Goal: Task Accomplishment & Management: Manage account settings

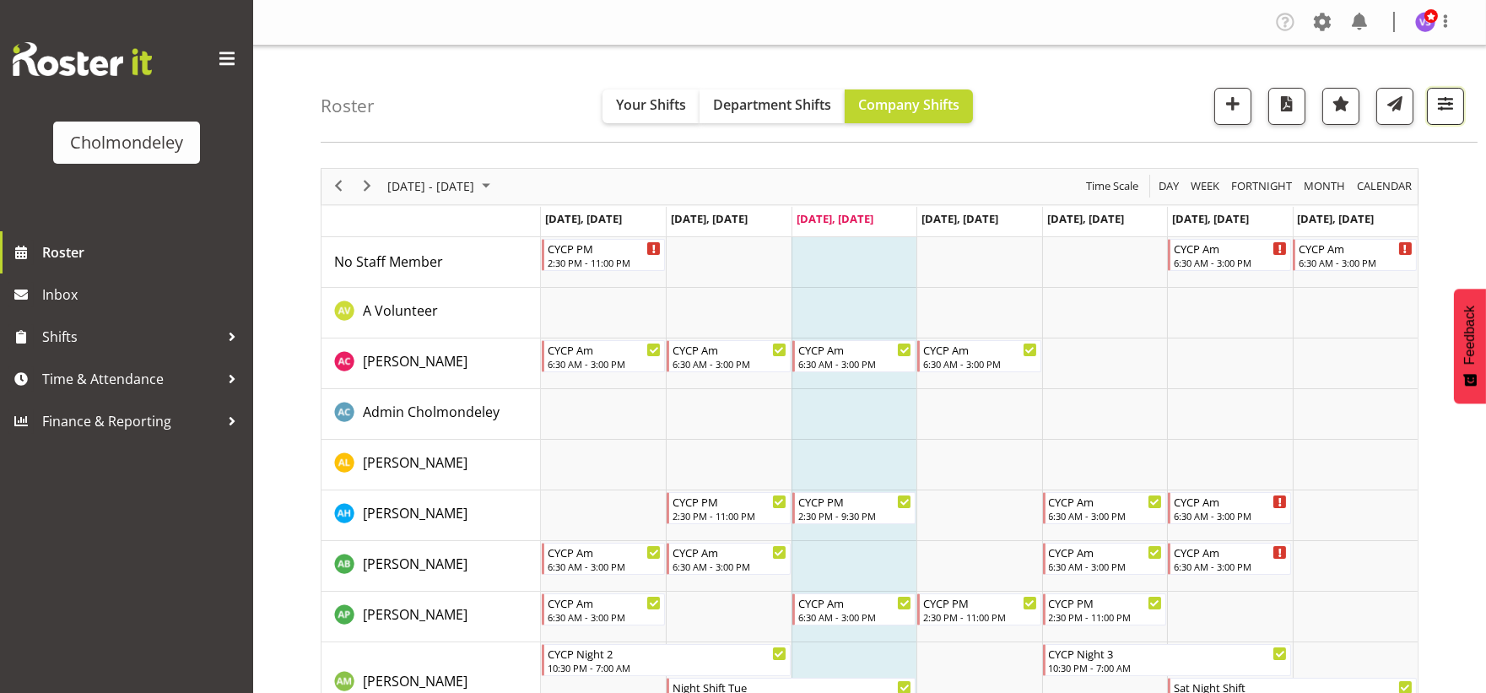
click at [1441, 108] on span "button" at bounding box center [1445, 104] width 22 height 22
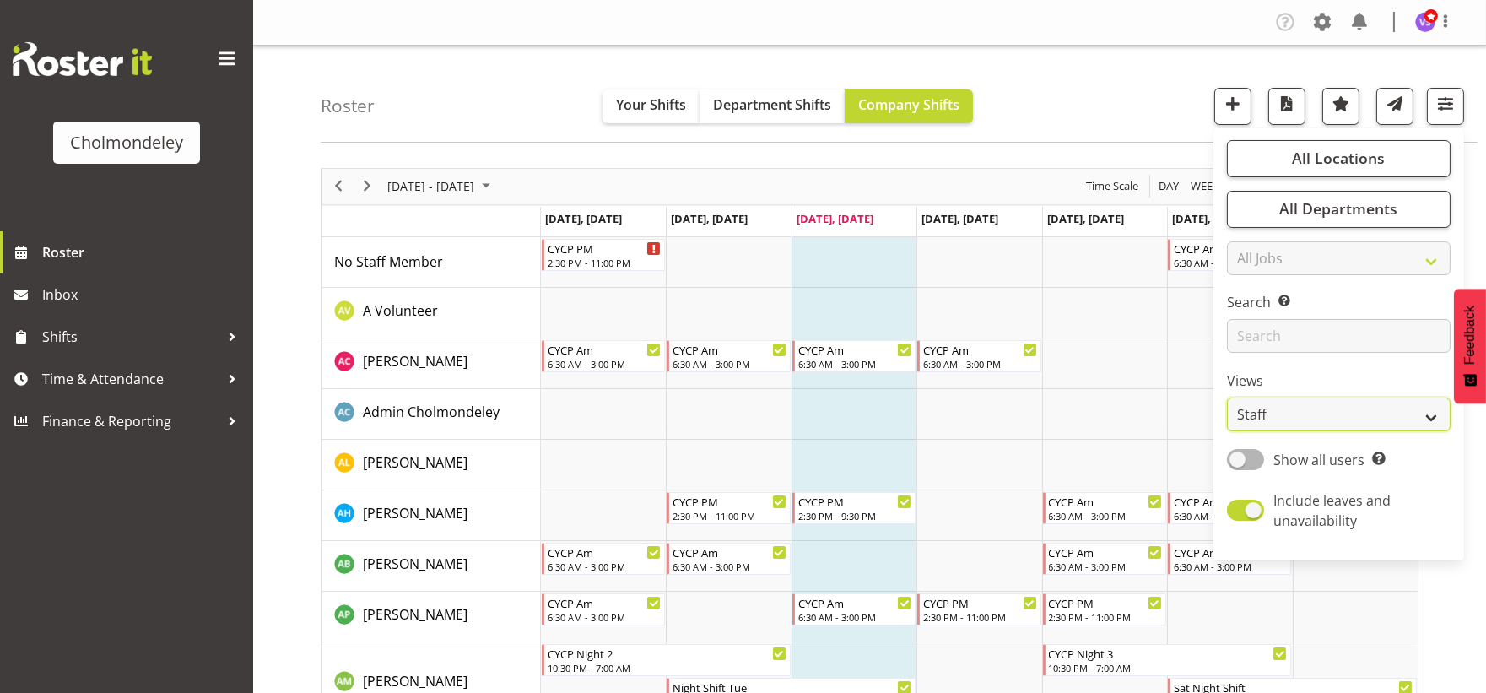
click at [1432, 417] on select "Staff Role Shift - Horizontal Shift - Vertical Staff - Location" at bounding box center [1339, 414] width 224 height 34
select select "shift"
click at [1228, 397] on select "Staff Role Shift - Horizontal Shift - Vertical Staff - Location" at bounding box center [1339, 414] width 224 height 34
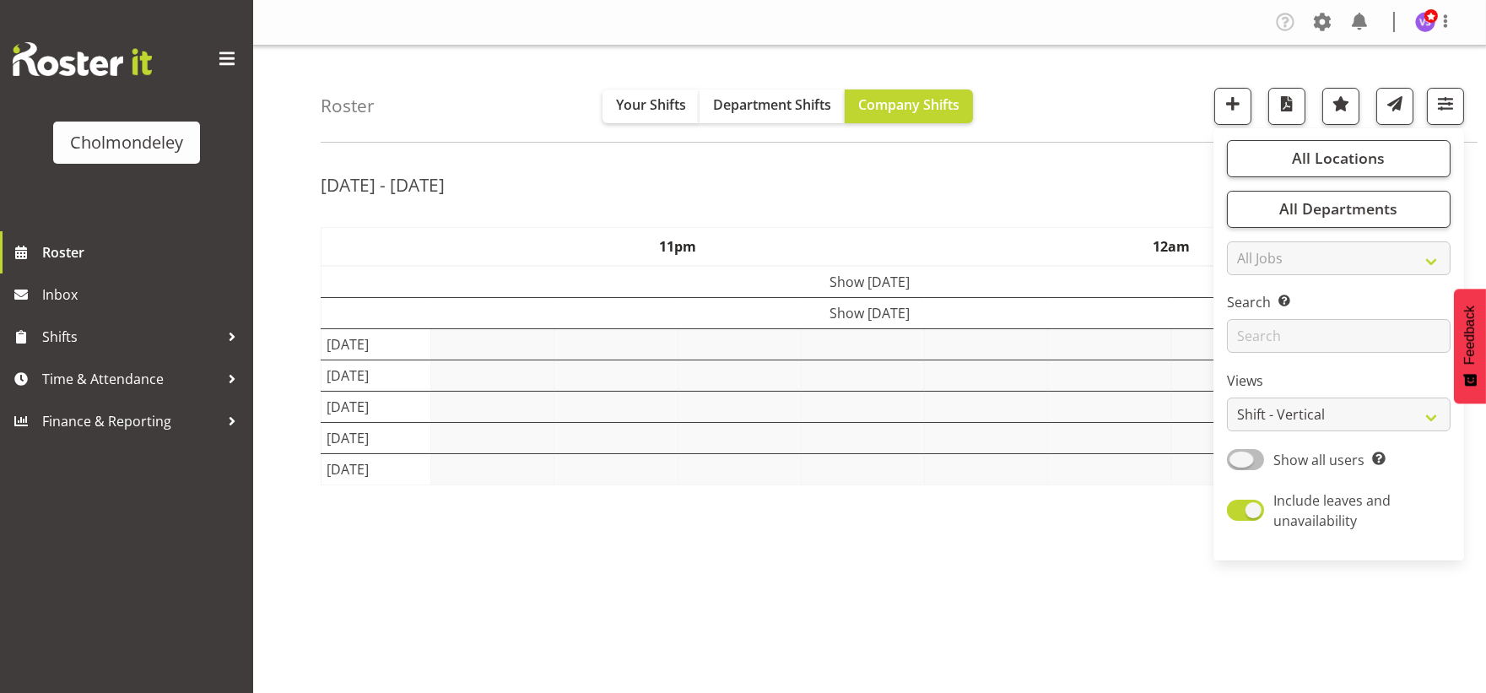
click at [1252, 459] on span at bounding box center [1245, 459] width 37 height 21
click at [1238, 459] on input "Show all users Show only rostered employees" at bounding box center [1232, 459] width 11 height 11
checkbox input "true"
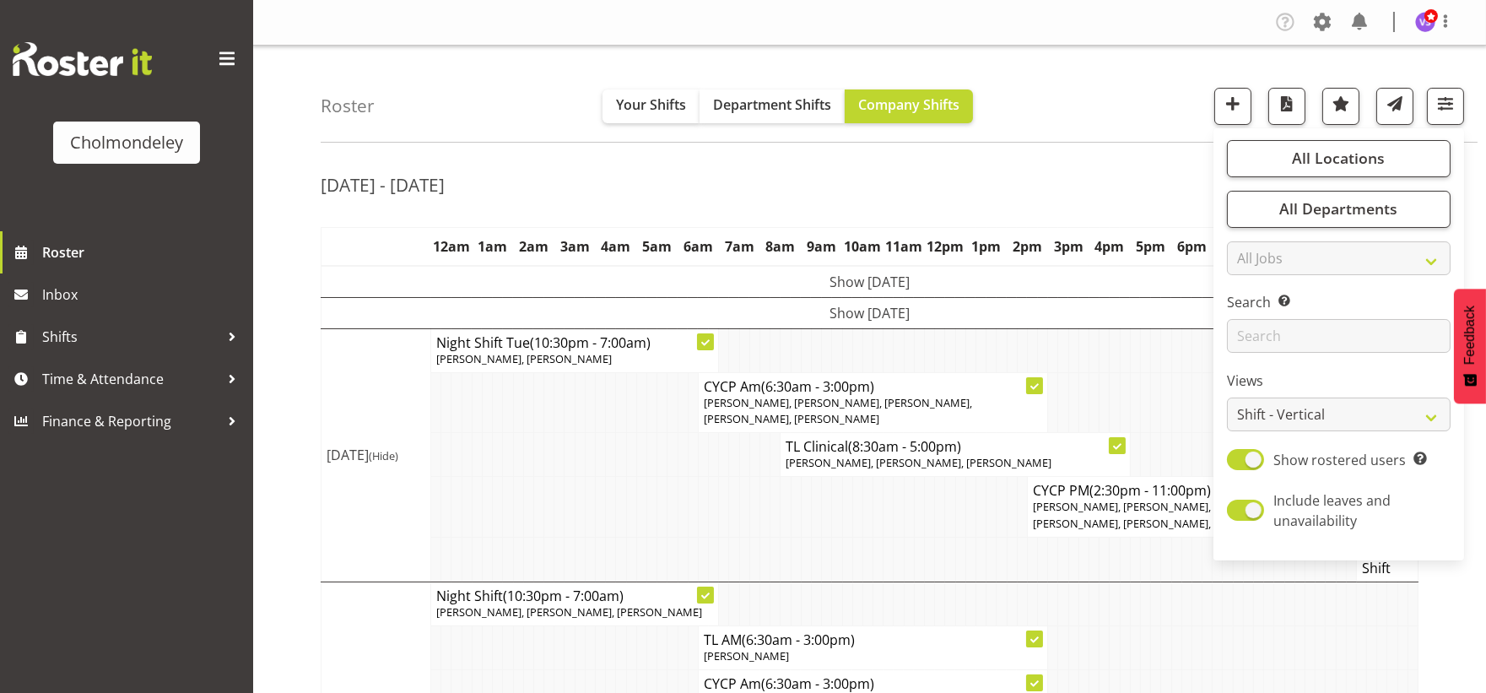
click at [1098, 127] on div "Roster Your Shifts Department Shifts Company Shifts All Locations Clear Cholmon…" at bounding box center [899, 94] width 1157 height 97
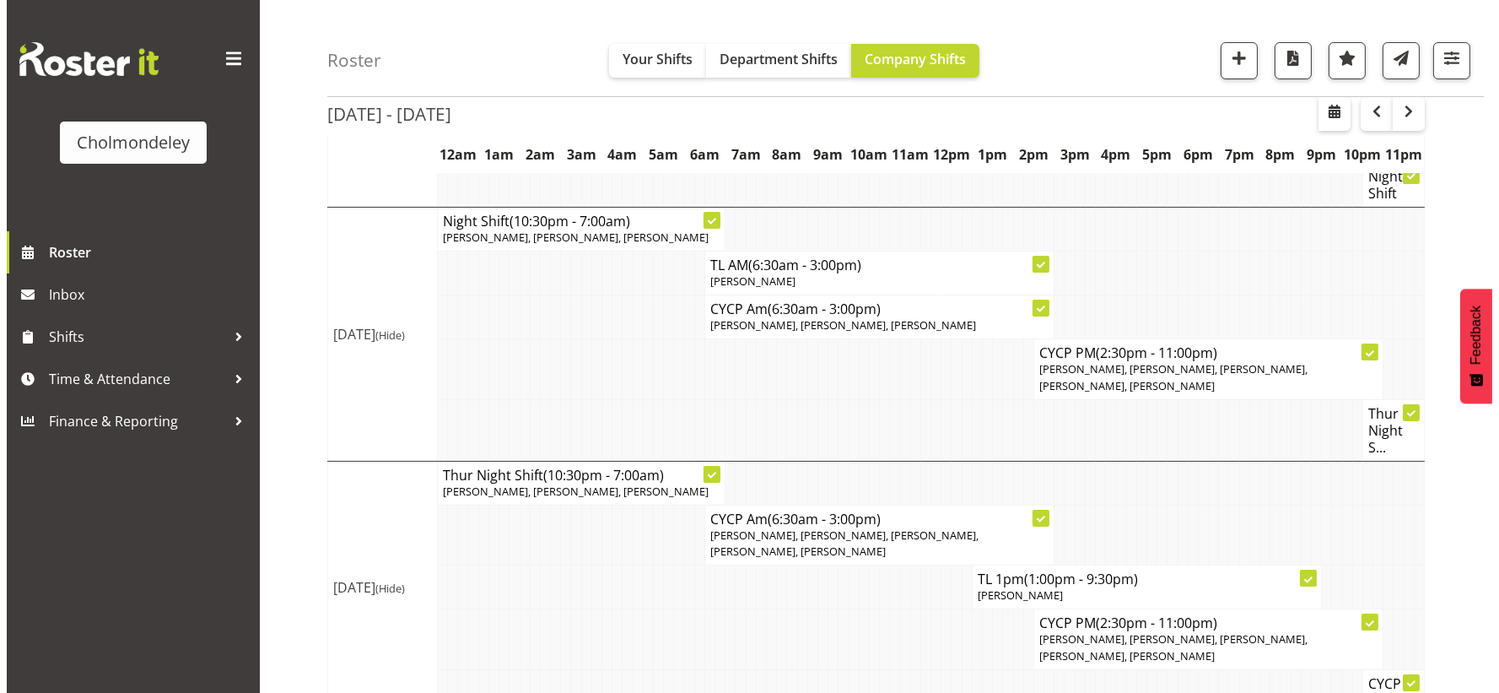
scroll to position [753, 0]
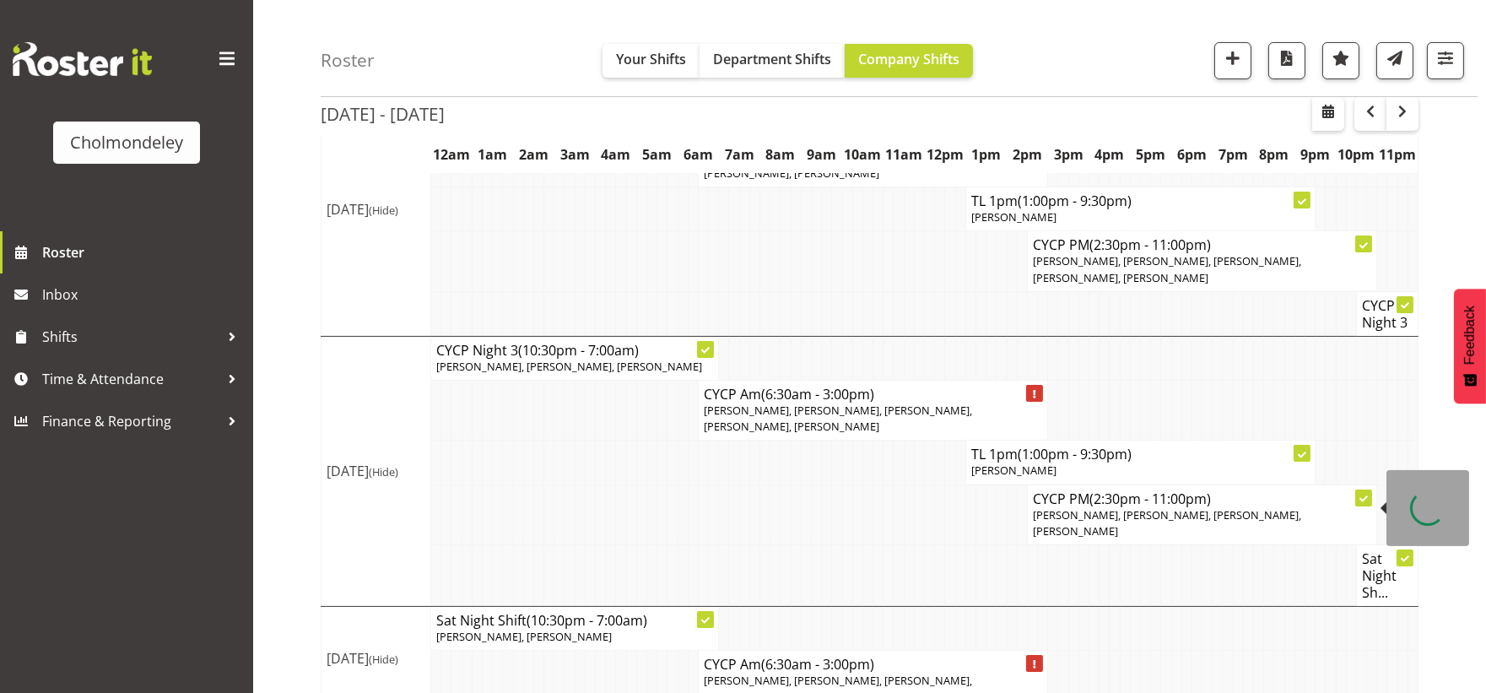
click at [1131, 512] on span "Dejay Davison, Camille Davidson, Pip Bates, Xaia Reddy" at bounding box center [1167, 522] width 268 height 31
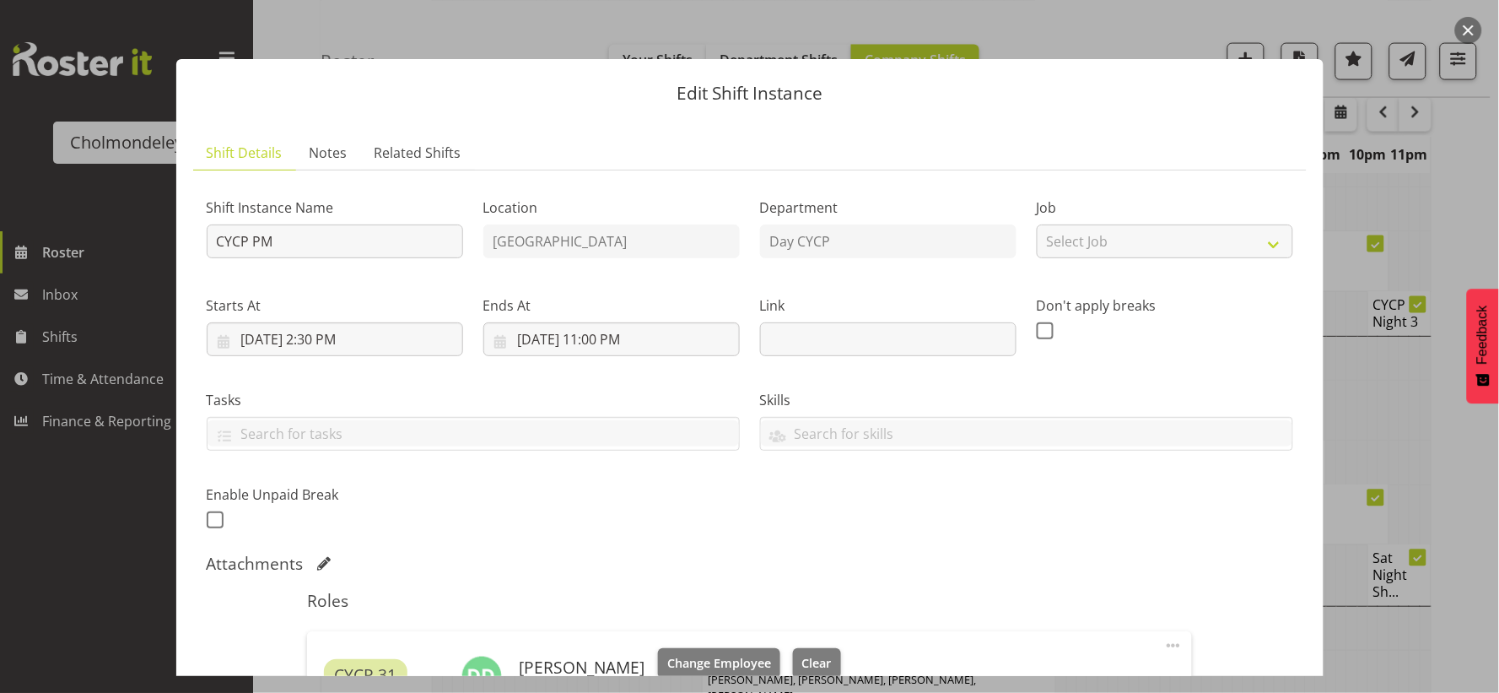
scroll to position [562, 0]
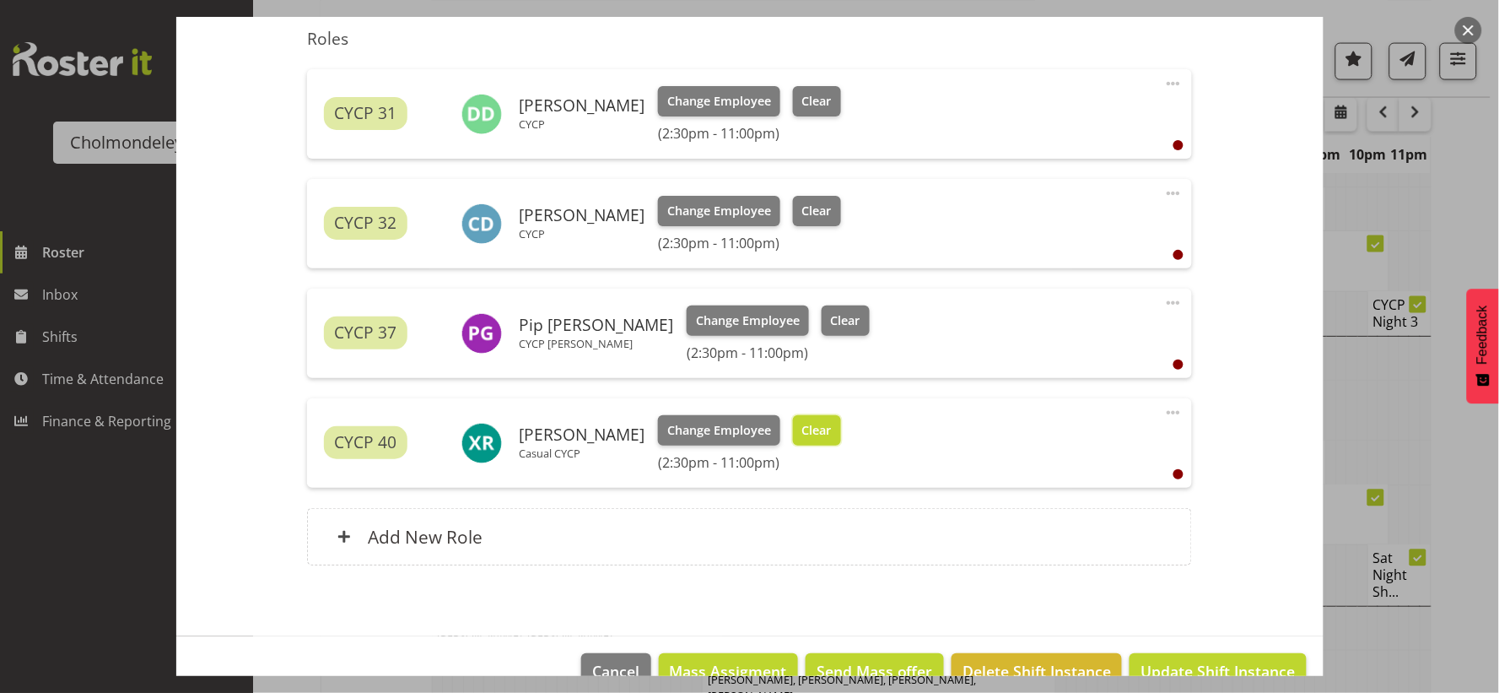
click at [815, 434] on span "Clear" at bounding box center [817, 430] width 30 height 19
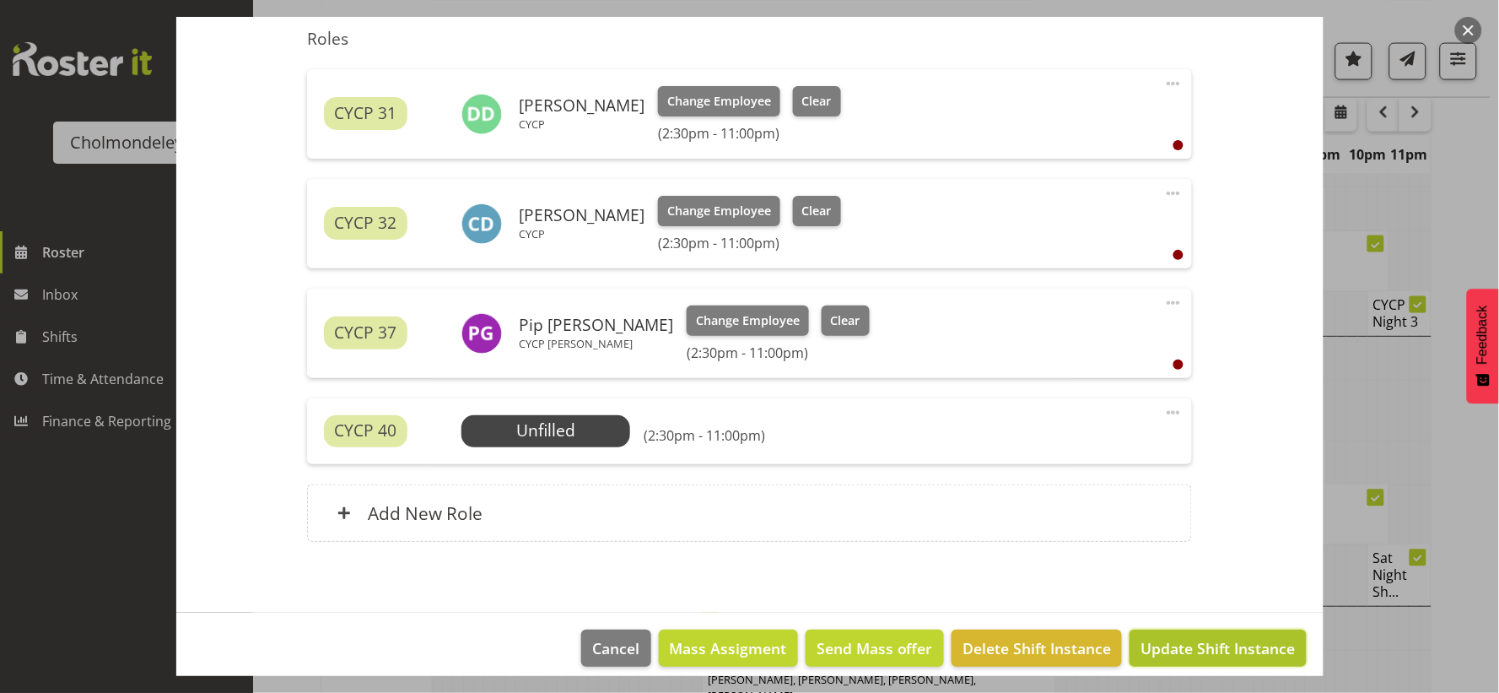
click at [1219, 659] on span "Update Shift Instance" at bounding box center [1218, 648] width 154 height 22
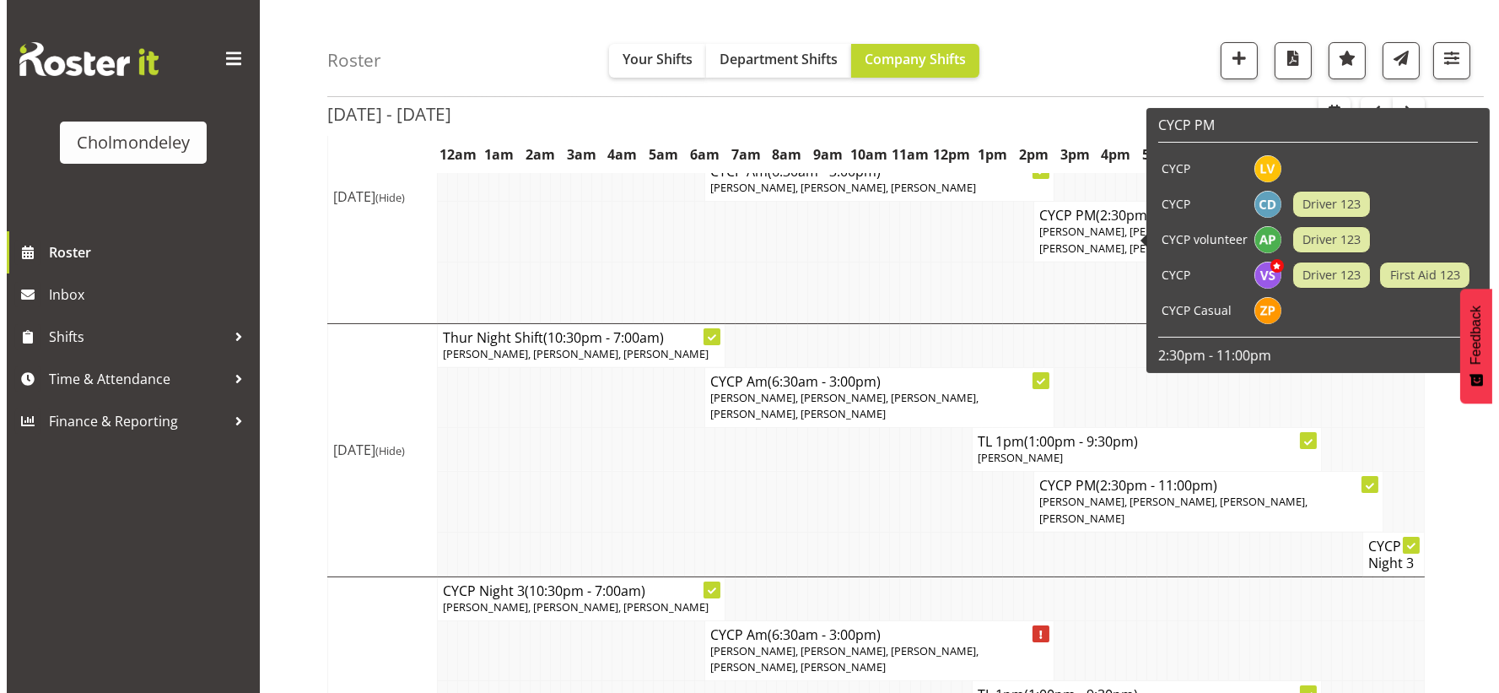
scroll to position [700, 0]
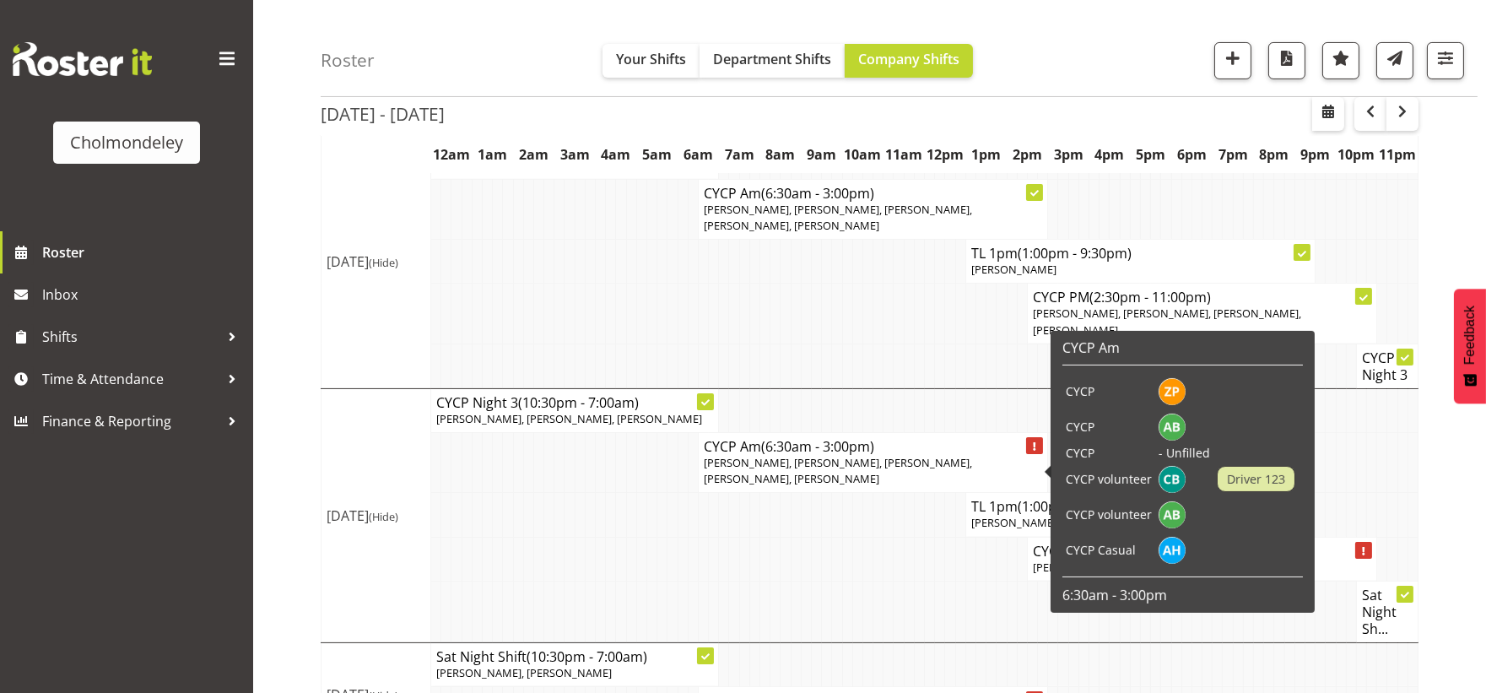
click at [850, 478] on p "[PERSON_NAME], [PERSON_NAME], [PERSON_NAME], [PERSON_NAME], [PERSON_NAME]" at bounding box center [873, 471] width 338 height 32
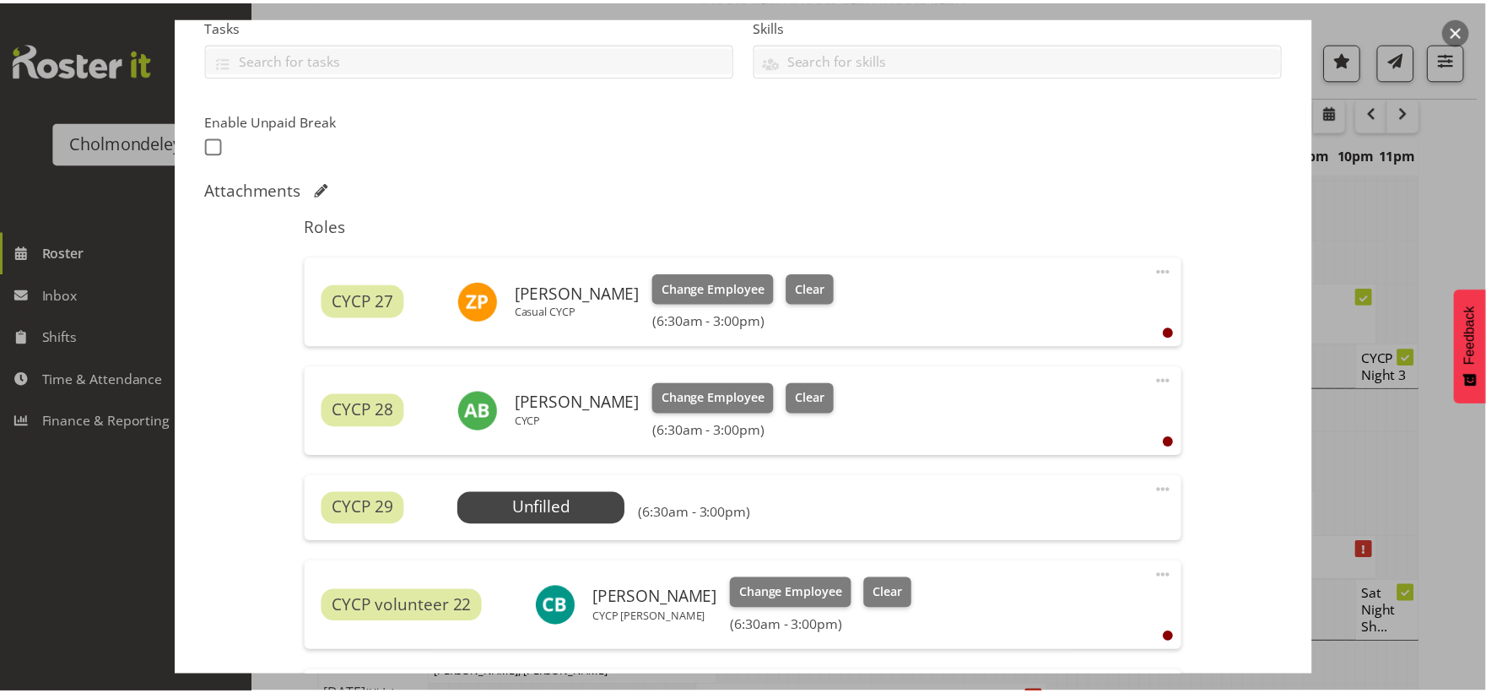
scroll to position [797, 0]
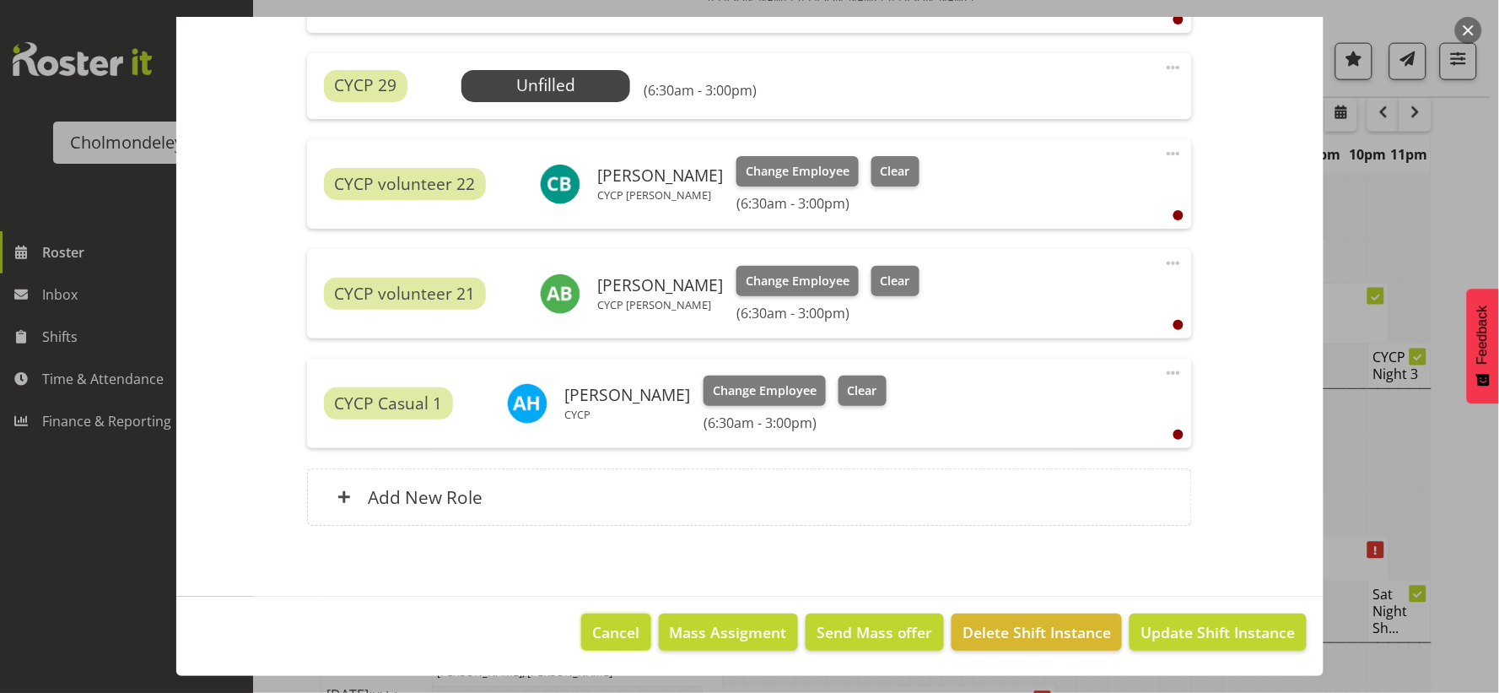
click at [596, 634] on span "Cancel" at bounding box center [616, 632] width 47 height 22
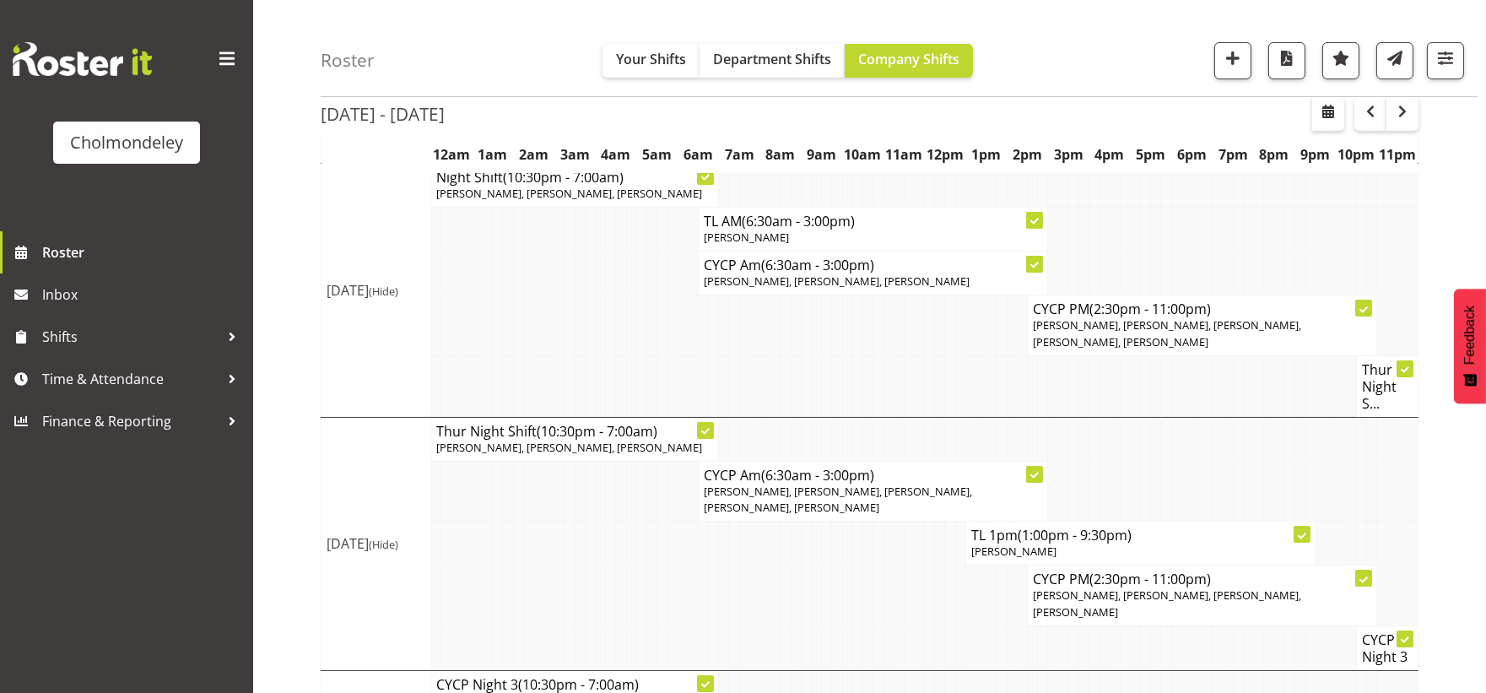
scroll to position [606, 0]
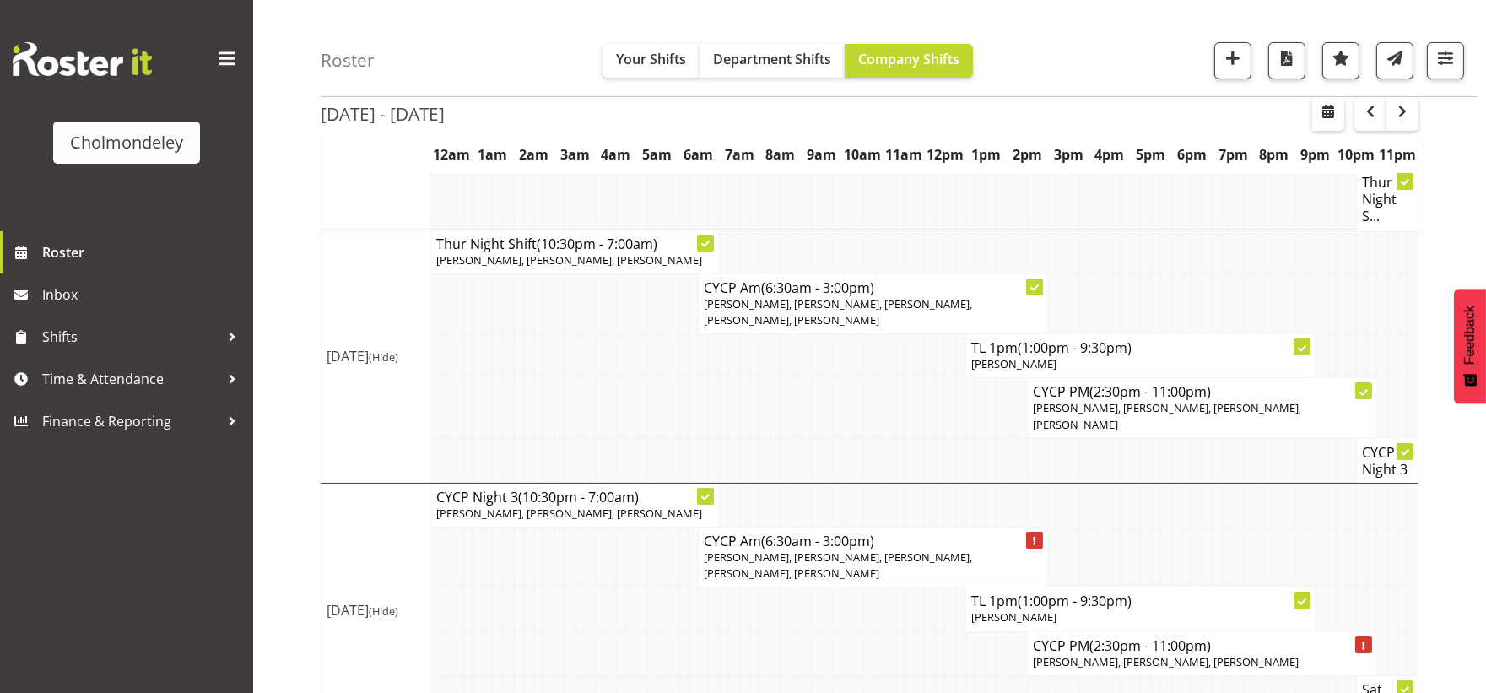
click at [1136, 499] on td at bounding box center [1135, 505] width 10 height 44
click at [1443, 66] on span "button" at bounding box center [1445, 58] width 22 height 22
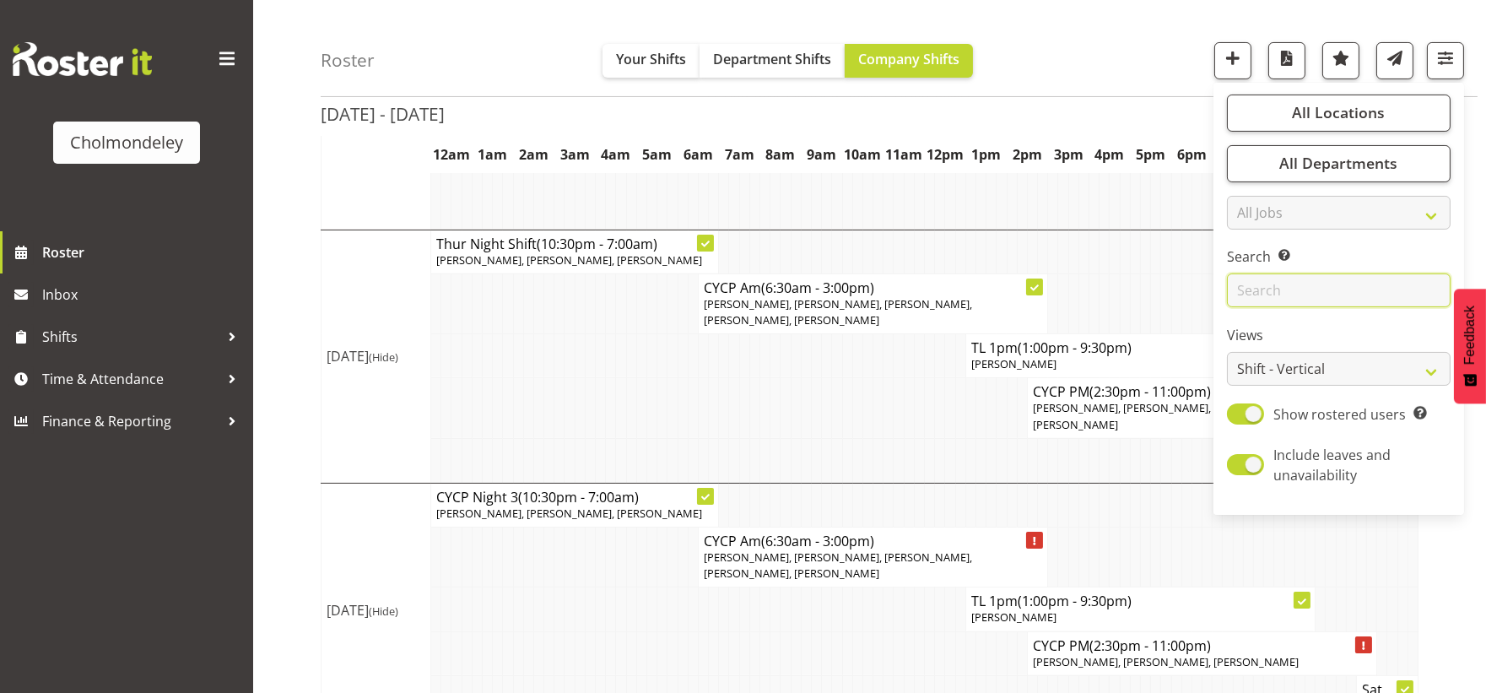
click at [1269, 290] on input "text" at bounding box center [1339, 291] width 224 height 34
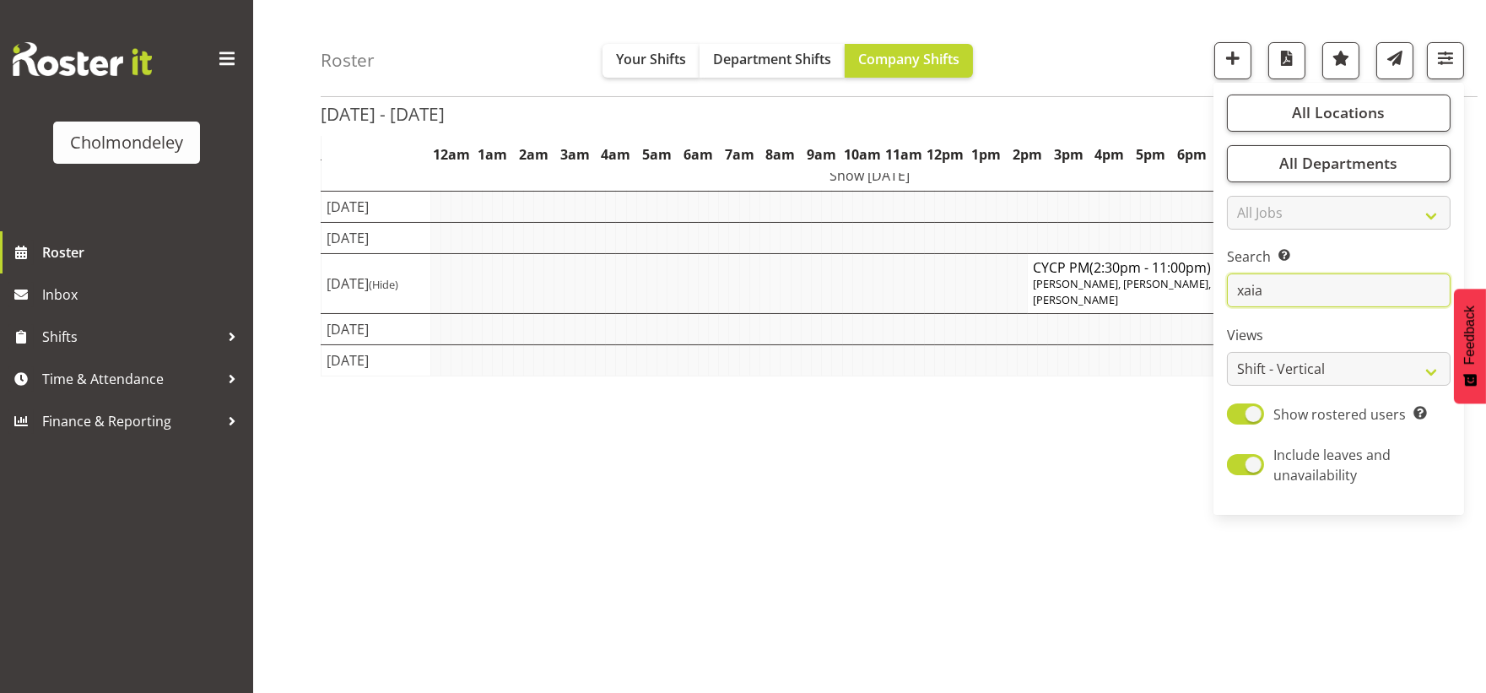
scroll to position [0, 0]
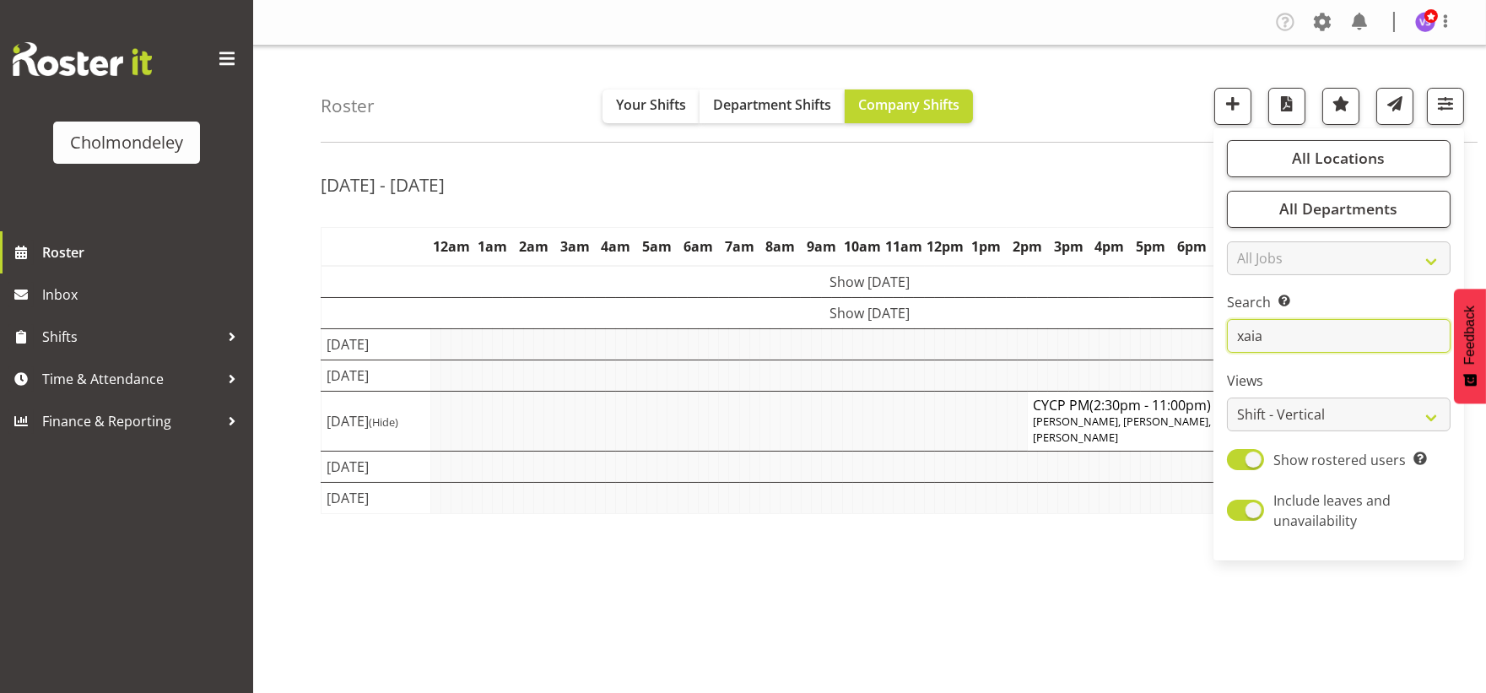
type input "xaia"
click at [891, 284] on td "Show [DATE]" at bounding box center [869, 282] width 1097 height 32
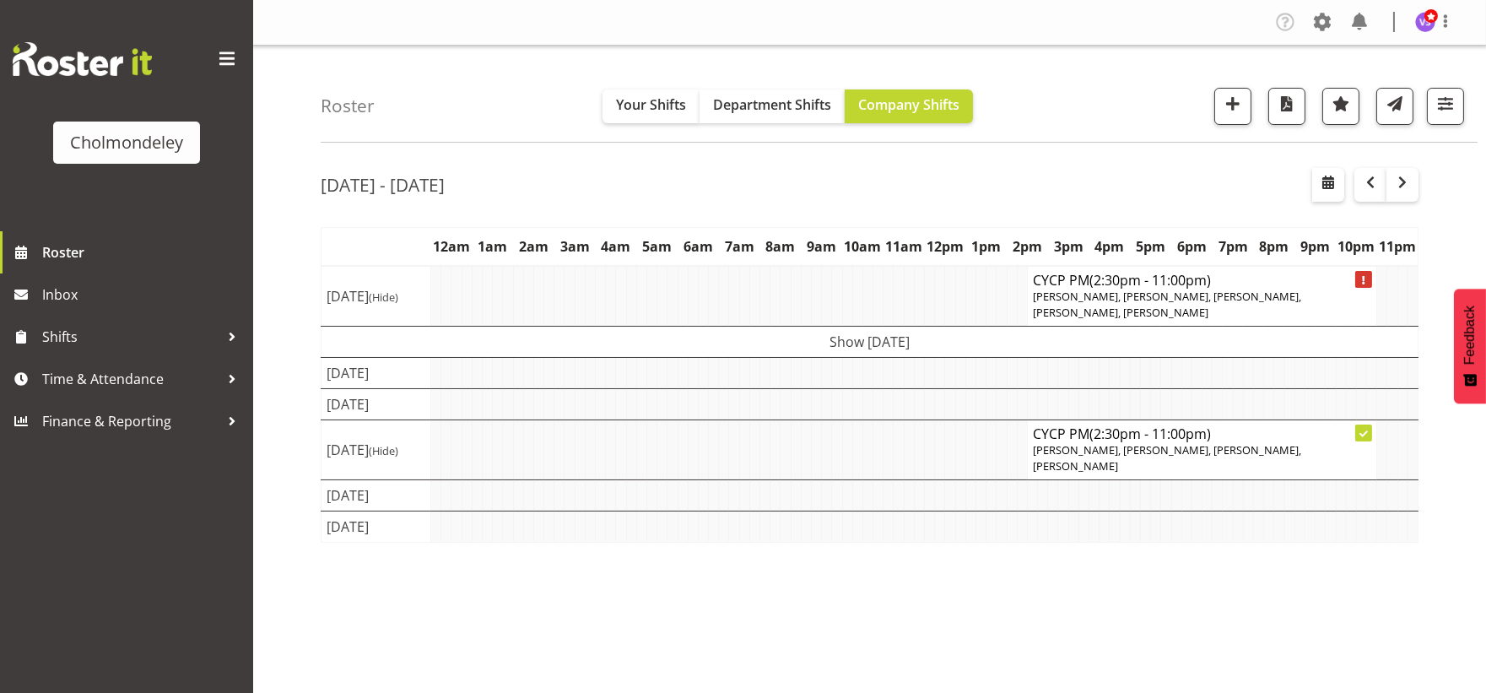
click at [900, 330] on td "Show [DATE]" at bounding box center [869, 342] width 1097 height 31
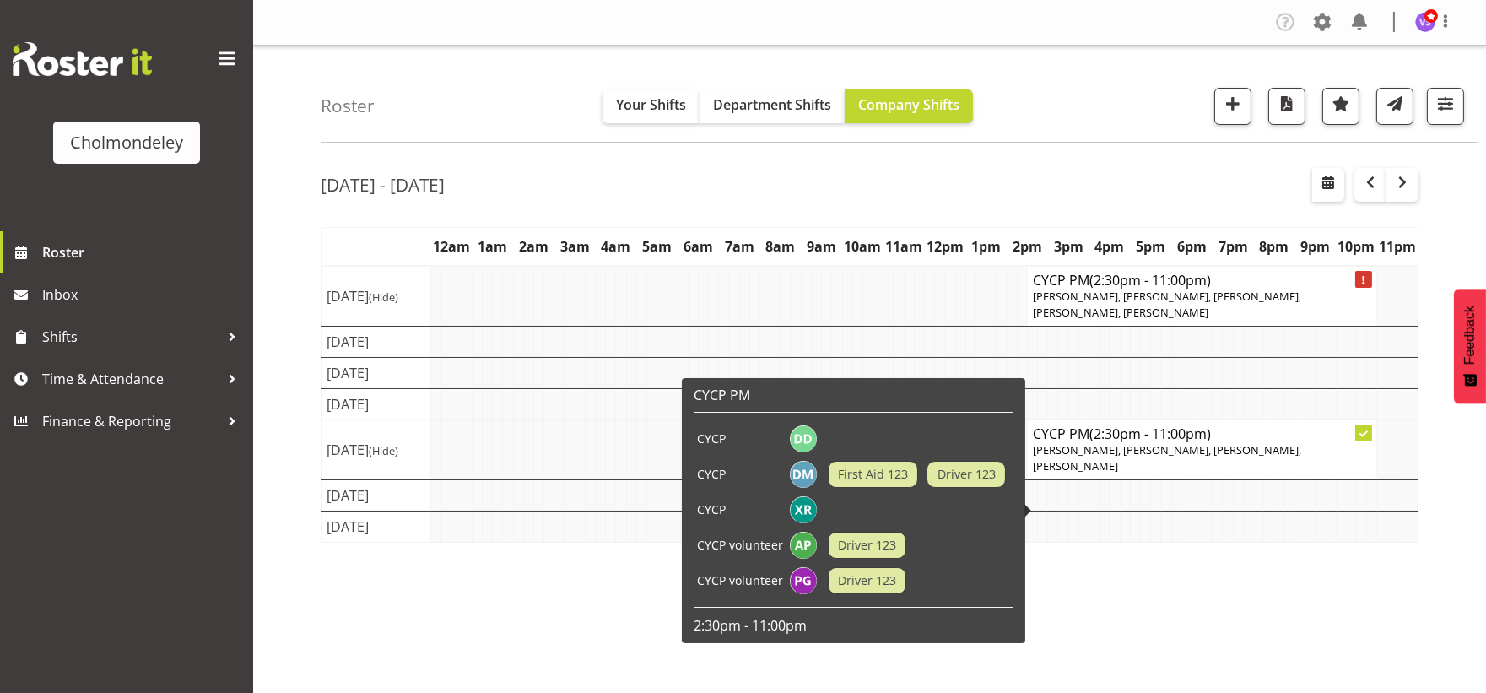
click at [1184, 669] on div "Aug 18th - 24th, 2025 August 18 - 24, 2025 Today Day Week Fortnight Month calen…" at bounding box center [903, 492] width 1165 height 675
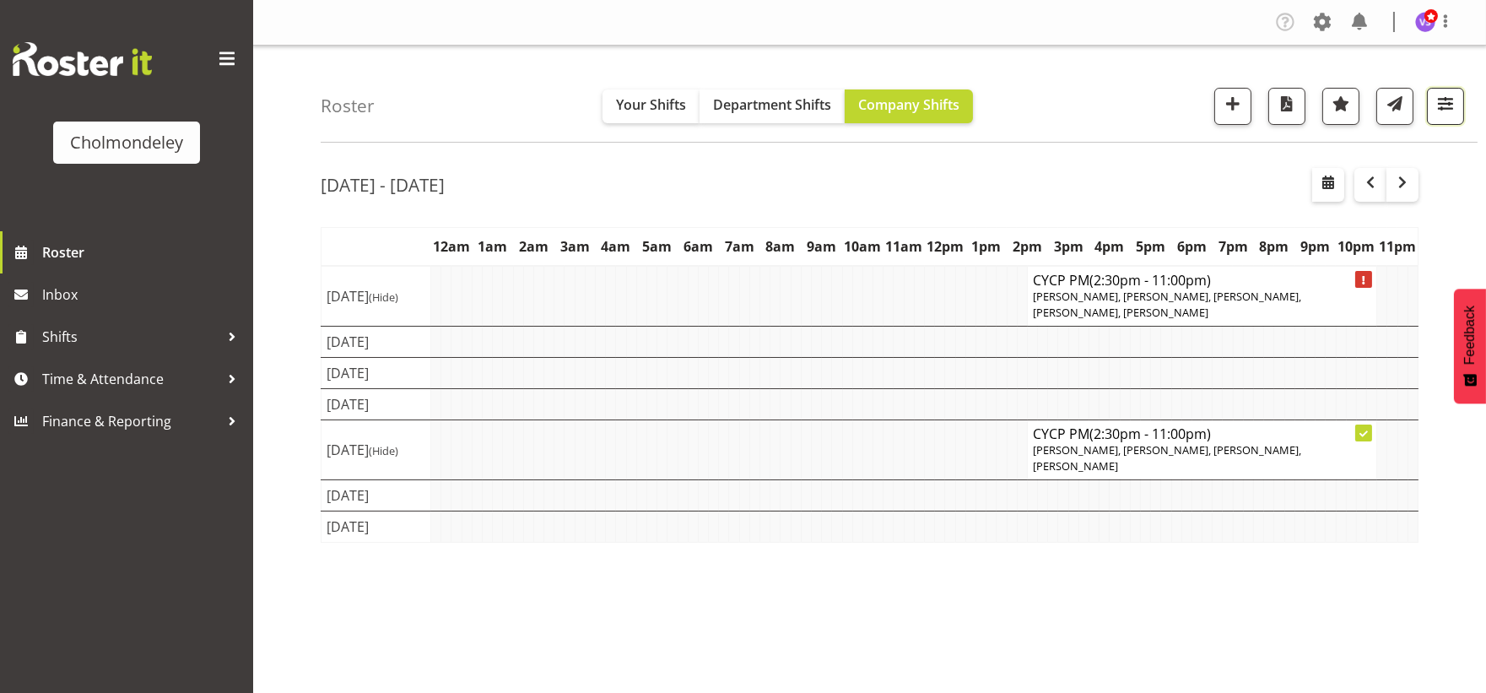
click at [1456, 105] on button "button" at bounding box center [1445, 106] width 37 height 37
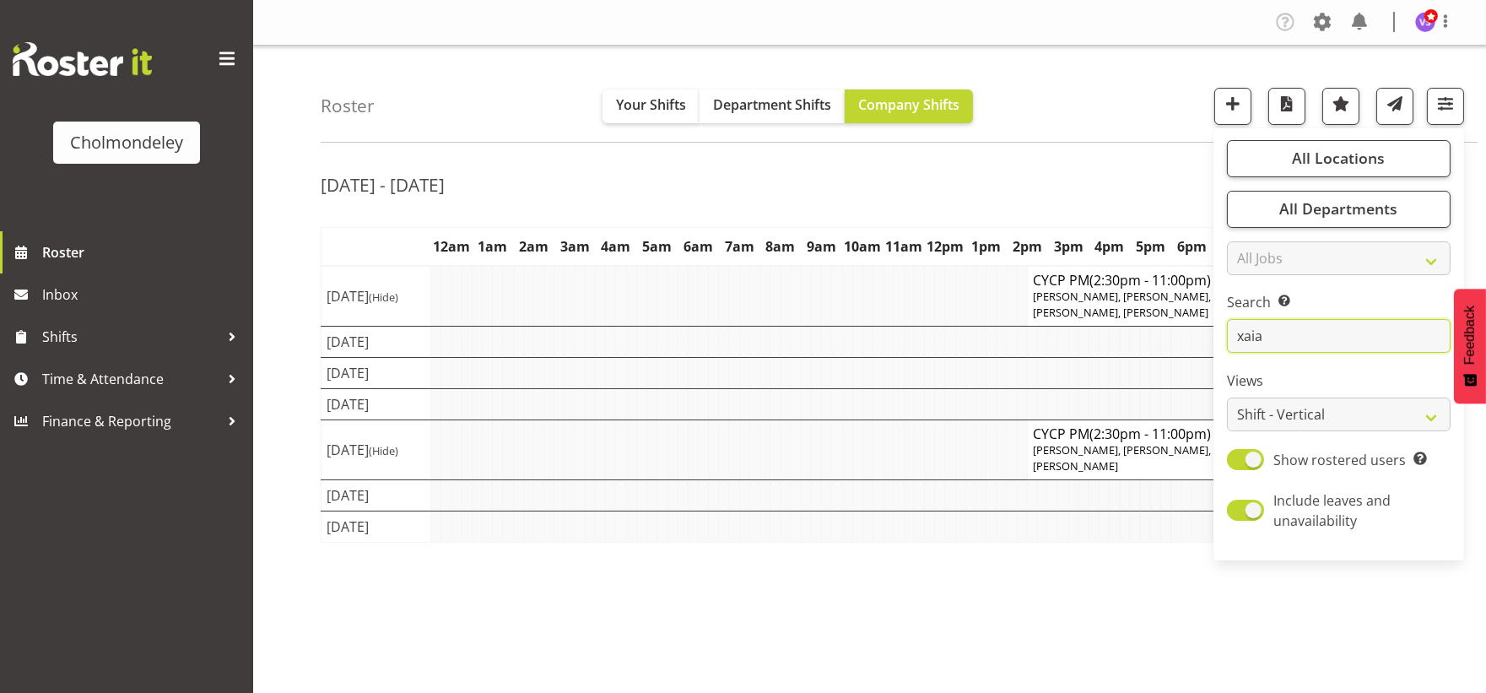
drag, startPoint x: 1293, startPoint y: 332, endPoint x: 1177, endPoint y: 329, distance: 115.6
click at [1177, 329] on div "Roster Your Shifts Department Shifts Company Shifts All Locations Clear Cholmon…" at bounding box center [869, 438] width 1233 height 785
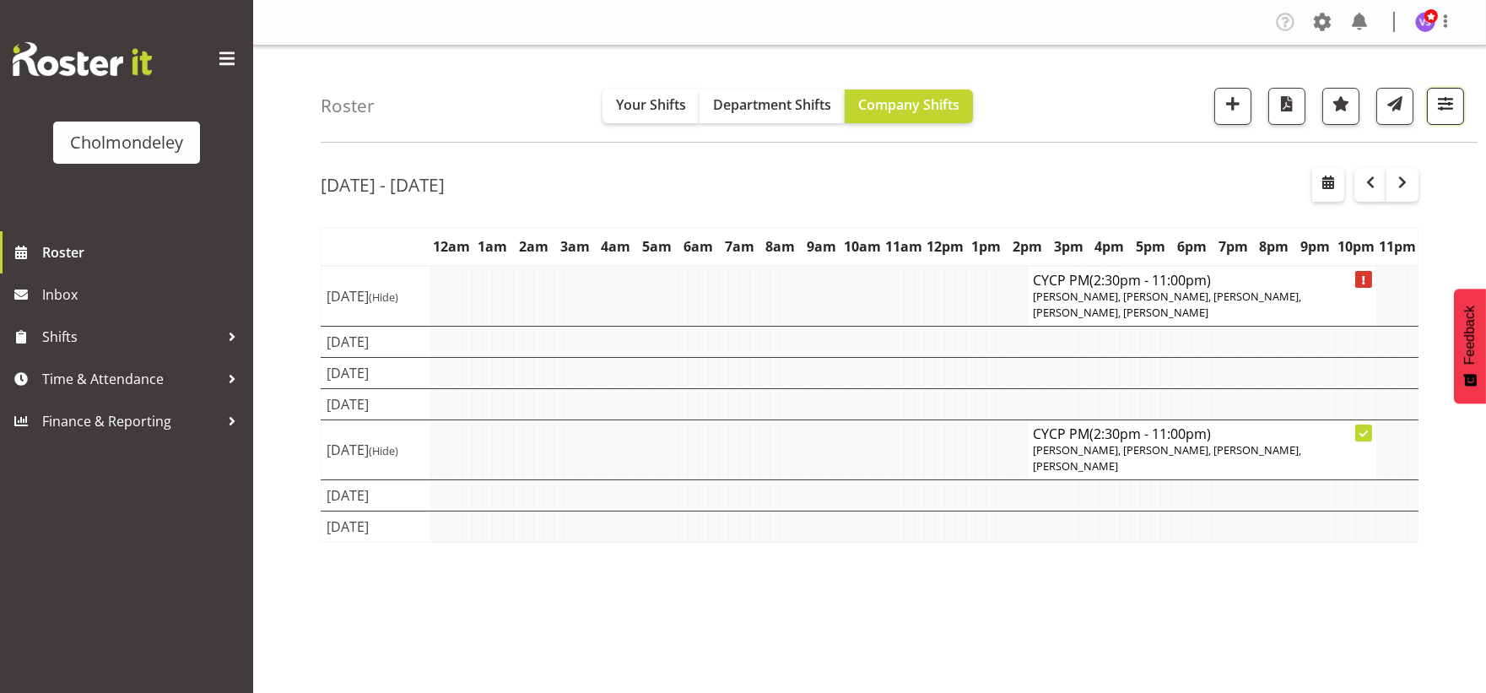
click at [1440, 105] on span "button" at bounding box center [1445, 104] width 22 height 22
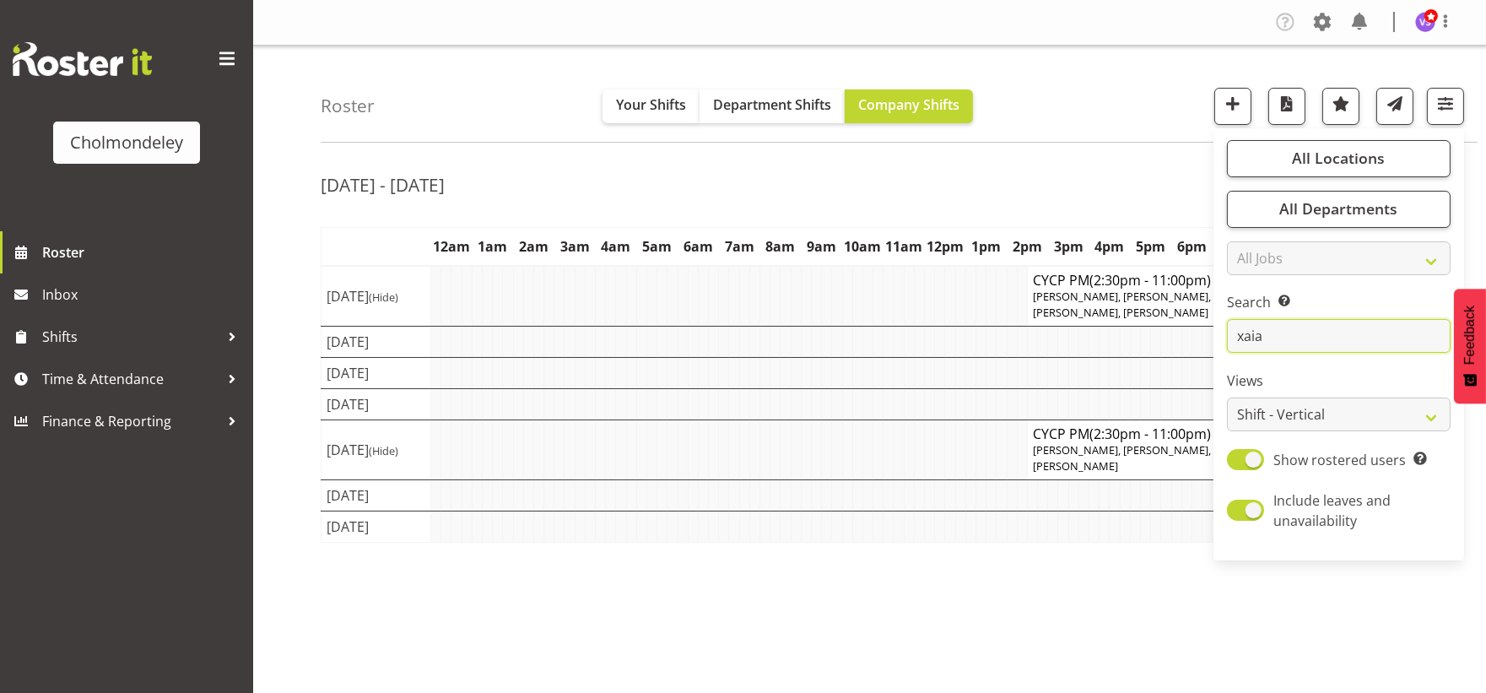
click at [1283, 343] on input "xaia" at bounding box center [1339, 336] width 224 height 34
drag, startPoint x: 1283, startPoint y: 343, endPoint x: 1202, endPoint y: 332, distance: 81.8
click at [1202, 332] on div "Roster Your Shifts Department Shifts Company Shifts All Locations Clear Cholmon…" at bounding box center [869, 438] width 1233 height 785
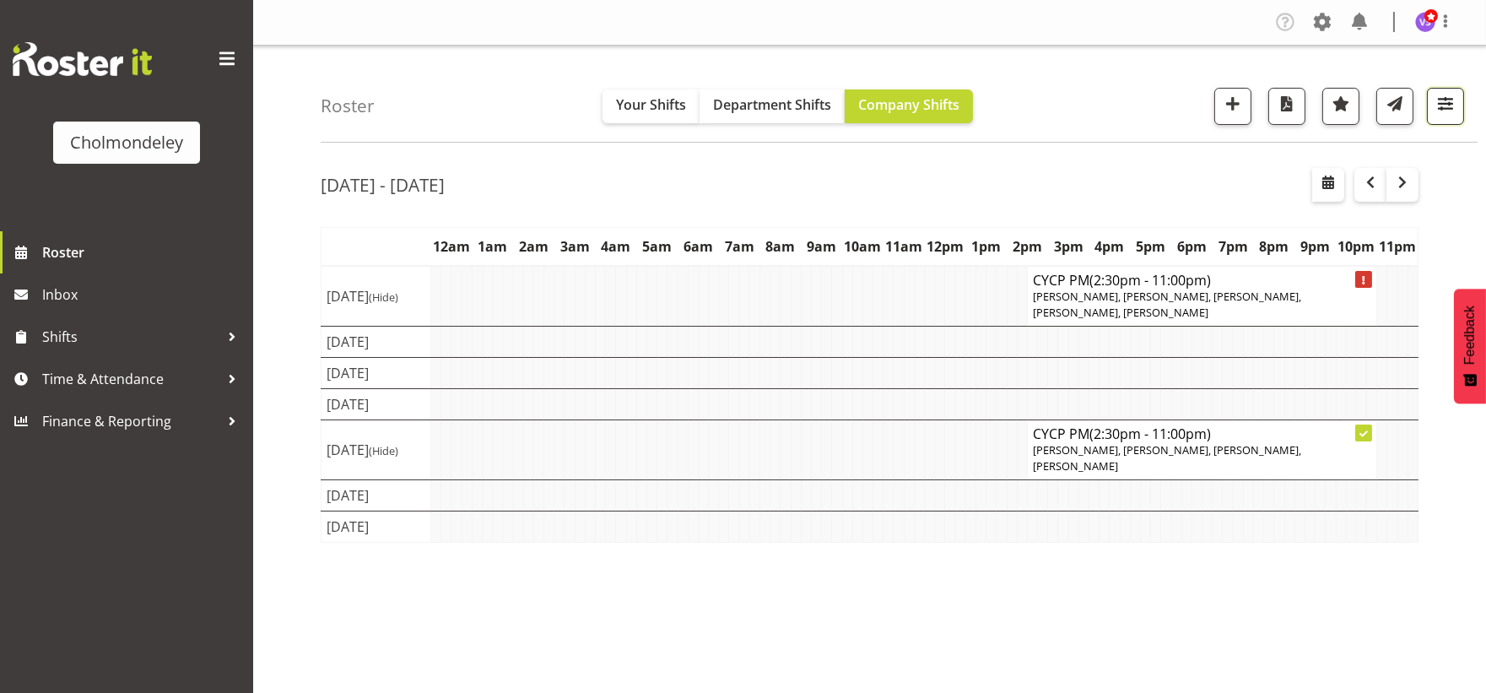
click at [1439, 114] on span "button" at bounding box center [1445, 104] width 22 height 22
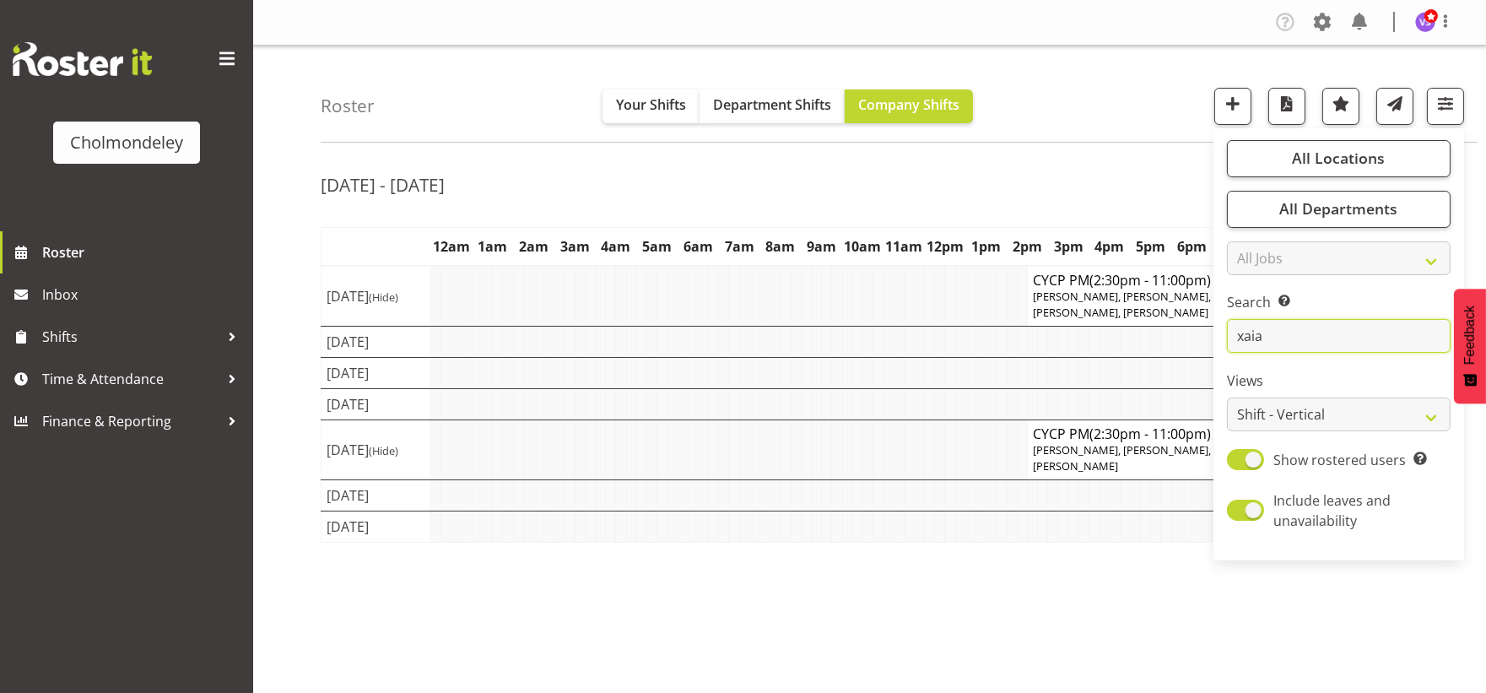
click at [1262, 340] on input "xaia" at bounding box center [1339, 336] width 224 height 34
drag, startPoint x: 1262, startPoint y: 340, endPoint x: 1210, endPoint y: 348, distance: 53.0
click at [1210, 348] on div "Roster Your Shifts Department Shifts Company Shifts All Locations Clear Cholmon…" at bounding box center [869, 438] width 1233 height 785
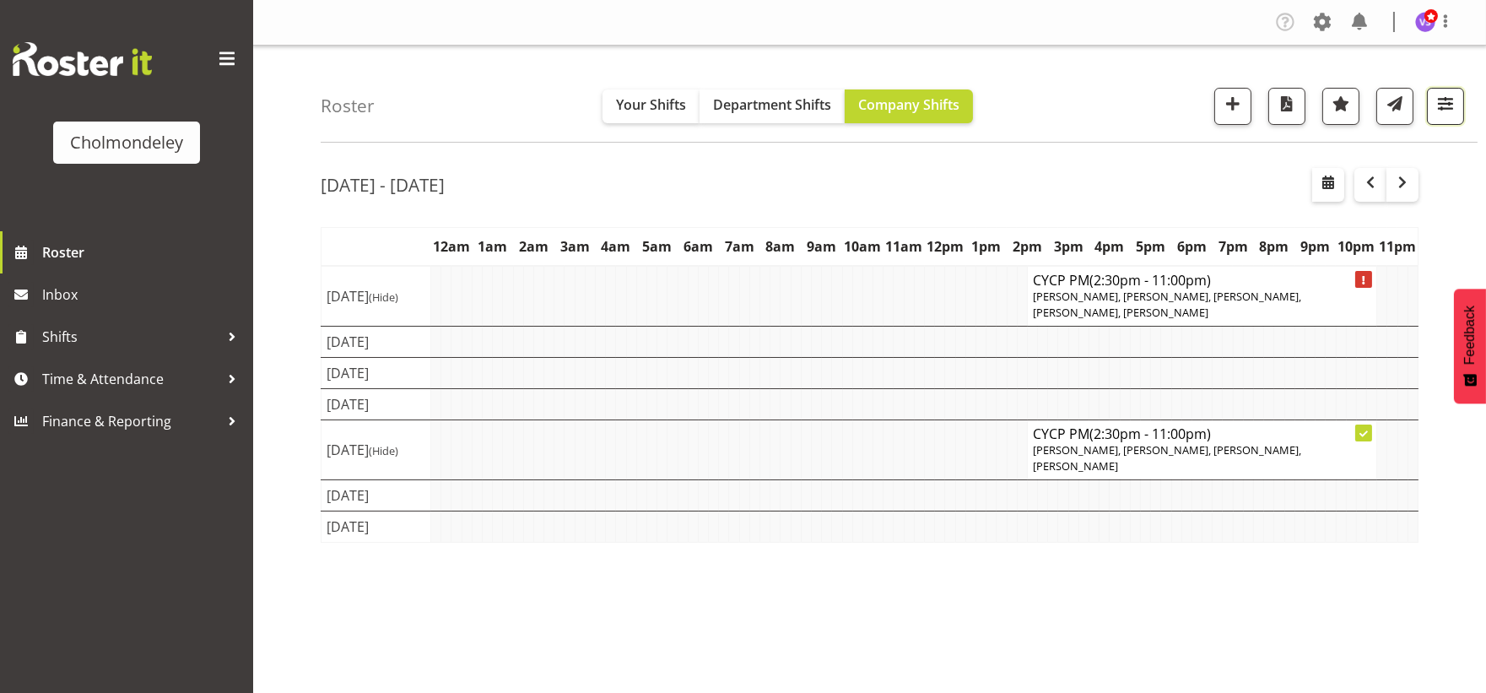
click at [1452, 106] on span "button" at bounding box center [1445, 104] width 22 height 22
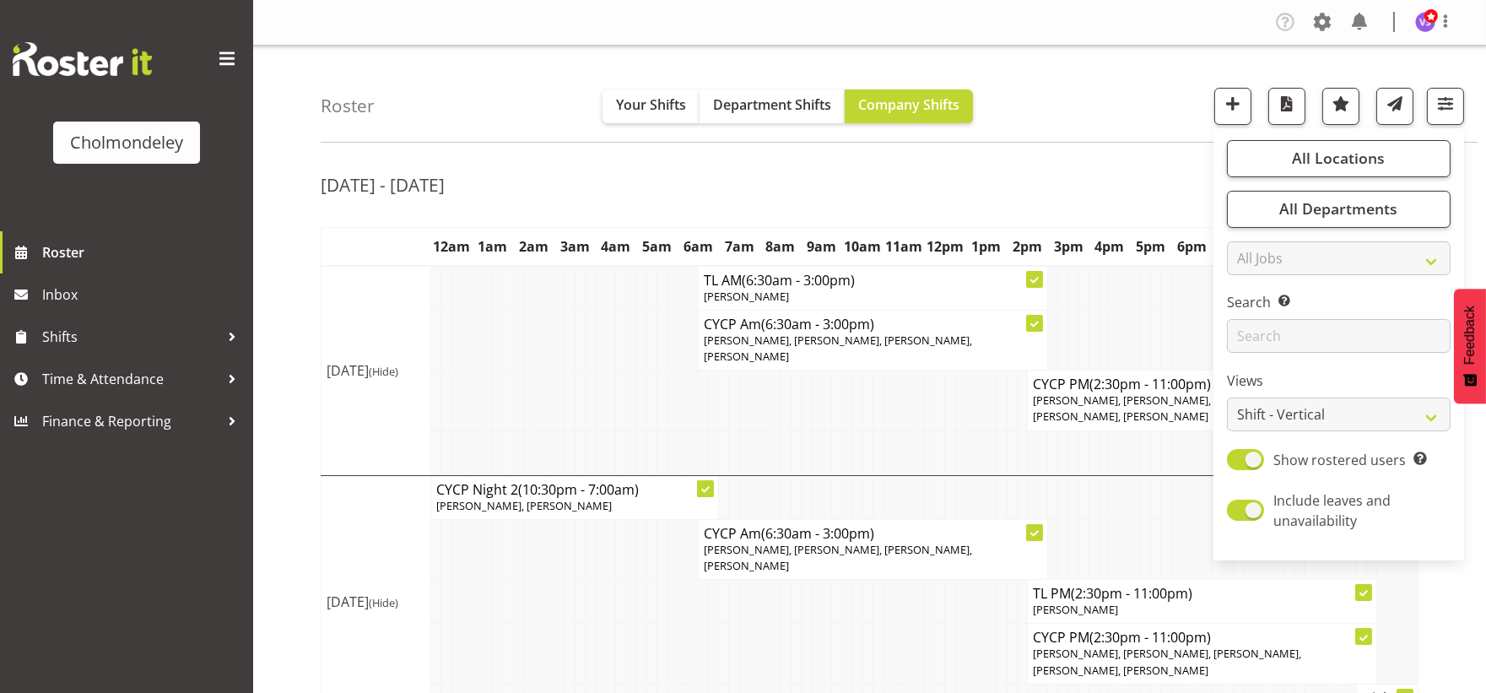
click at [952, 475] on td at bounding box center [950, 497] width 10 height 44
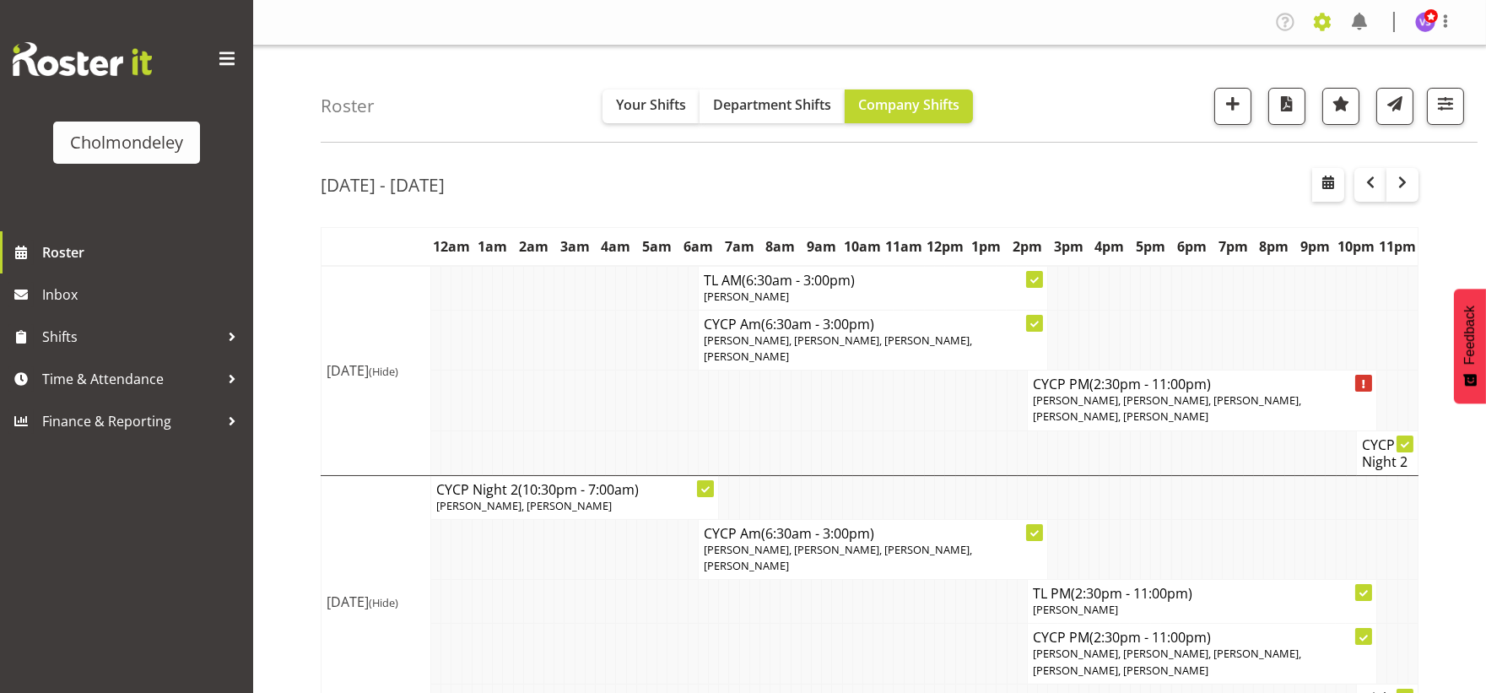
click at [1321, 19] on span at bounding box center [1322, 21] width 27 height 27
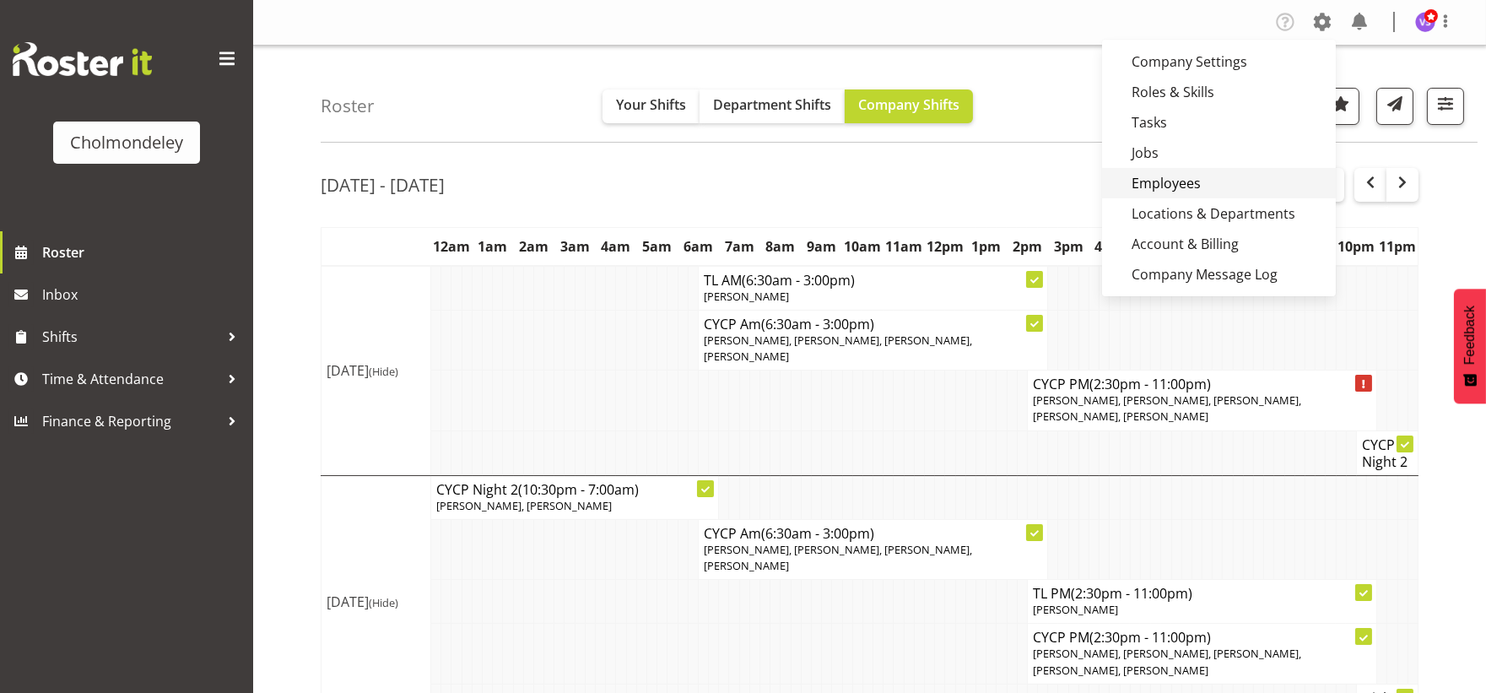
click at [1201, 187] on link "Employees" at bounding box center [1219, 183] width 234 height 30
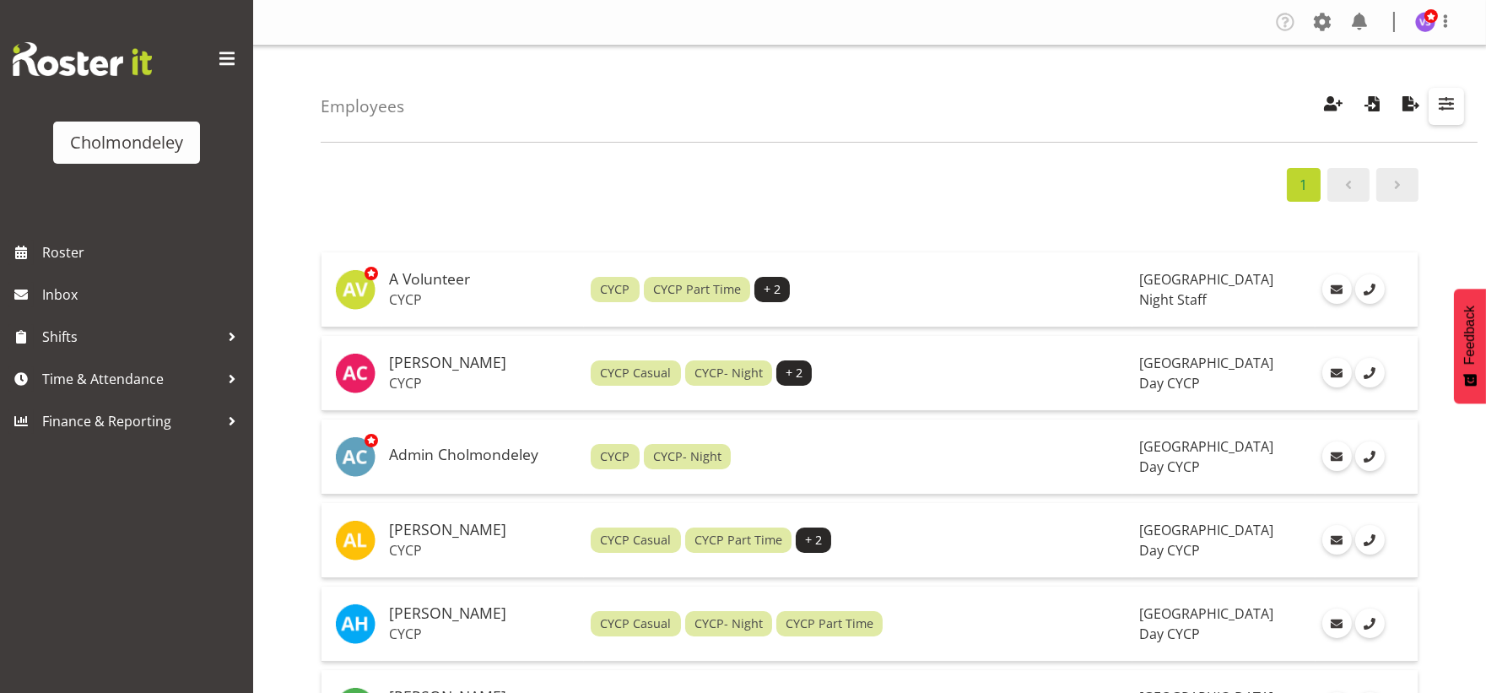
click at [1455, 106] on span "button" at bounding box center [1446, 104] width 22 height 22
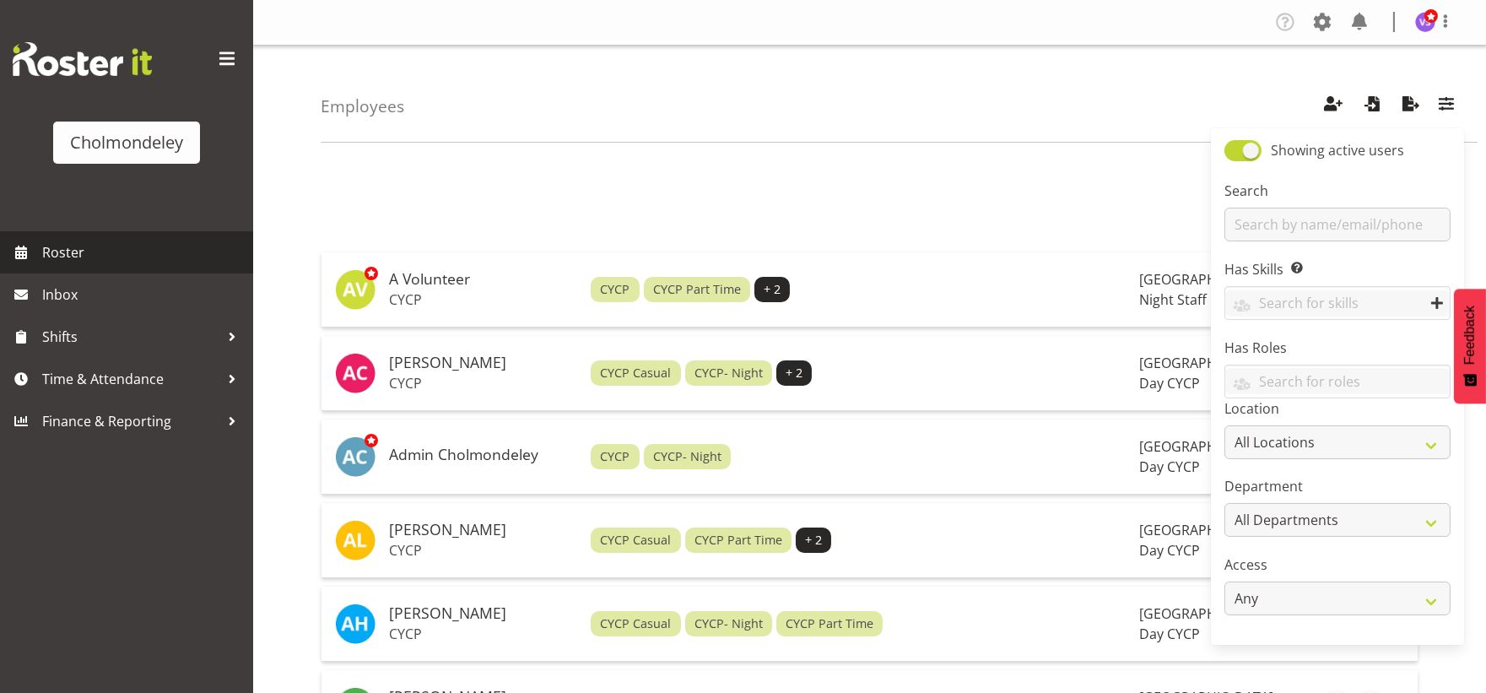
click at [62, 253] on span "Roster" at bounding box center [143, 252] width 202 height 25
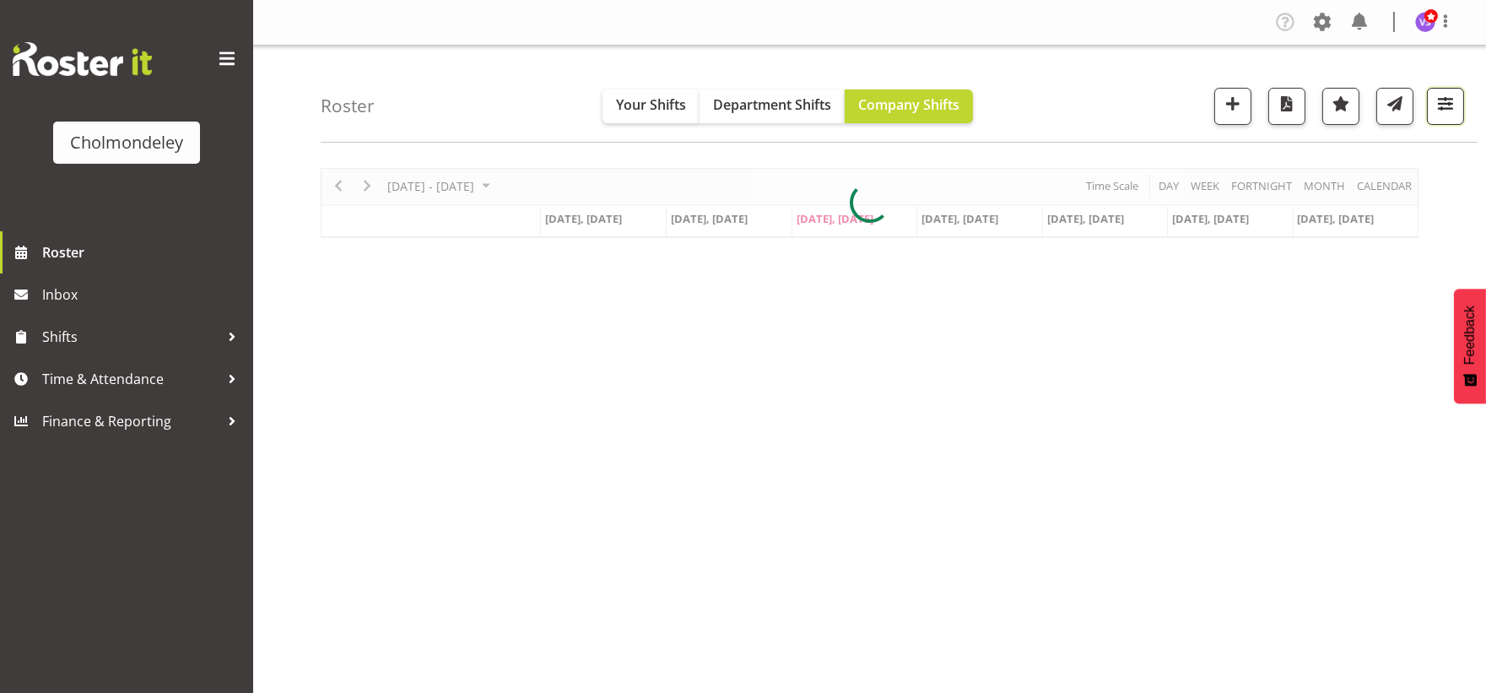
click at [1449, 112] on span "button" at bounding box center [1445, 104] width 22 height 22
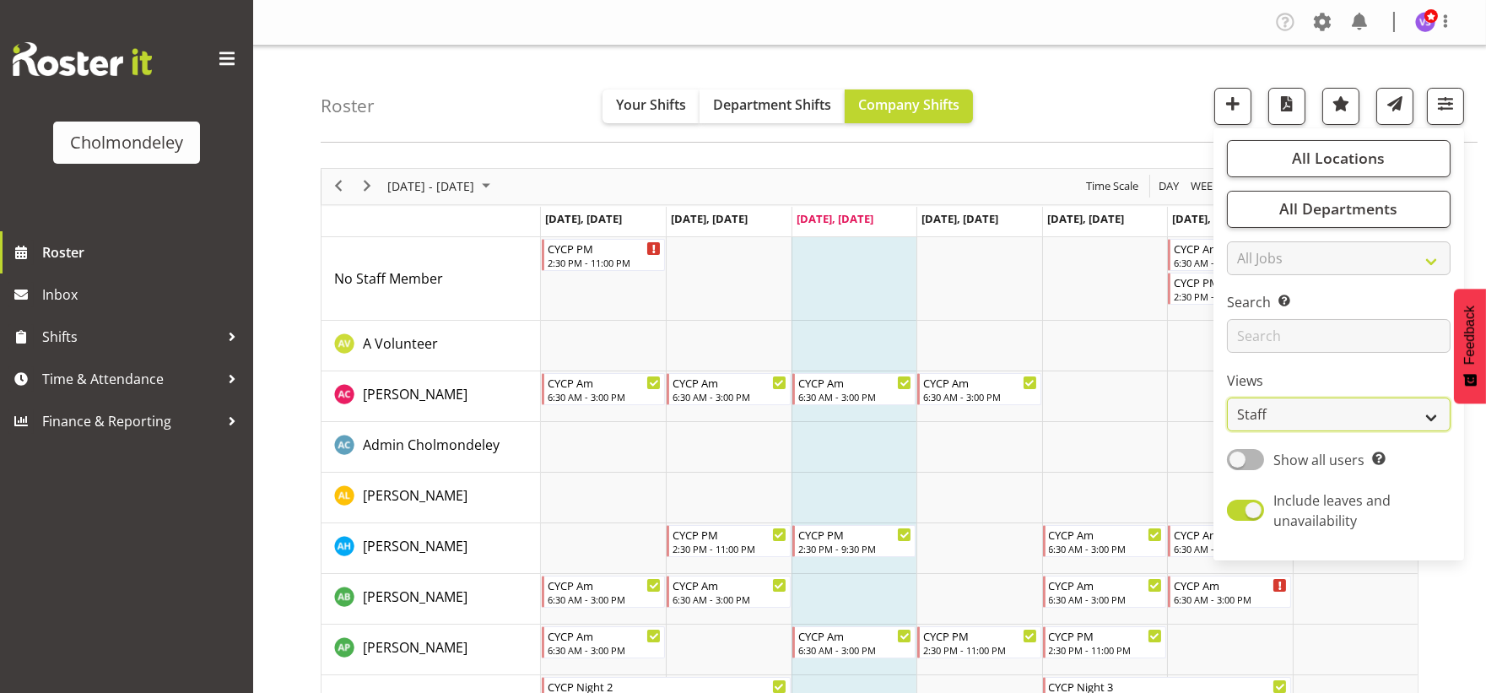
click at [1416, 417] on select "Staff Role Shift - Horizontal Shift - Vertical Staff - Location" at bounding box center [1339, 414] width 224 height 34
select select "shift"
click at [1228, 397] on select "Staff Role Shift - Horizontal Shift - Vertical Staff - Location" at bounding box center [1339, 414] width 224 height 34
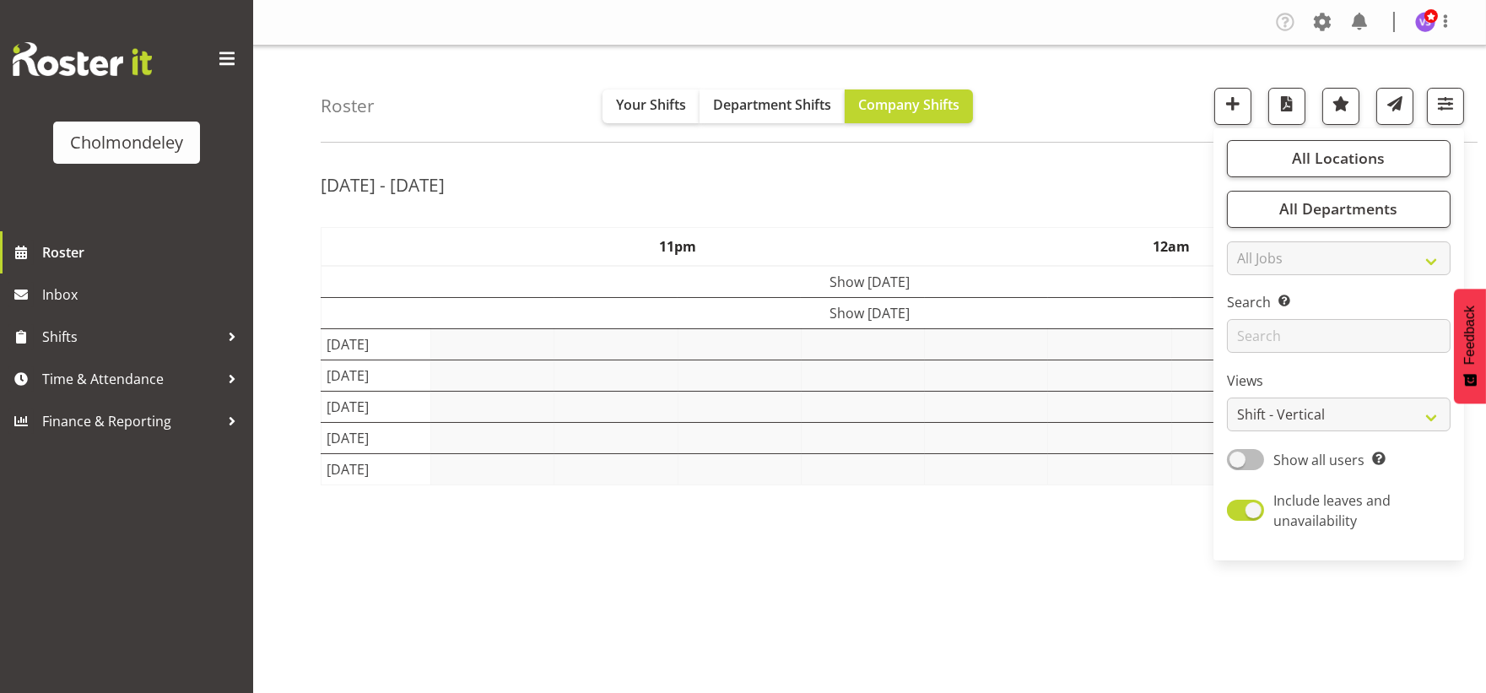
click at [1254, 450] on span at bounding box center [1245, 459] width 37 height 21
click at [1238, 454] on input "Show all users Show only rostered employees" at bounding box center [1232, 459] width 11 height 11
checkbox input "true"
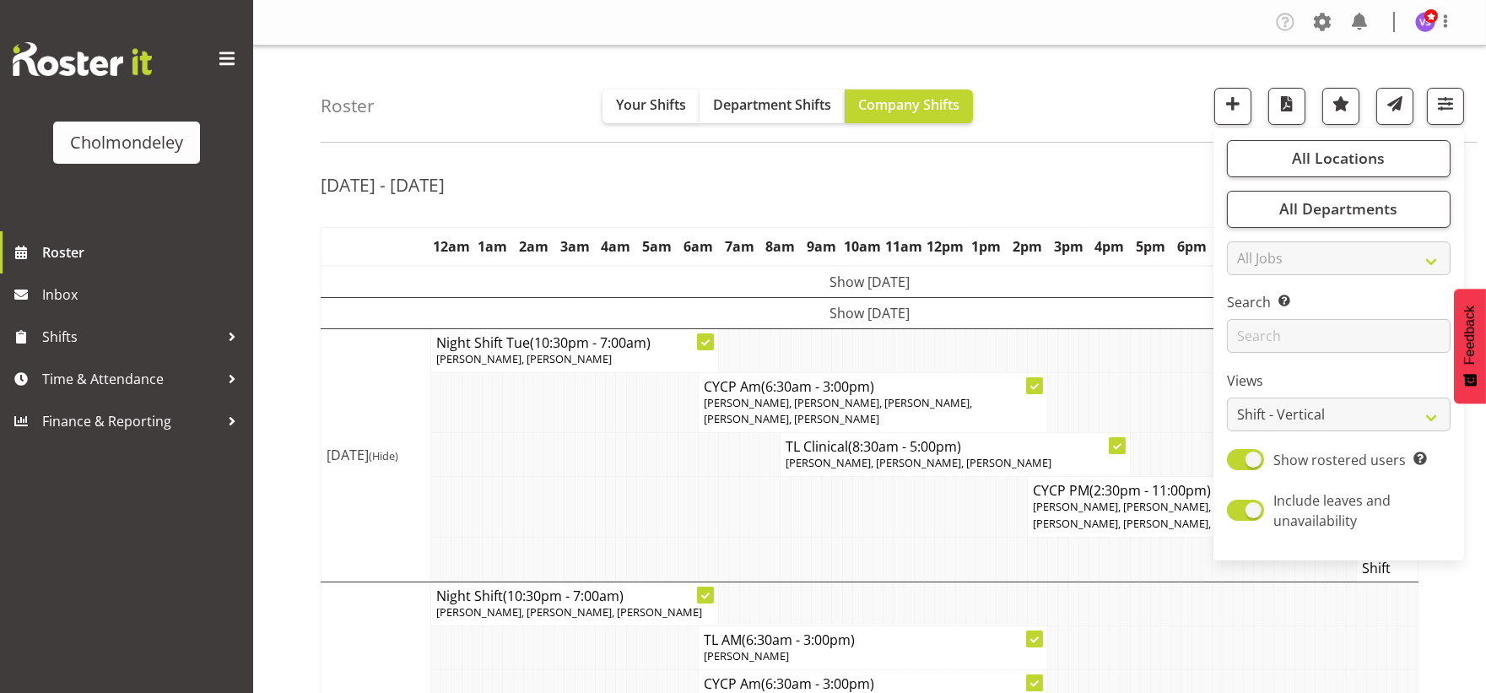
click at [926, 554] on td at bounding box center [930, 559] width 10 height 45
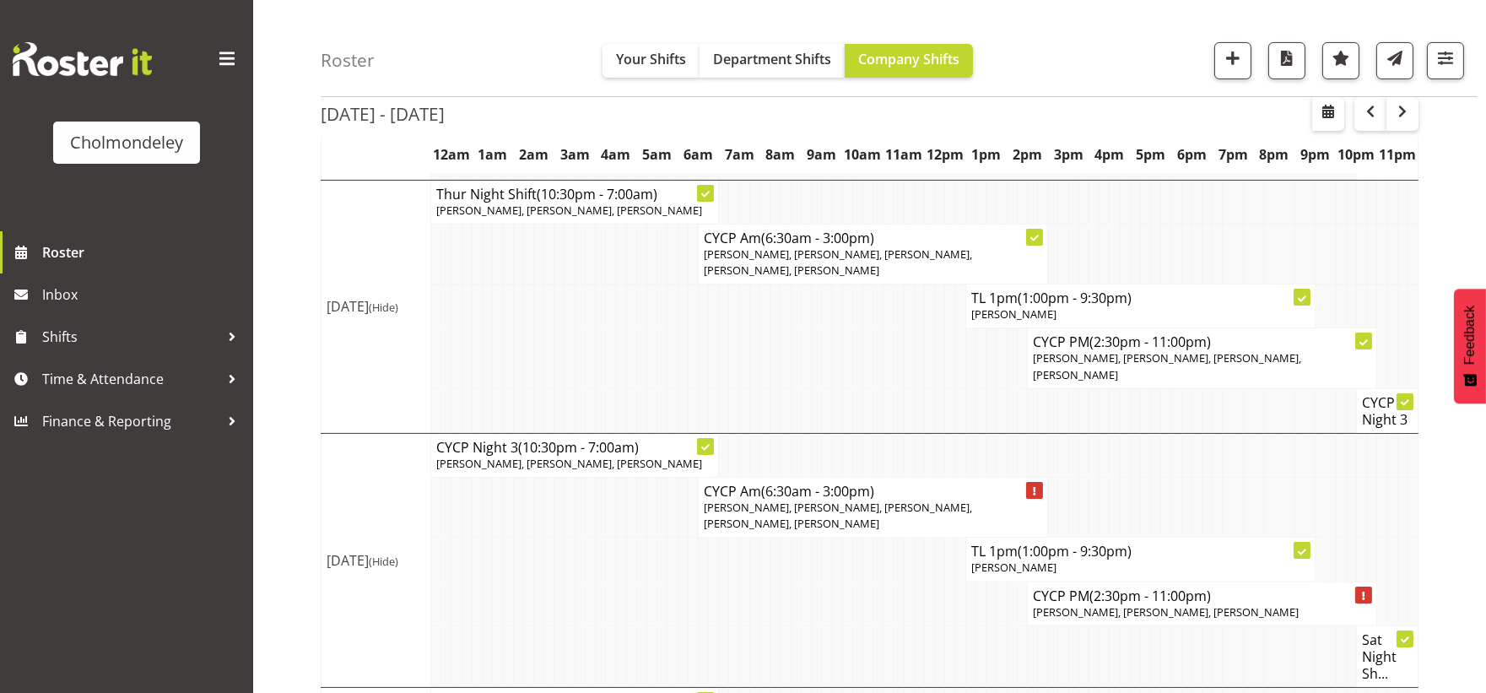
scroll to position [753, 0]
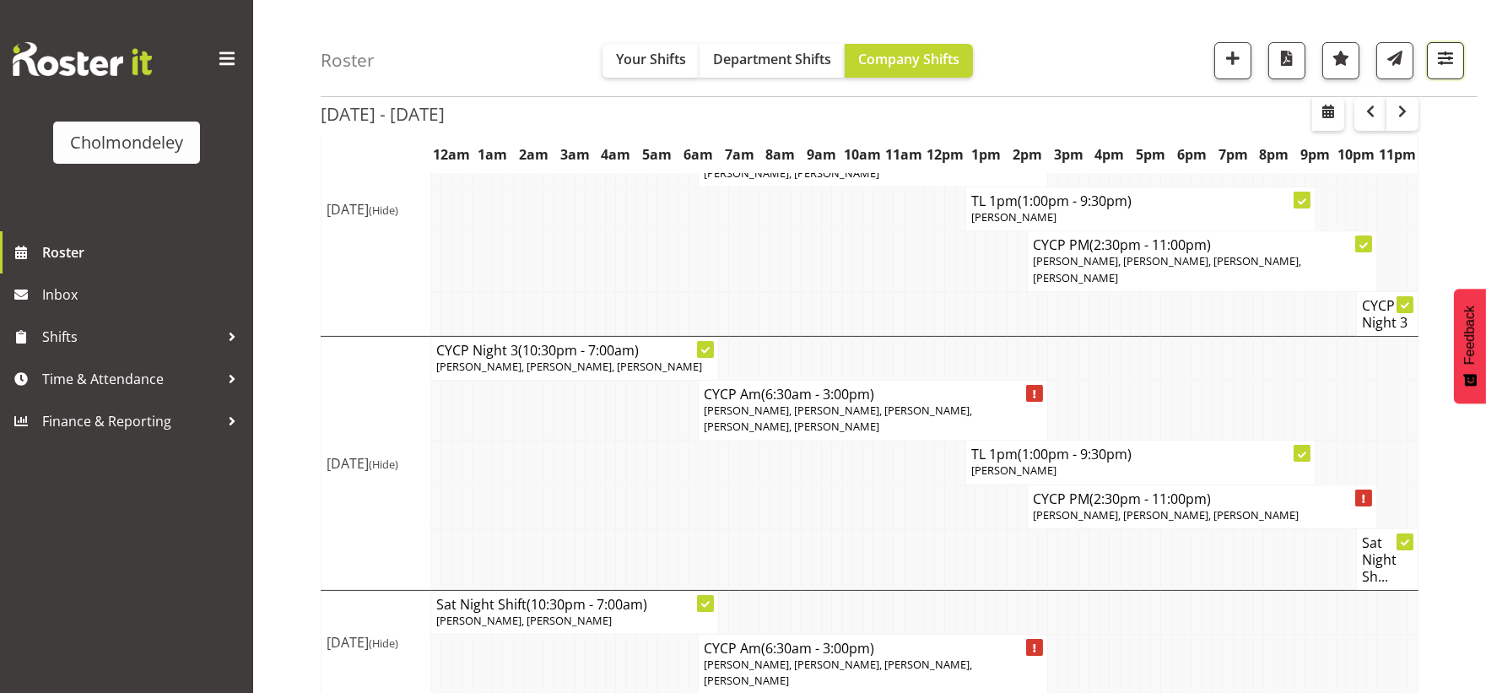
click at [1451, 53] on span "button" at bounding box center [1445, 58] width 22 height 22
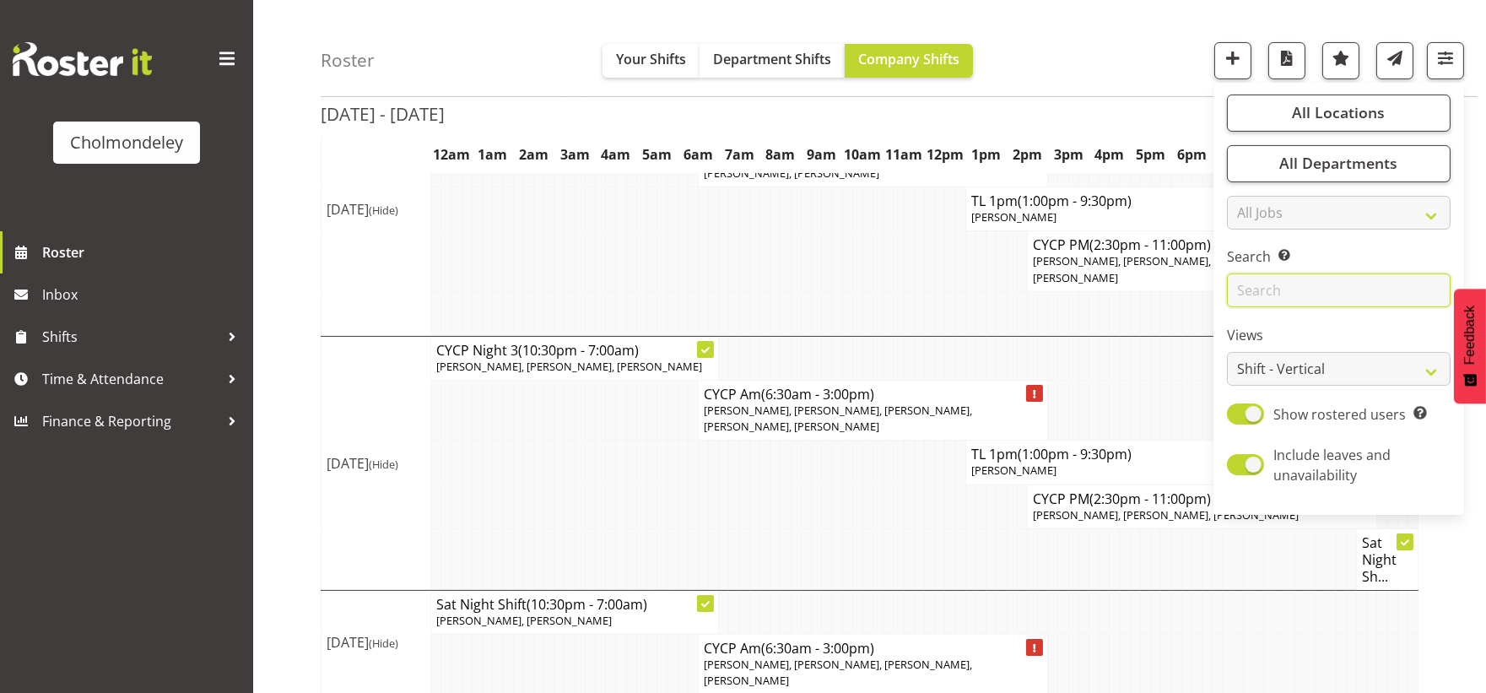
click at [1327, 282] on input "text" at bounding box center [1339, 291] width 224 height 34
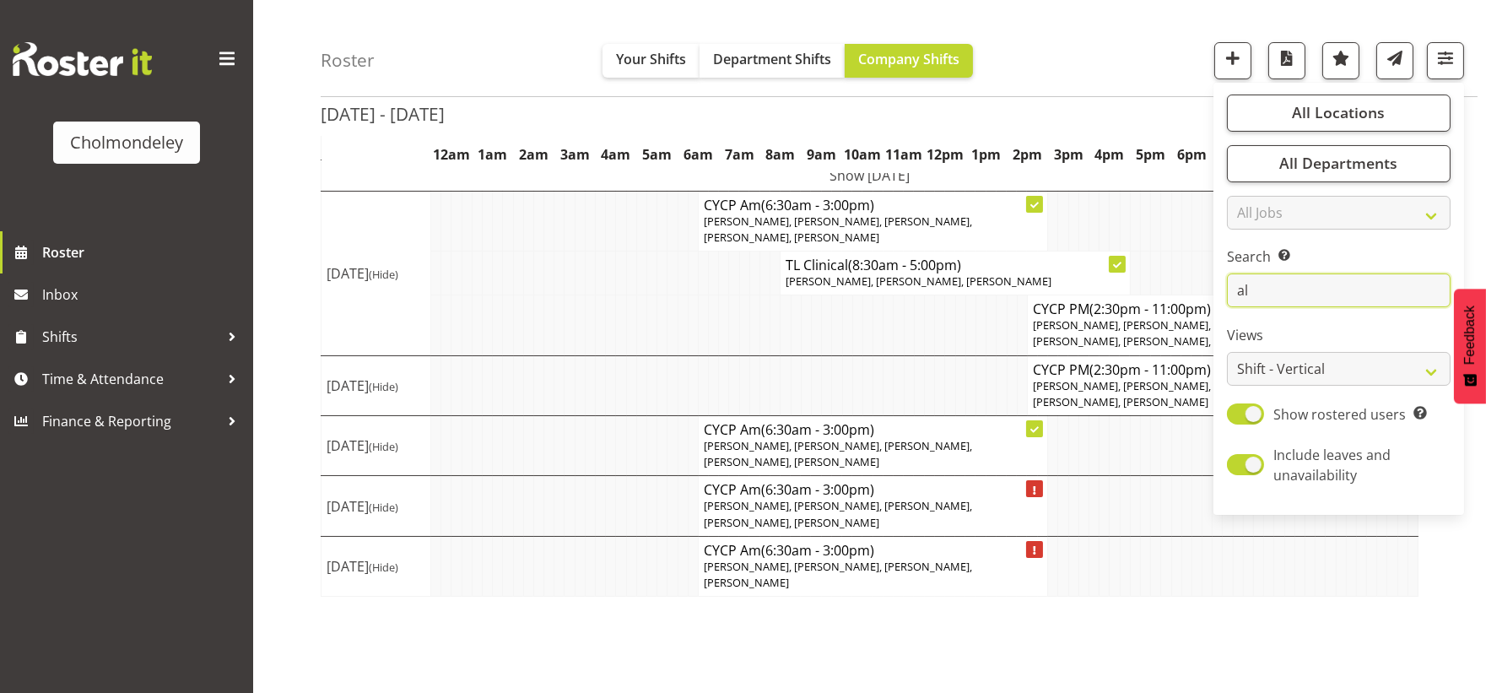
scroll to position [138, 0]
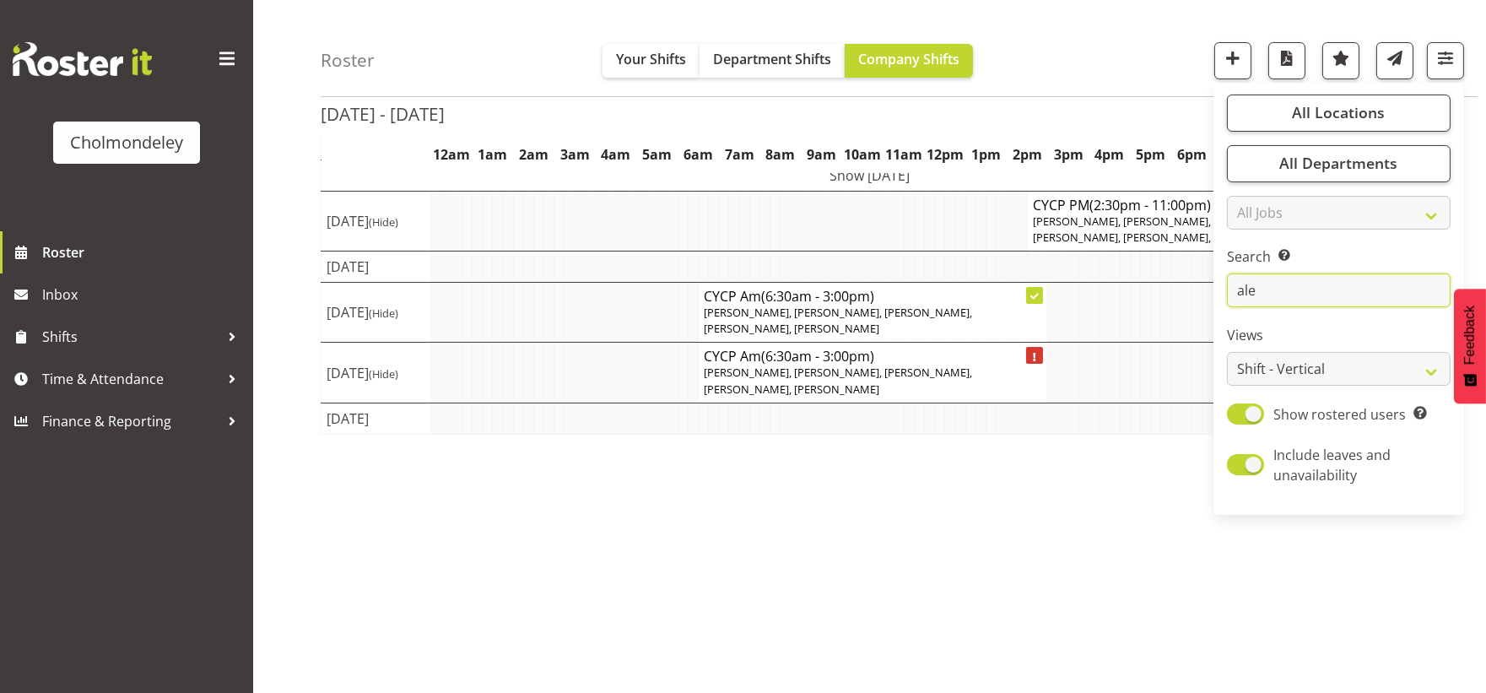
type input "[PERSON_NAME]"
drag, startPoint x: 1320, startPoint y: 290, endPoint x: 1229, endPoint y: 299, distance: 90.7
click at [1229, 299] on input "[PERSON_NAME]" at bounding box center [1339, 291] width 224 height 34
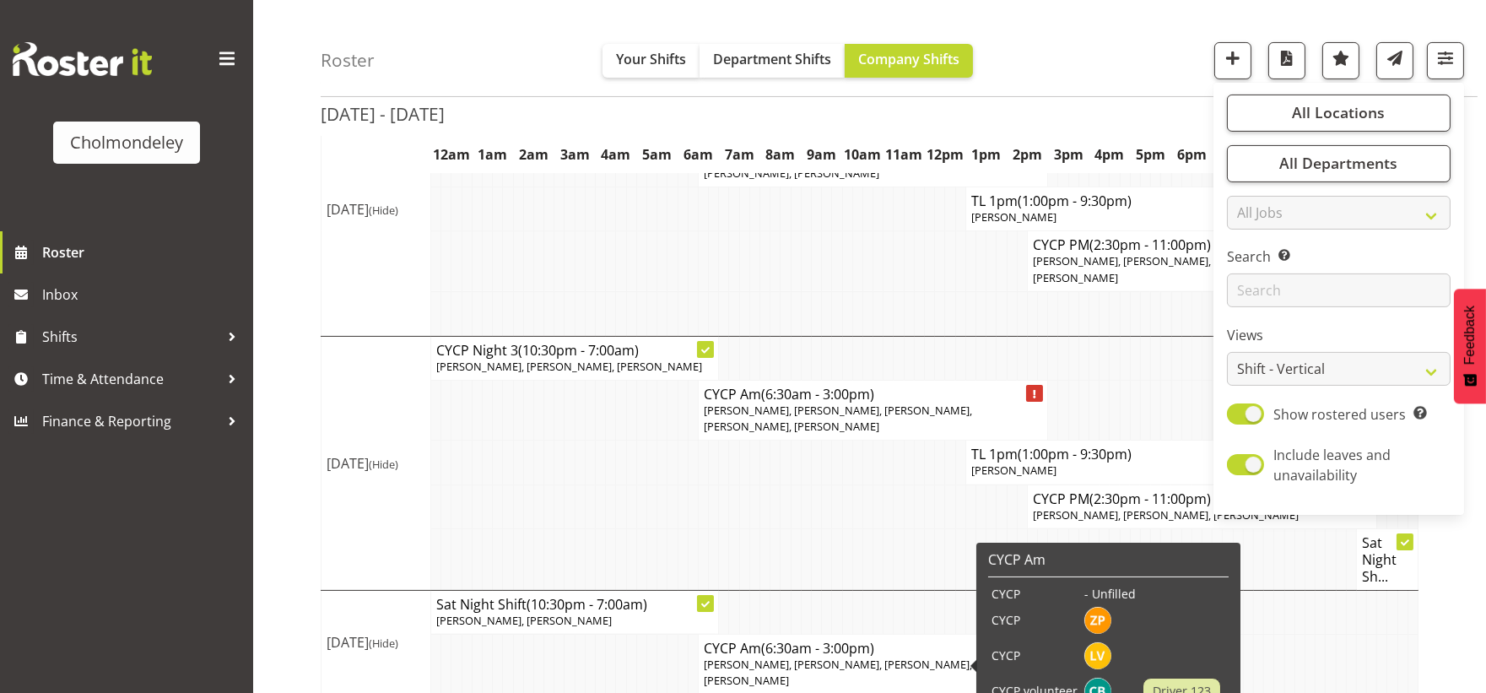
click at [772, 559] on td at bounding box center [775, 559] width 10 height 62
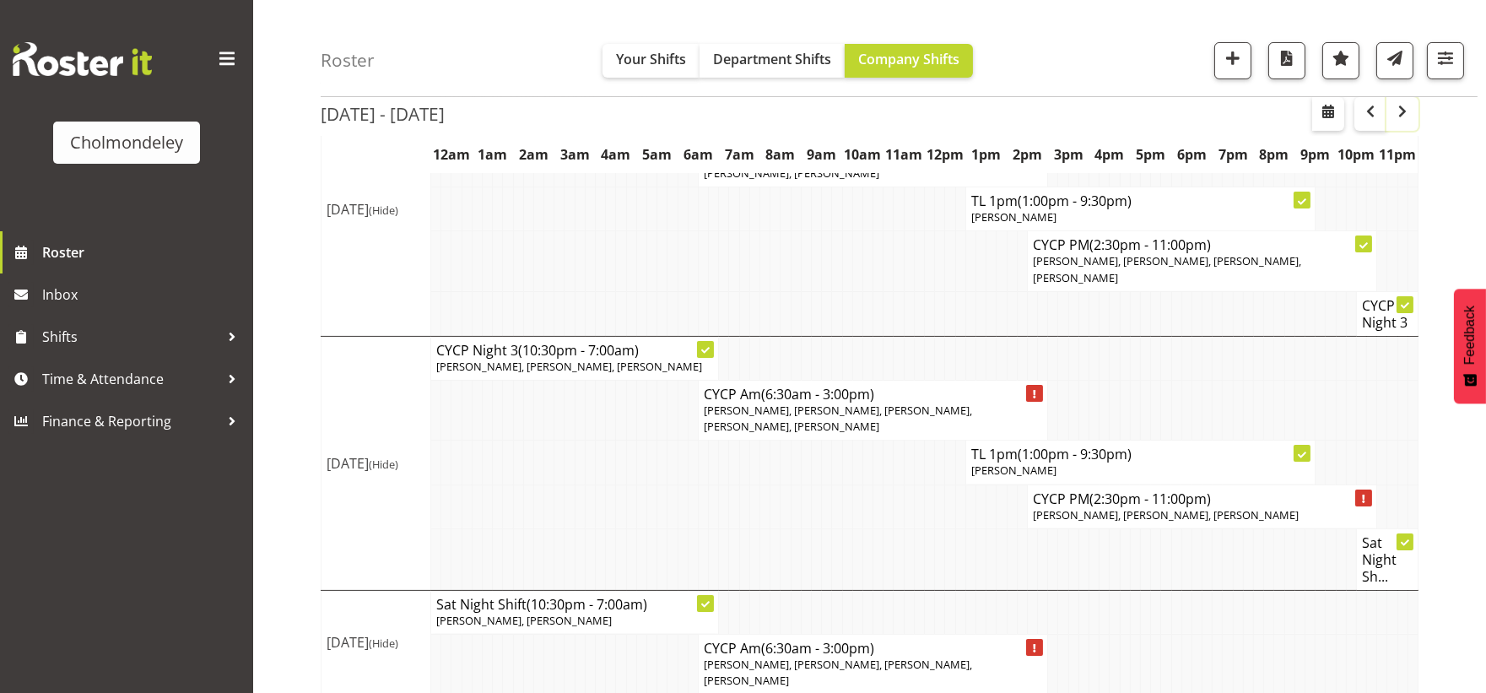
click at [1407, 105] on span "button" at bounding box center [1402, 111] width 20 height 20
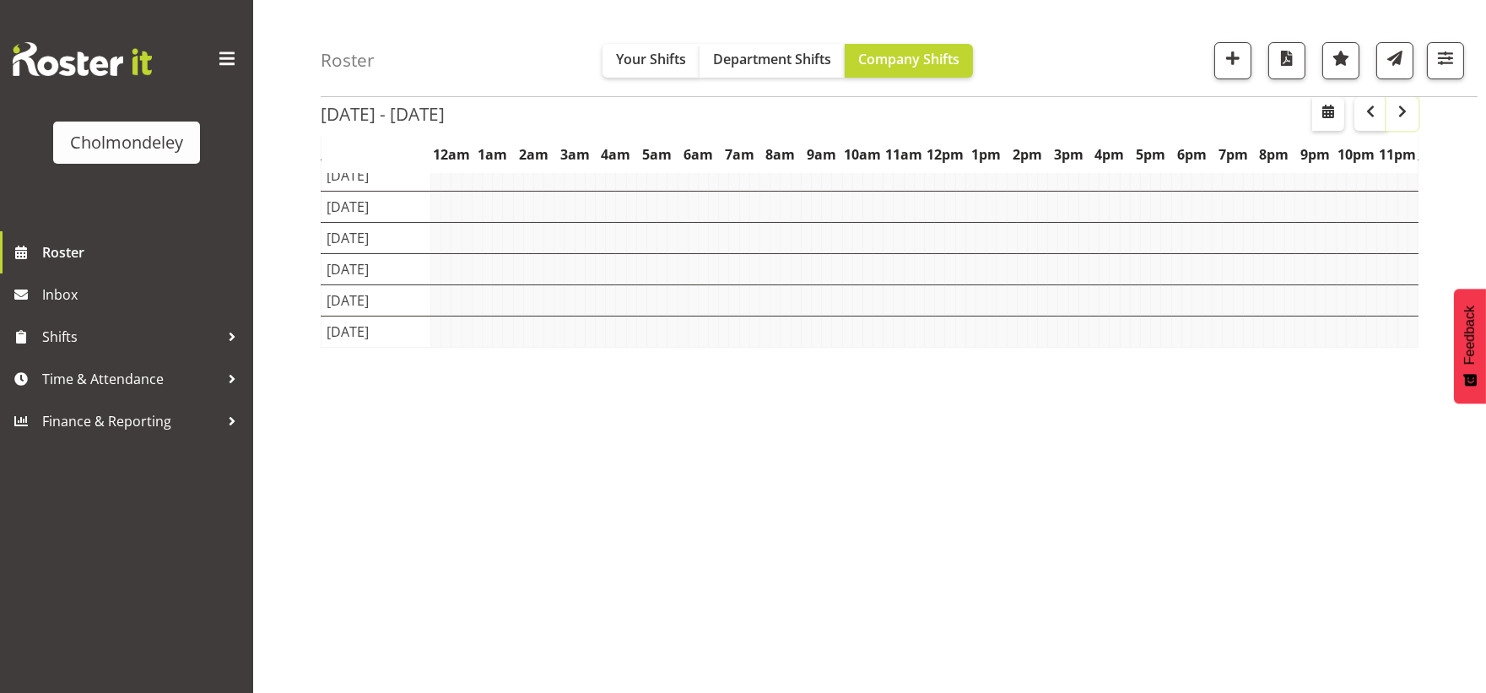
scroll to position [138, 0]
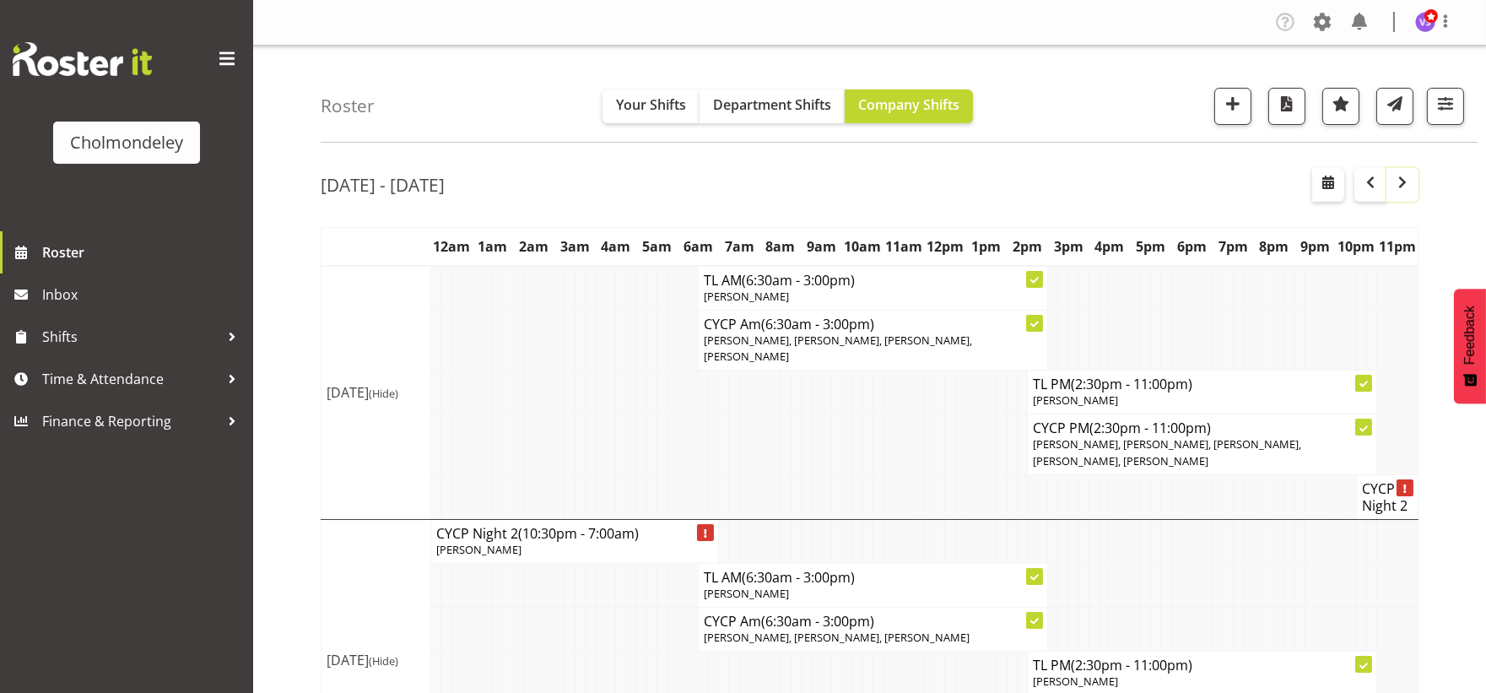
scroll to position [375, 0]
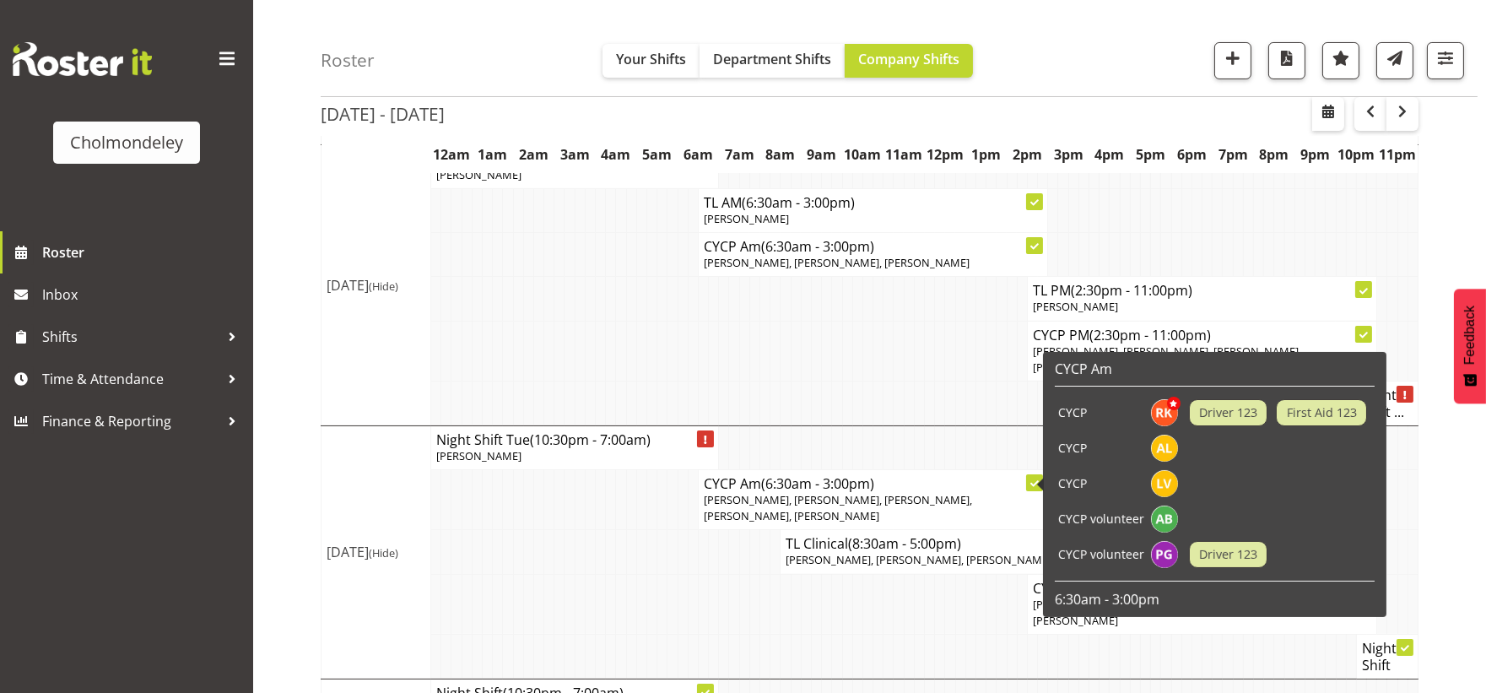
click at [880, 355] on td at bounding box center [878, 351] width 10 height 60
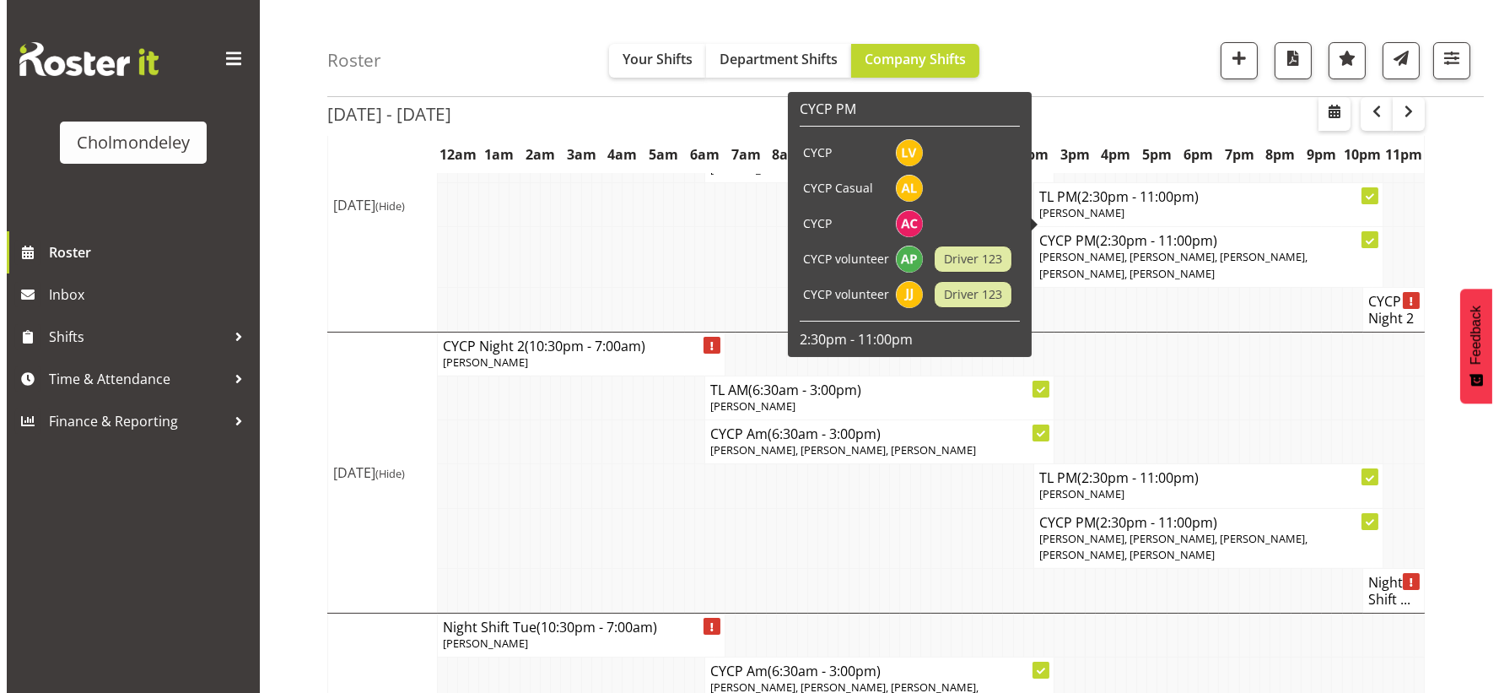
scroll to position [468, 0]
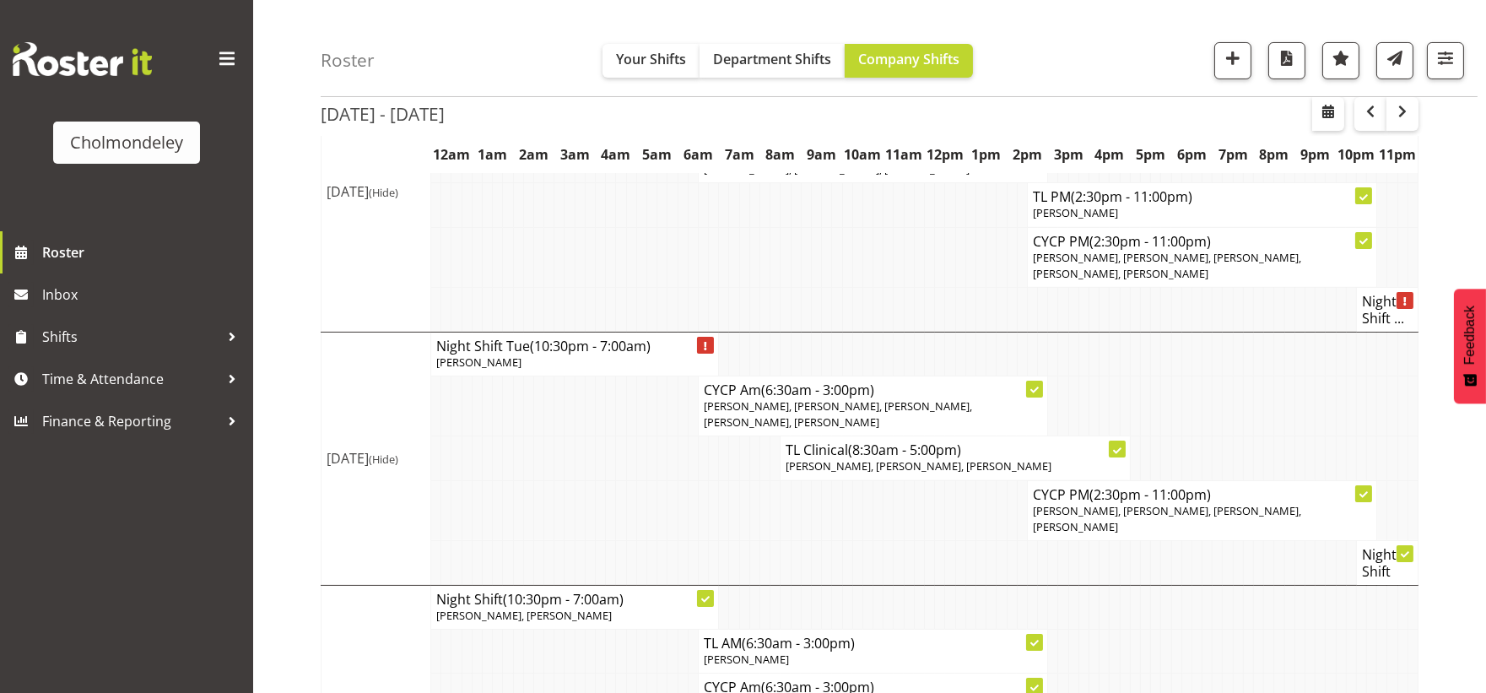
click at [653, 436] on td at bounding box center [651, 458] width 10 height 44
click at [1176, 485] on span "(2:30pm - 11:00pm)" at bounding box center [1149, 494] width 121 height 19
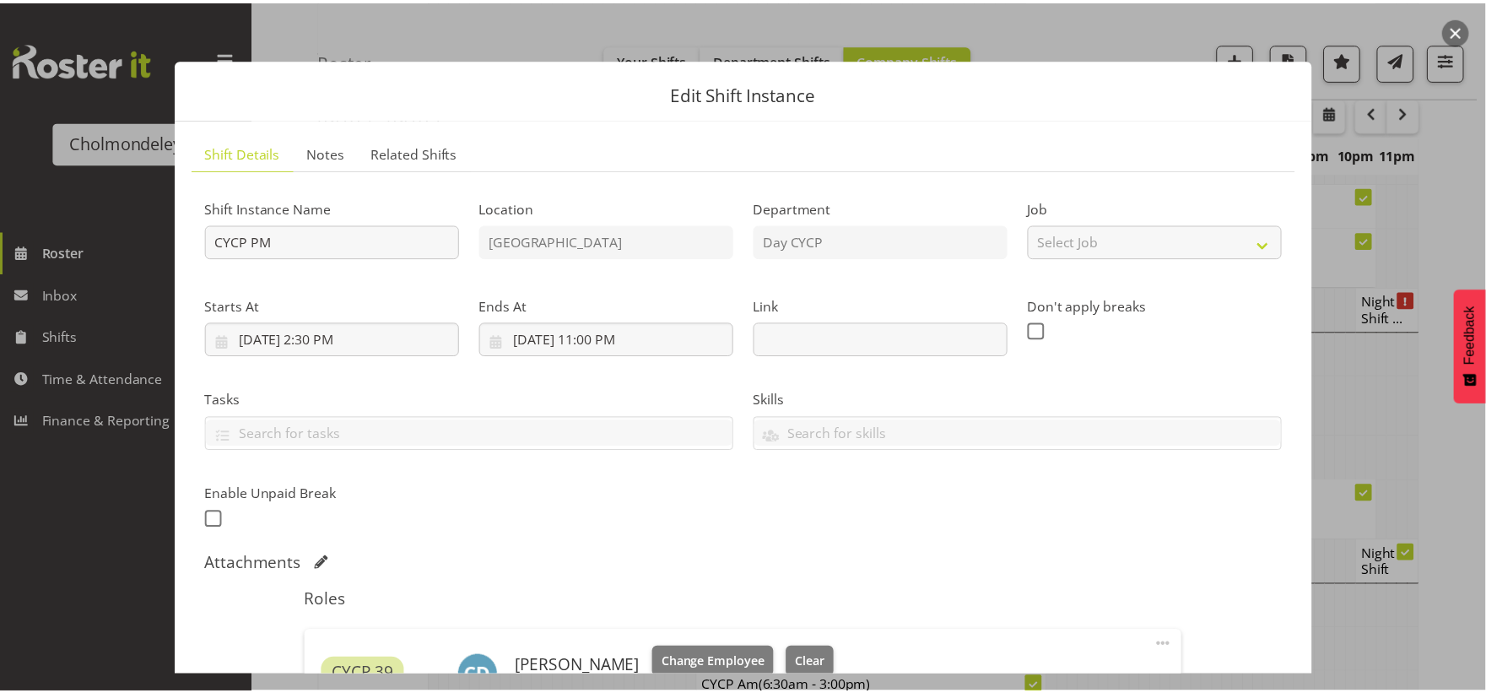
scroll to position [562, 0]
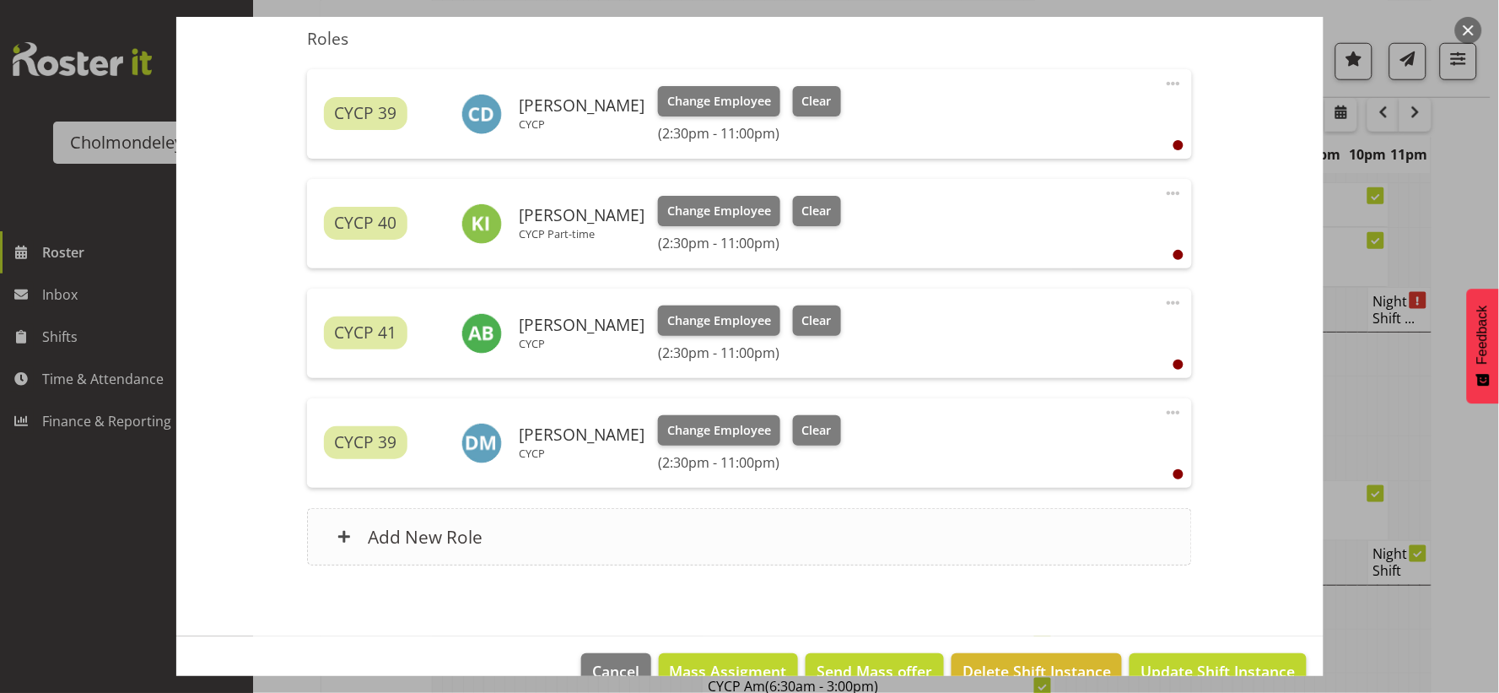
click at [458, 537] on h6 "Add New Role" at bounding box center [425, 537] width 115 height 22
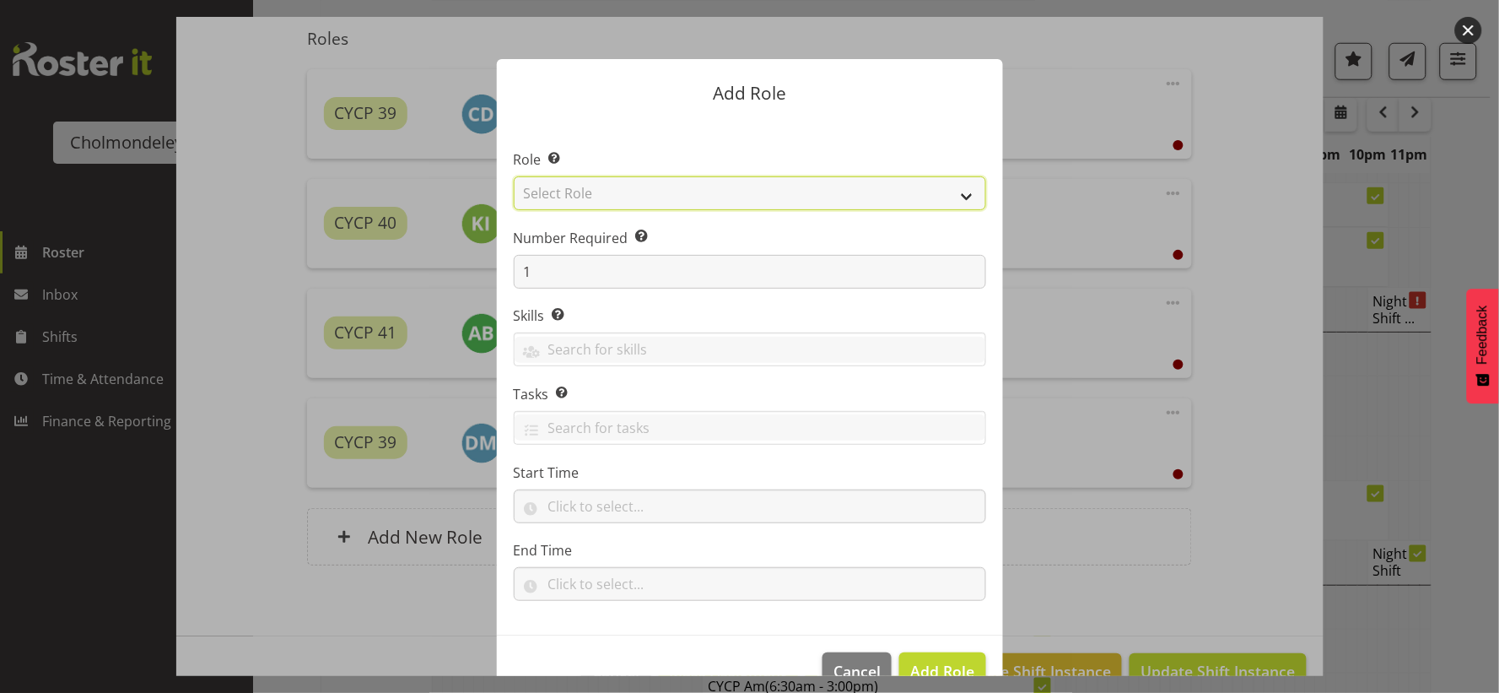
click at [958, 200] on select "Select Role Awhi Team CYCP CYCP Casual CYCP Part Time CYCP volunteer CYCP- Nigh…" at bounding box center [750, 193] width 472 height 34
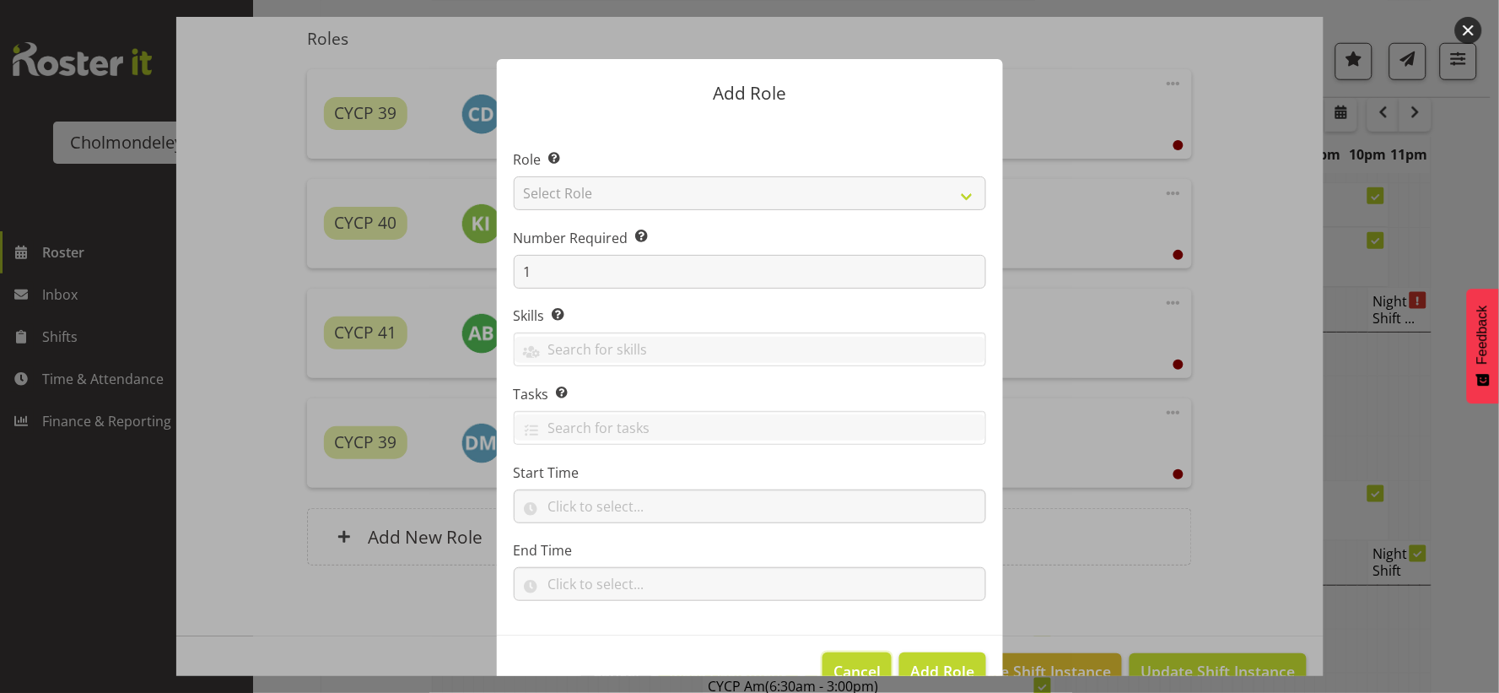
click at [853, 667] on span "Cancel" at bounding box center [857, 671] width 47 height 22
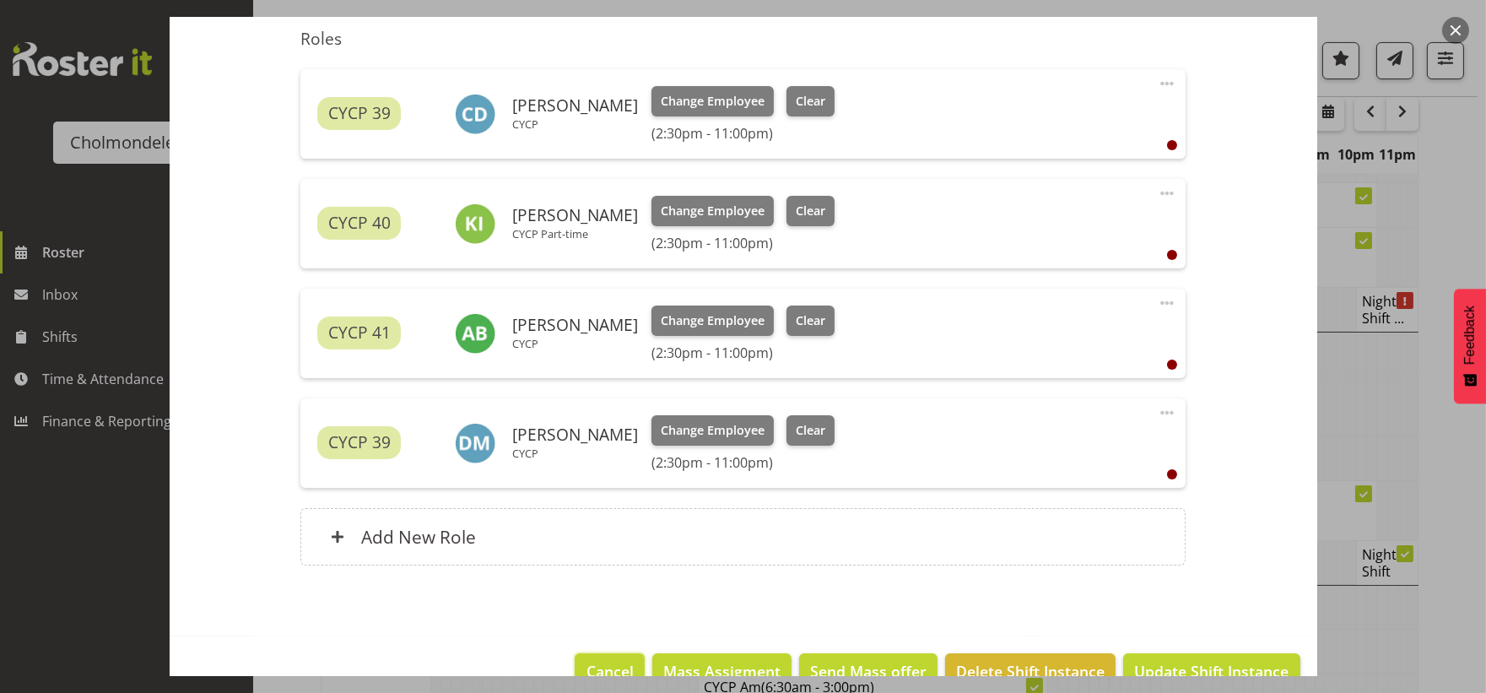
click at [594, 667] on span "Cancel" at bounding box center [609, 671] width 47 height 22
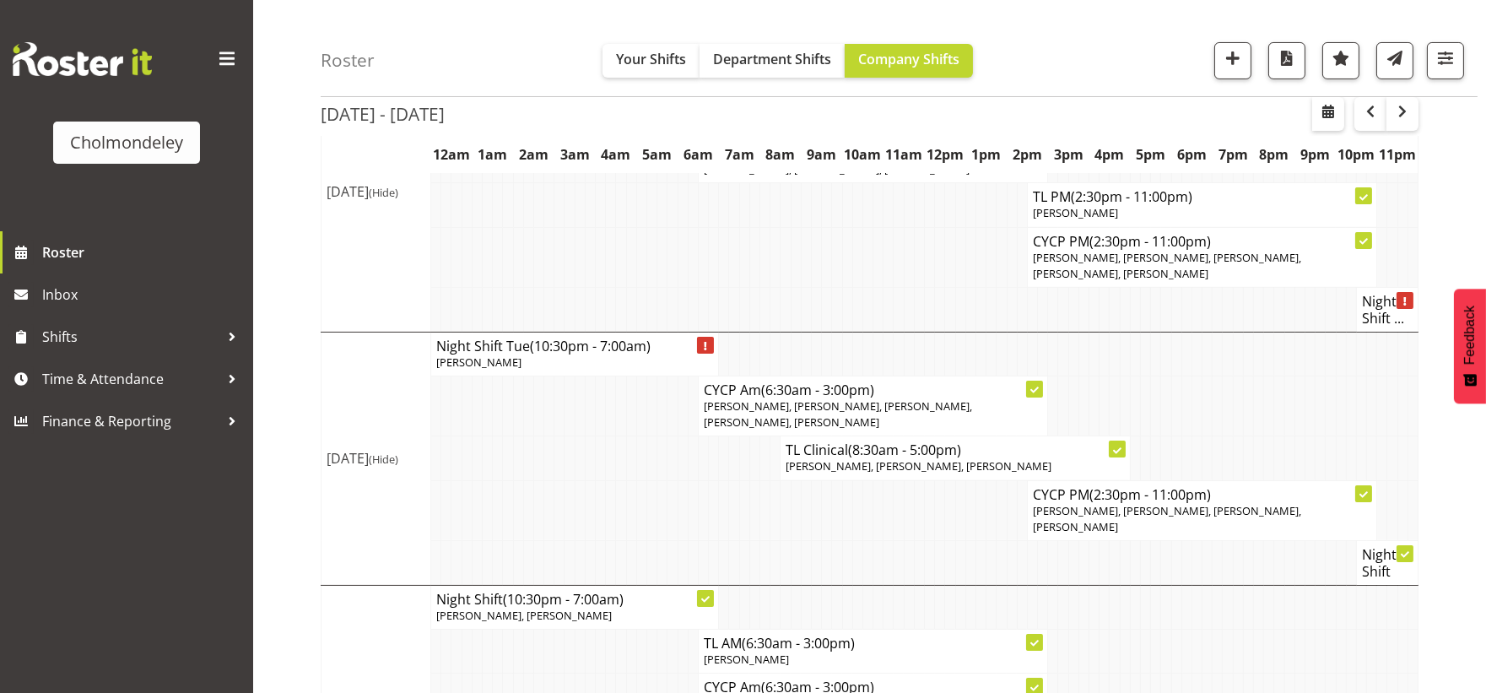
scroll to position [937, 0]
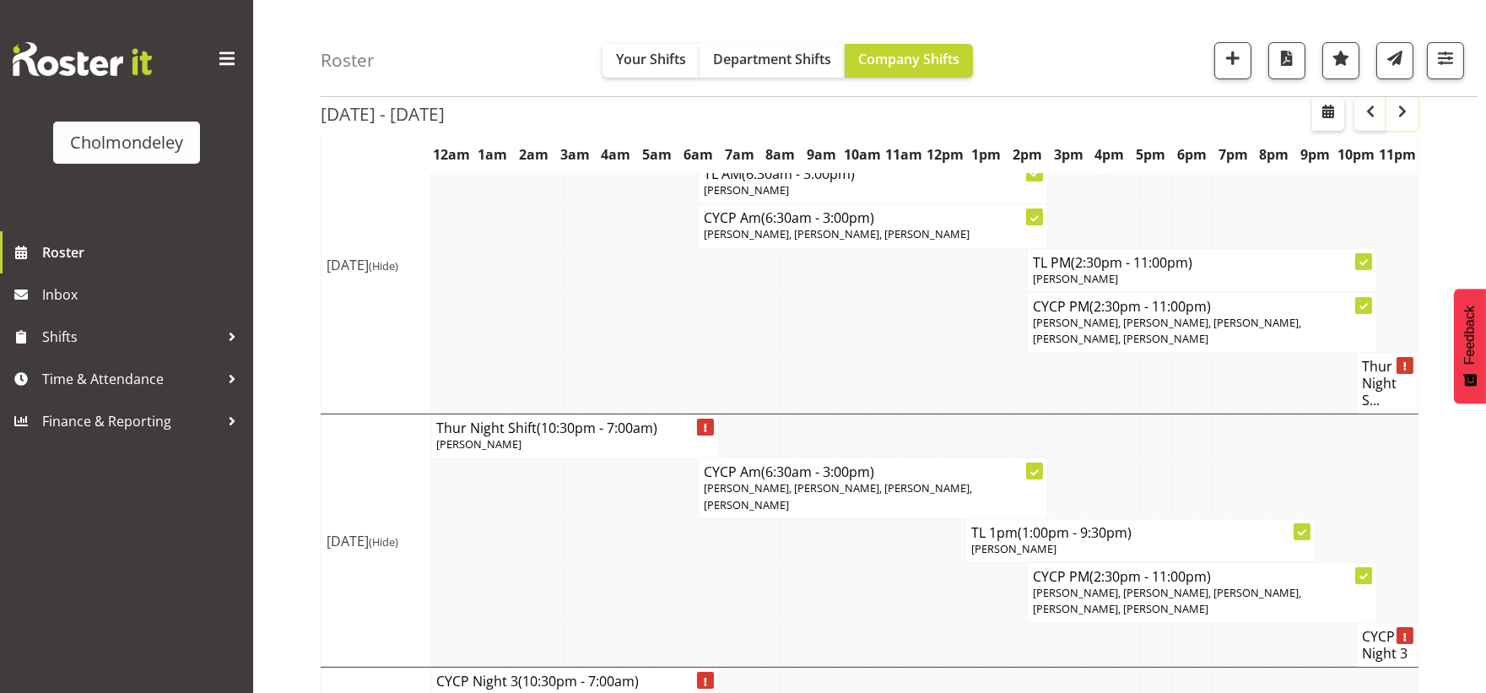
click at [1412, 111] on button "button" at bounding box center [1402, 114] width 32 height 34
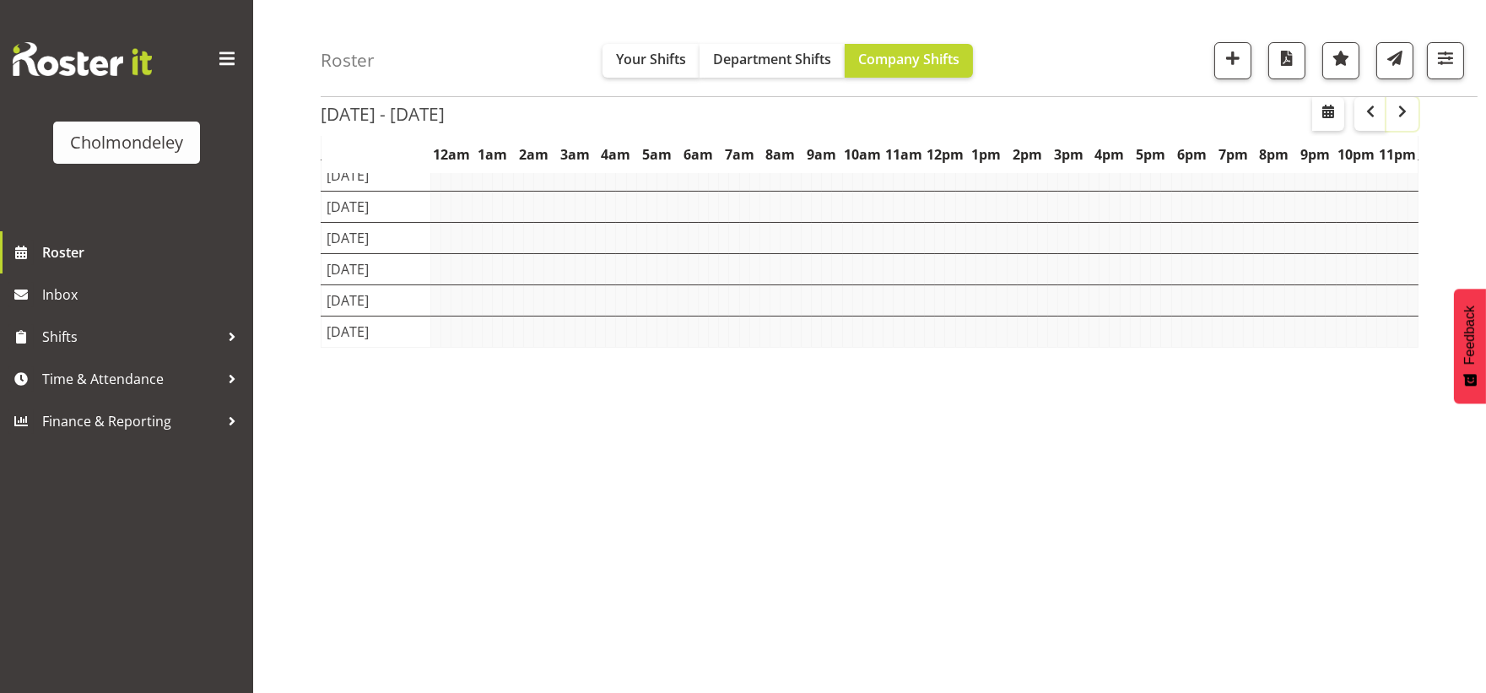
scroll to position [138, 0]
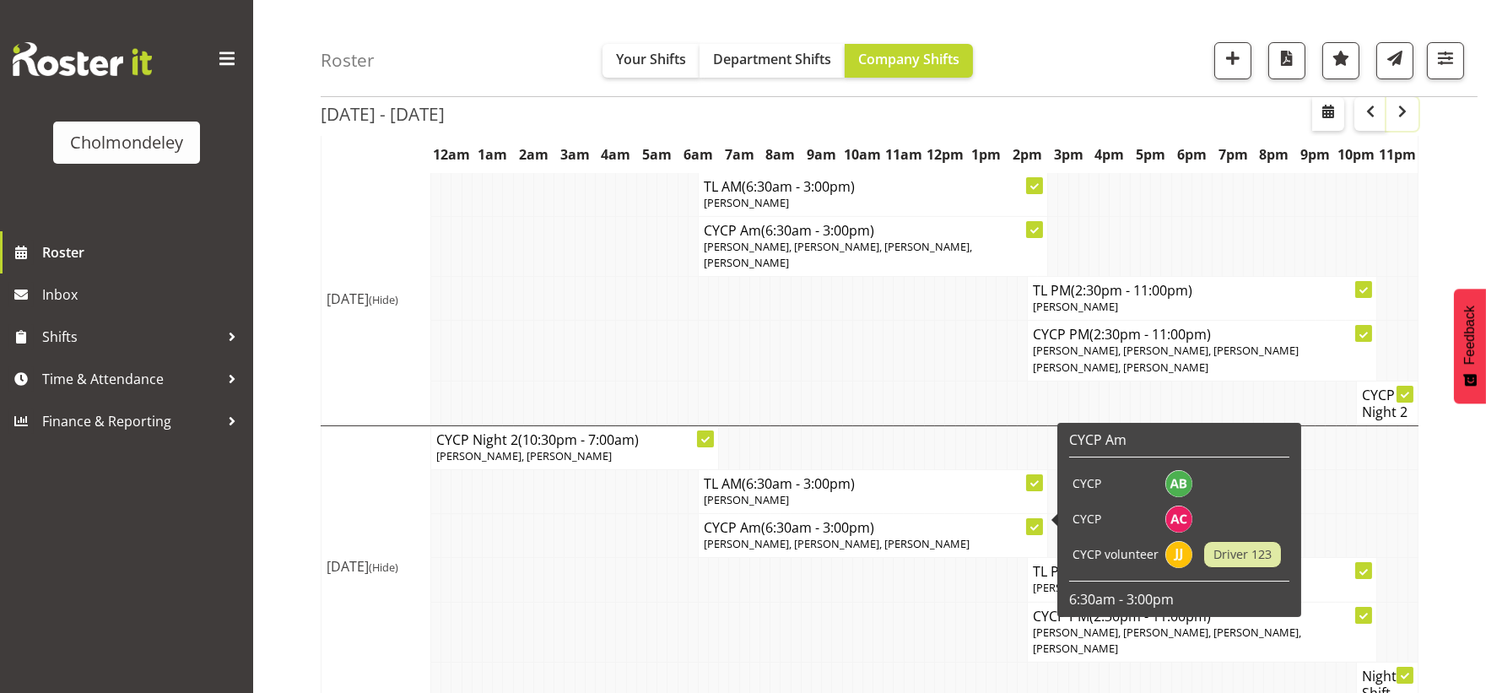
scroll to position [375, 0]
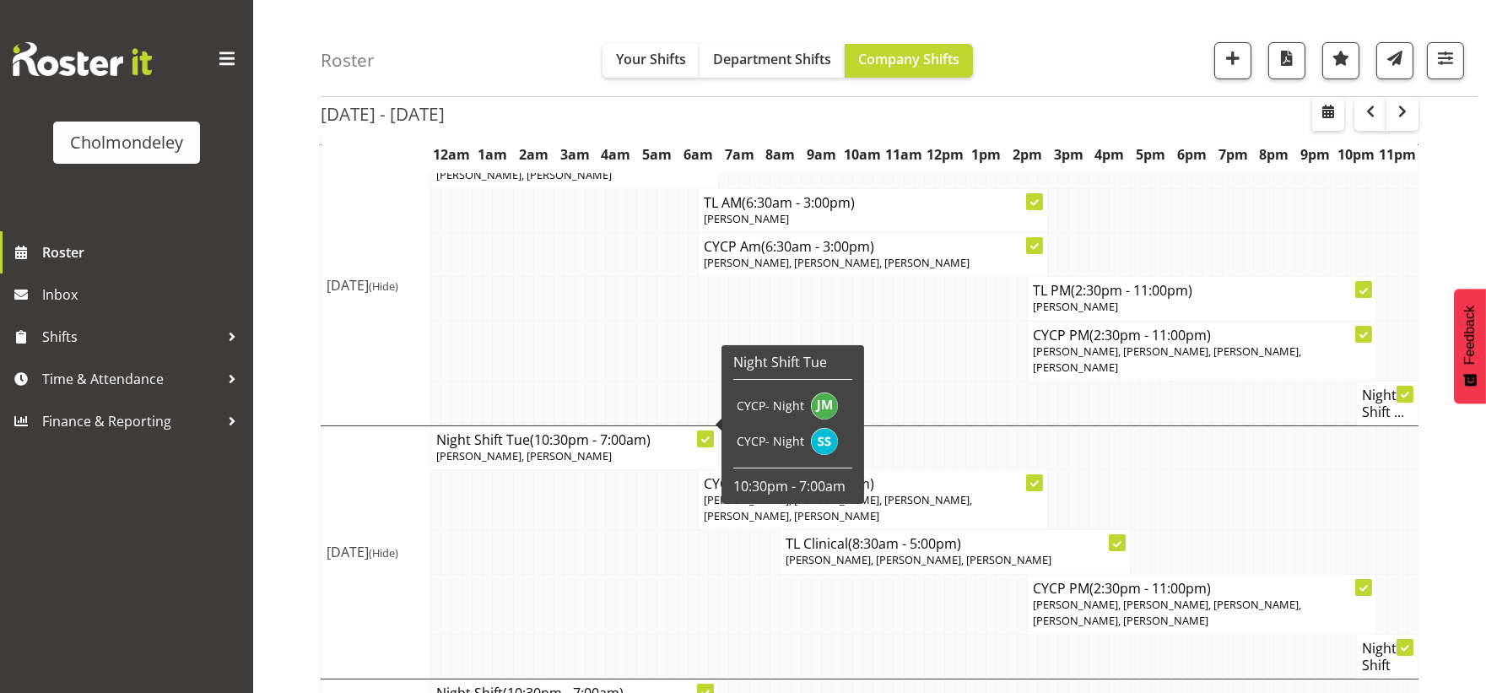
click at [592, 574] on td at bounding box center [590, 604] width 10 height 60
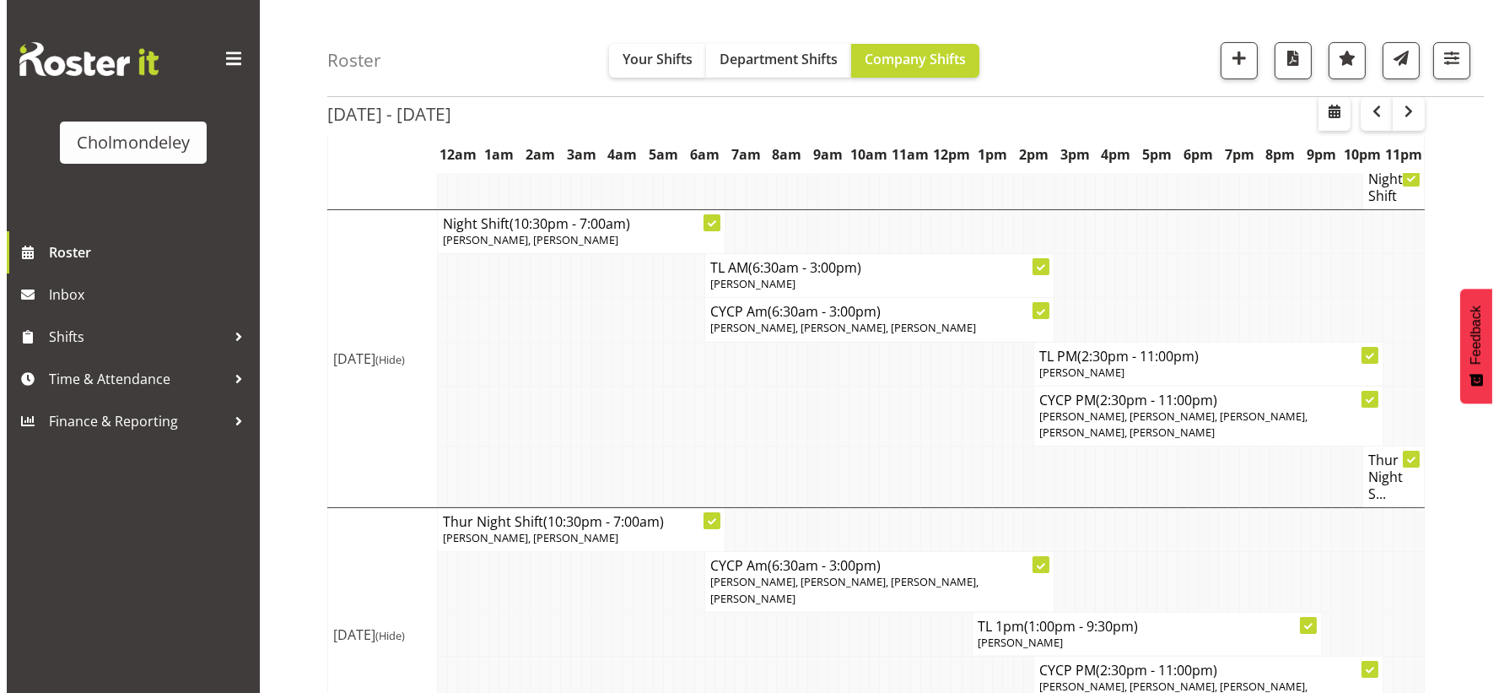
scroll to position [1204, 0]
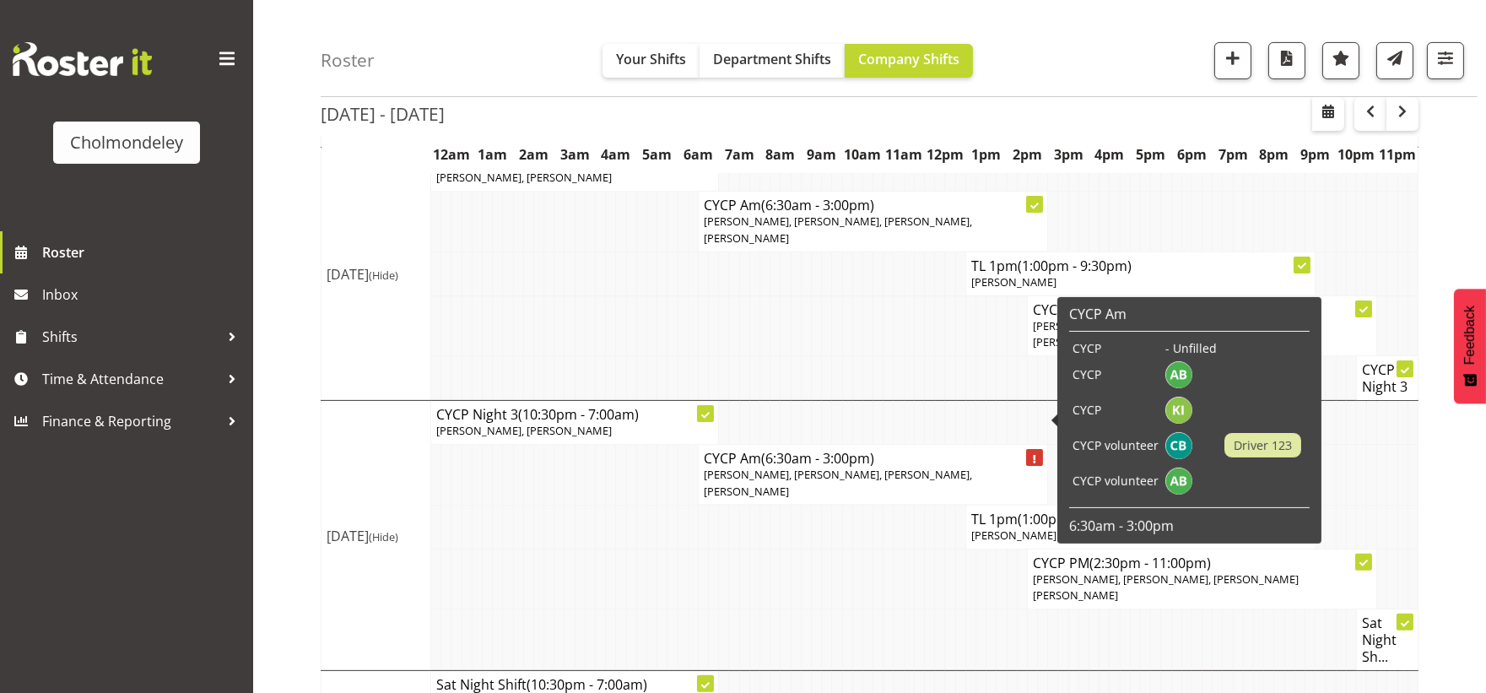
click at [828, 467] on span "[PERSON_NAME], [PERSON_NAME], [PERSON_NAME], [PERSON_NAME]" at bounding box center [838, 482] width 268 height 31
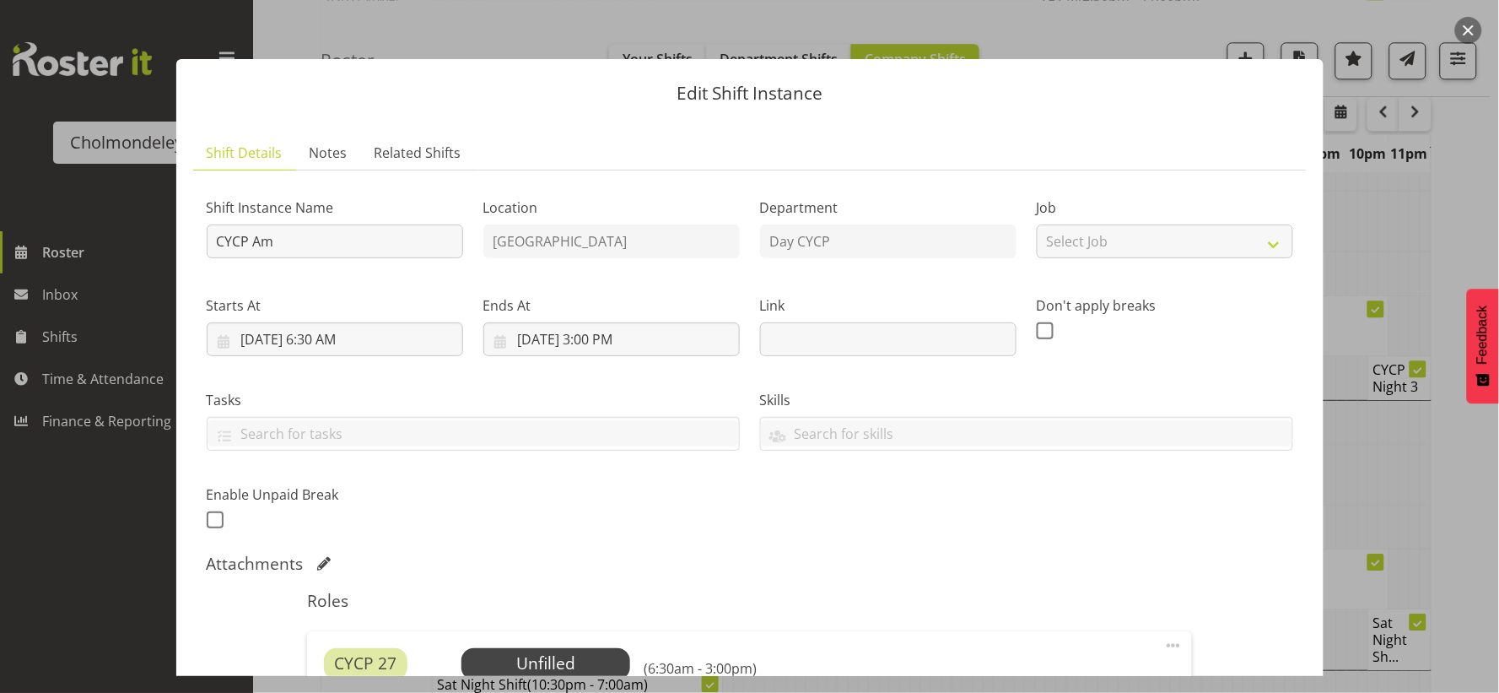
scroll to position [375, 0]
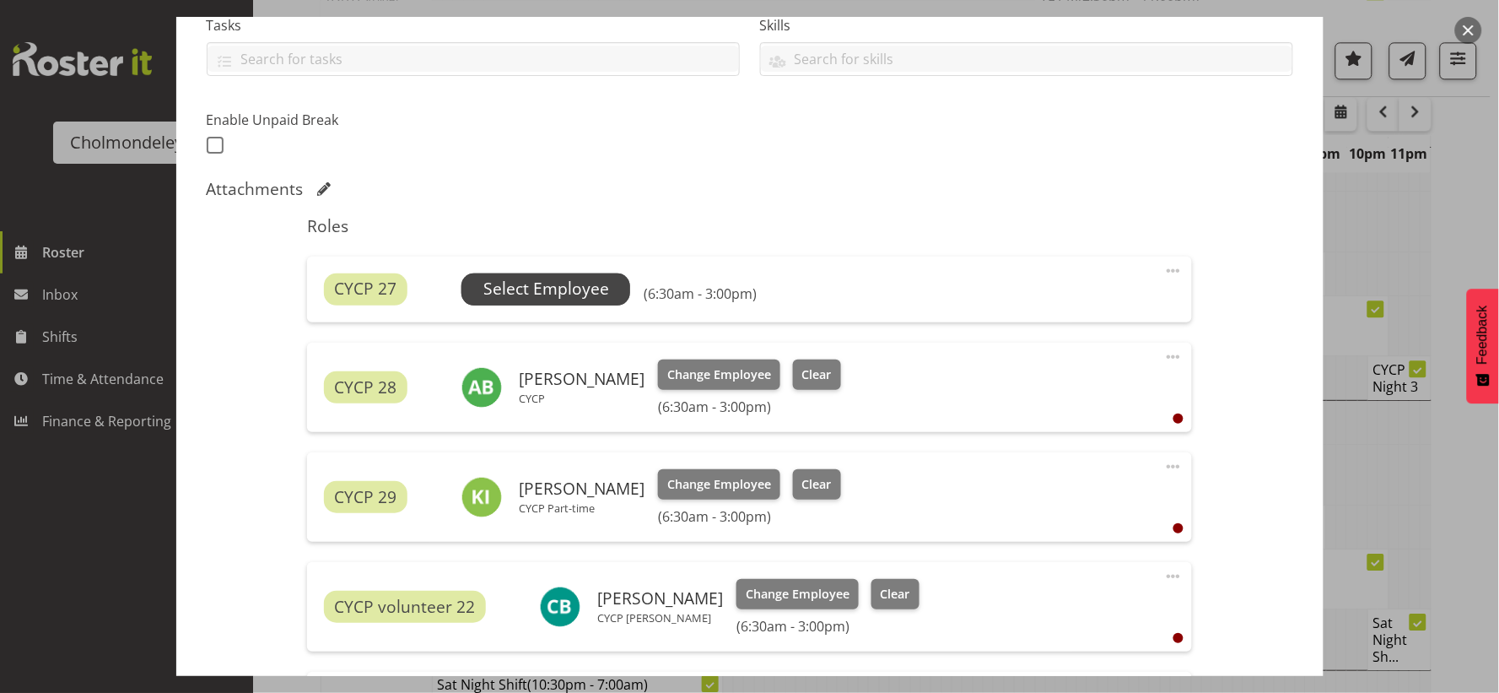
click at [555, 288] on span "Select Employee" at bounding box center [546, 289] width 126 height 24
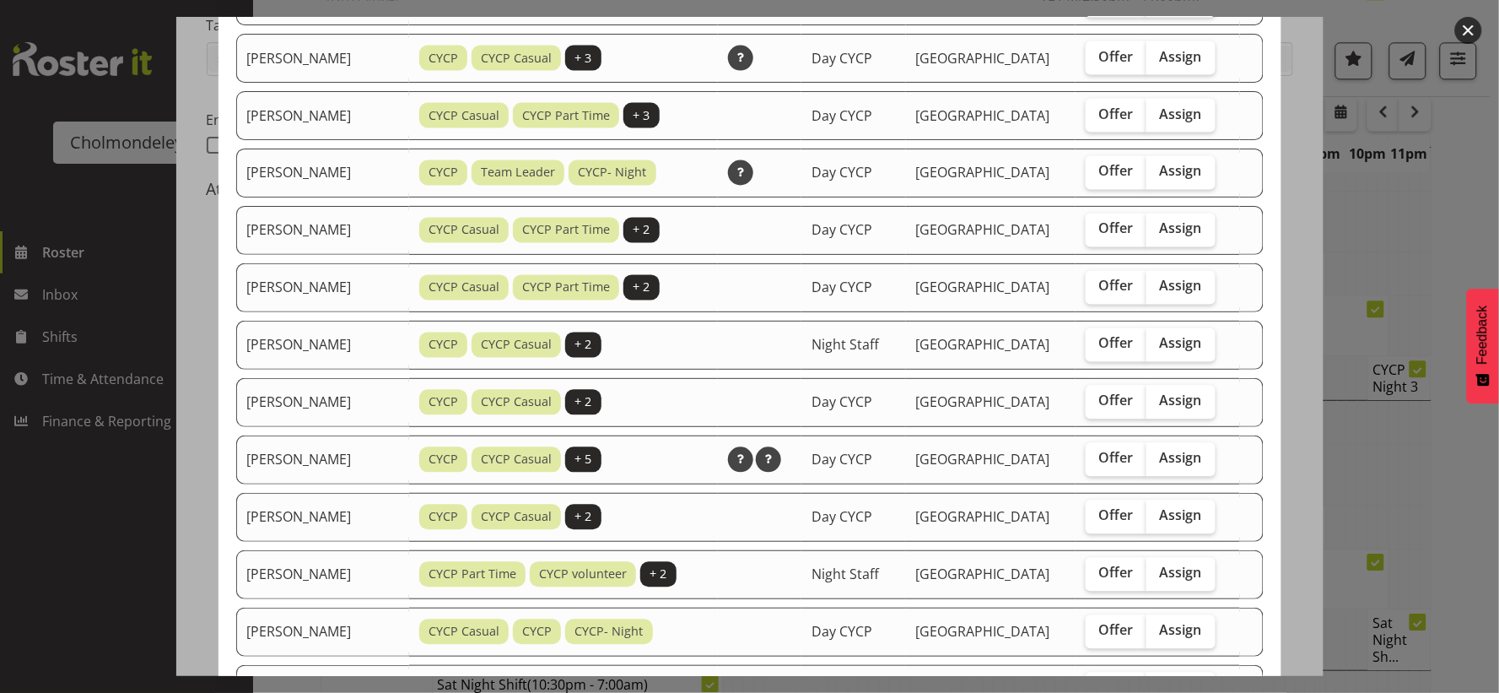
scroll to position [937, 0]
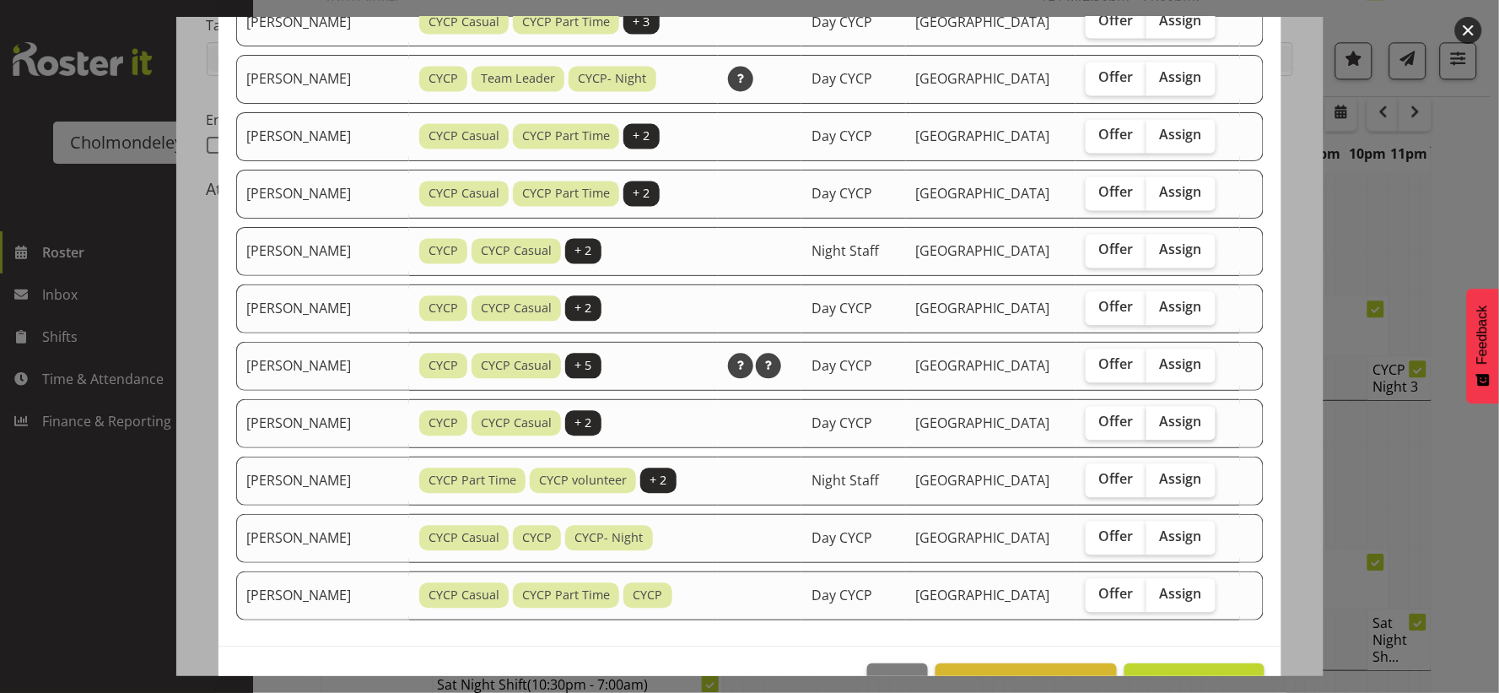
click at [1190, 425] on span "Assign" at bounding box center [1181, 421] width 42 height 17
click at [1158, 425] on input "Assign" at bounding box center [1152, 422] width 11 height 11
checkbox input "true"
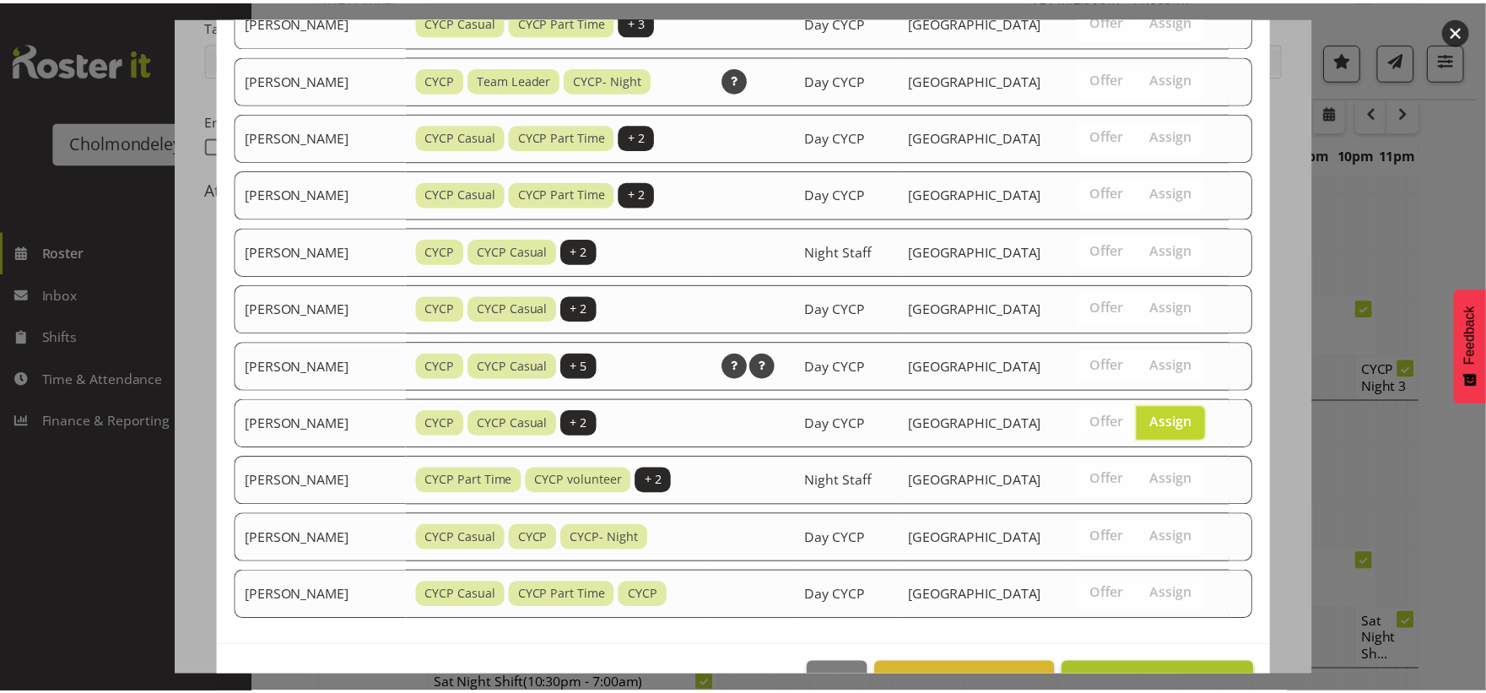
scroll to position [990, 0]
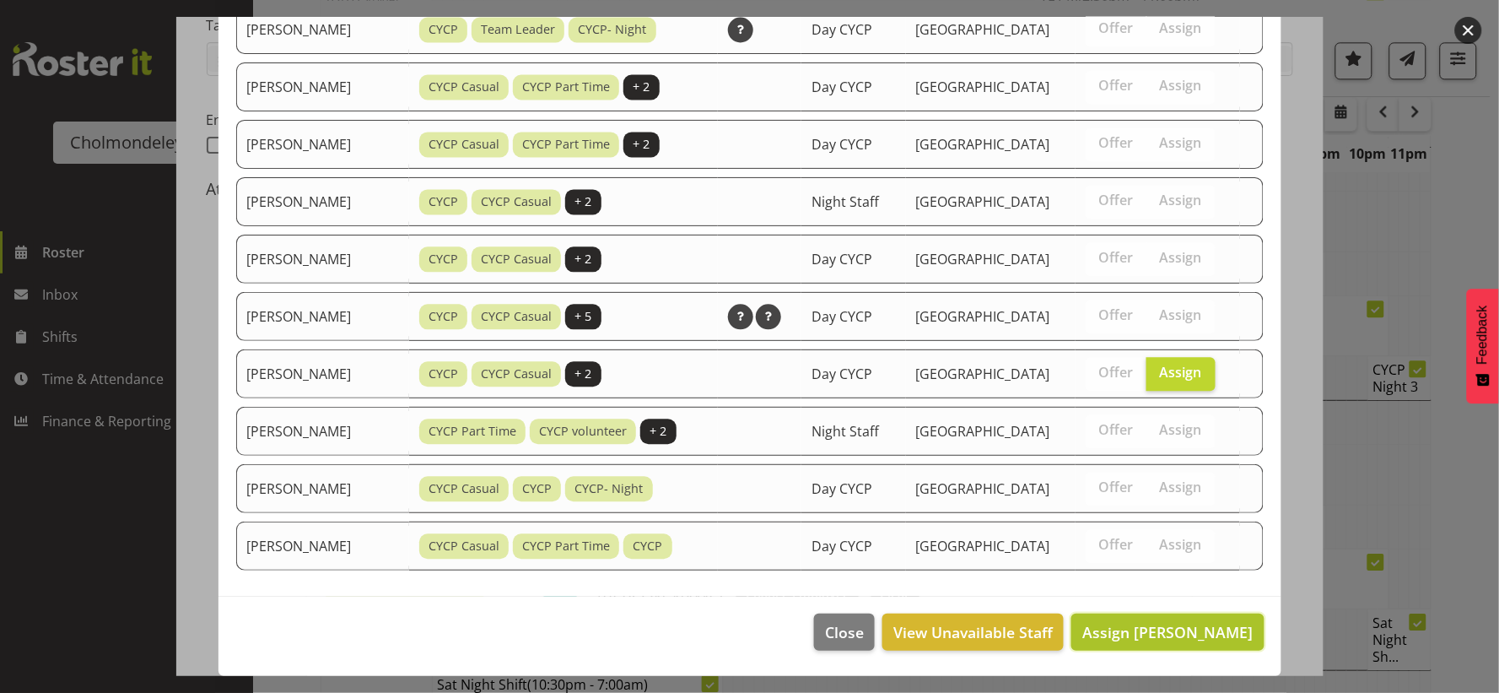
click at [1181, 641] on span "Assign [PERSON_NAME]" at bounding box center [1167, 632] width 170 height 20
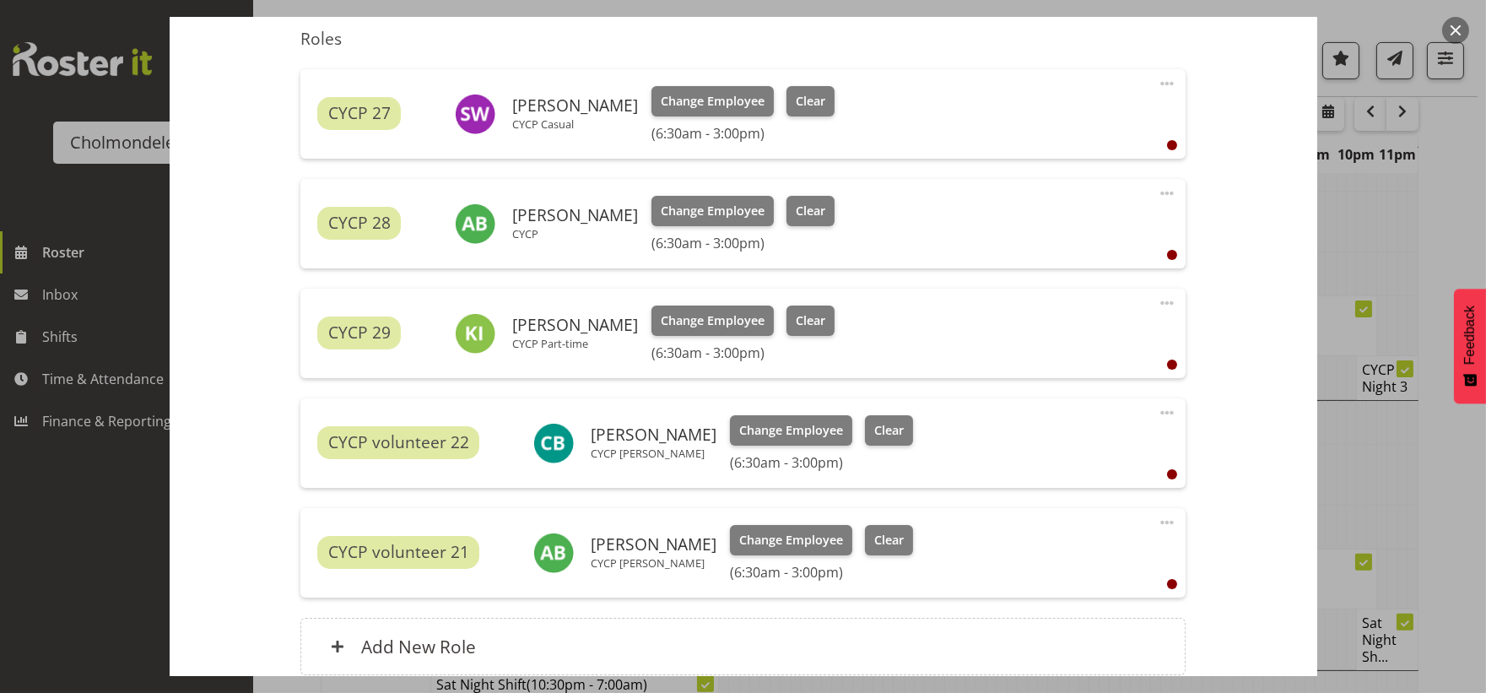
scroll to position [711, 0]
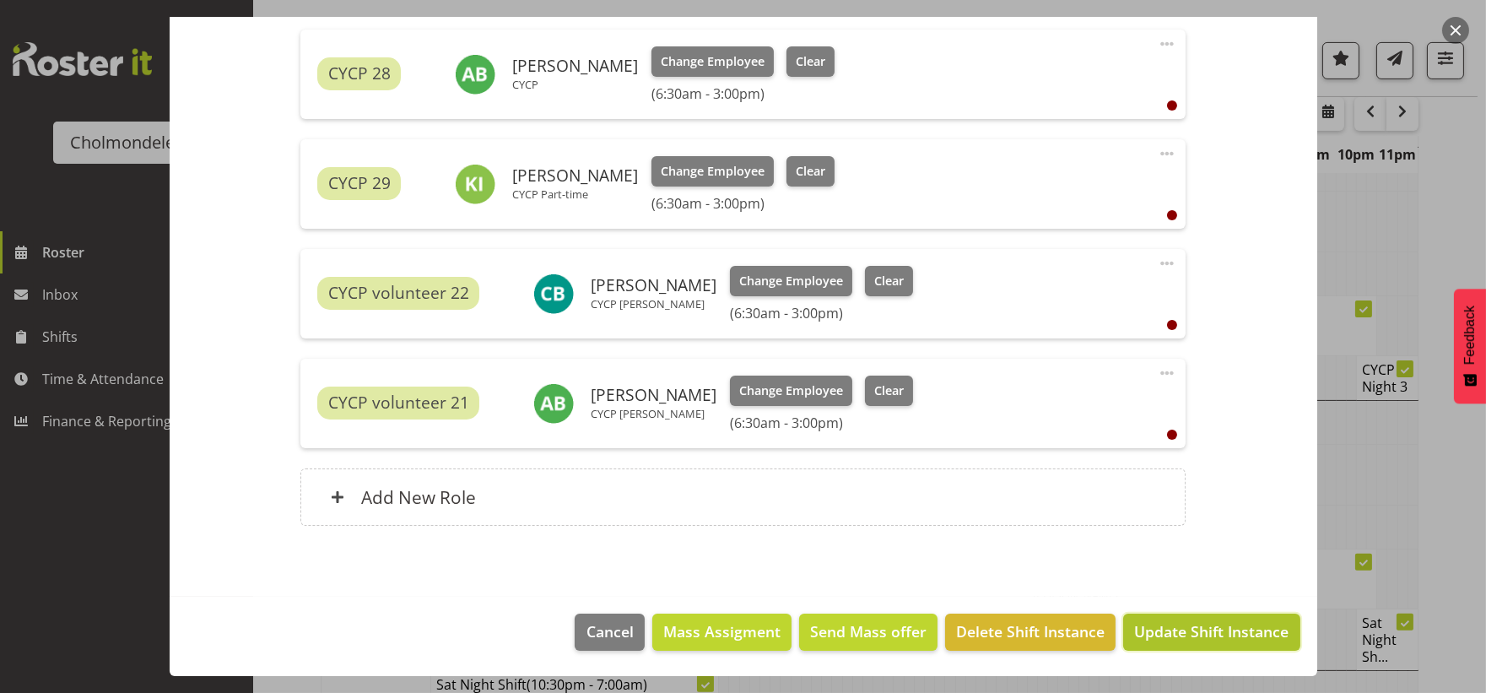
click at [1211, 634] on span "Update Shift Instance" at bounding box center [1211, 631] width 154 height 22
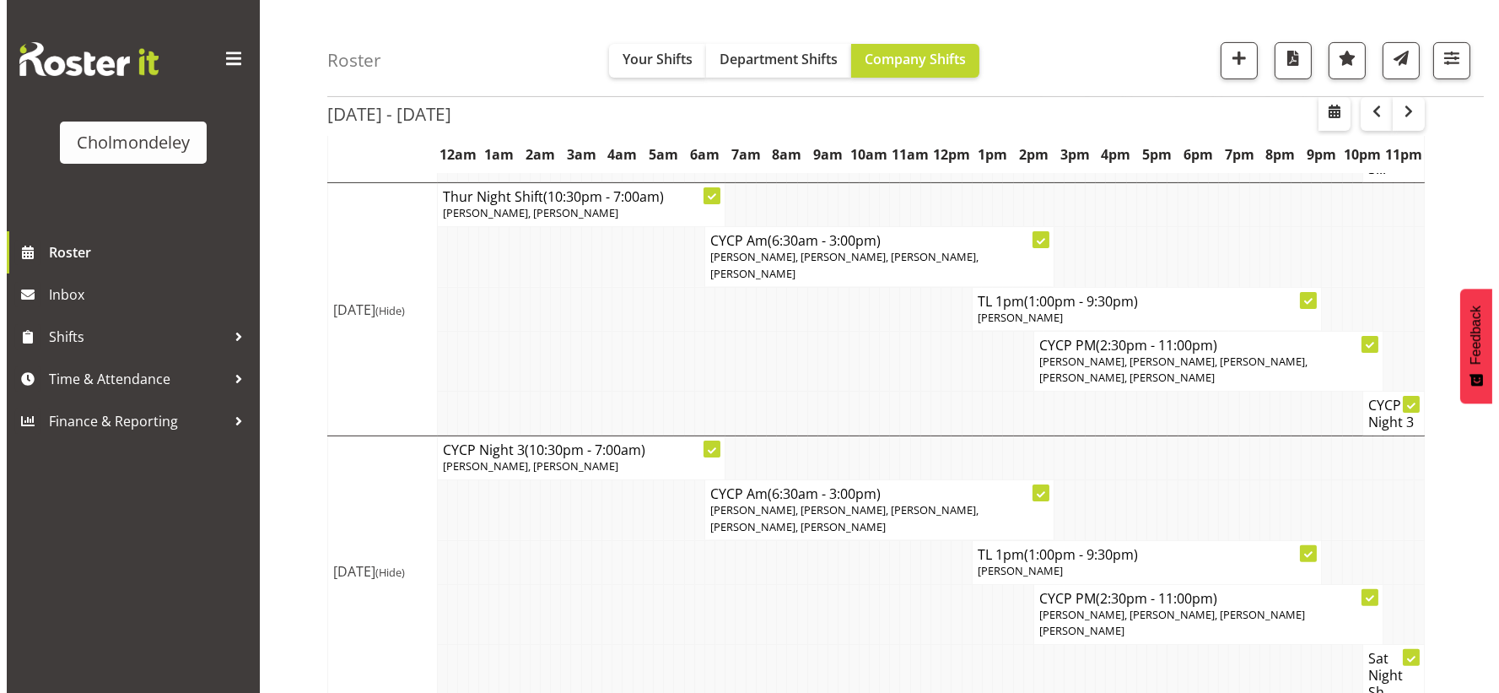
scroll to position [1220, 0]
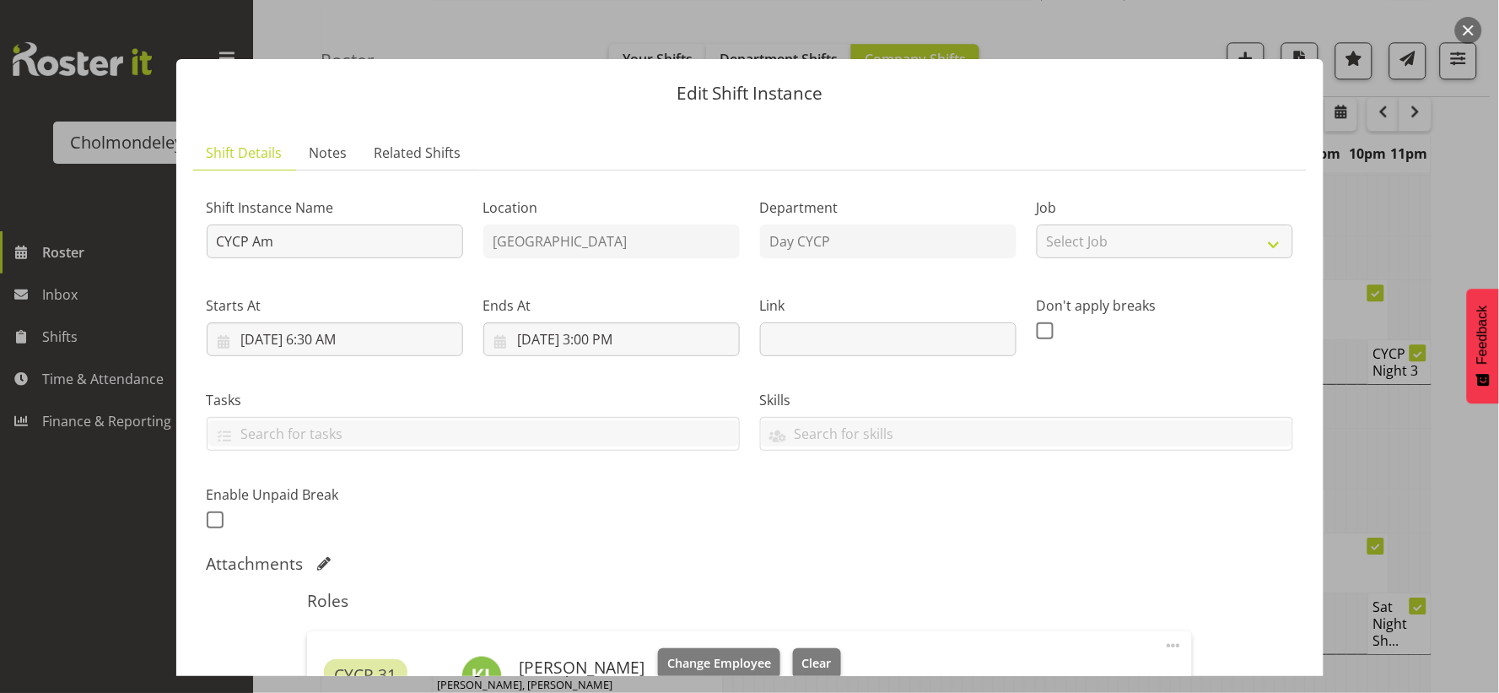
scroll to position [375, 0]
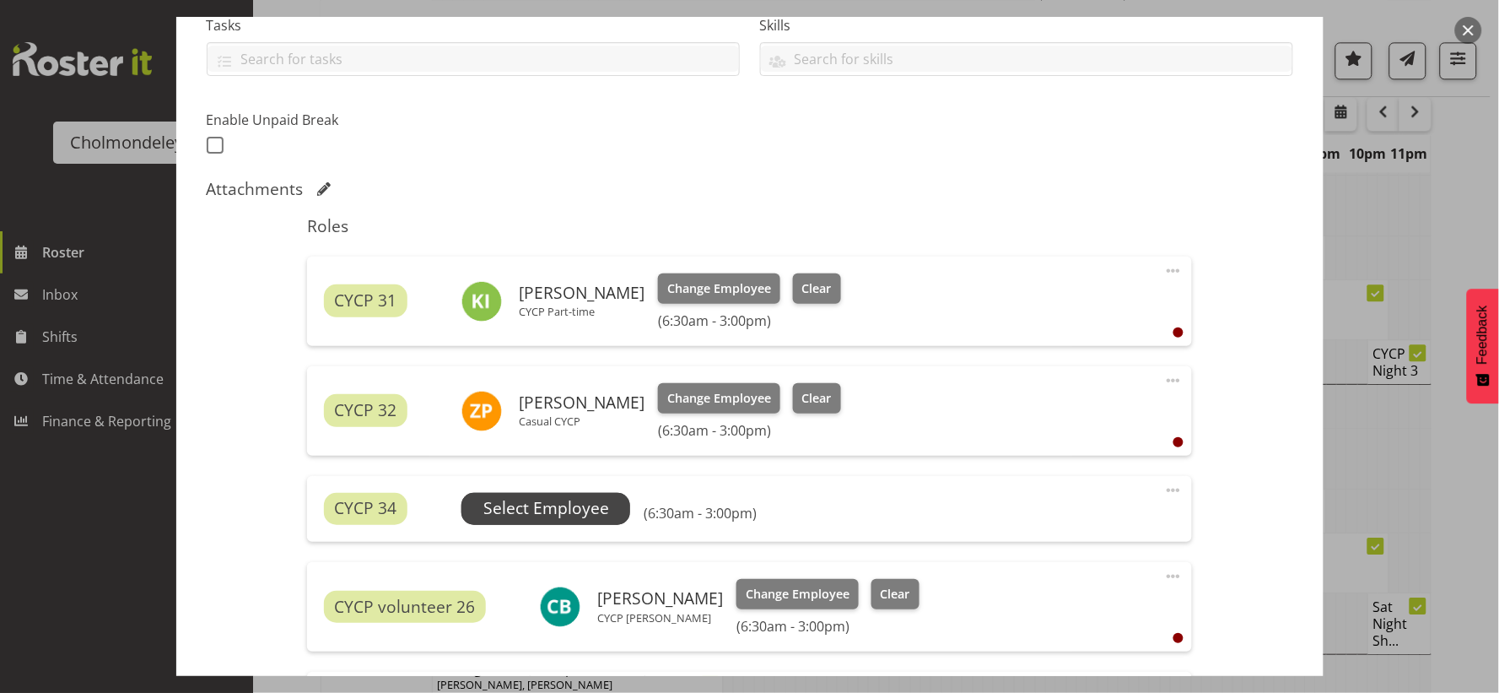
click at [596, 499] on span "Select Employee" at bounding box center [546, 508] width 126 height 24
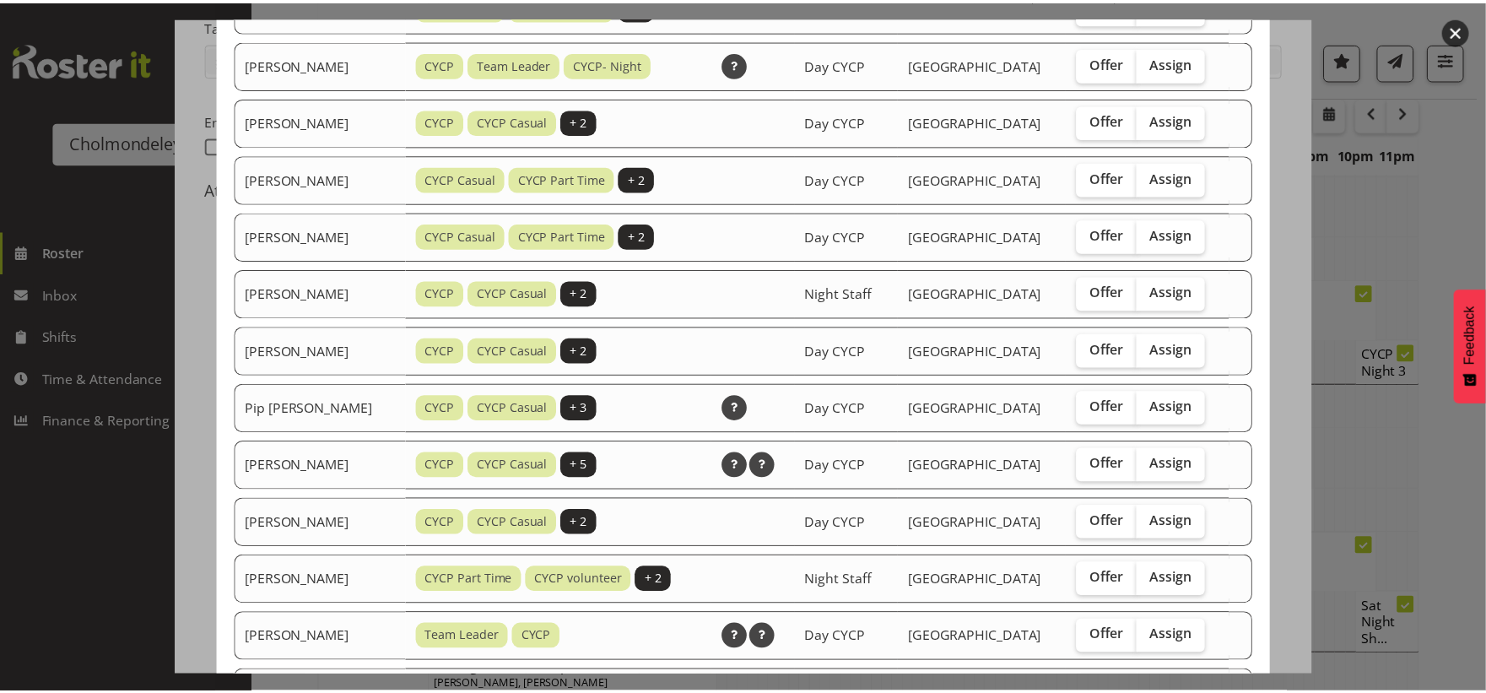
scroll to position [1278, 0]
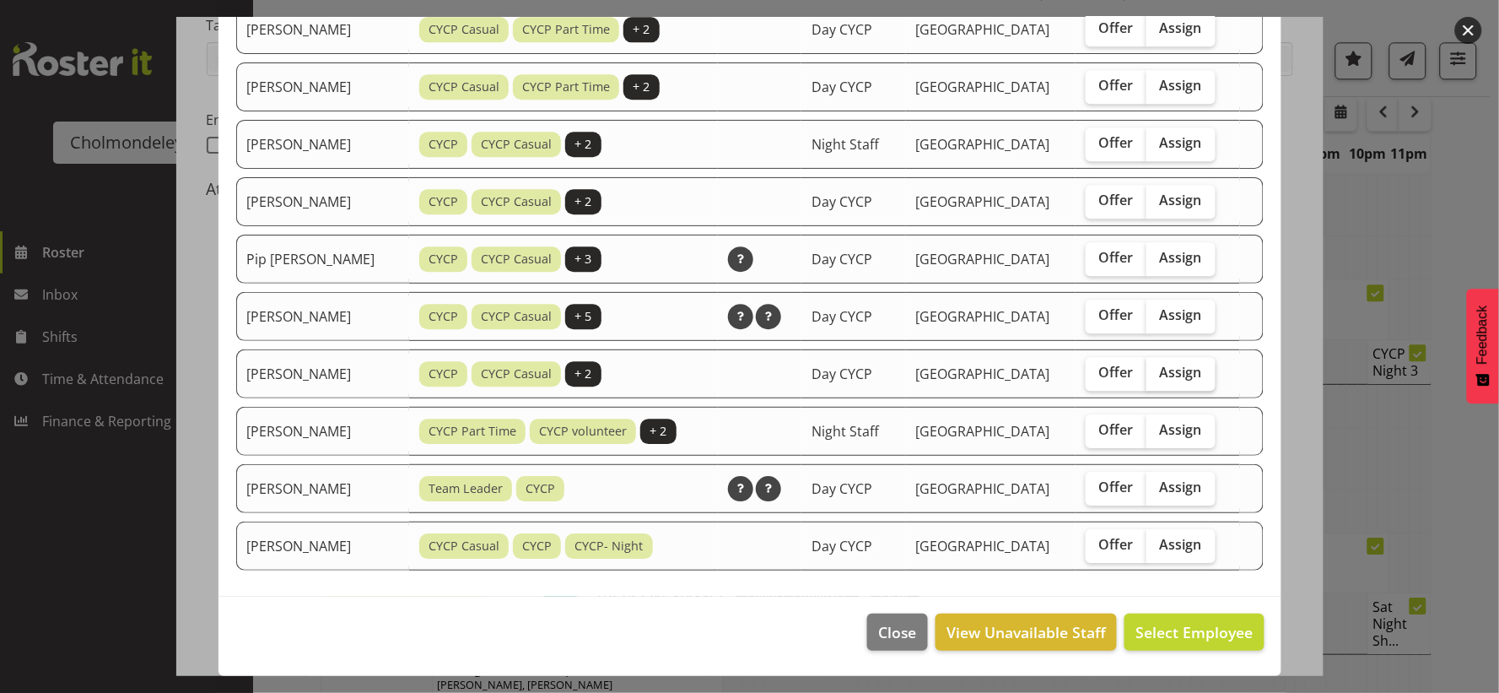
click at [1178, 371] on span "Assign" at bounding box center [1181, 372] width 42 height 17
click at [1158, 371] on input "Assign" at bounding box center [1152, 372] width 11 height 11
checkbox input "true"
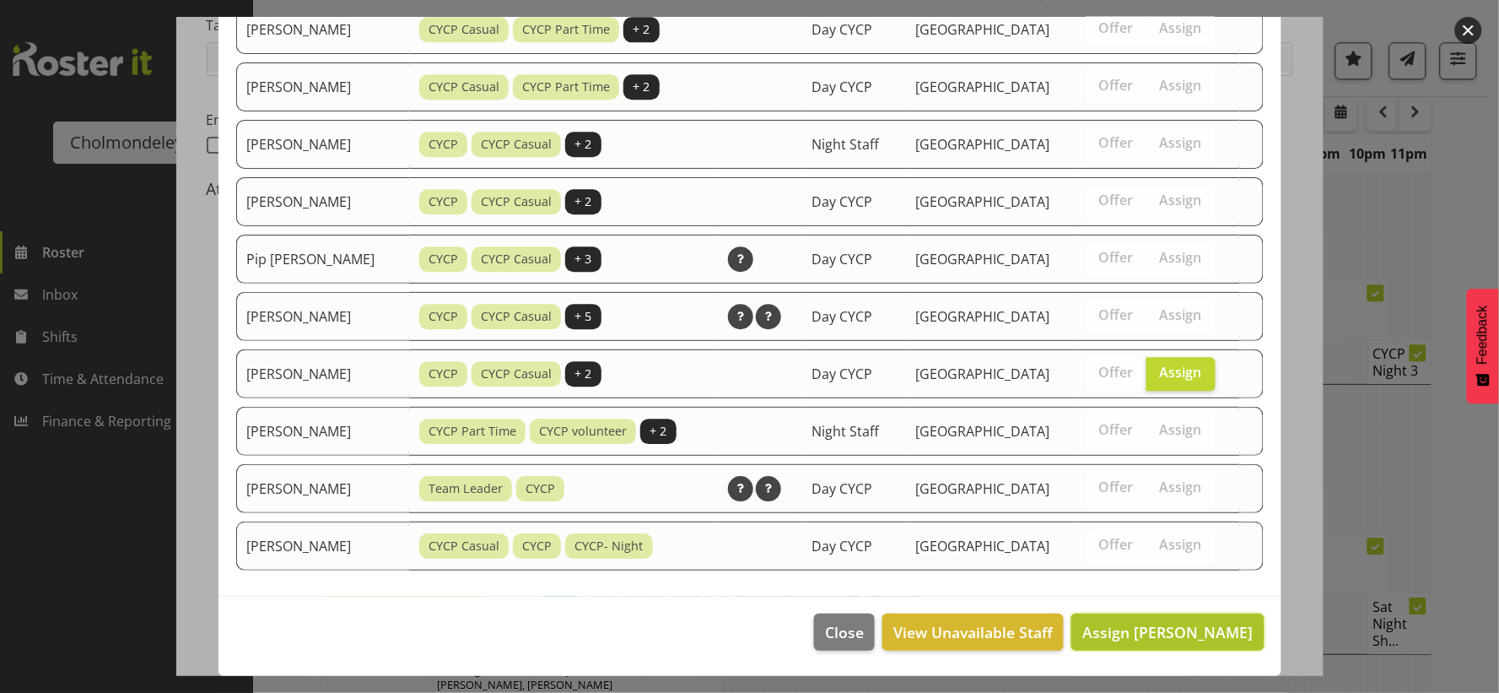
click at [1167, 629] on span "Assign [PERSON_NAME]" at bounding box center [1167, 632] width 170 height 20
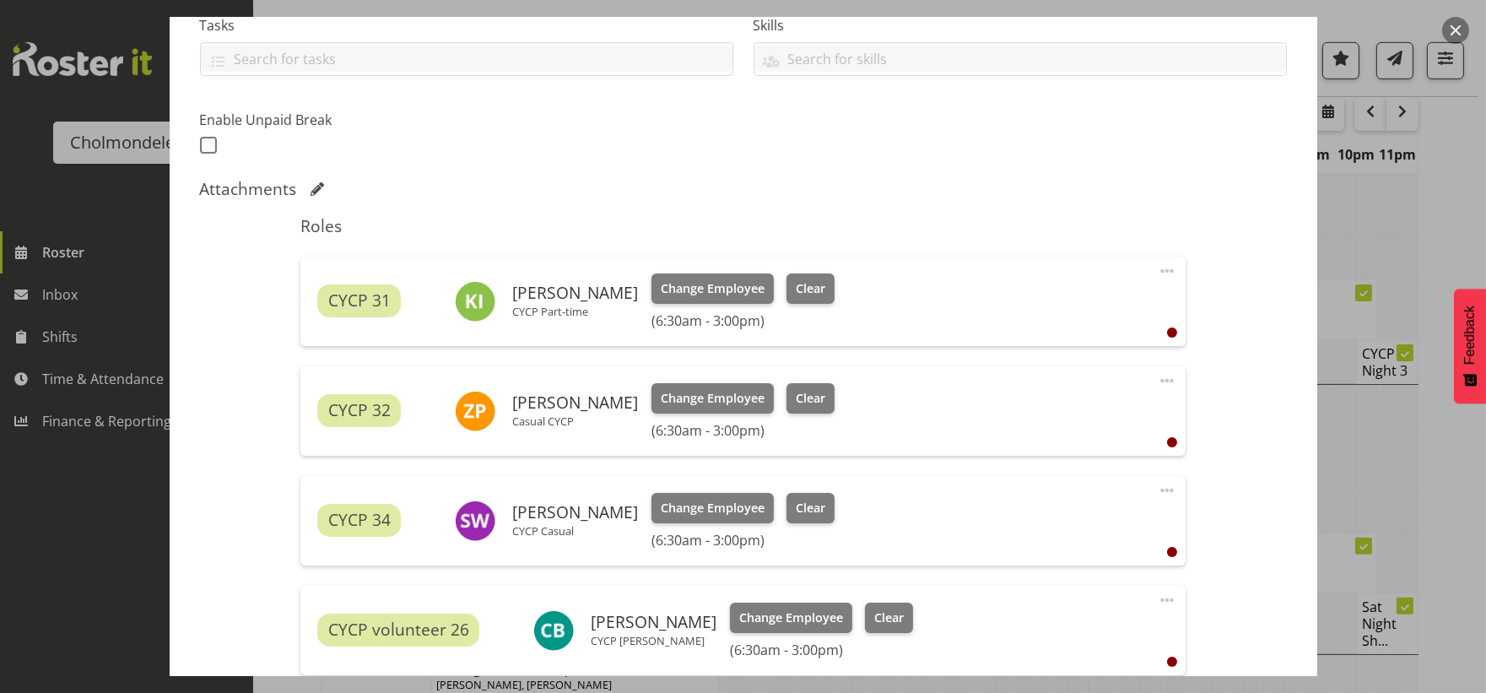
scroll to position [711, 0]
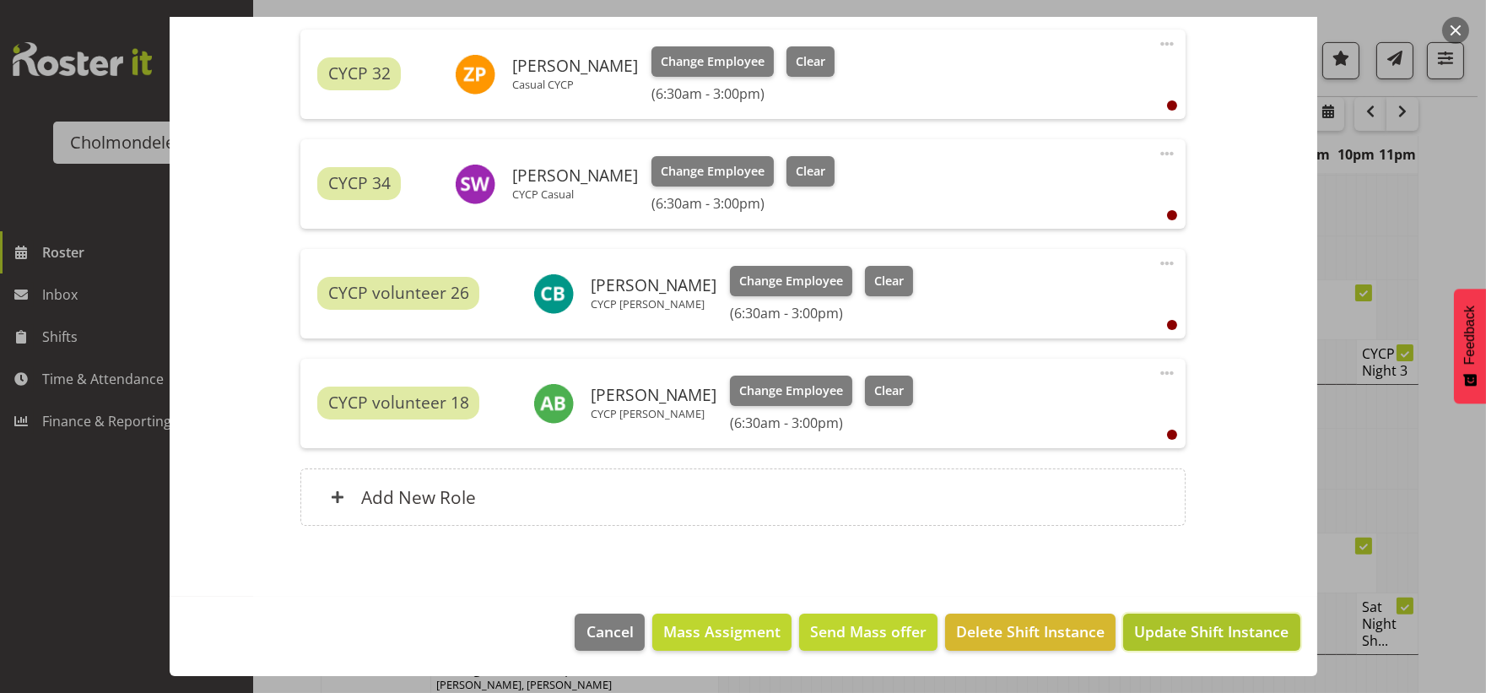
click at [1219, 629] on span "Update Shift Instance" at bounding box center [1211, 631] width 154 height 22
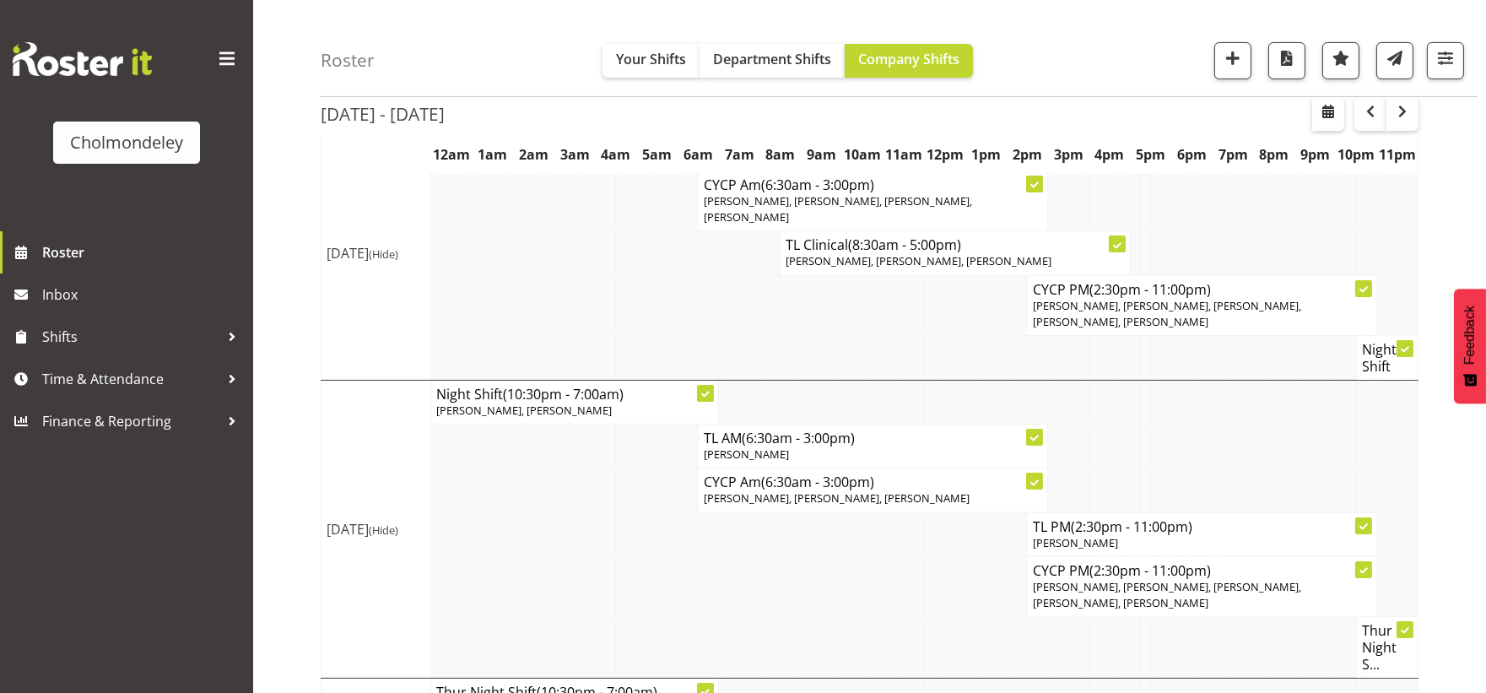
scroll to position [392, 0]
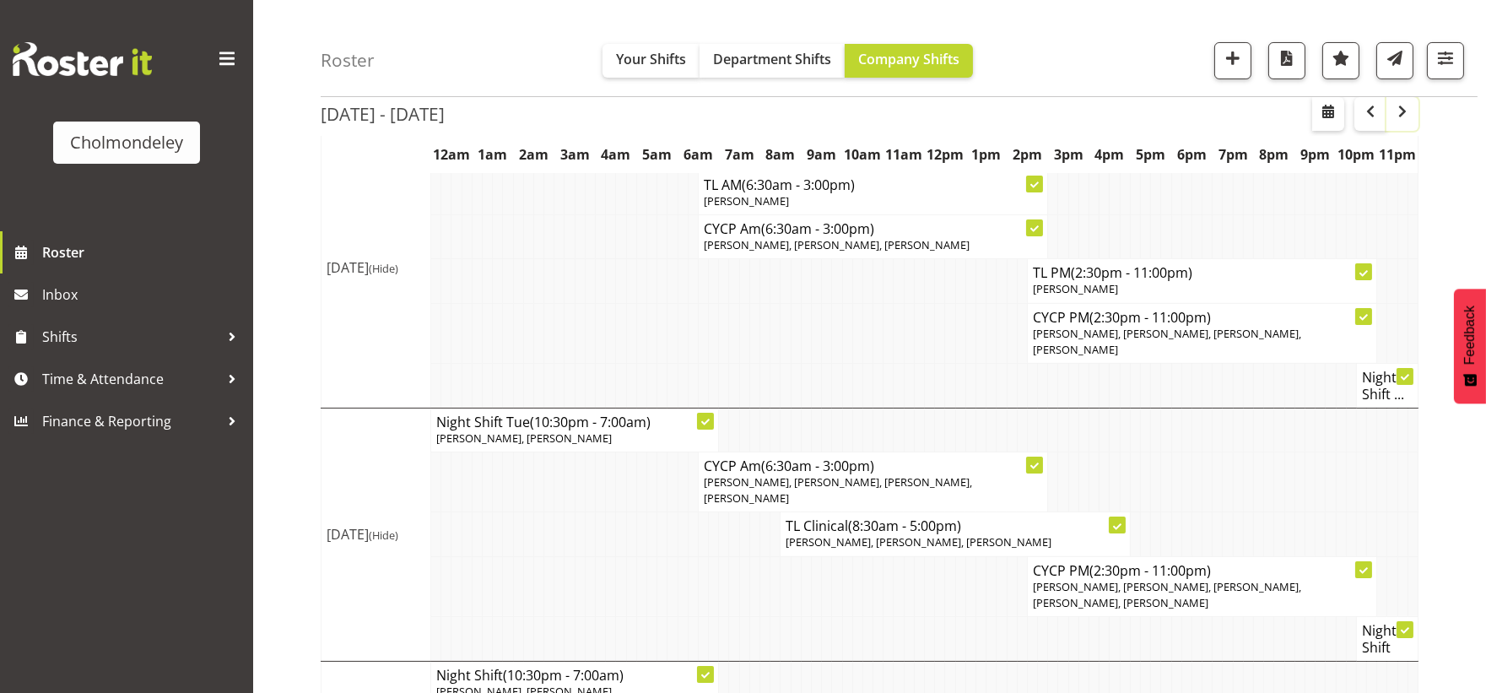
click at [1407, 108] on span "button" at bounding box center [1402, 111] width 20 height 20
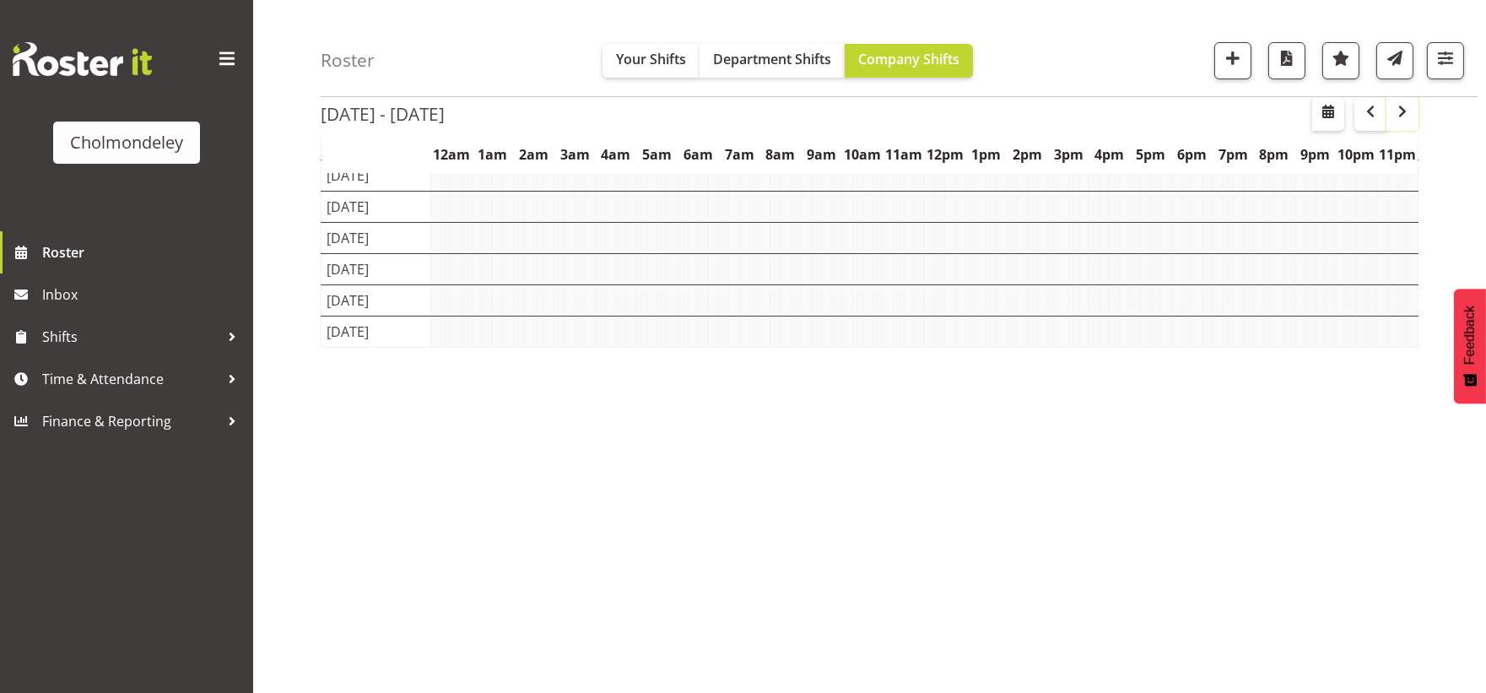
scroll to position [138, 0]
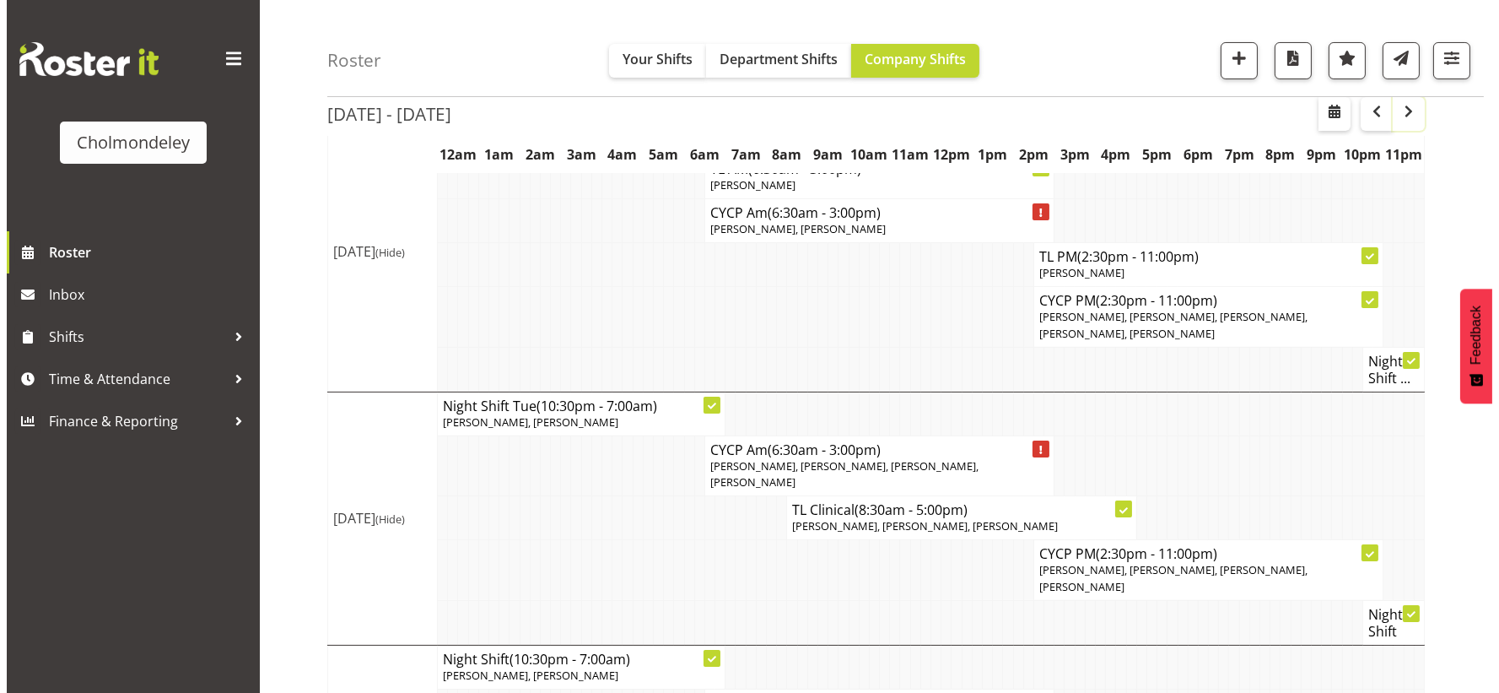
scroll to position [18, 0]
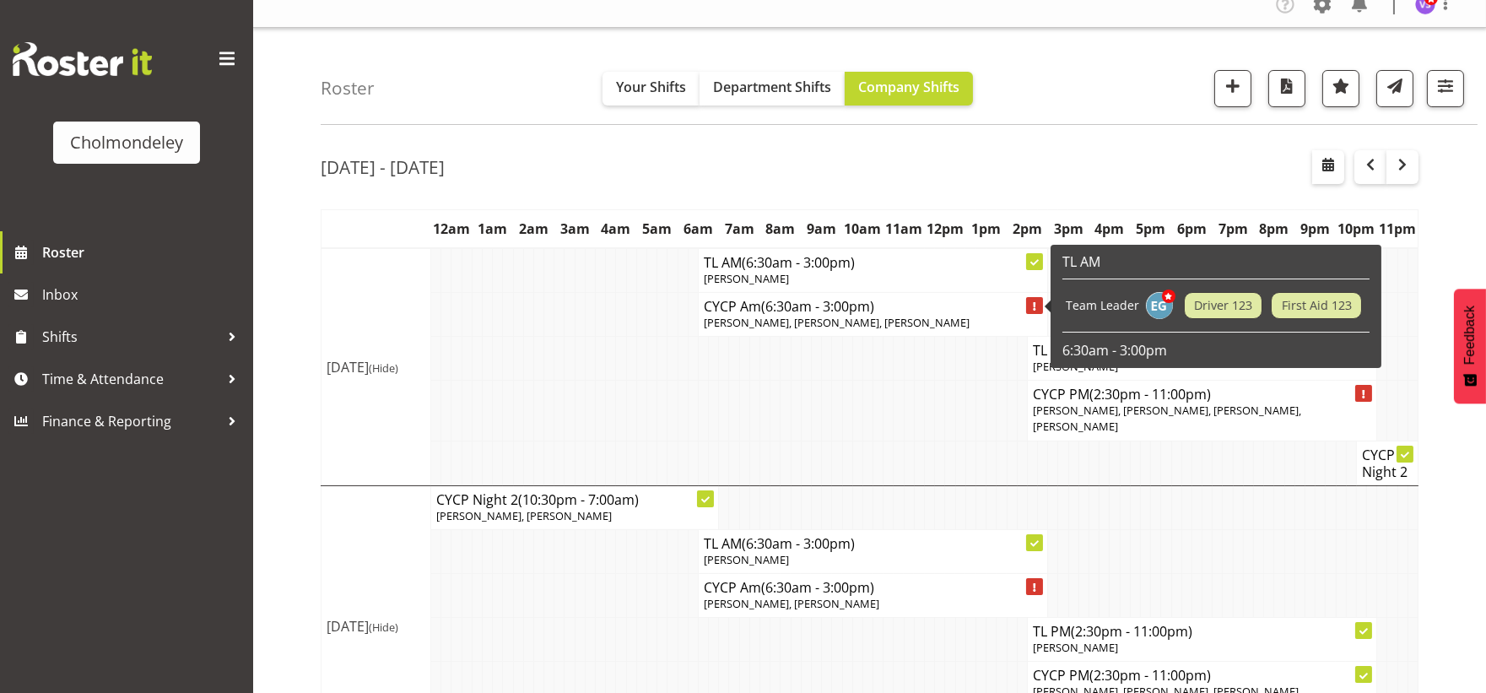
click at [892, 316] on span "[PERSON_NAME], [PERSON_NAME], [PERSON_NAME]" at bounding box center [837, 322] width 266 height 15
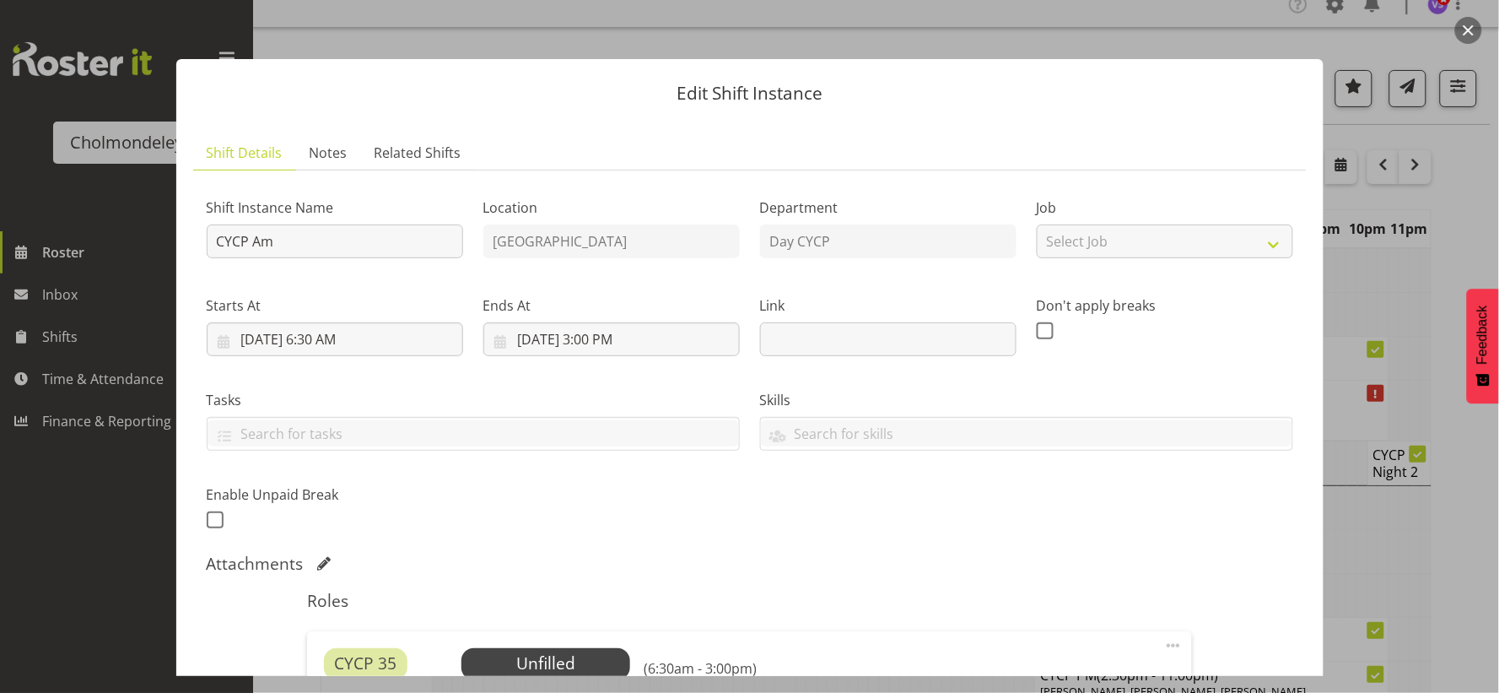
scroll to position [562, 0]
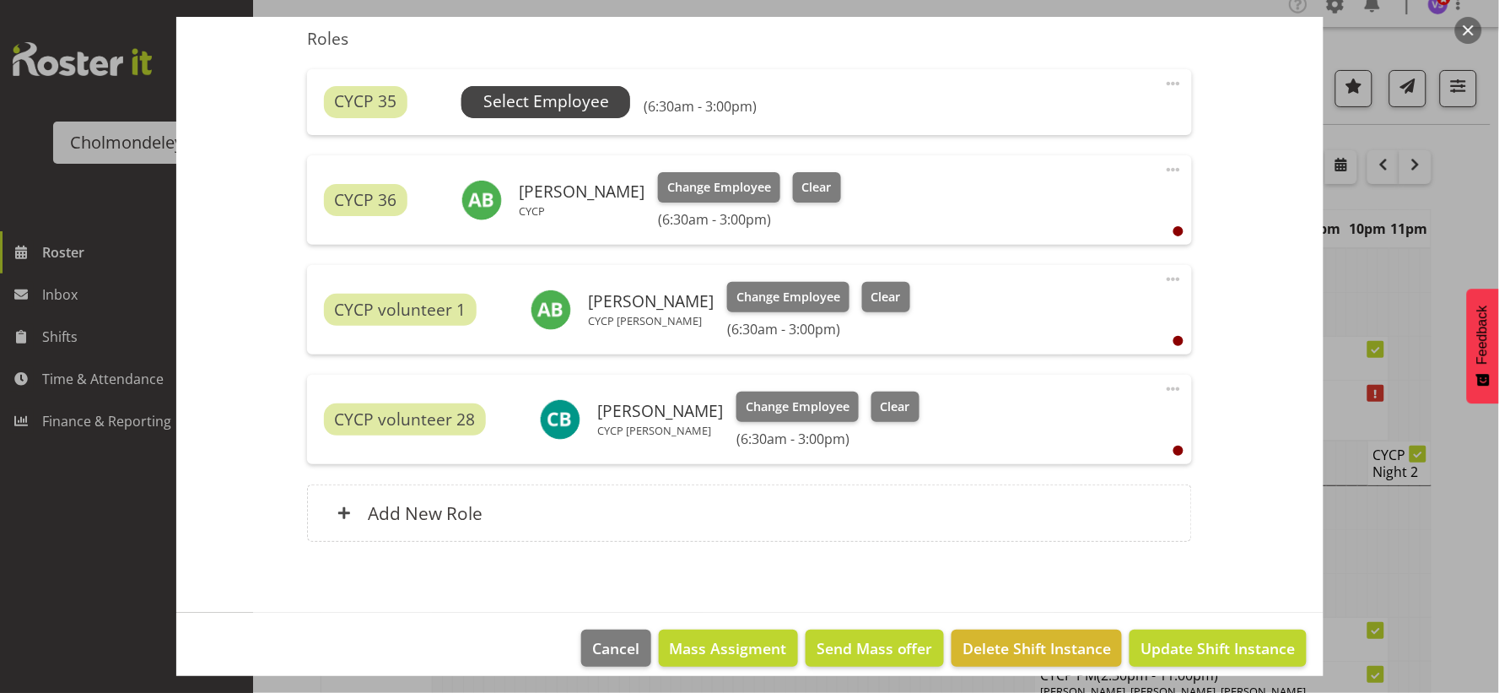
click at [570, 102] on span "Select Employee" at bounding box center [546, 101] width 126 height 24
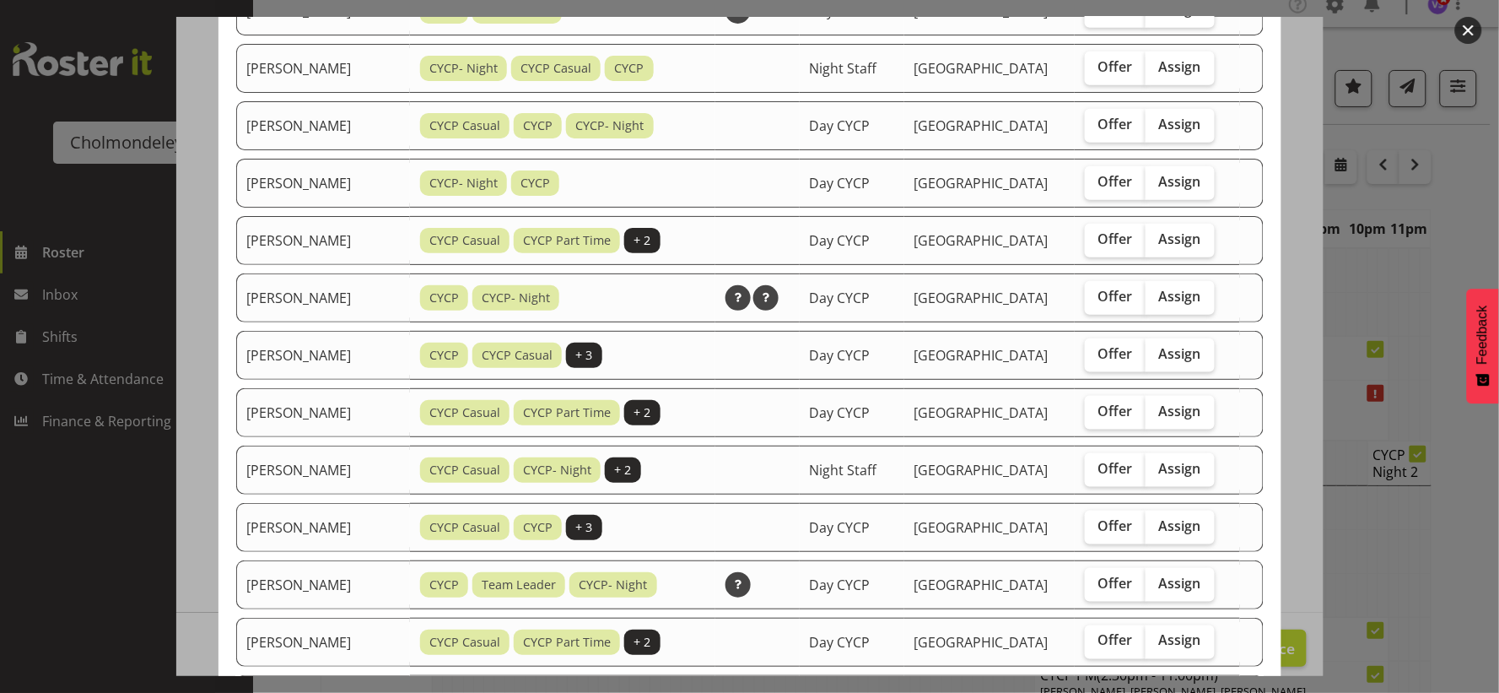
scroll to position [990, 0]
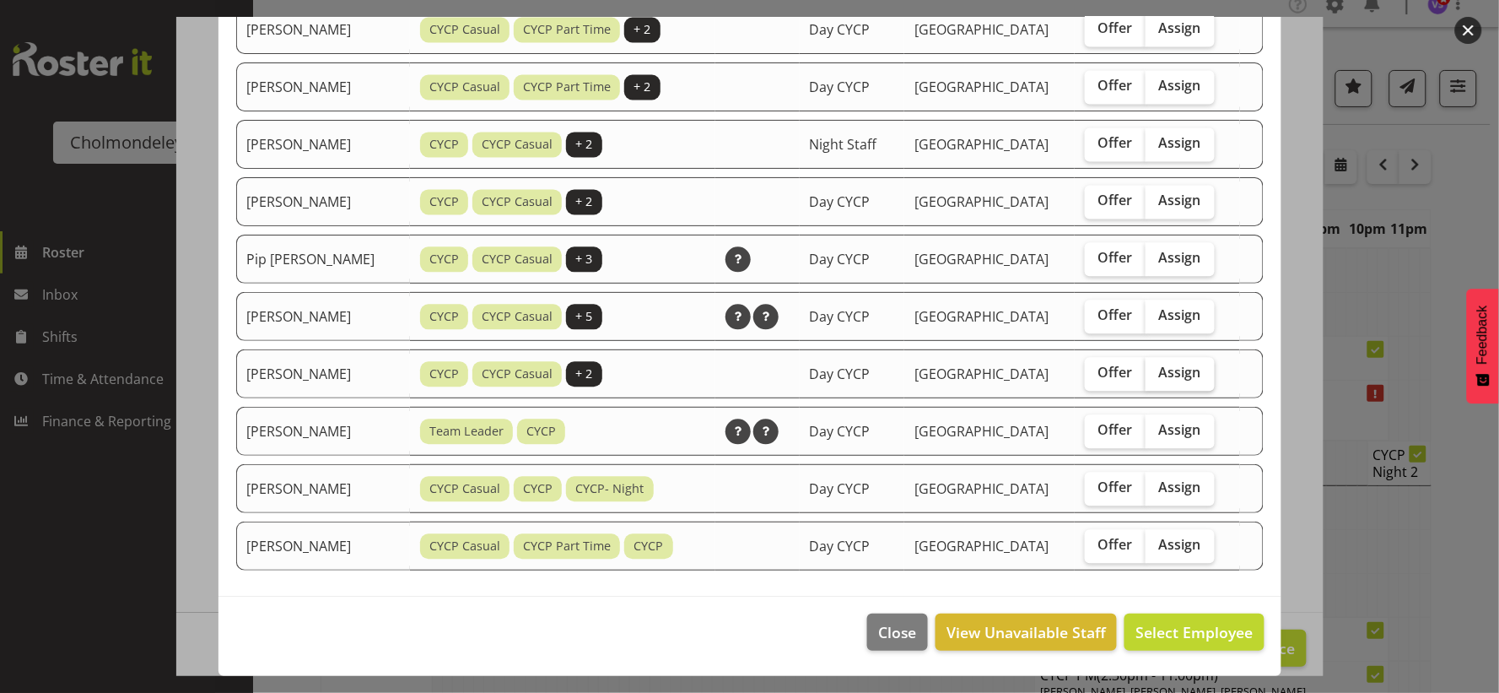
click at [1190, 372] on span "Assign" at bounding box center [1180, 372] width 42 height 17
click at [1157, 372] on input "Assign" at bounding box center [1151, 372] width 11 height 11
checkbox input "true"
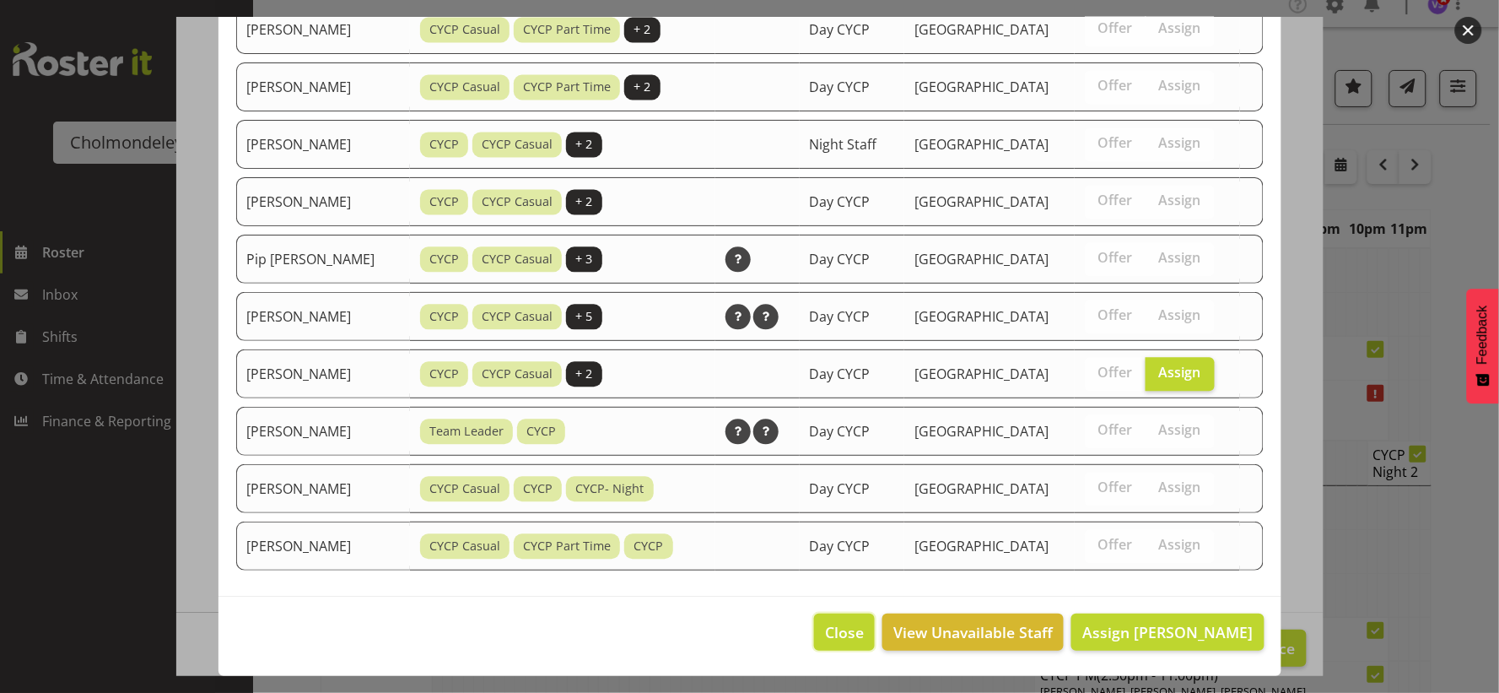
click at [833, 630] on span "Close" at bounding box center [844, 632] width 39 height 22
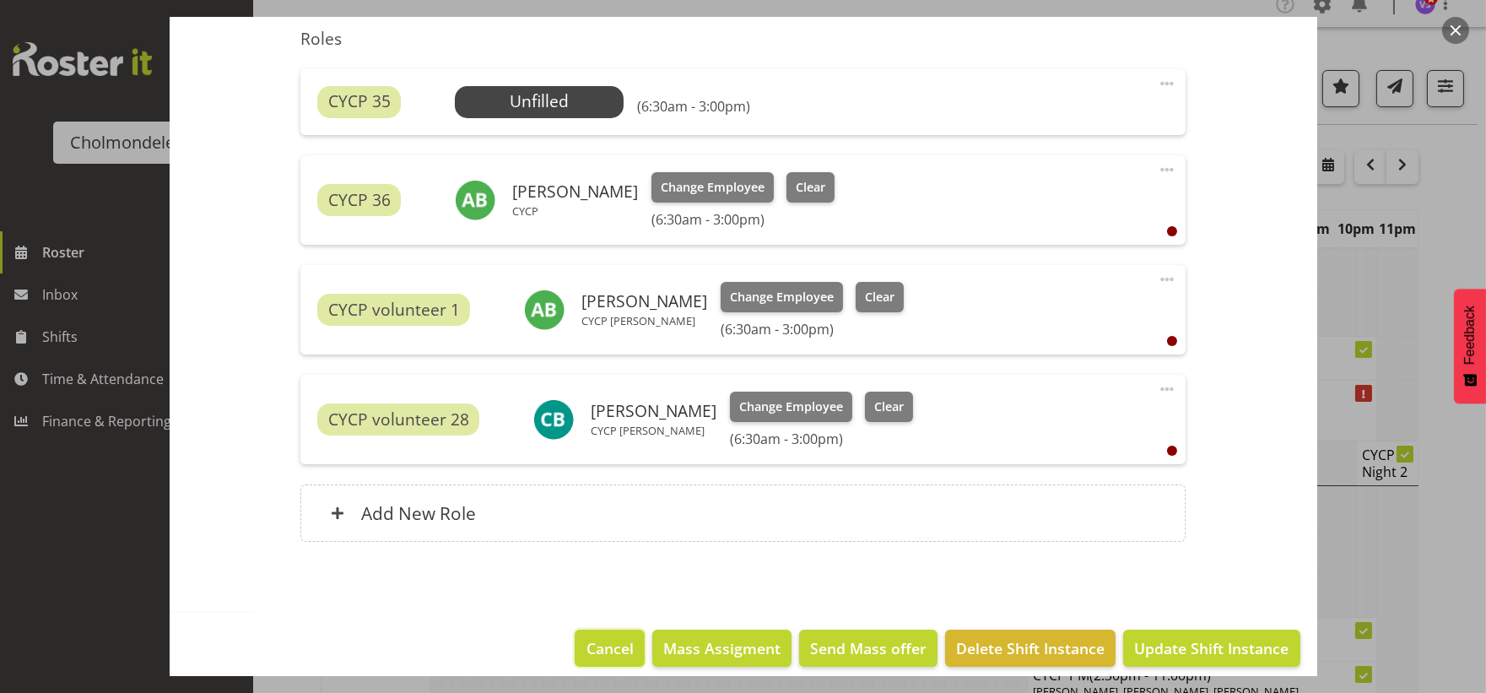
click at [586, 644] on span "Cancel" at bounding box center [609, 648] width 47 height 22
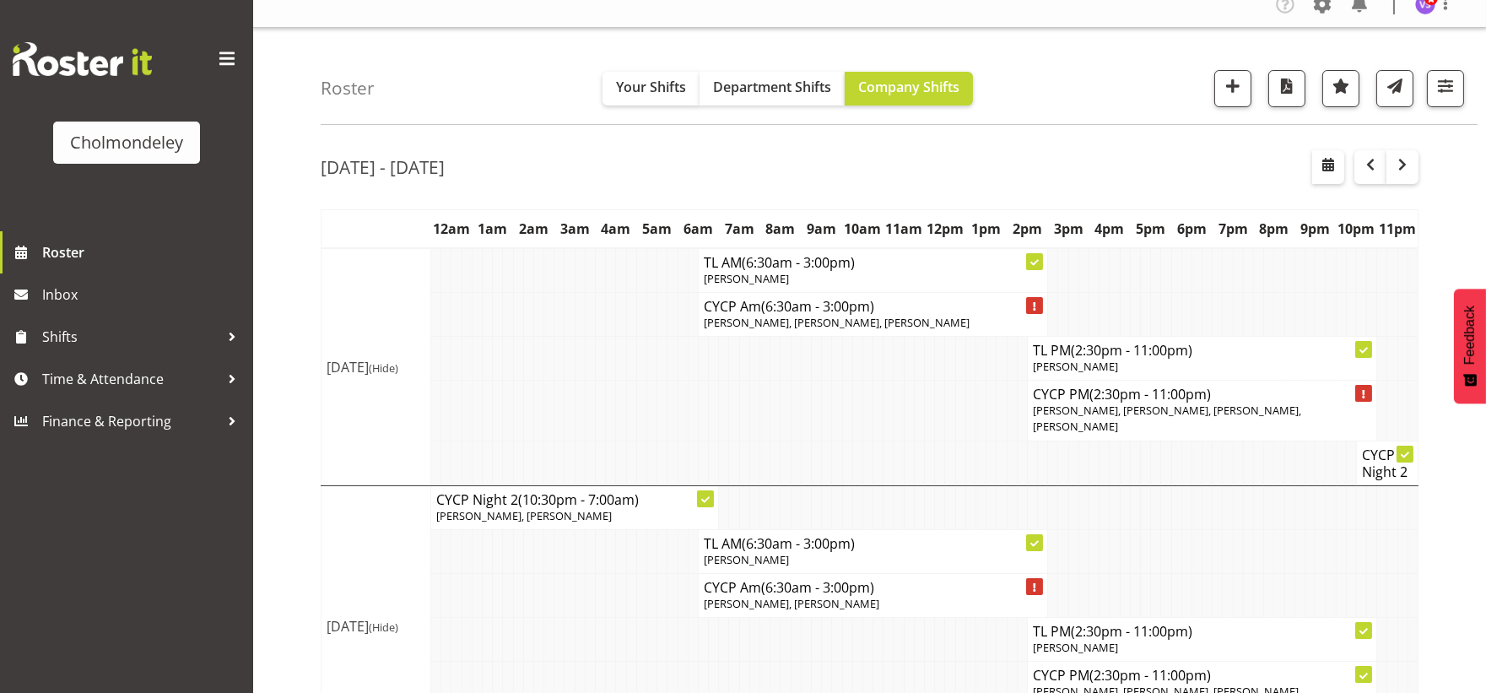
click at [1201, 406] on span "[PERSON_NAME], [PERSON_NAME], [PERSON_NAME], [PERSON_NAME]" at bounding box center [1167, 417] width 268 height 31
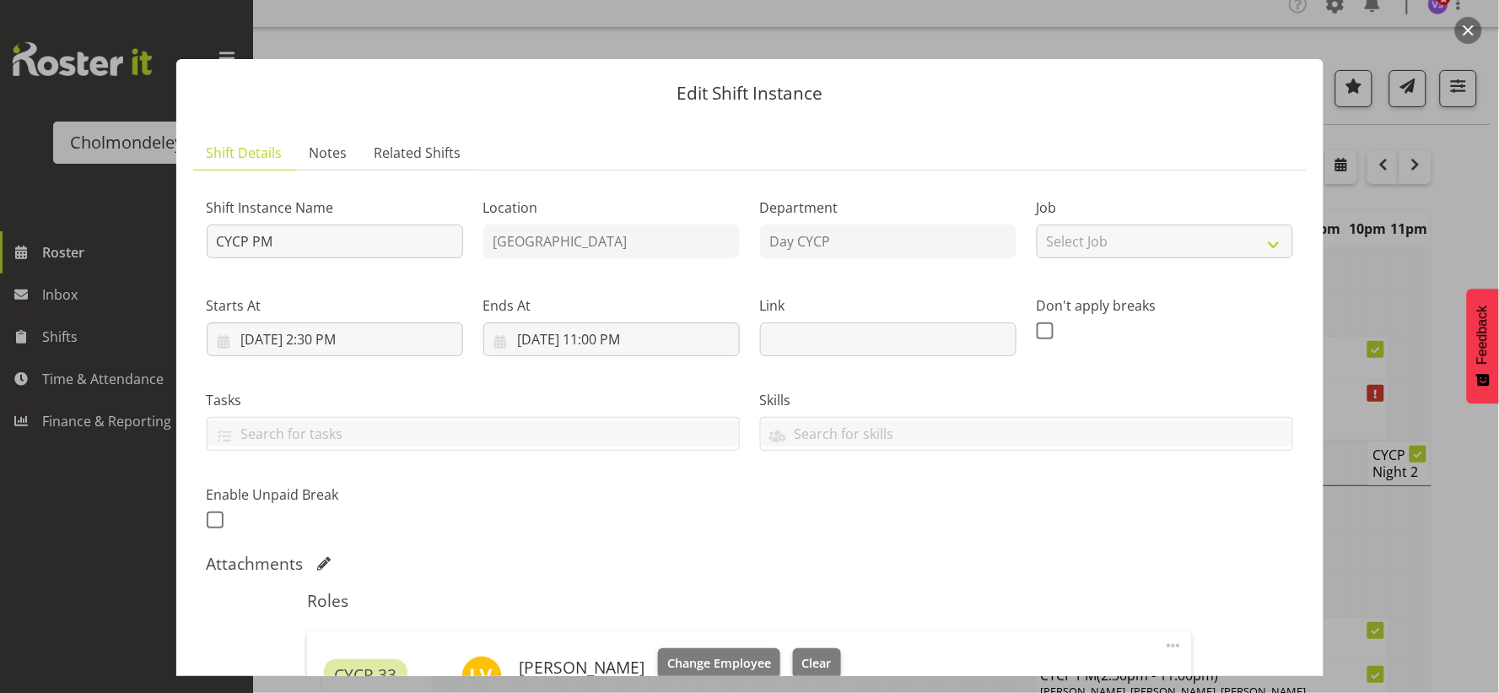
scroll to position [688, 0]
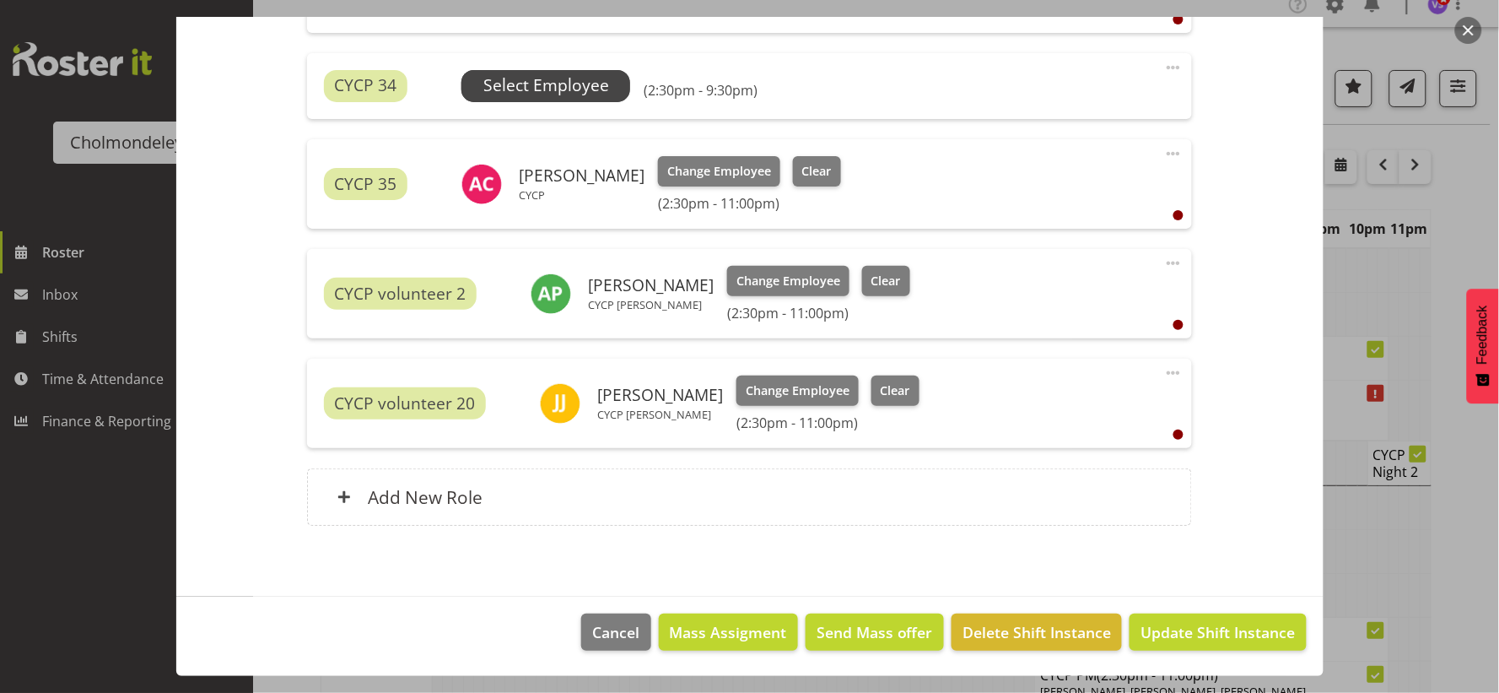
click at [563, 89] on span "Select Employee" at bounding box center [546, 85] width 126 height 24
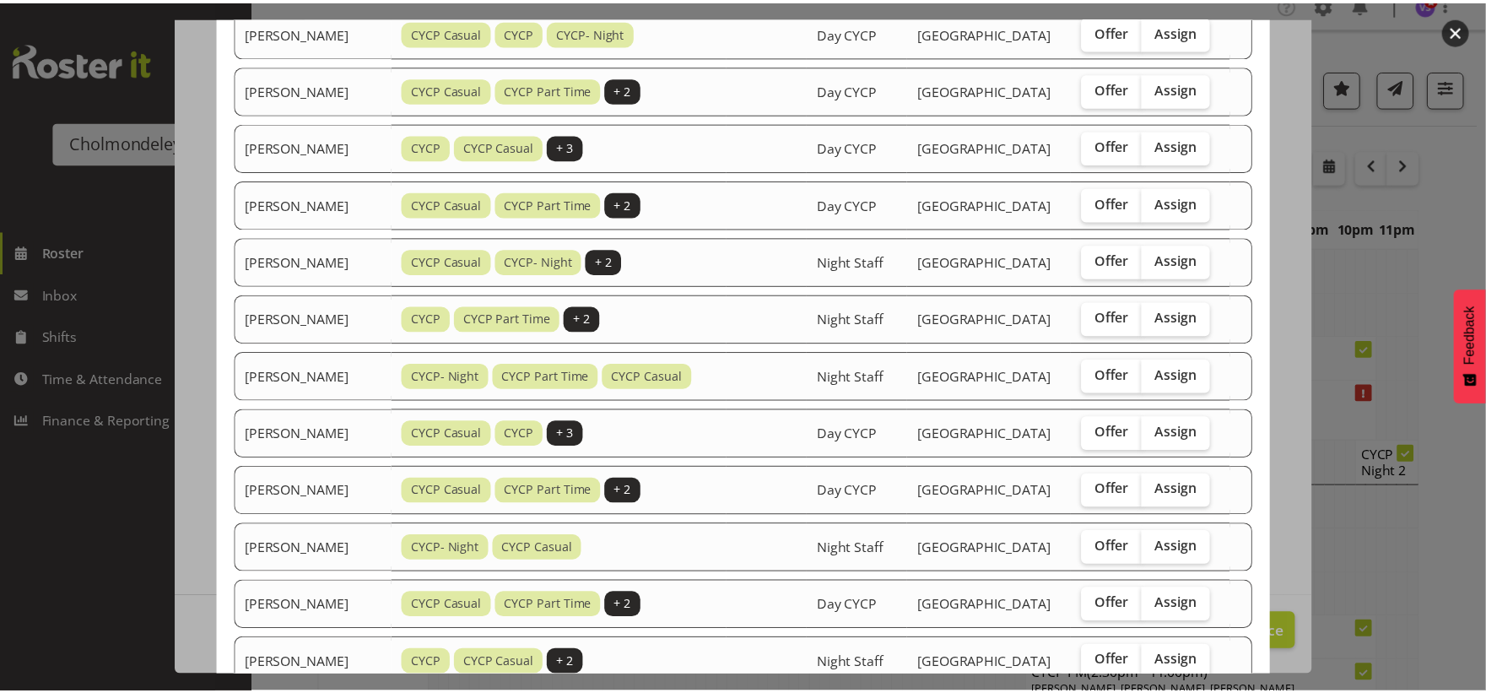
scroll to position [933, 0]
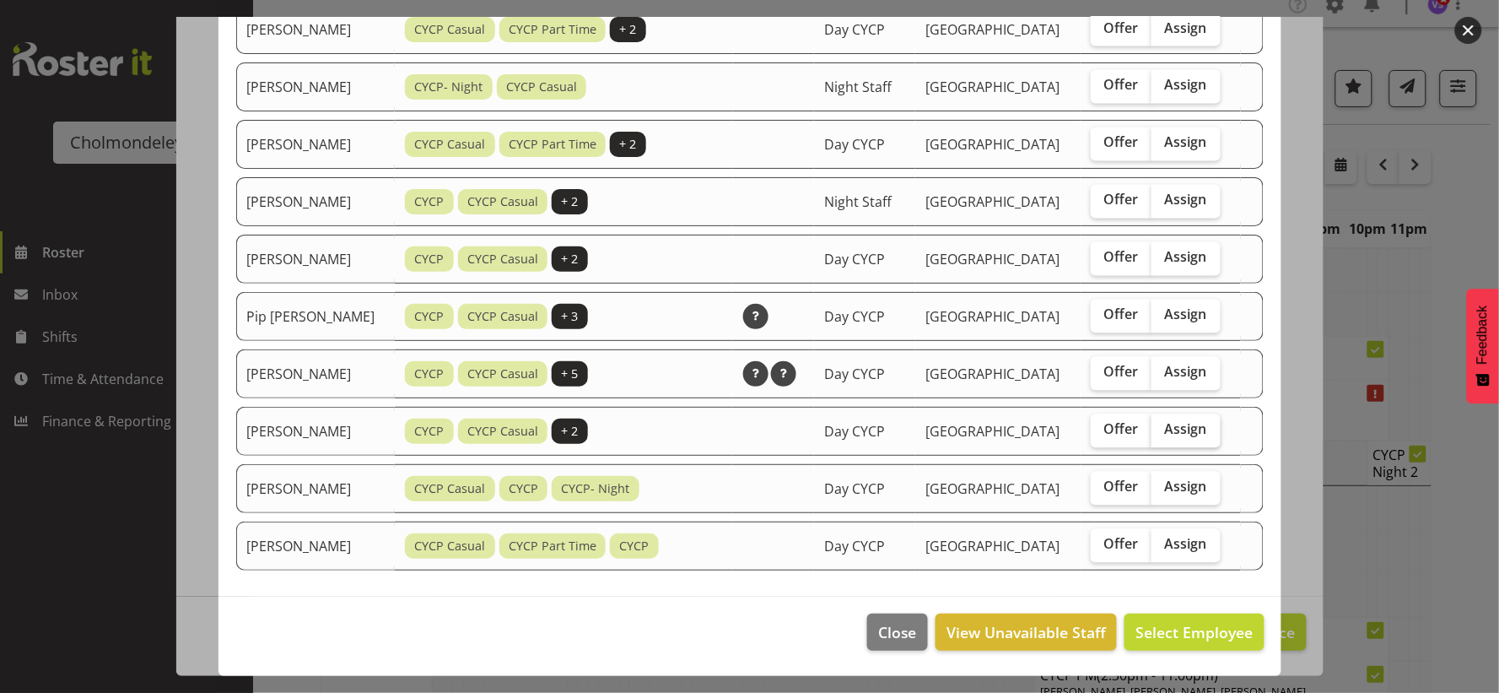
click at [1208, 423] on label "Assign" at bounding box center [1186, 431] width 69 height 34
click at [1163, 424] on input "Assign" at bounding box center [1157, 429] width 11 height 11
checkbox input "true"
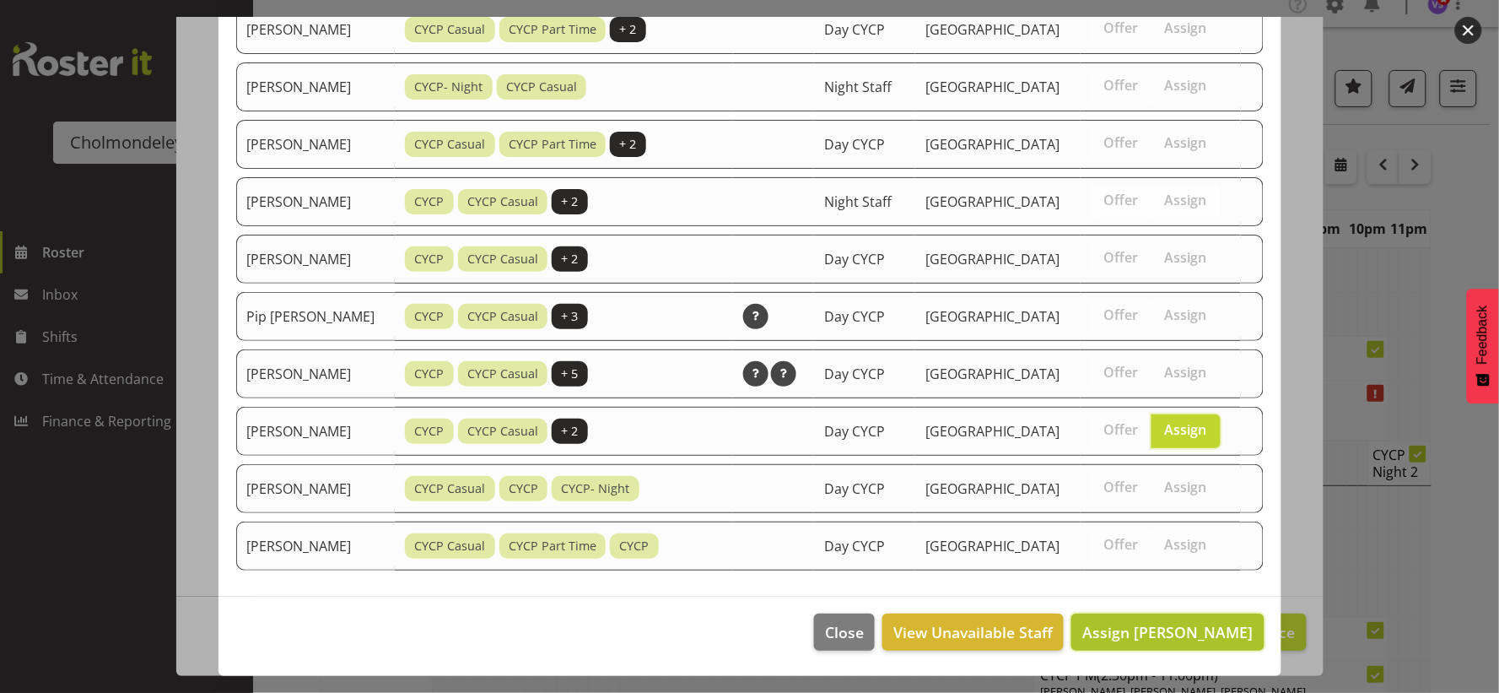
click at [1210, 629] on span "Assign [PERSON_NAME]" at bounding box center [1167, 632] width 170 height 20
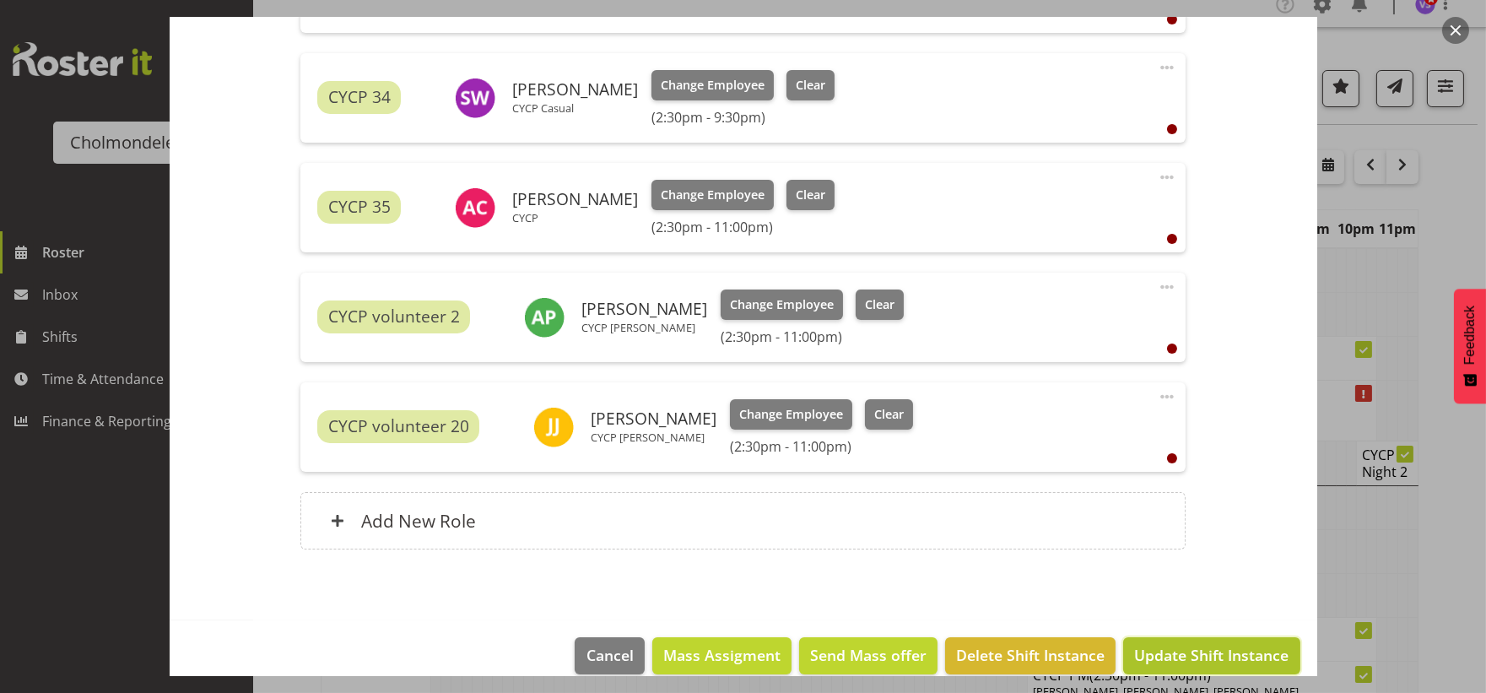
click at [1219, 641] on button "Update Shift Instance" at bounding box center [1211, 655] width 176 height 37
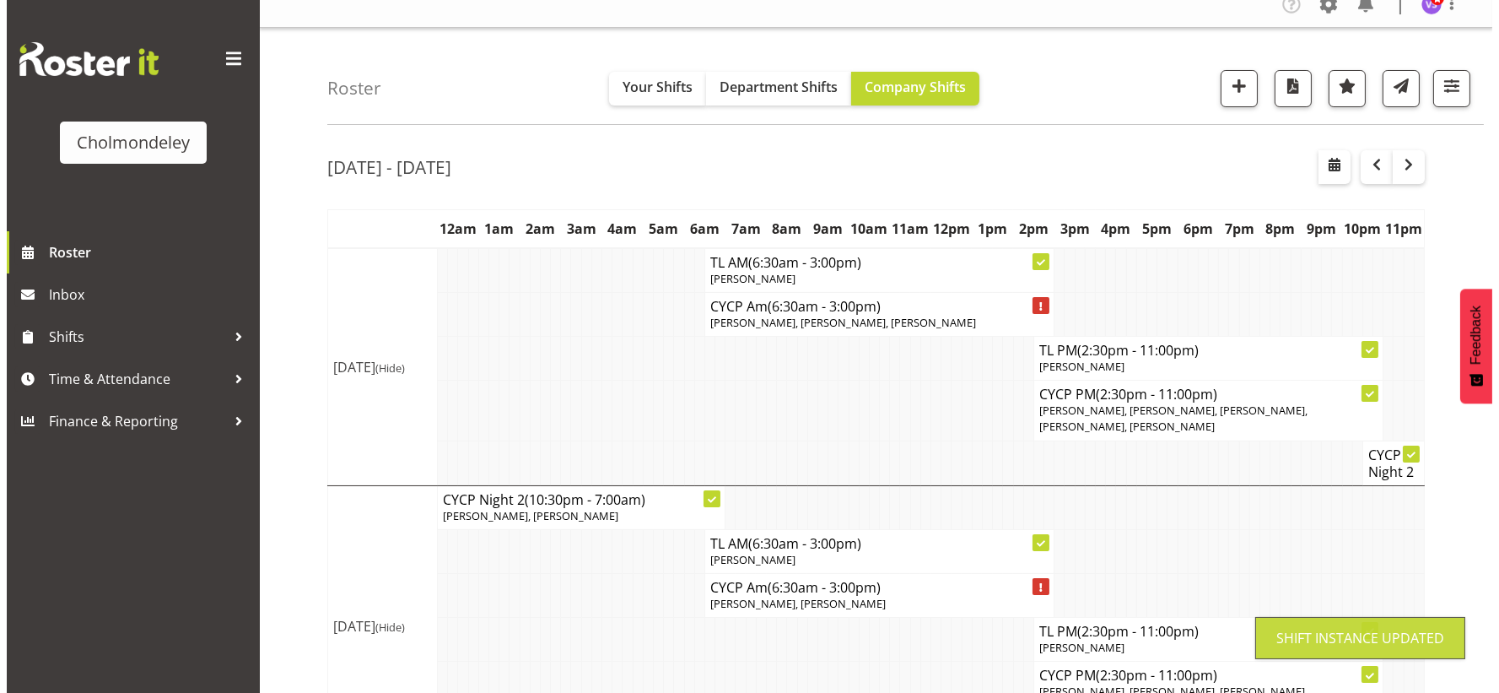
scroll to position [392, 0]
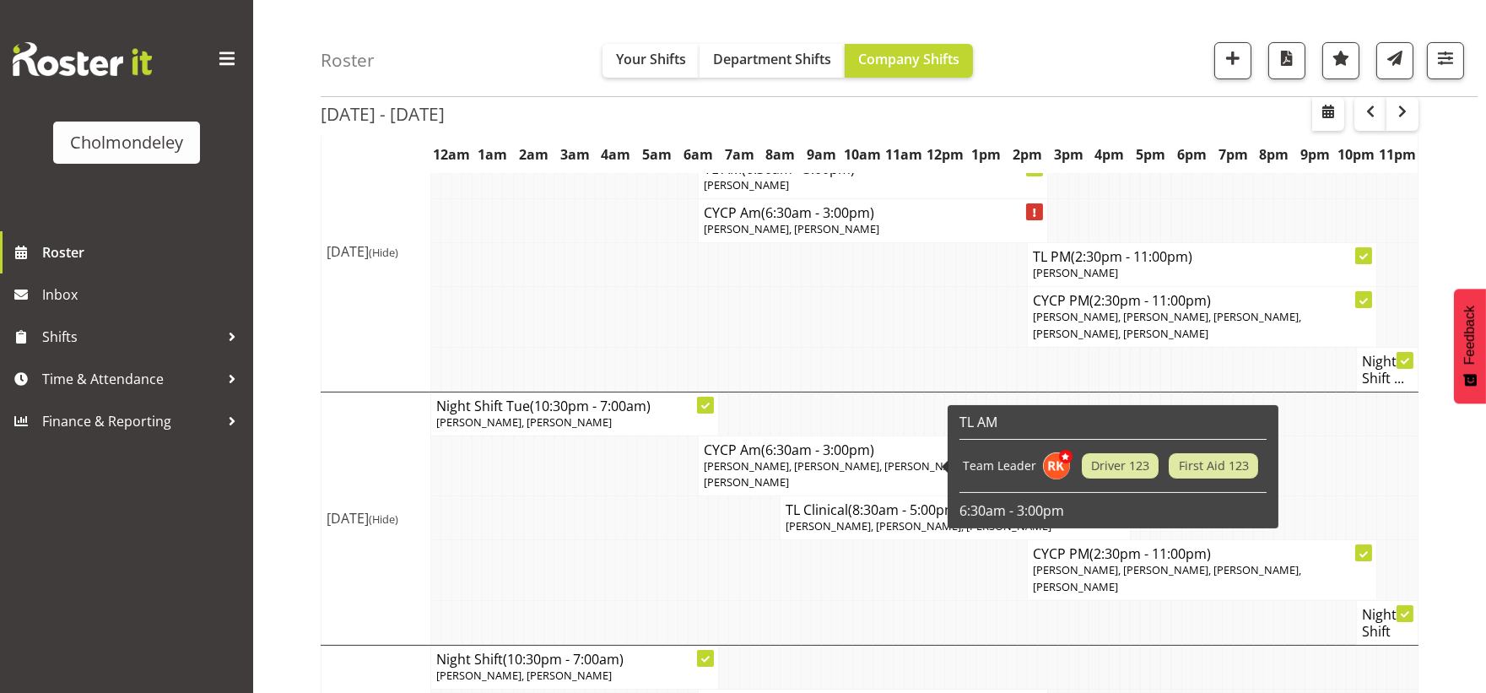
click at [869, 456] on span "(6:30am - 3:00pm)" at bounding box center [817, 449] width 113 height 19
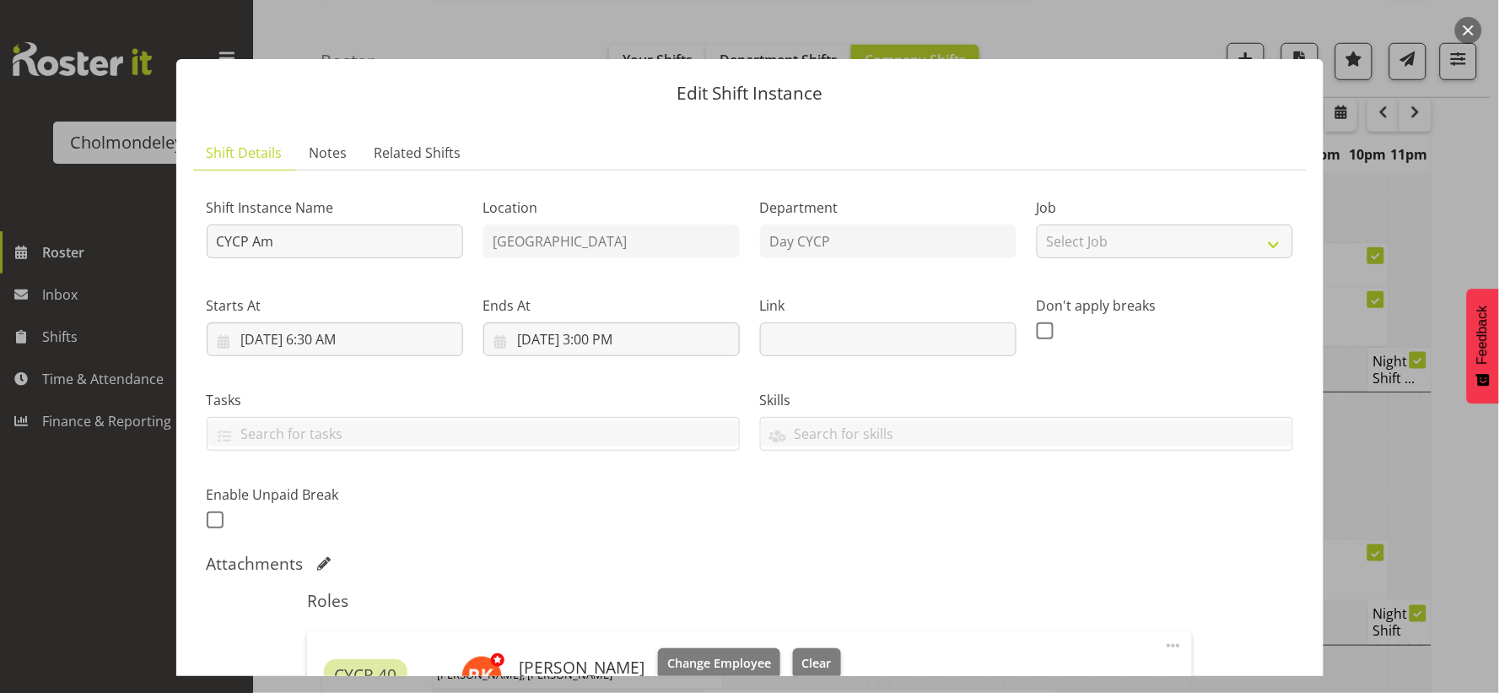
scroll to position [468, 0]
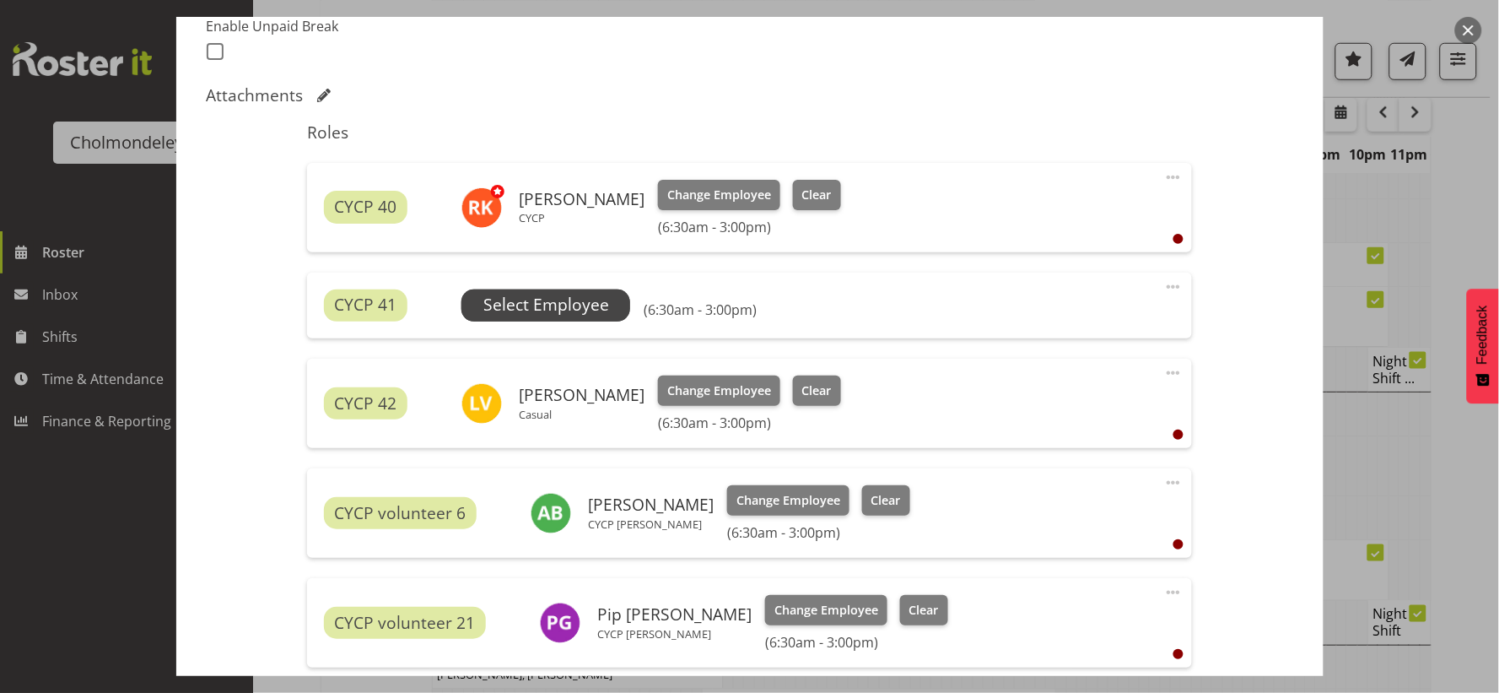
click at [602, 316] on span "Select Employee" at bounding box center [546, 305] width 126 height 24
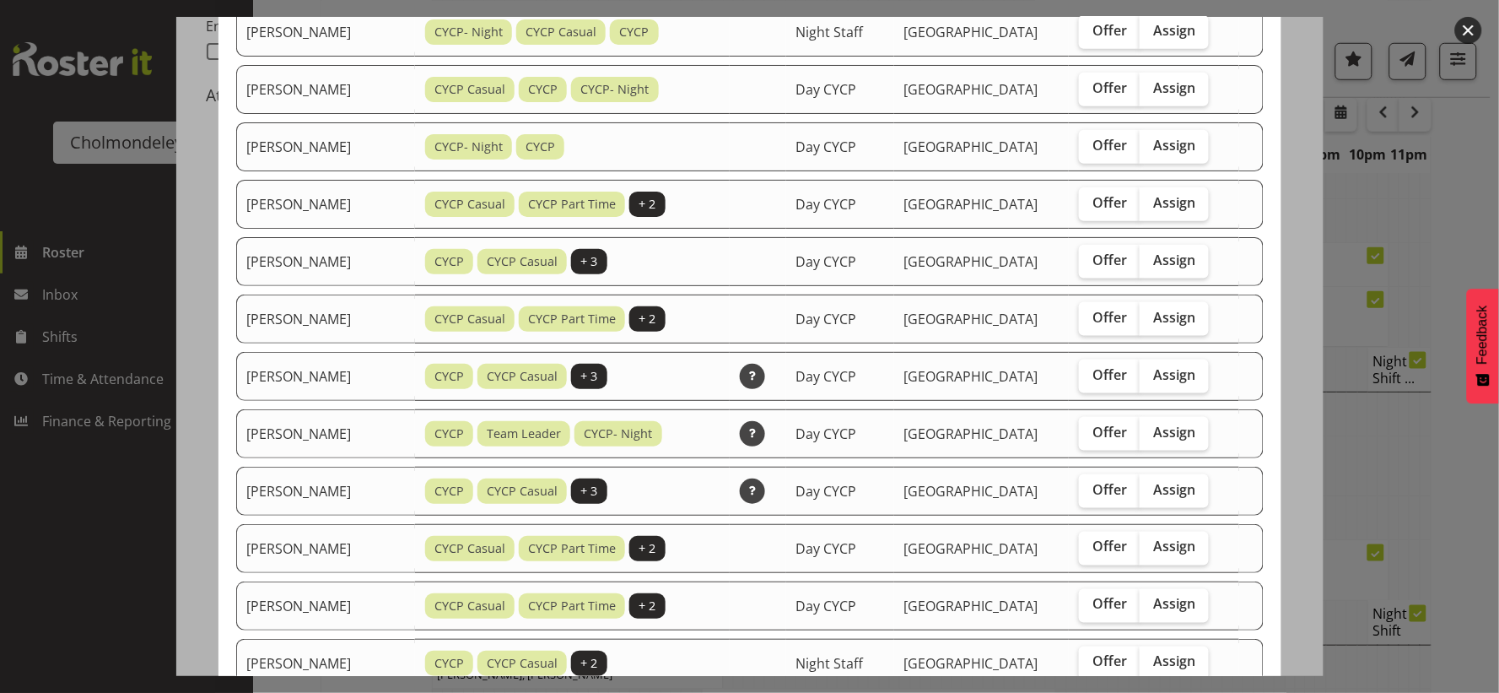
scroll to position [749, 0]
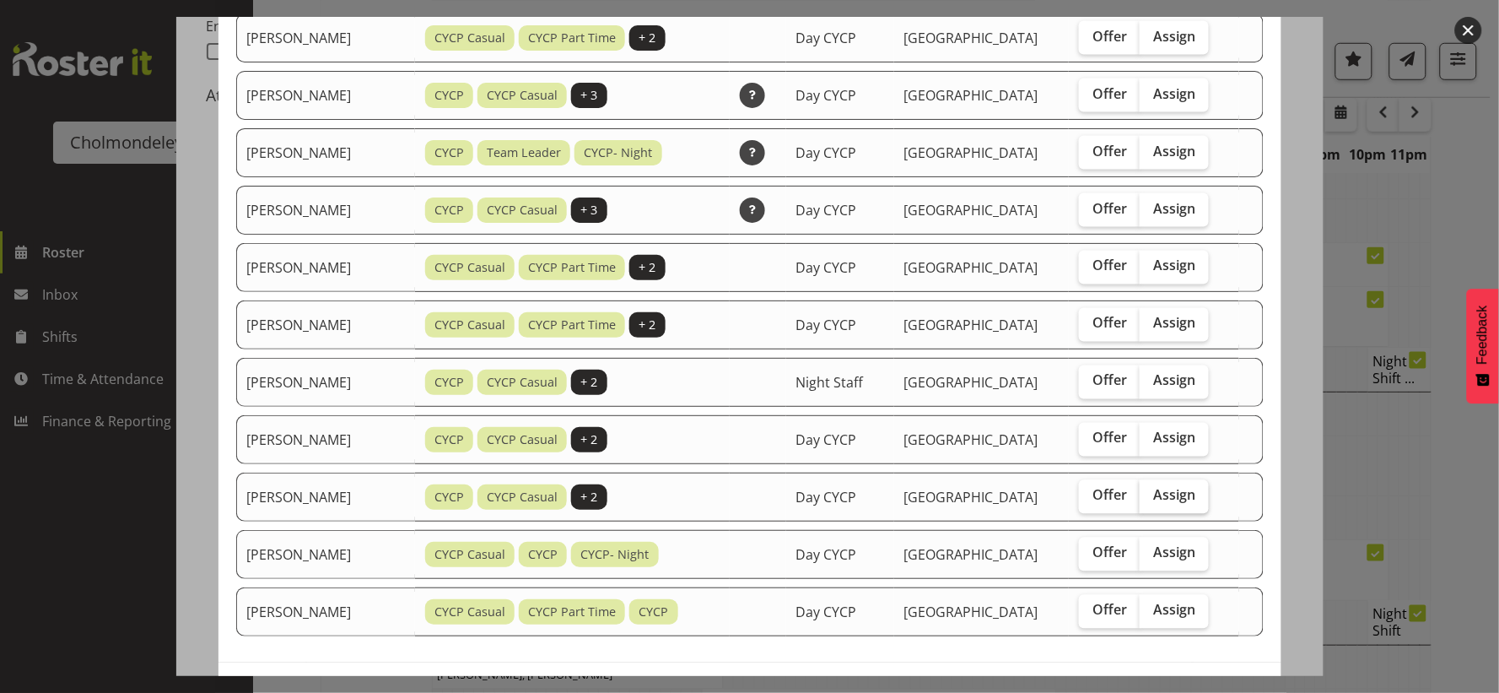
click at [1181, 499] on span "Assign" at bounding box center [1174, 495] width 42 height 17
click at [1151, 499] on input "Assign" at bounding box center [1145, 495] width 11 height 11
checkbox input "true"
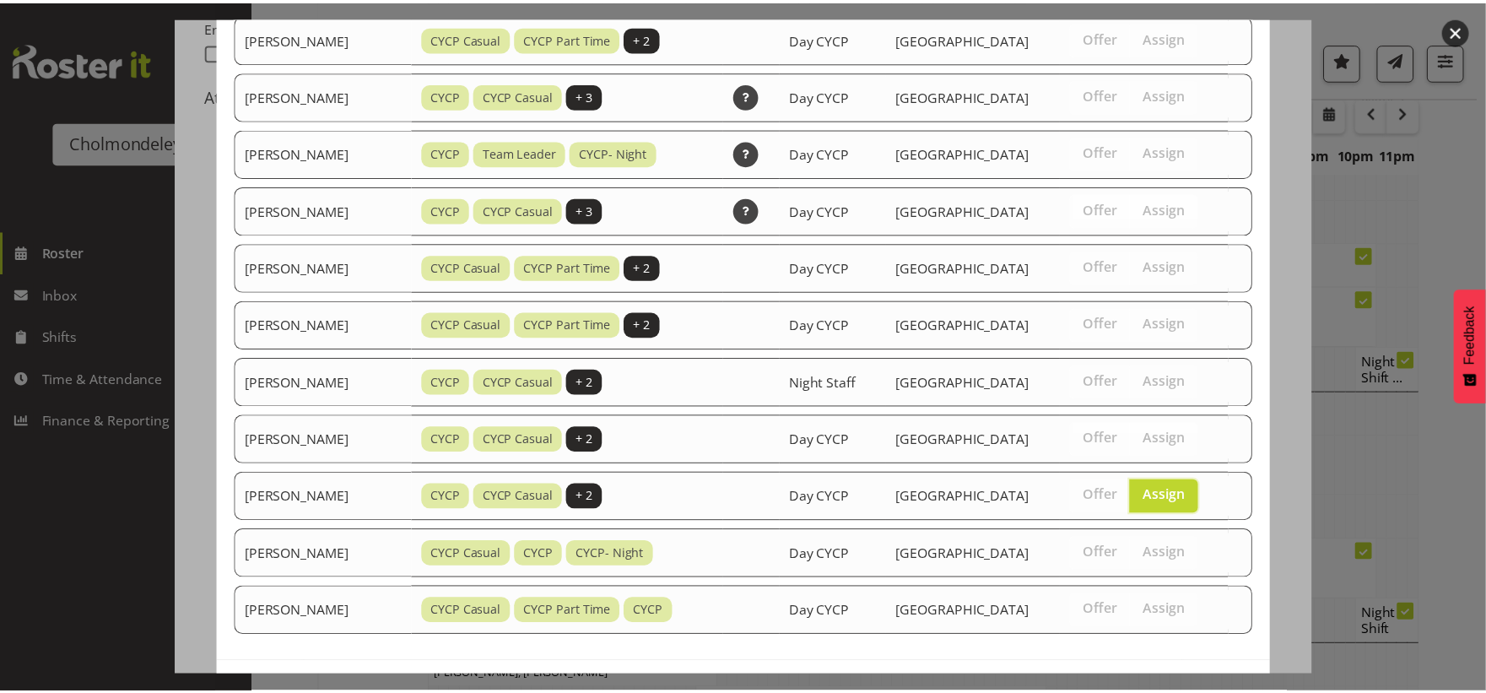
scroll to position [818, 0]
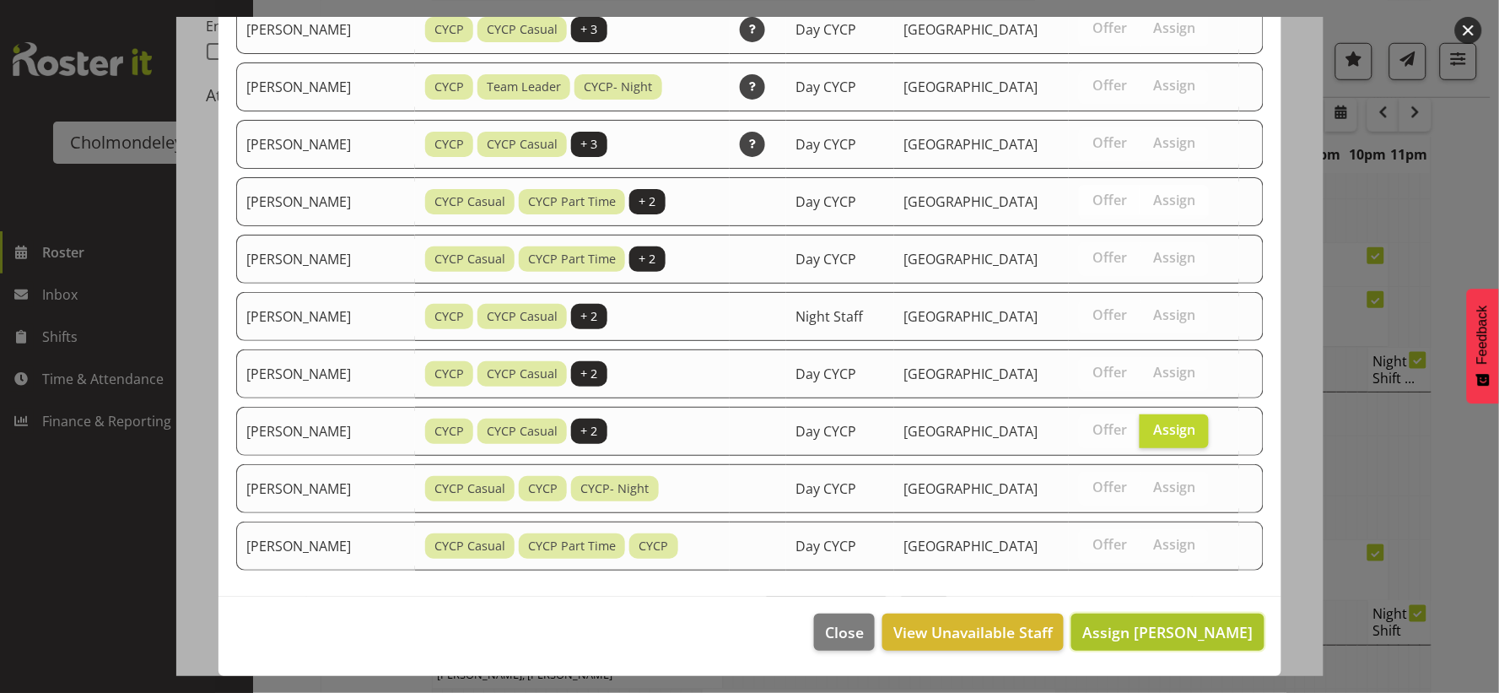
click at [1190, 622] on span "Assign [PERSON_NAME]" at bounding box center [1167, 632] width 170 height 20
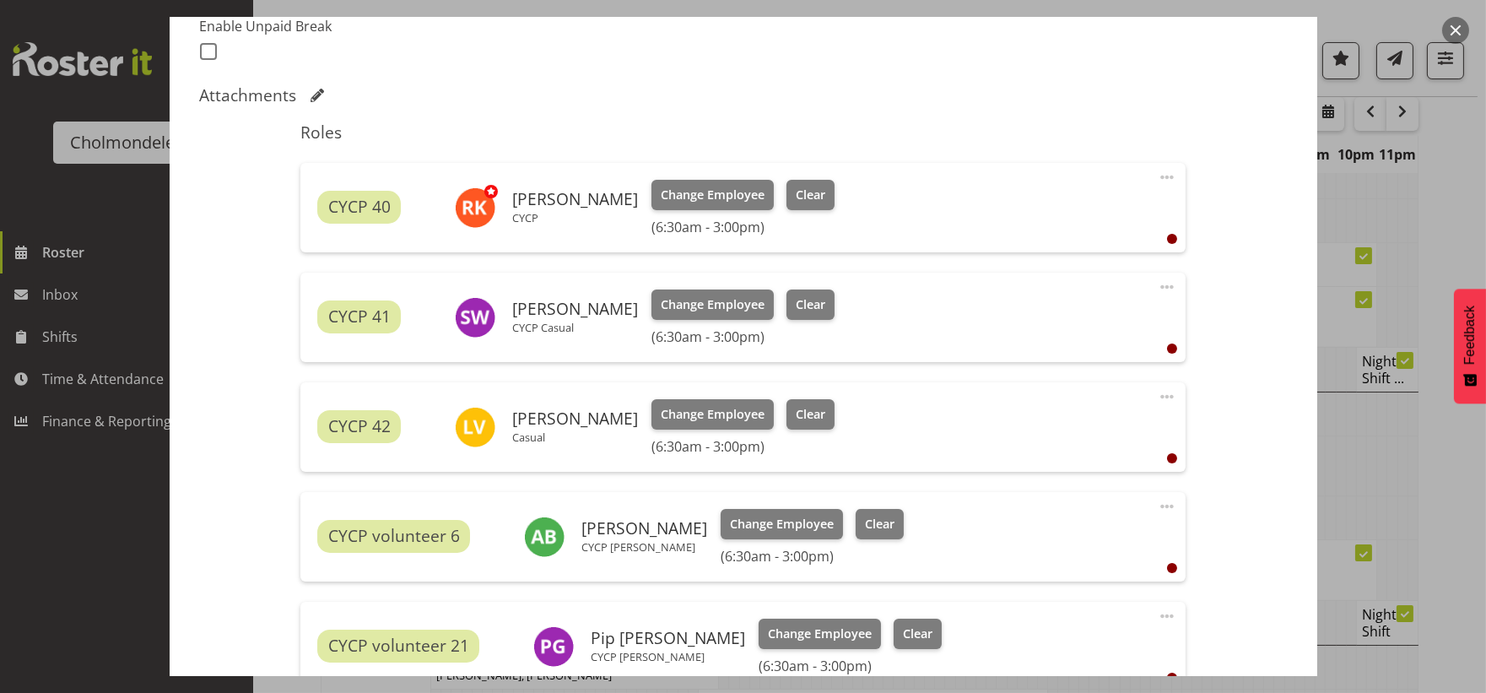
scroll to position [711, 0]
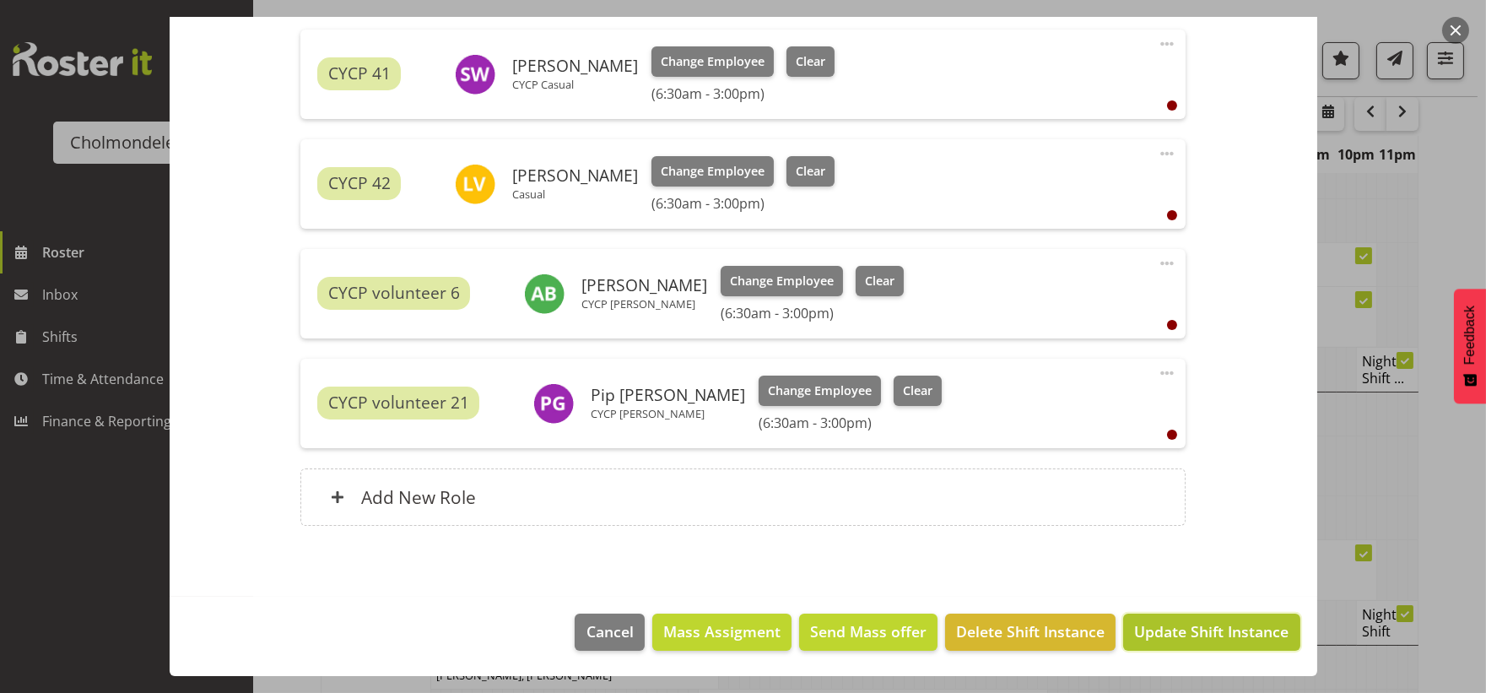
click at [1195, 639] on span "Update Shift Instance" at bounding box center [1211, 631] width 154 height 22
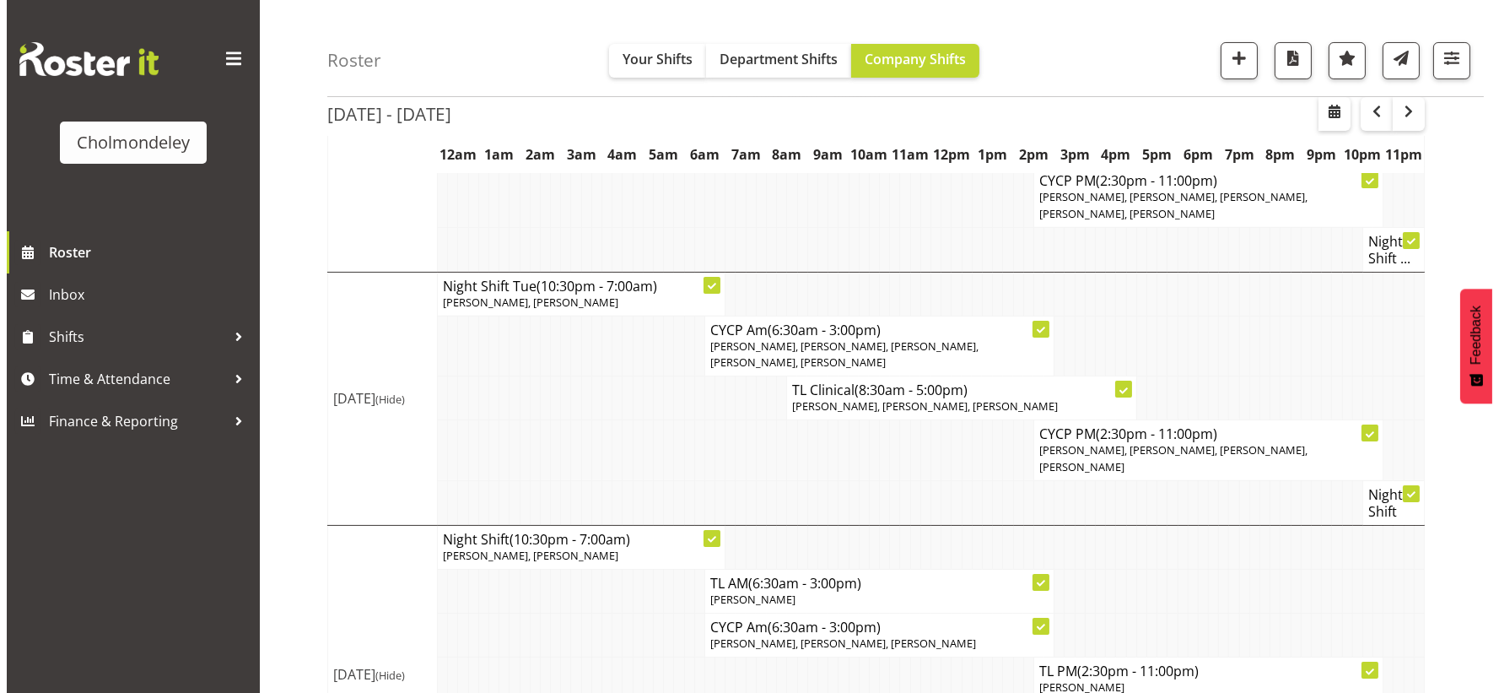
scroll to position [981, 0]
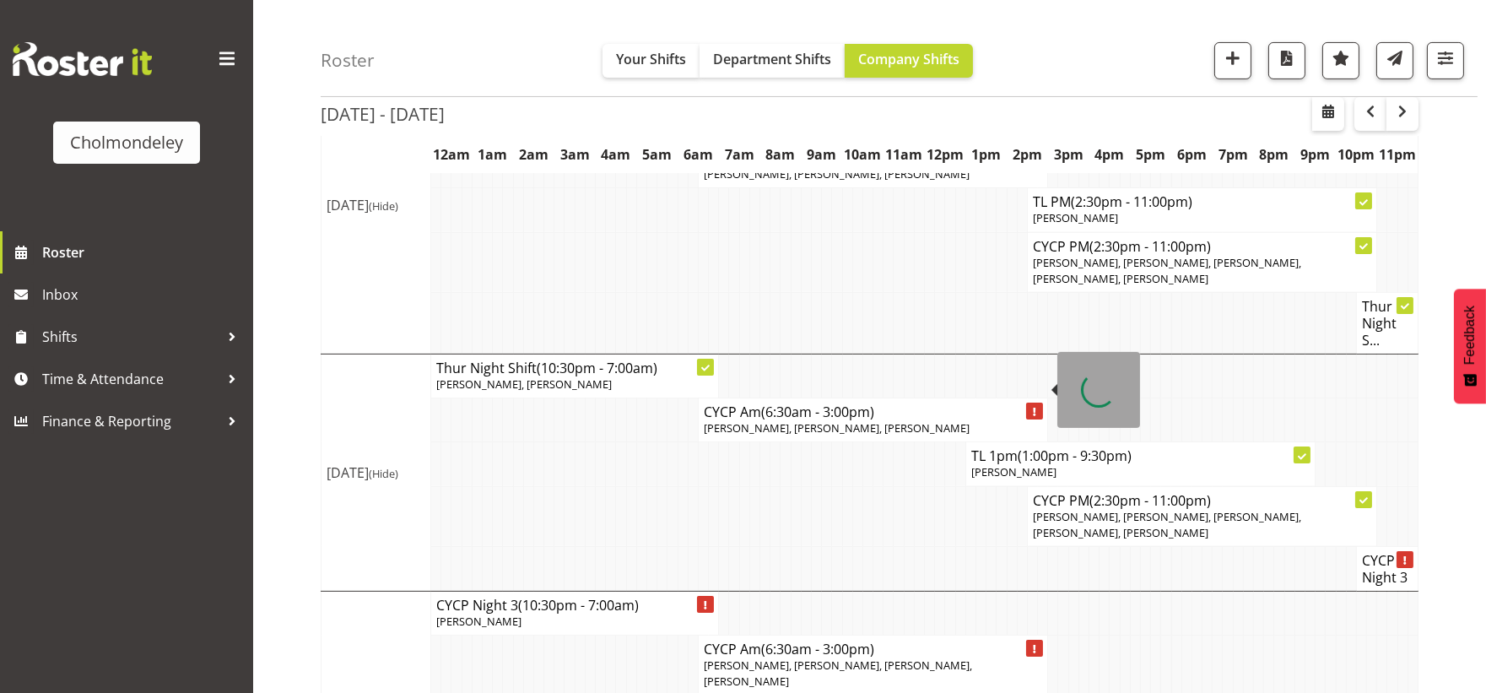
click at [823, 420] on span "[PERSON_NAME], [PERSON_NAME], [PERSON_NAME]" at bounding box center [837, 427] width 266 height 15
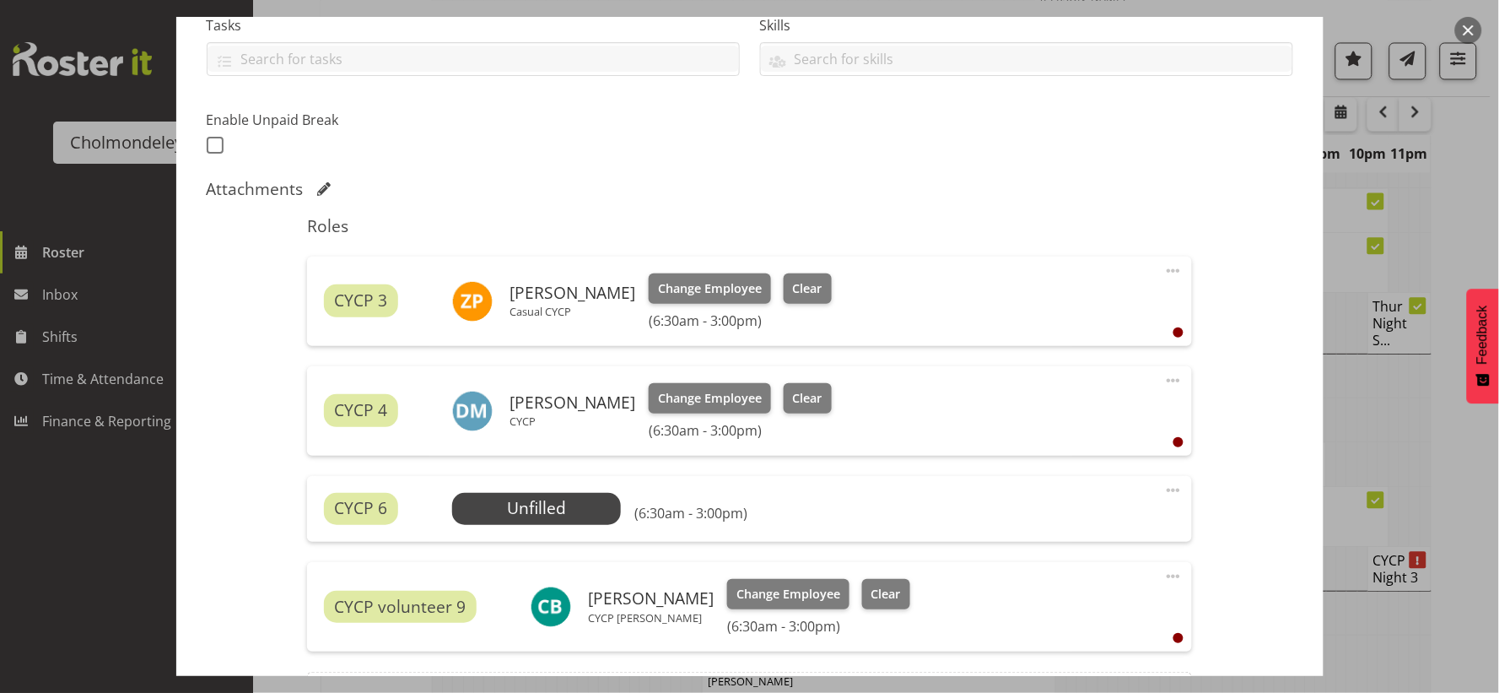
scroll to position [578, 0]
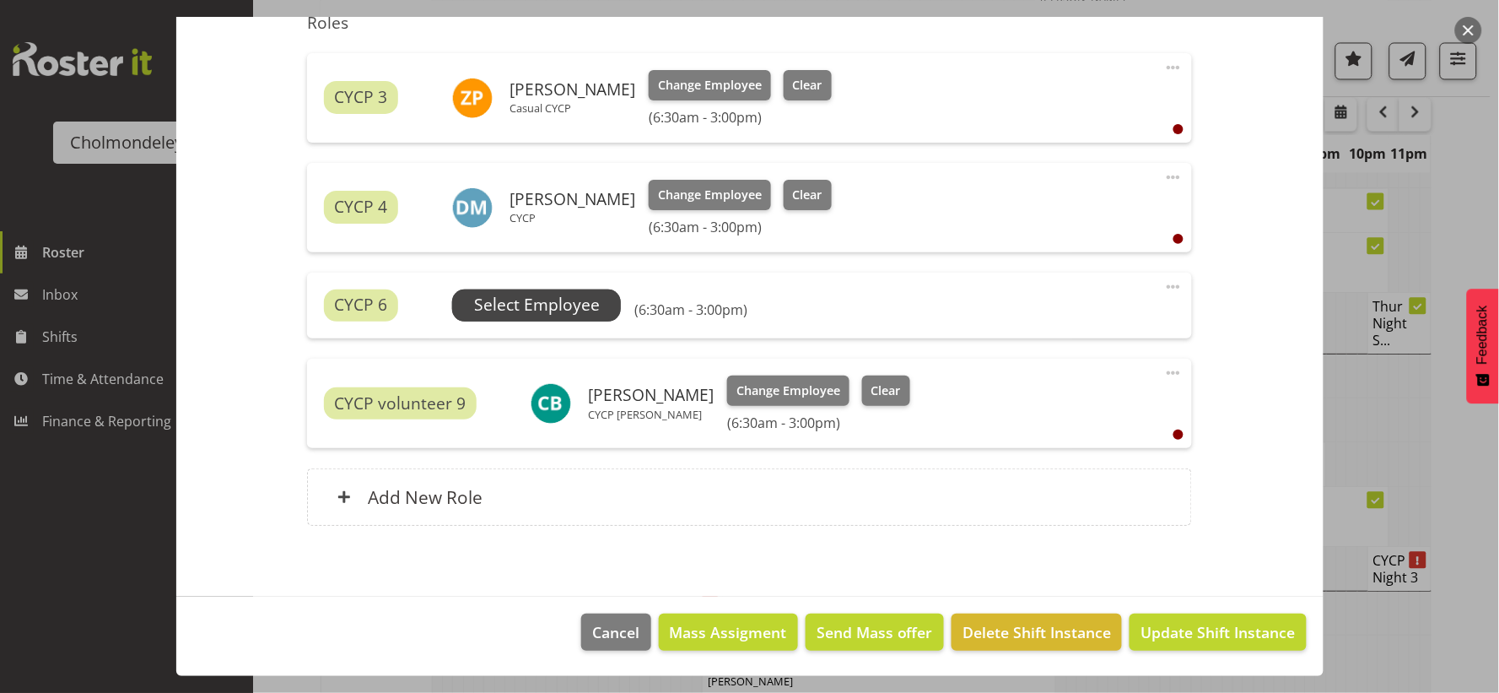
click at [518, 304] on span "Select Employee" at bounding box center [537, 305] width 126 height 24
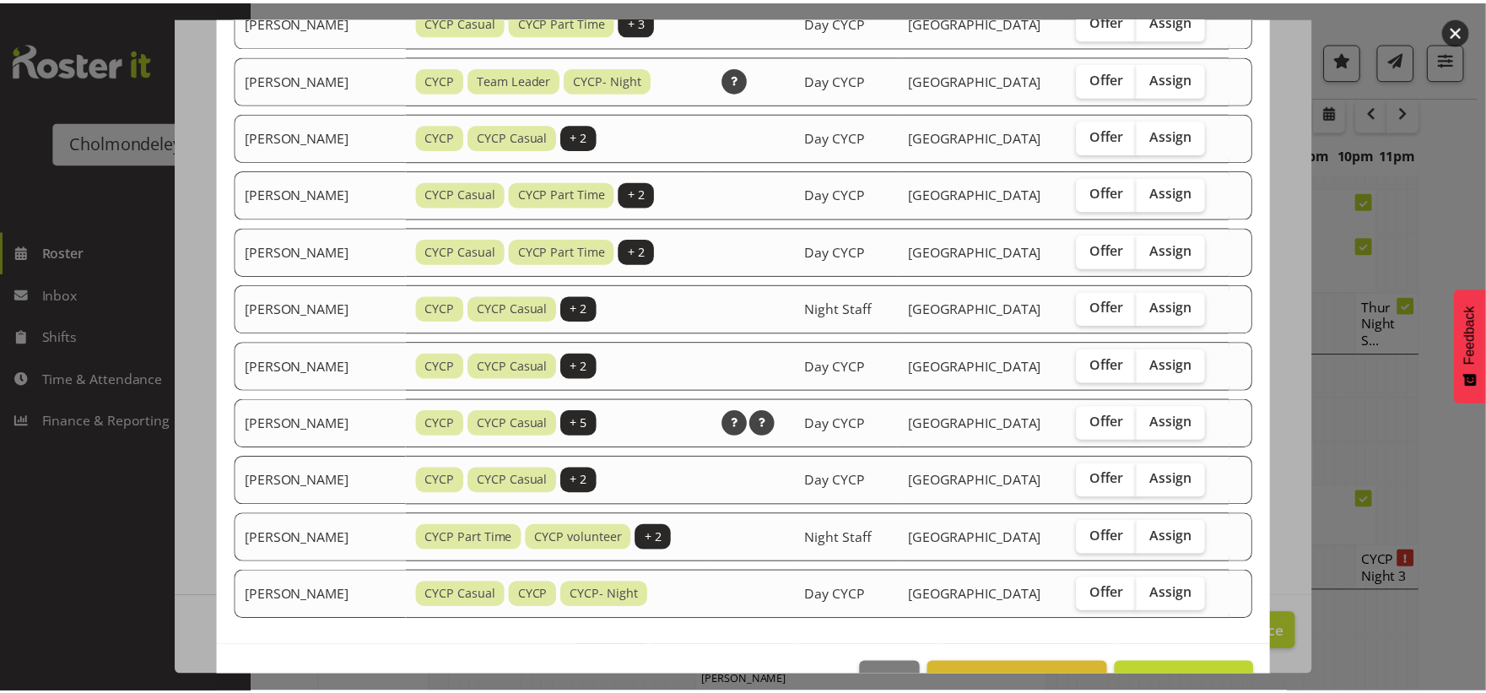
scroll to position [990, 0]
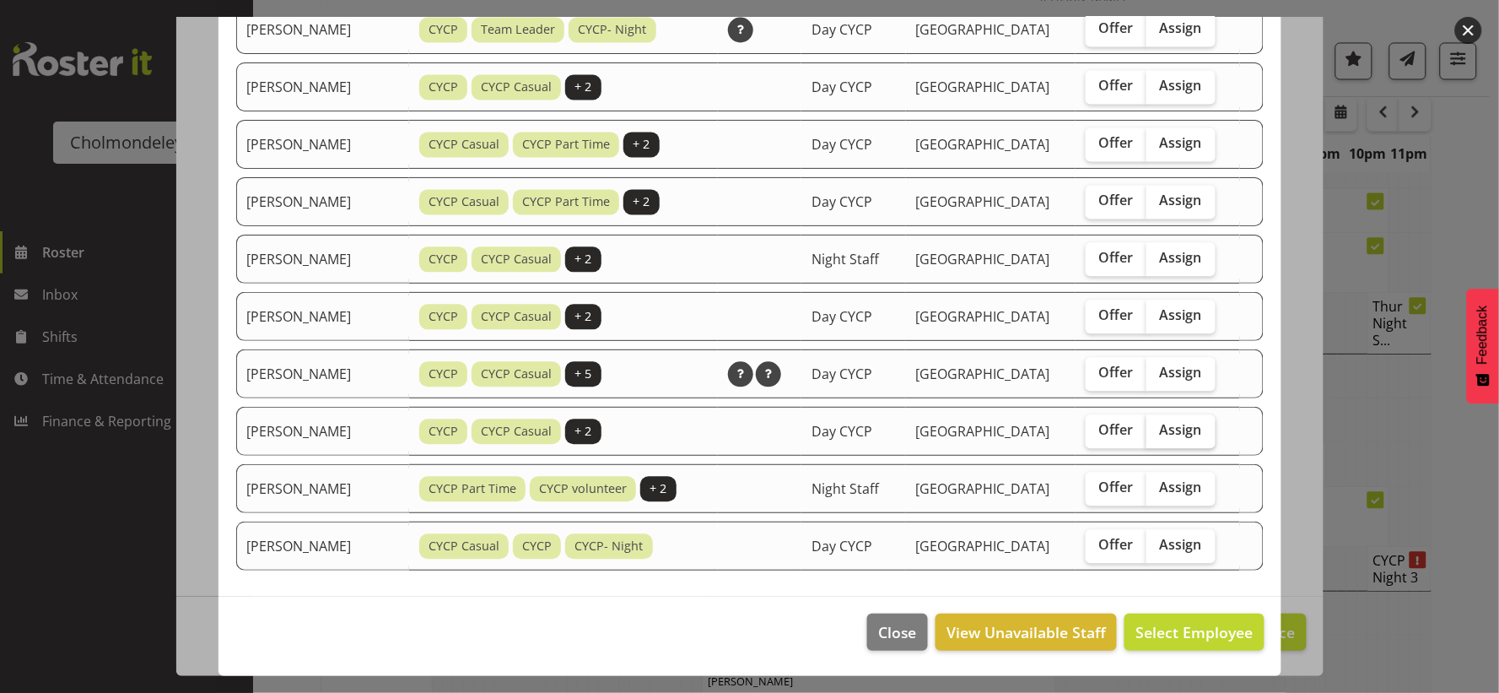
click at [1170, 425] on span "Assign" at bounding box center [1181, 429] width 42 height 17
click at [1158, 425] on input "Assign" at bounding box center [1152, 429] width 11 height 11
checkbox input "true"
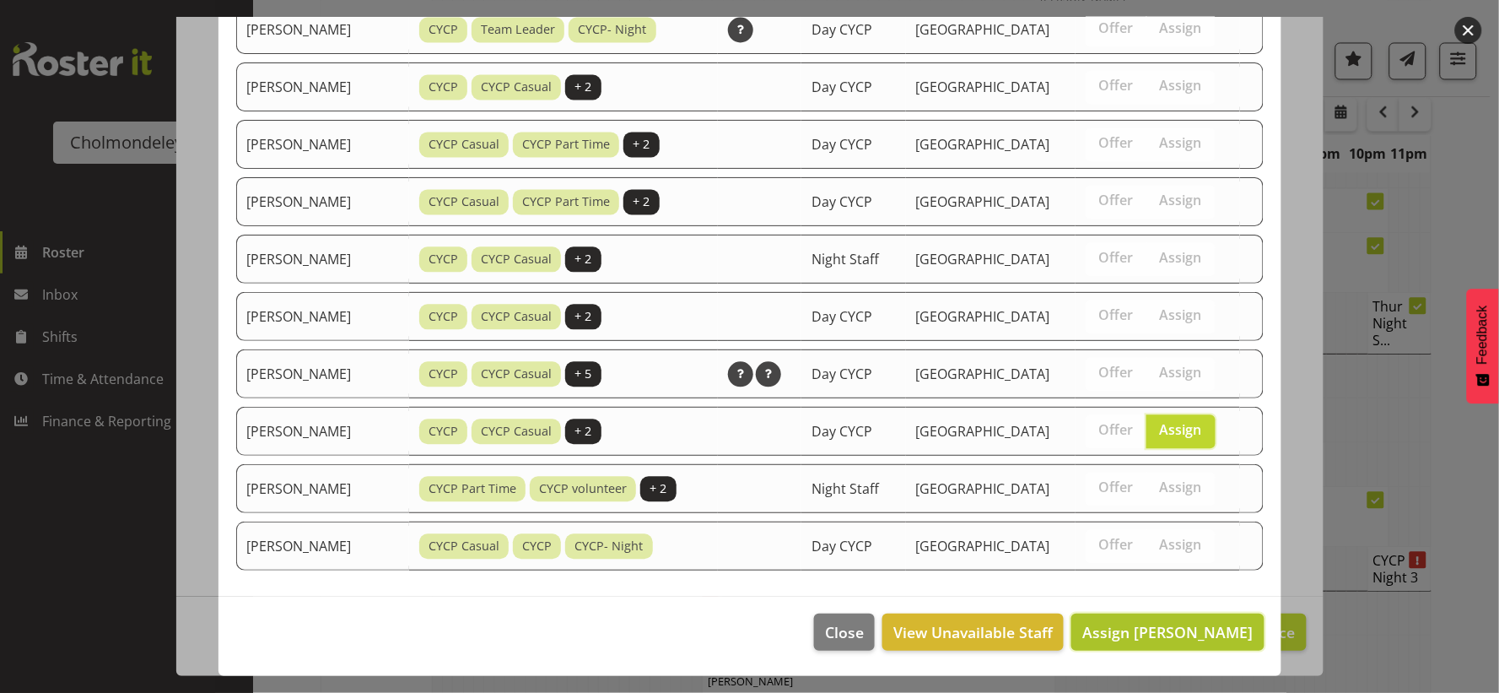
click at [1179, 637] on span "Assign [PERSON_NAME]" at bounding box center [1167, 632] width 170 height 20
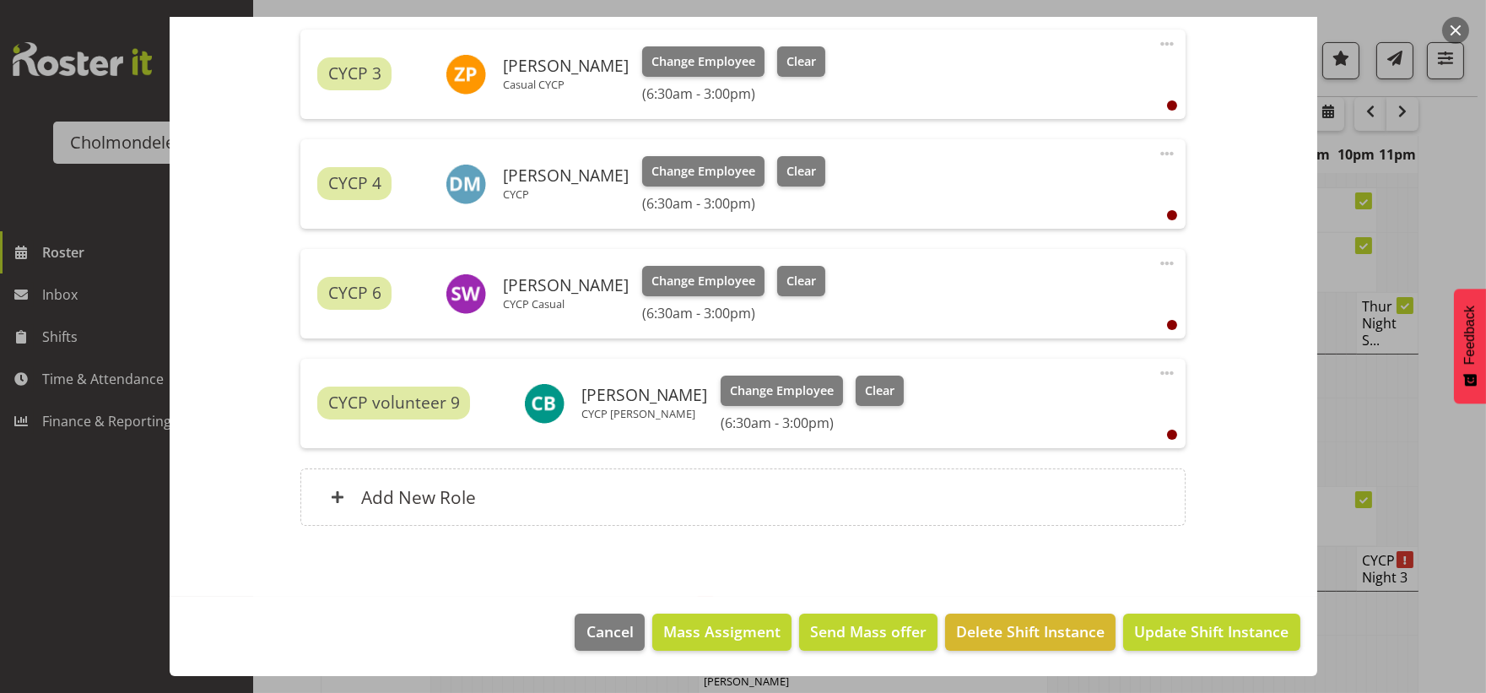
click at [1179, 637] on span "Update Shift Instance" at bounding box center [1211, 631] width 154 height 22
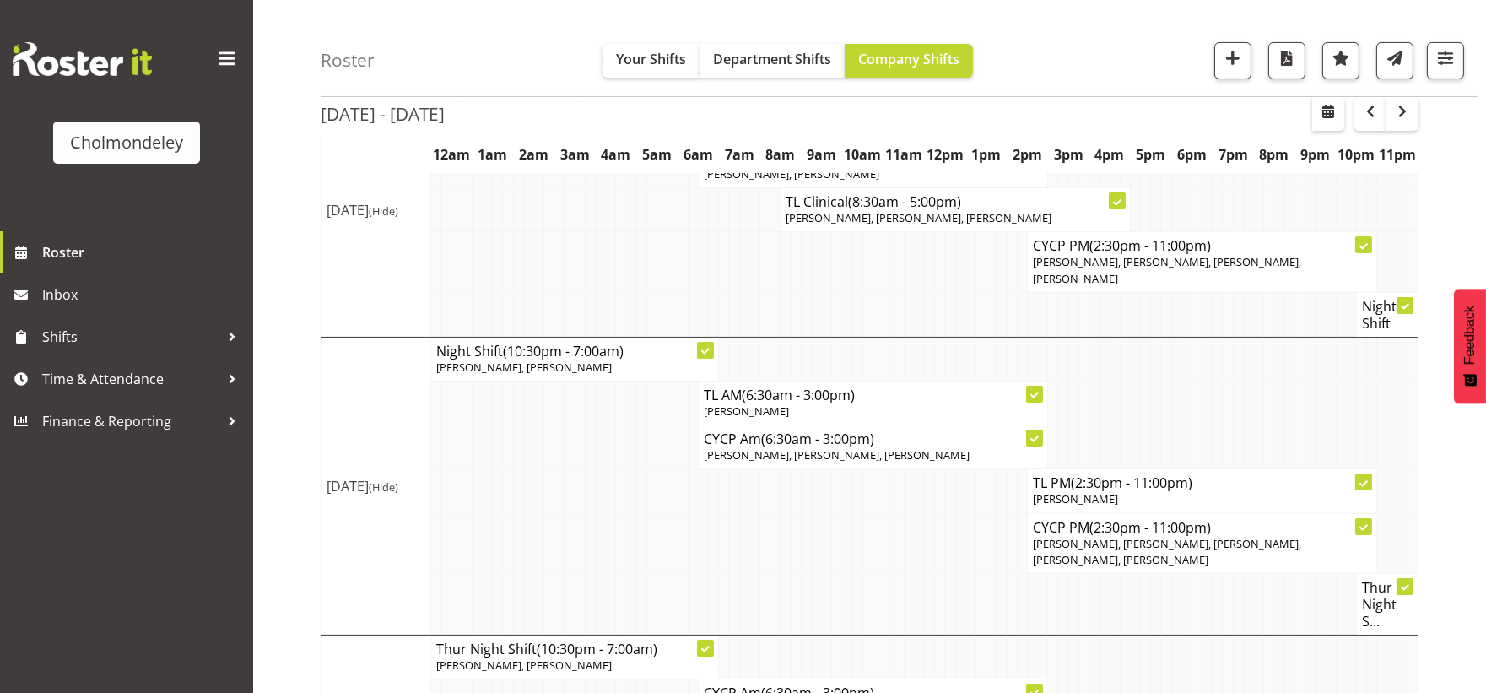
scroll to position [1171, 0]
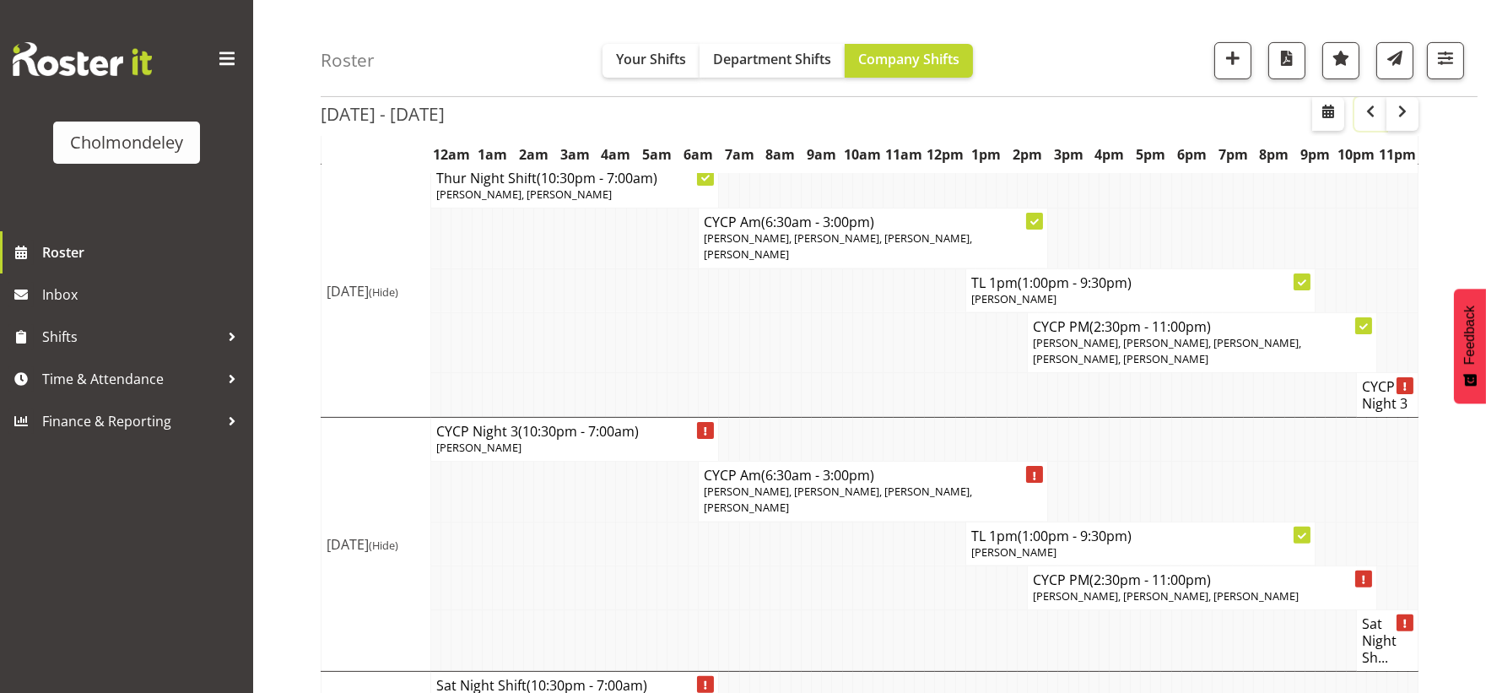
click at [1369, 116] on span "button" at bounding box center [1370, 111] width 20 height 20
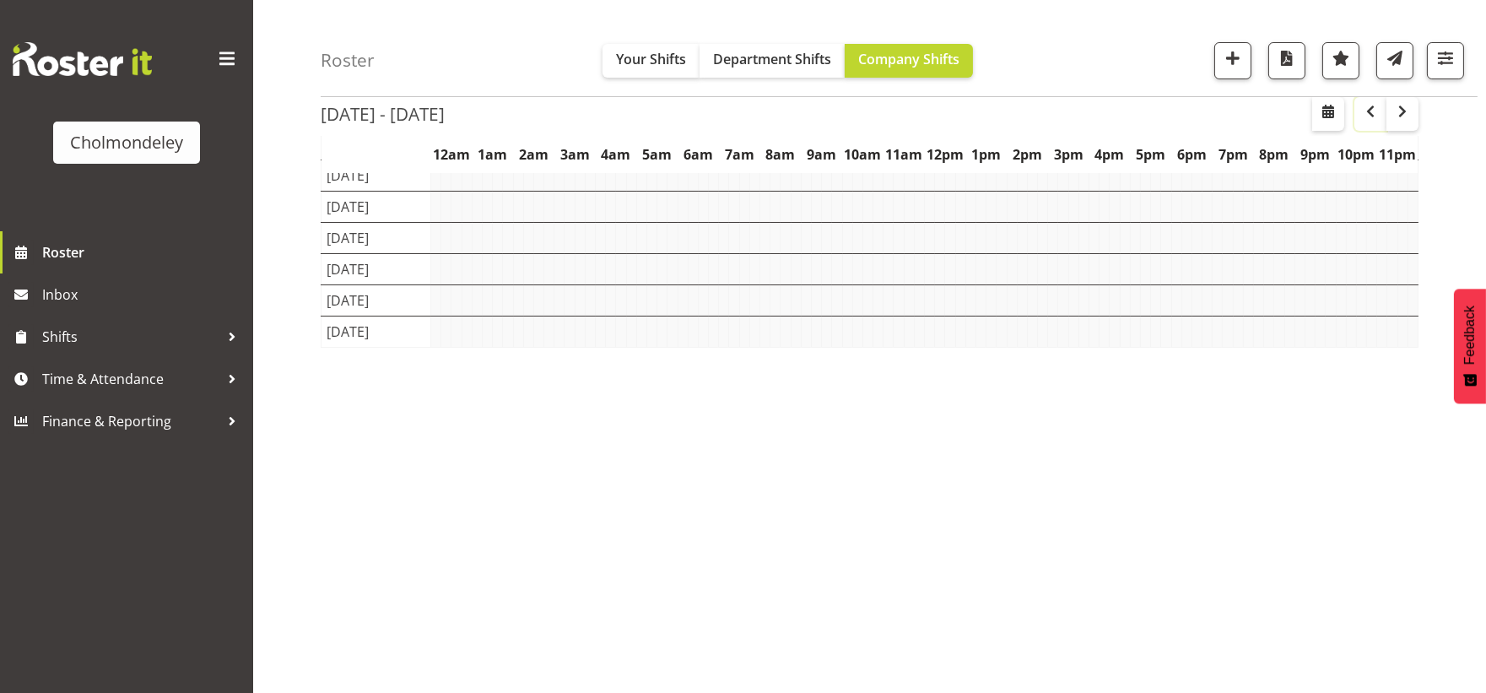
click at [1369, 116] on span "button" at bounding box center [1370, 111] width 20 height 20
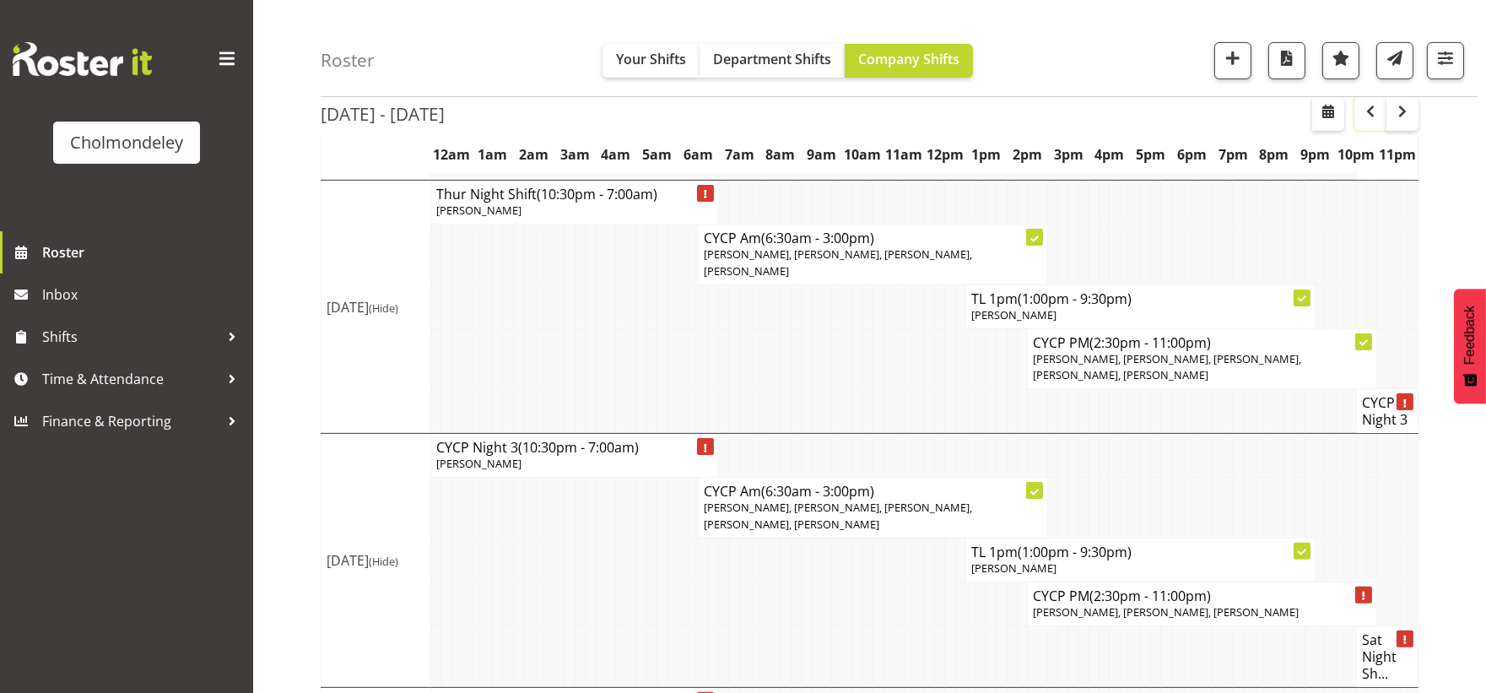
click at [1363, 120] on span "button" at bounding box center [1370, 111] width 20 height 20
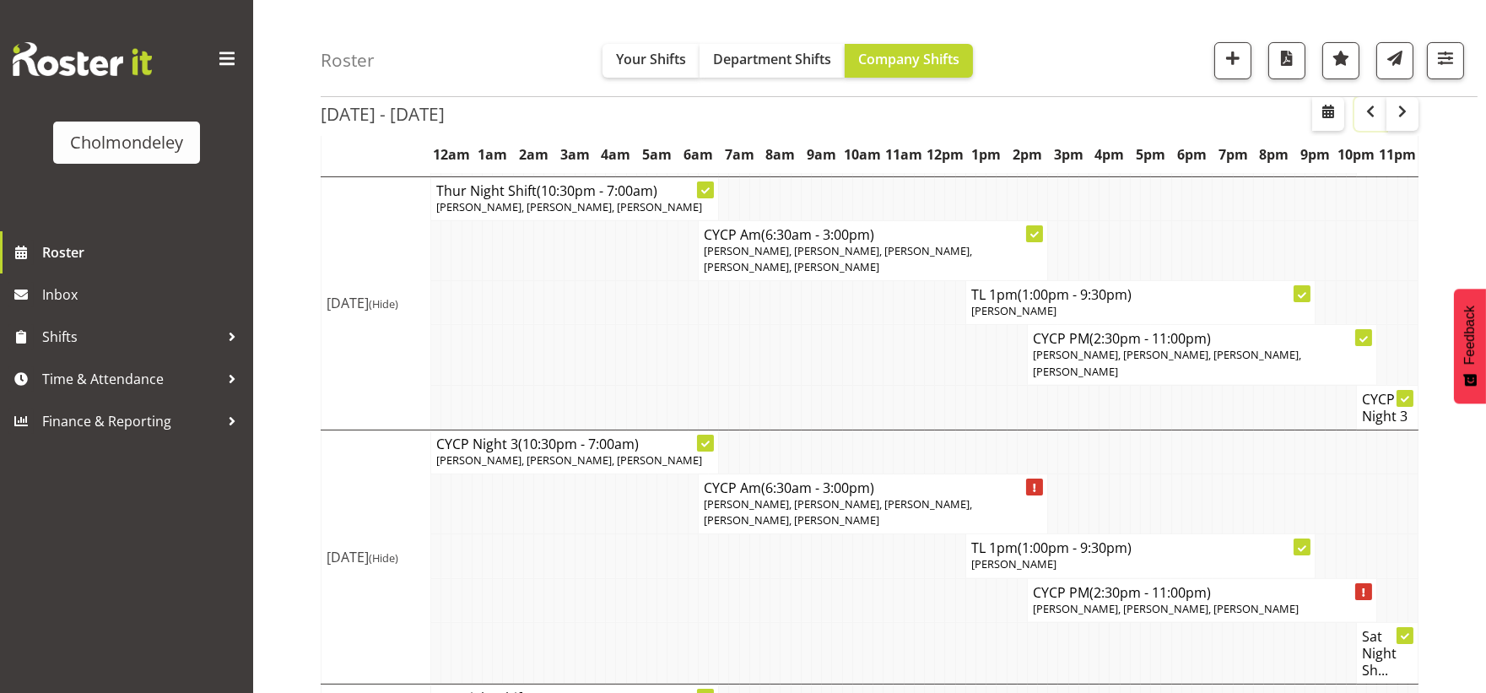
scroll to position [753, 0]
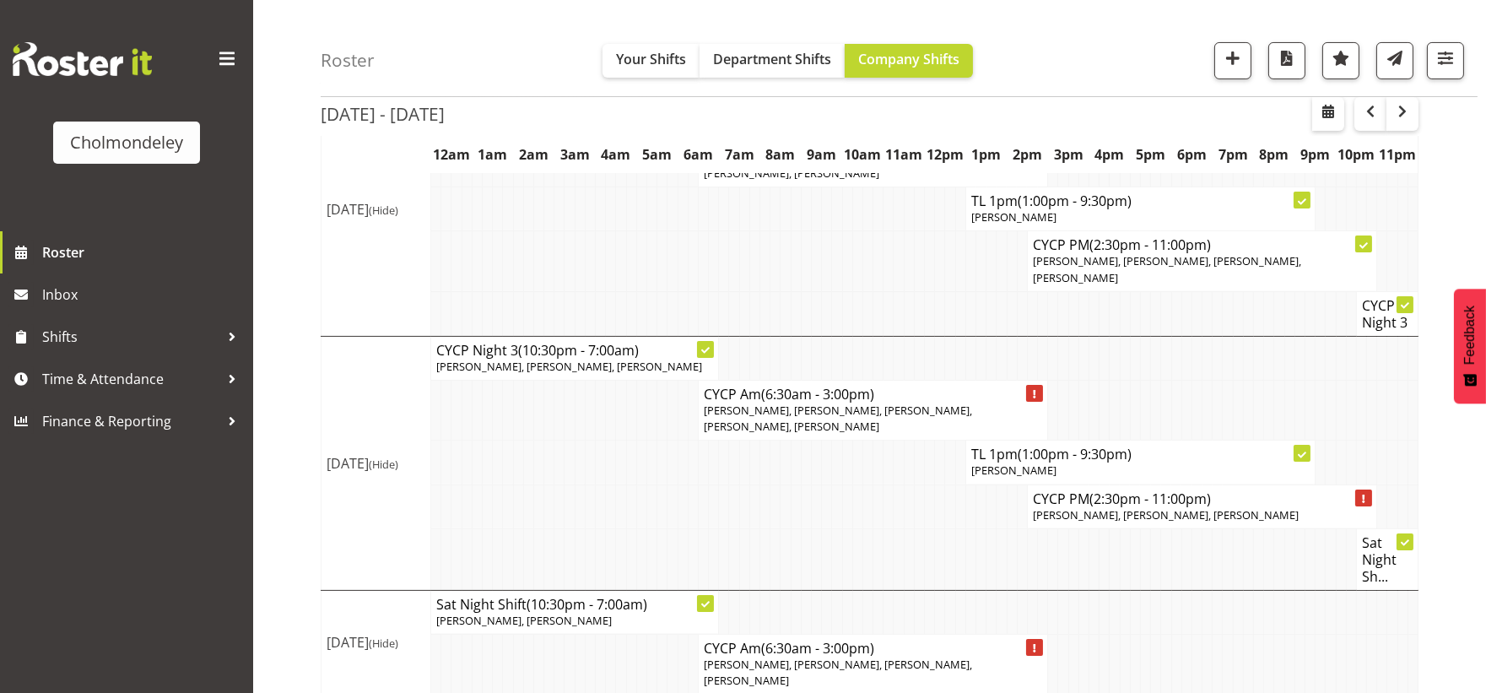
click at [712, 519] on td at bounding box center [714, 506] width 10 height 44
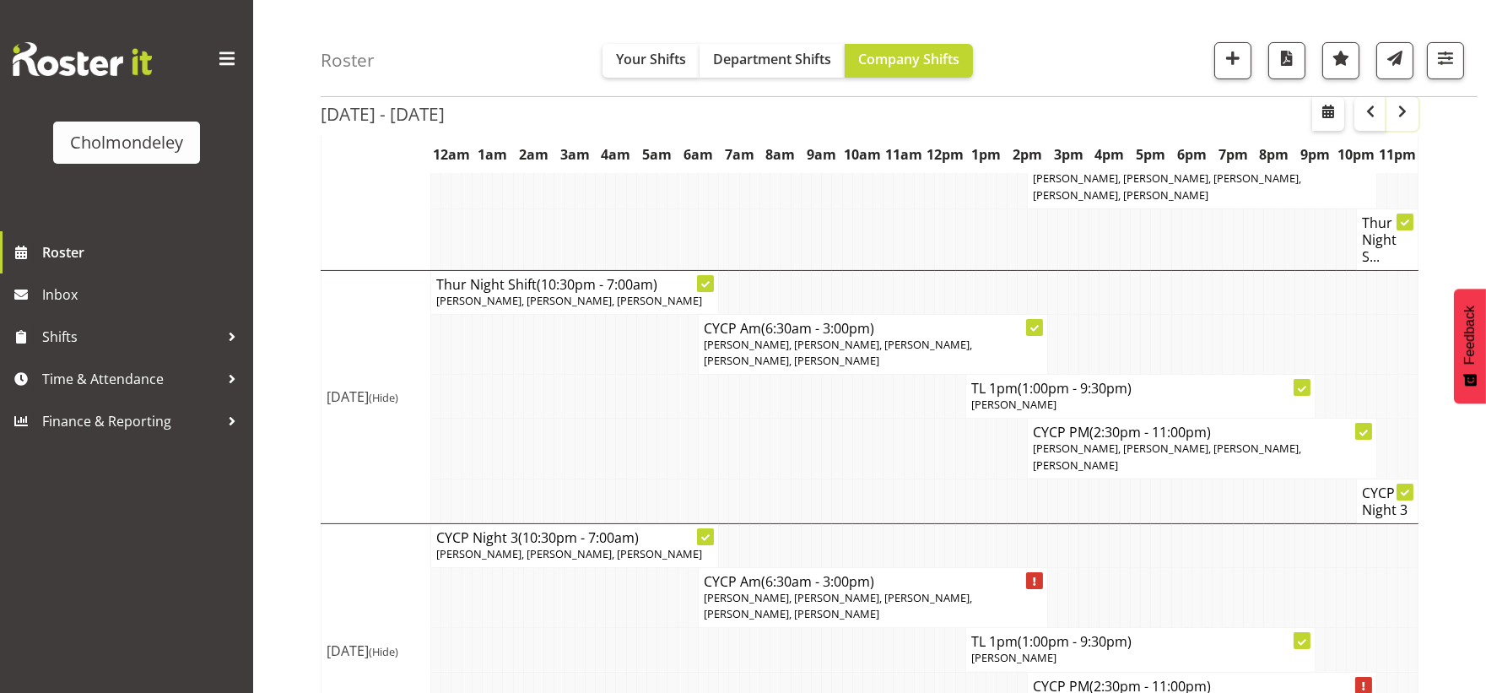
click at [1404, 115] on span "button" at bounding box center [1402, 111] width 20 height 20
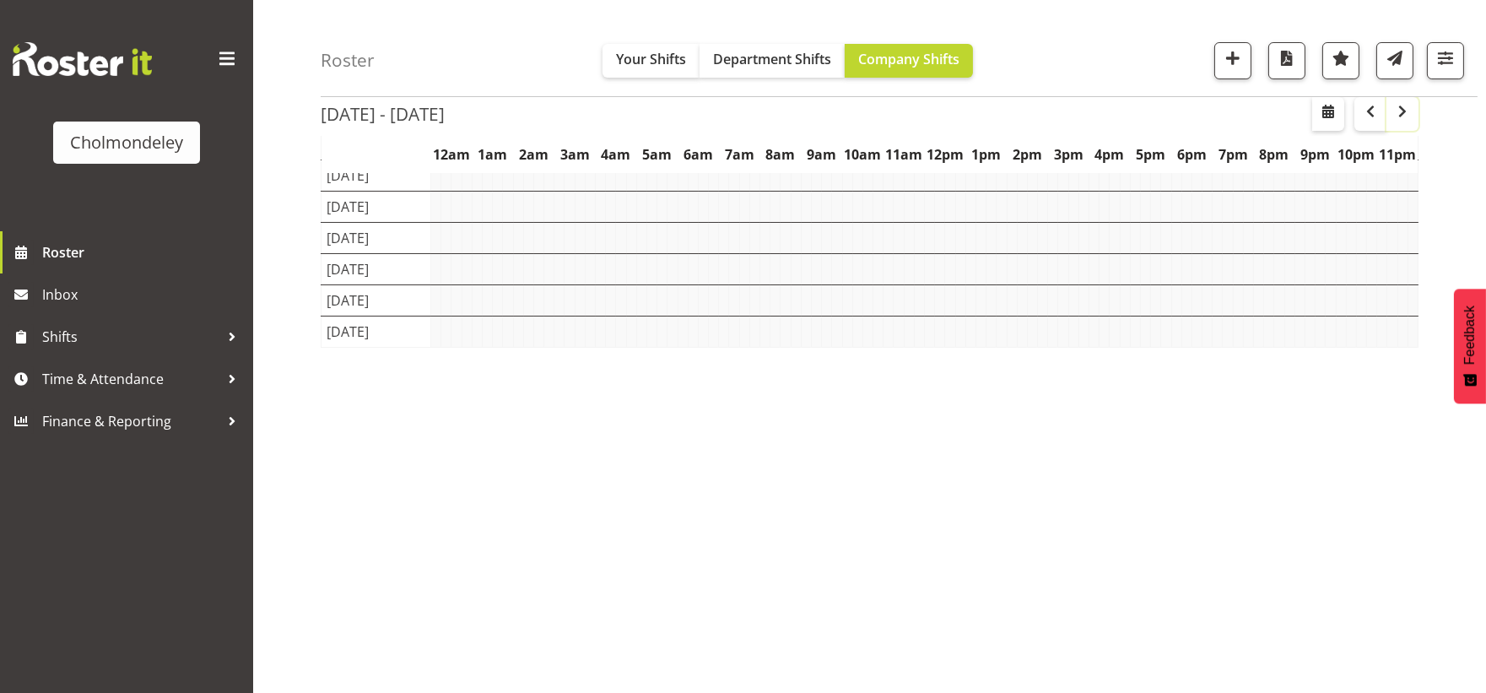
scroll to position [138, 0]
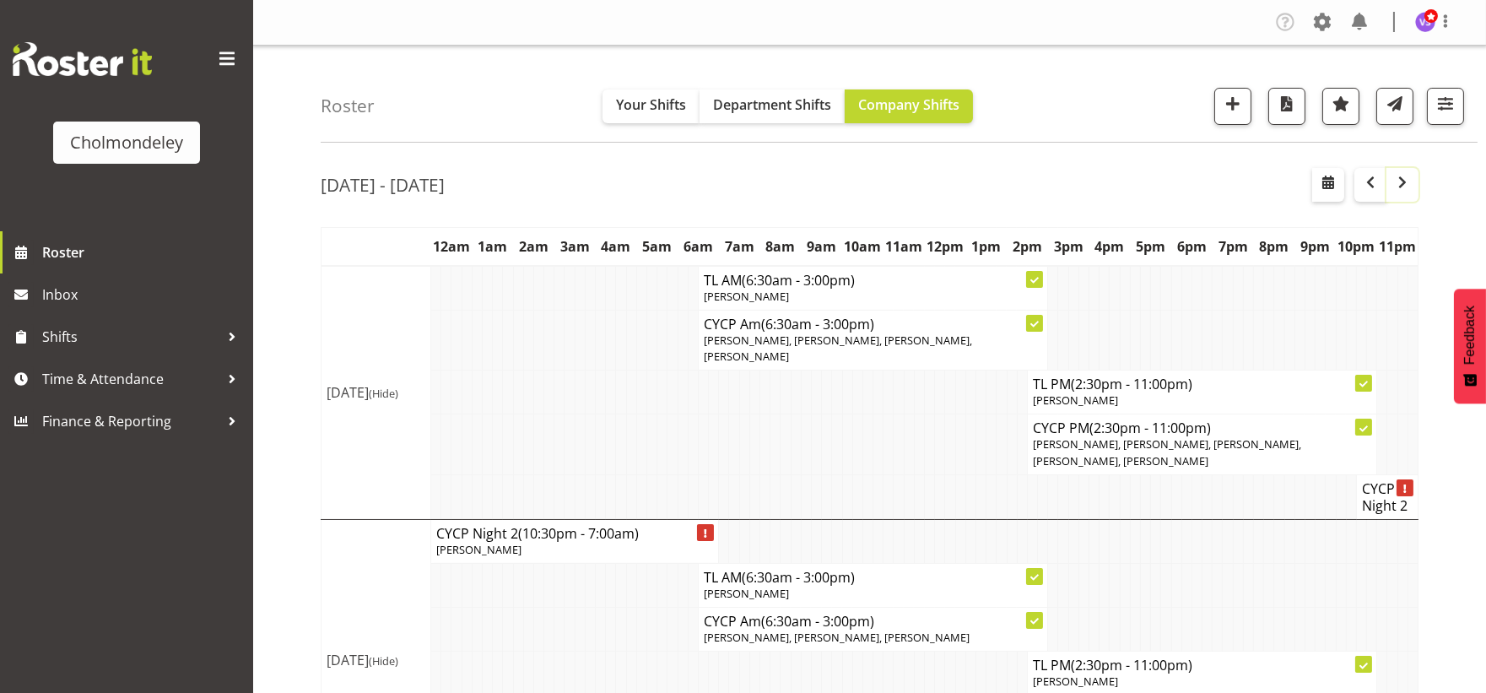
click at [1402, 191] on span "button" at bounding box center [1402, 182] width 20 height 20
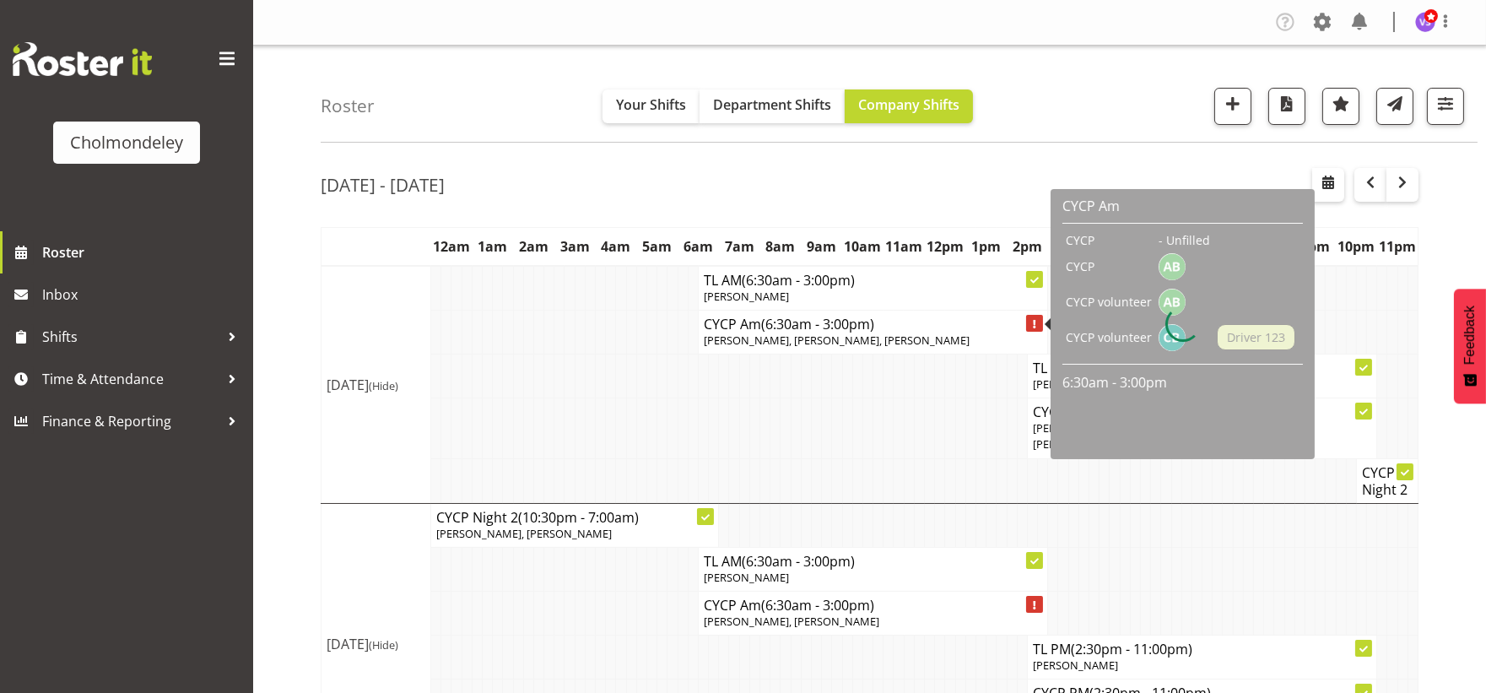
click at [861, 341] on span "[PERSON_NAME], [PERSON_NAME], [PERSON_NAME]" at bounding box center [837, 339] width 266 height 15
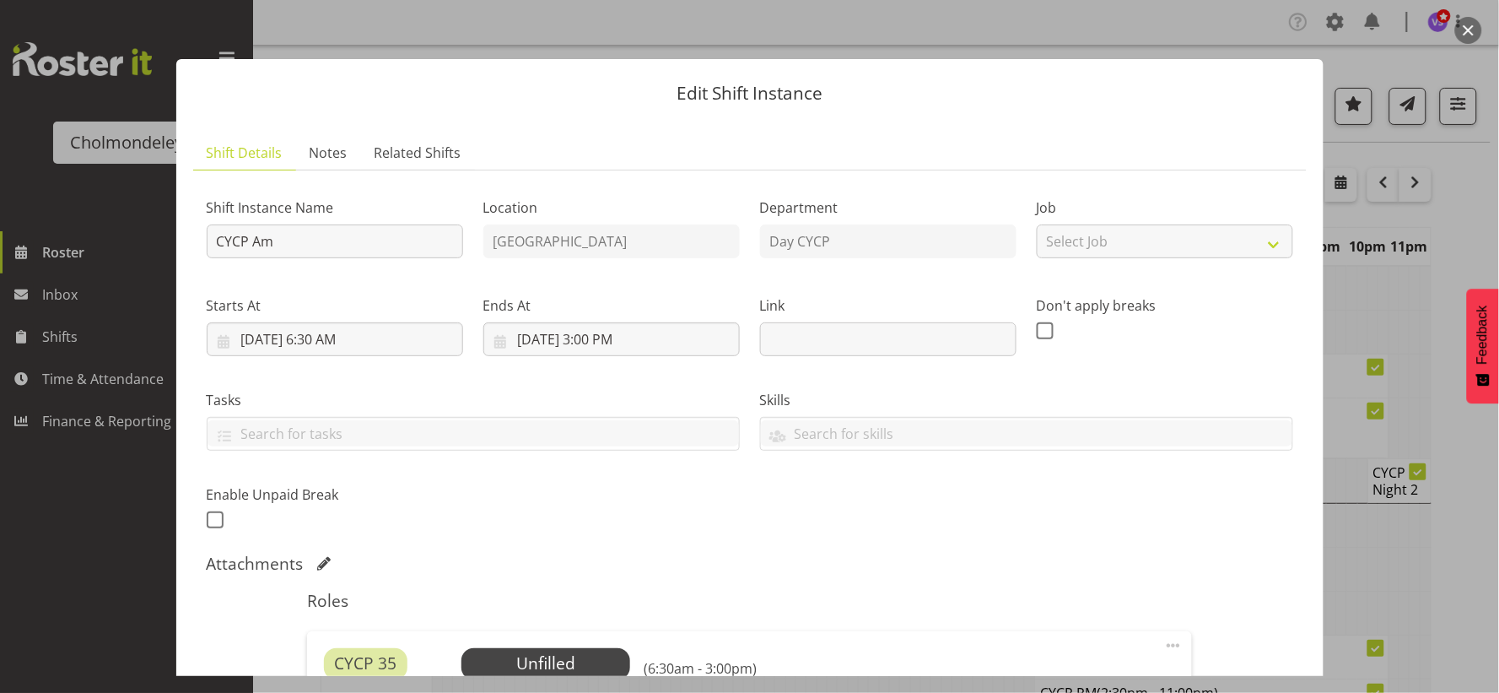
scroll to position [468, 0]
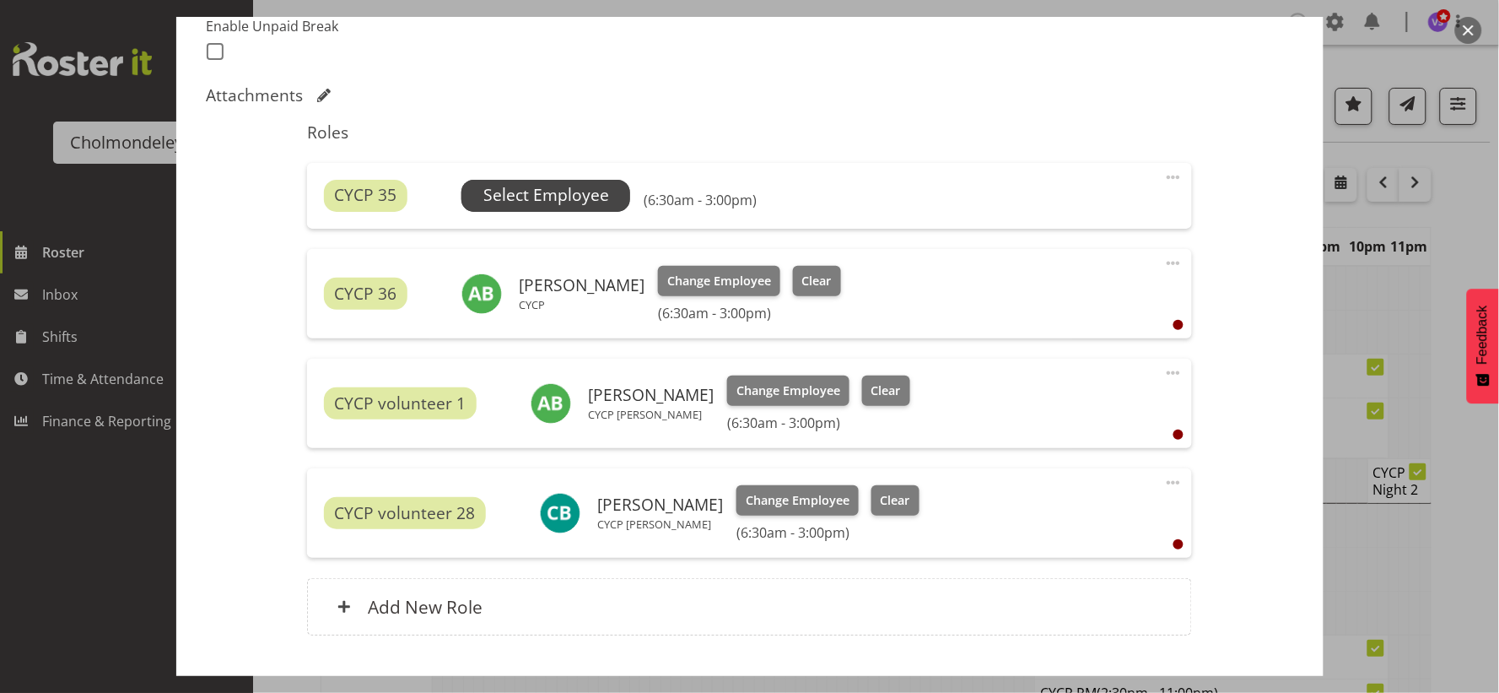
click at [551, 195] on span "Select Employee" at bounding box center [546, 195] width 126 height 24
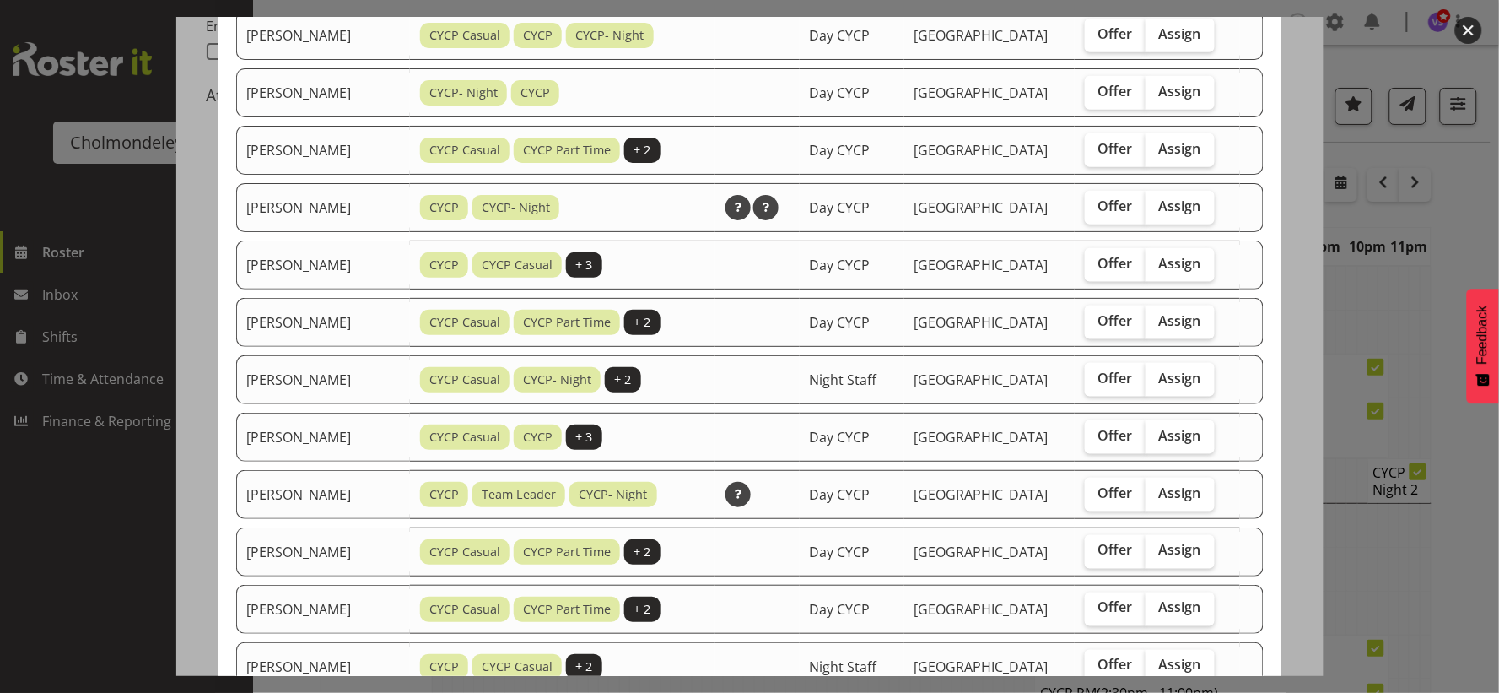
scroll to position [89, 0]
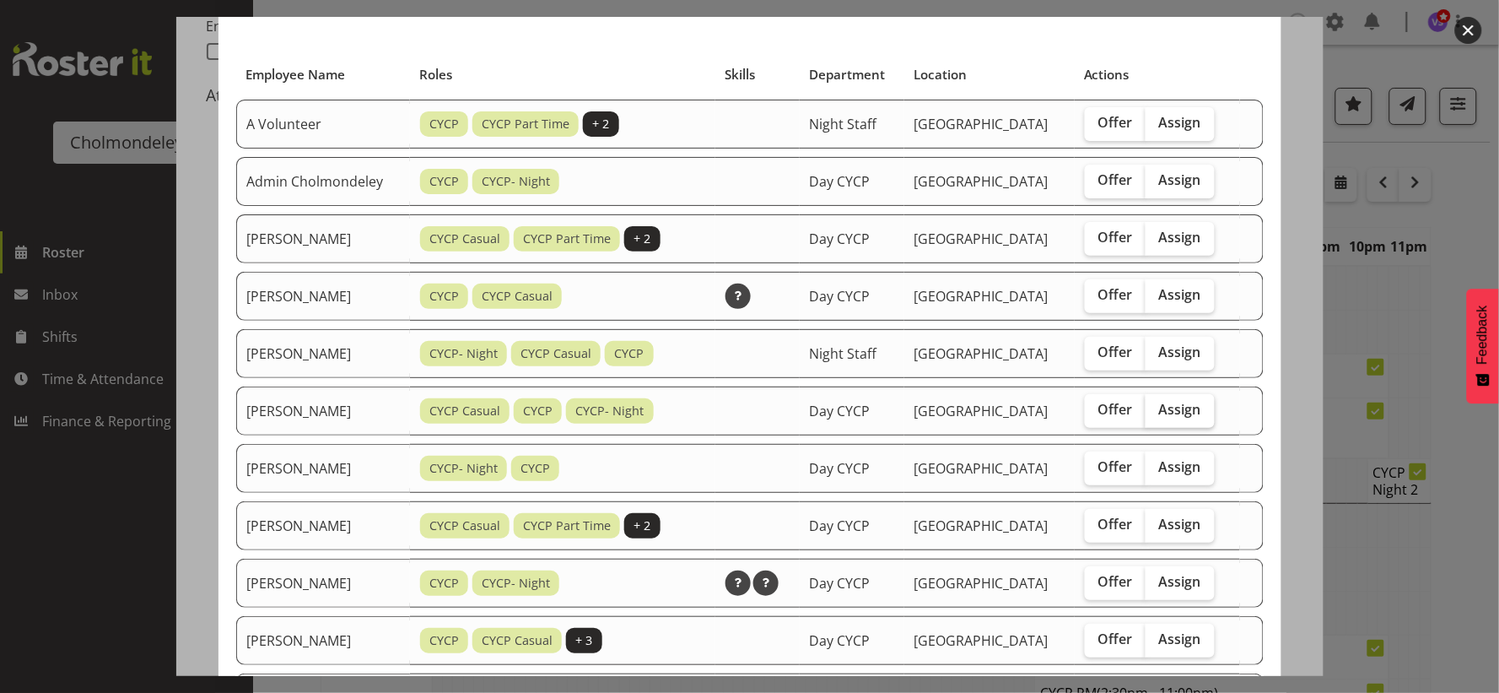
click at [1190, 423] on label "Assign" at bounding box center [1180, 411] width 69 height 34
click at [1157, 415] on input "Assign" at bounding box center [1151, 409] width 11 height 11
checkbox input "true"
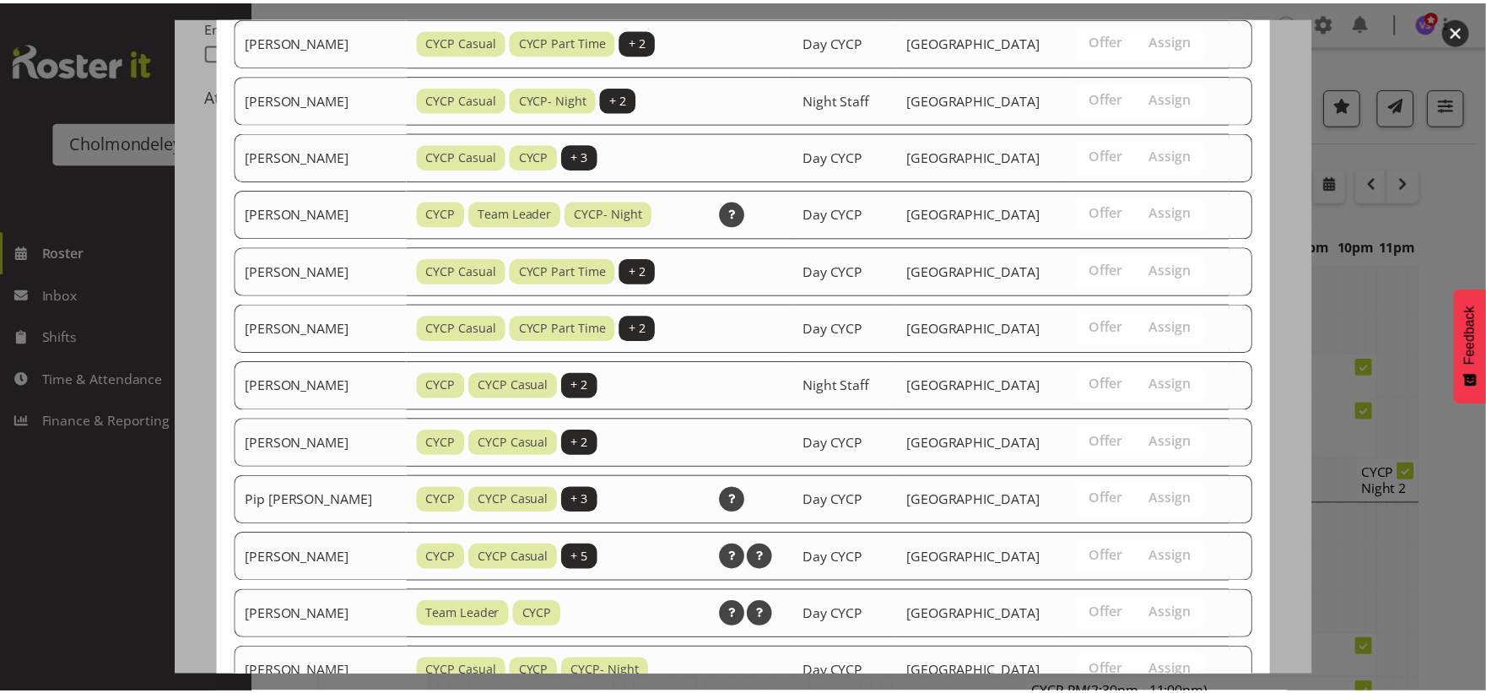
scroll to position [933, 0]
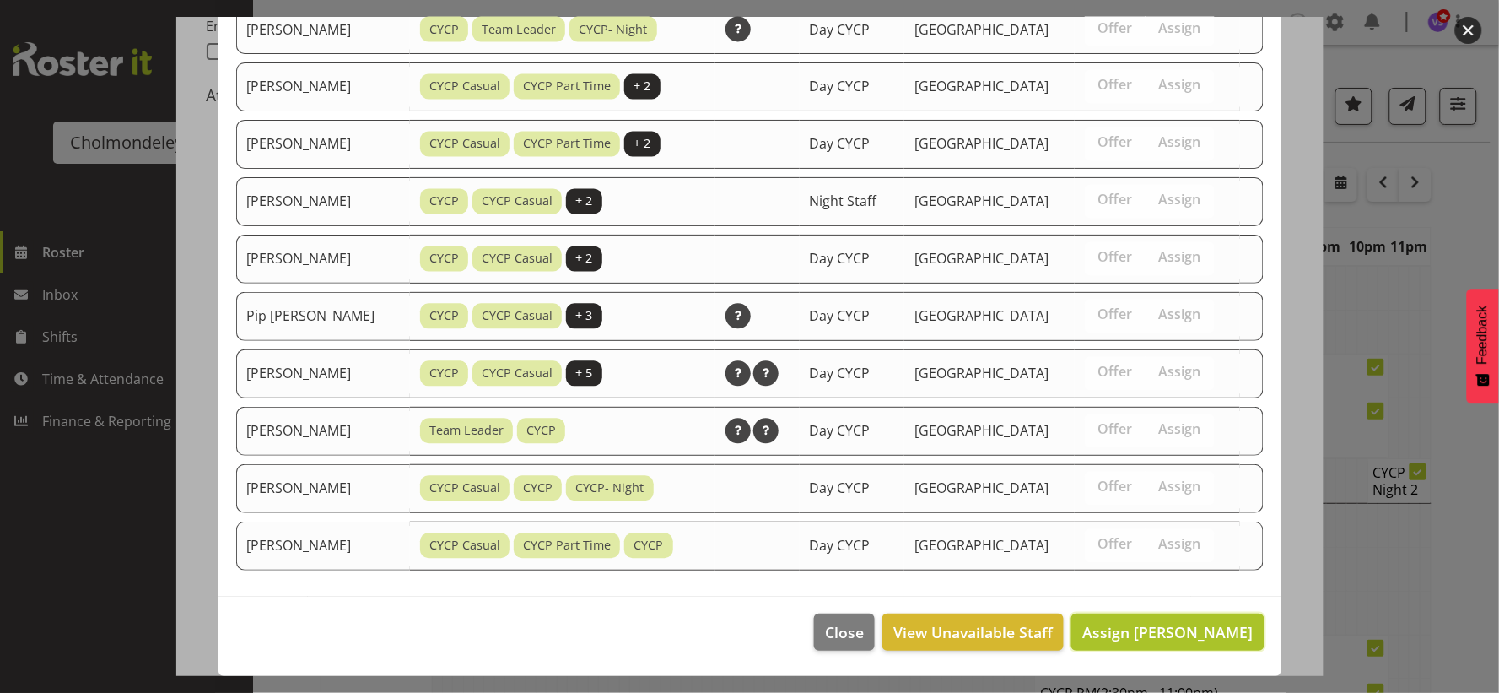
click at [1168, 622] on span "Assign [PERSON_NAME]" at bounding box center [1167, 632] width 170 height 20
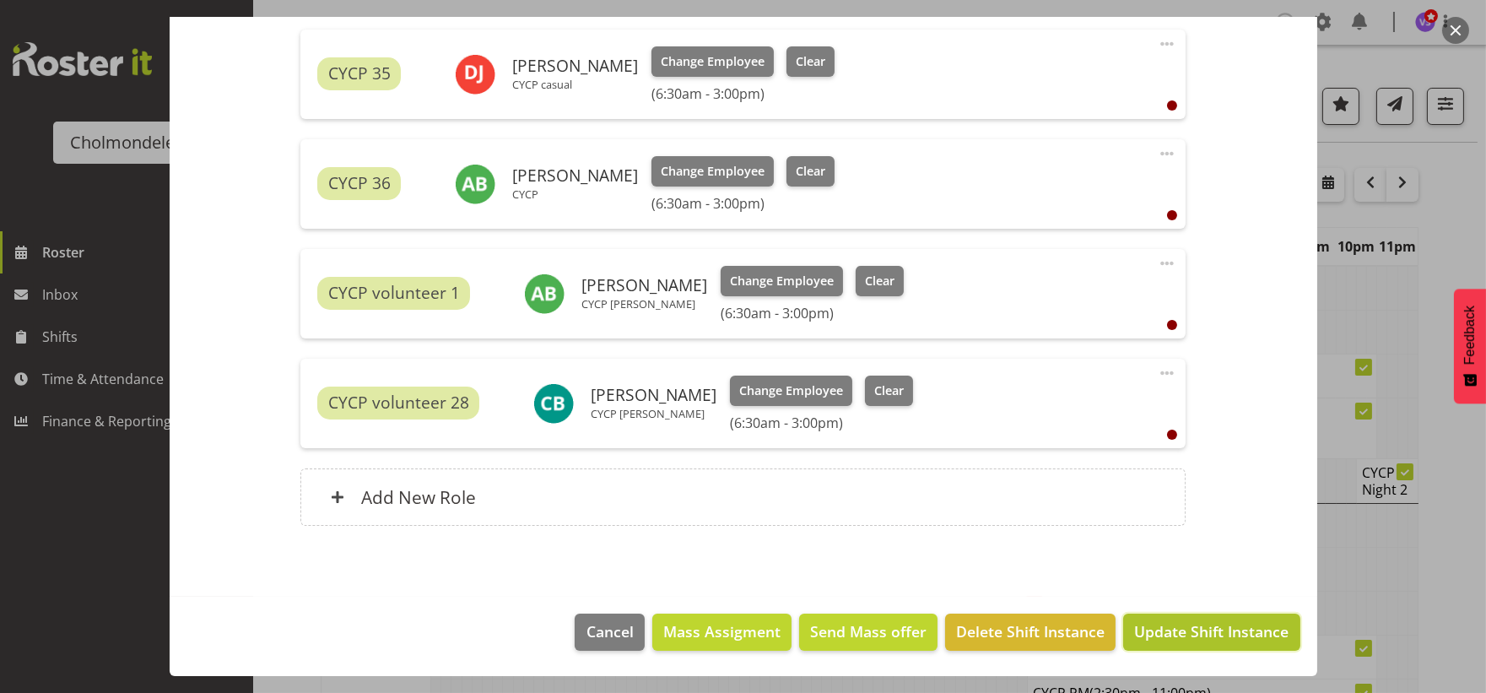
click at [1175, 634] on span "Update Shift Instance" at bounding box center [1211, 631] width 154 height 22
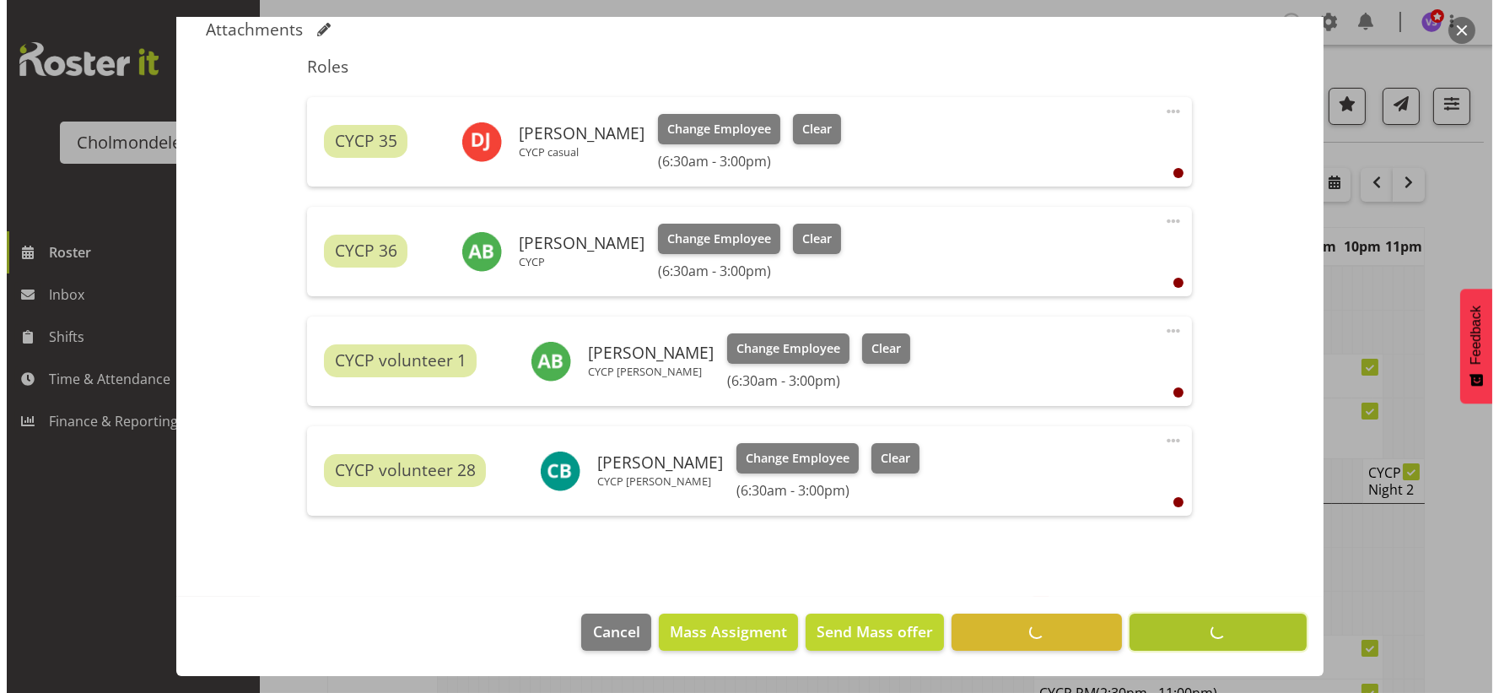
scroll to position [534, 0]
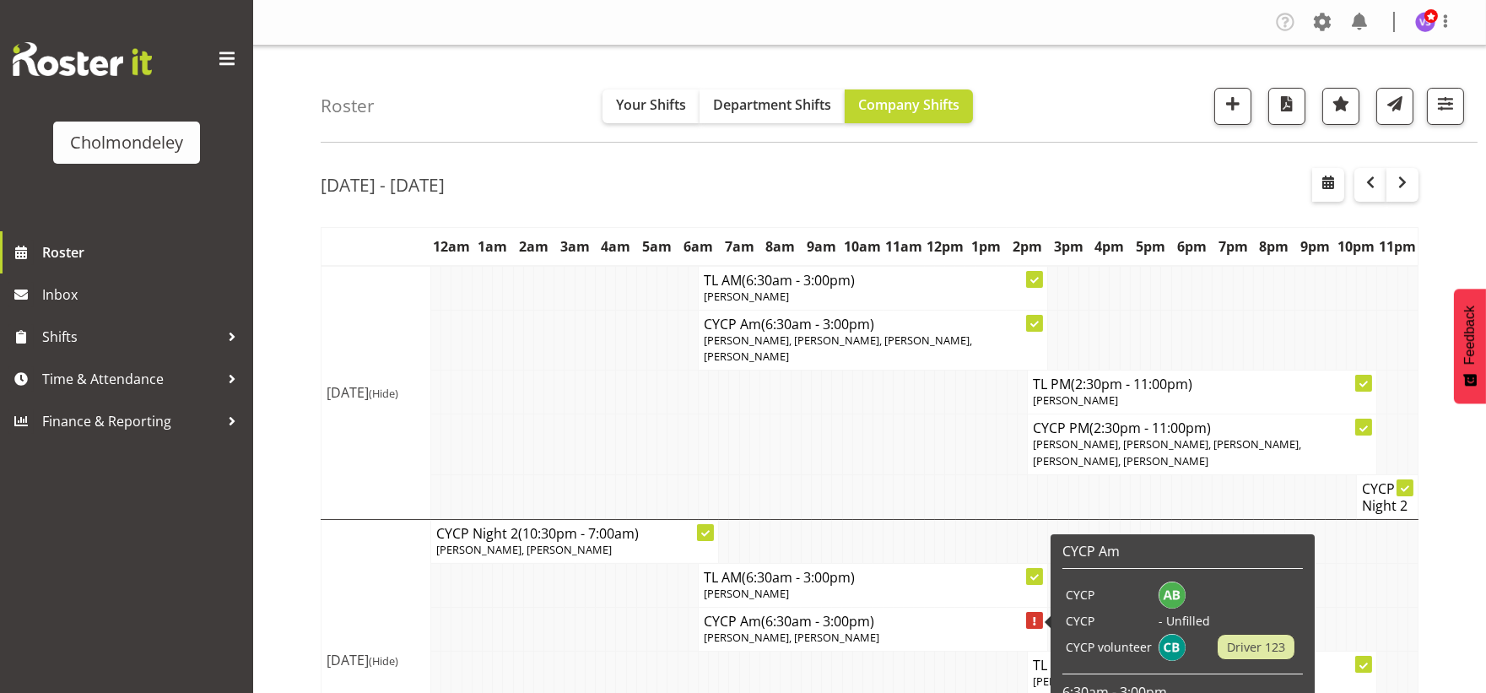
click at [896, 613] on h4 "CYCP Am (6:30am - 3:00pm)" at bounding box center [873, 621] width 338 height 17
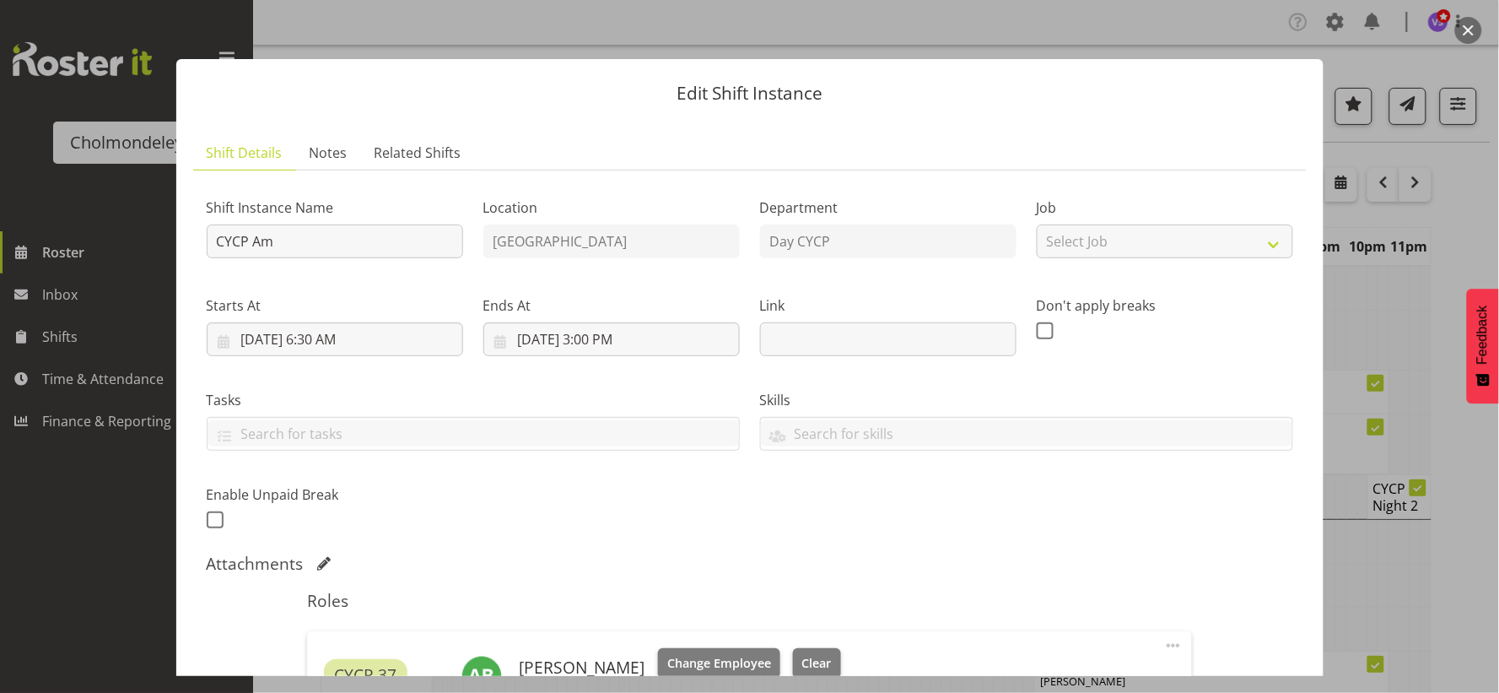
scroll to position [468, 0]
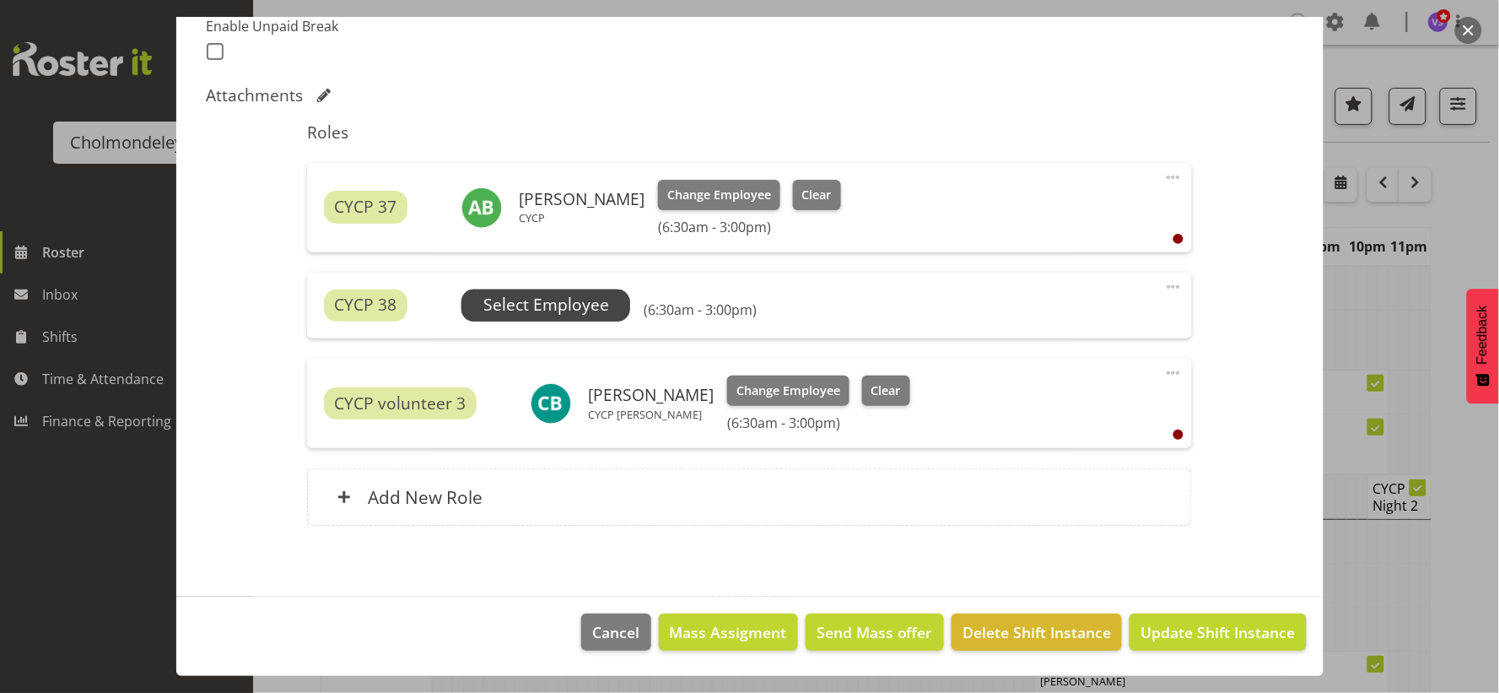
click at [562, 305] on span "Select Employee" at bounding box center [546, 305] width 126 height 24
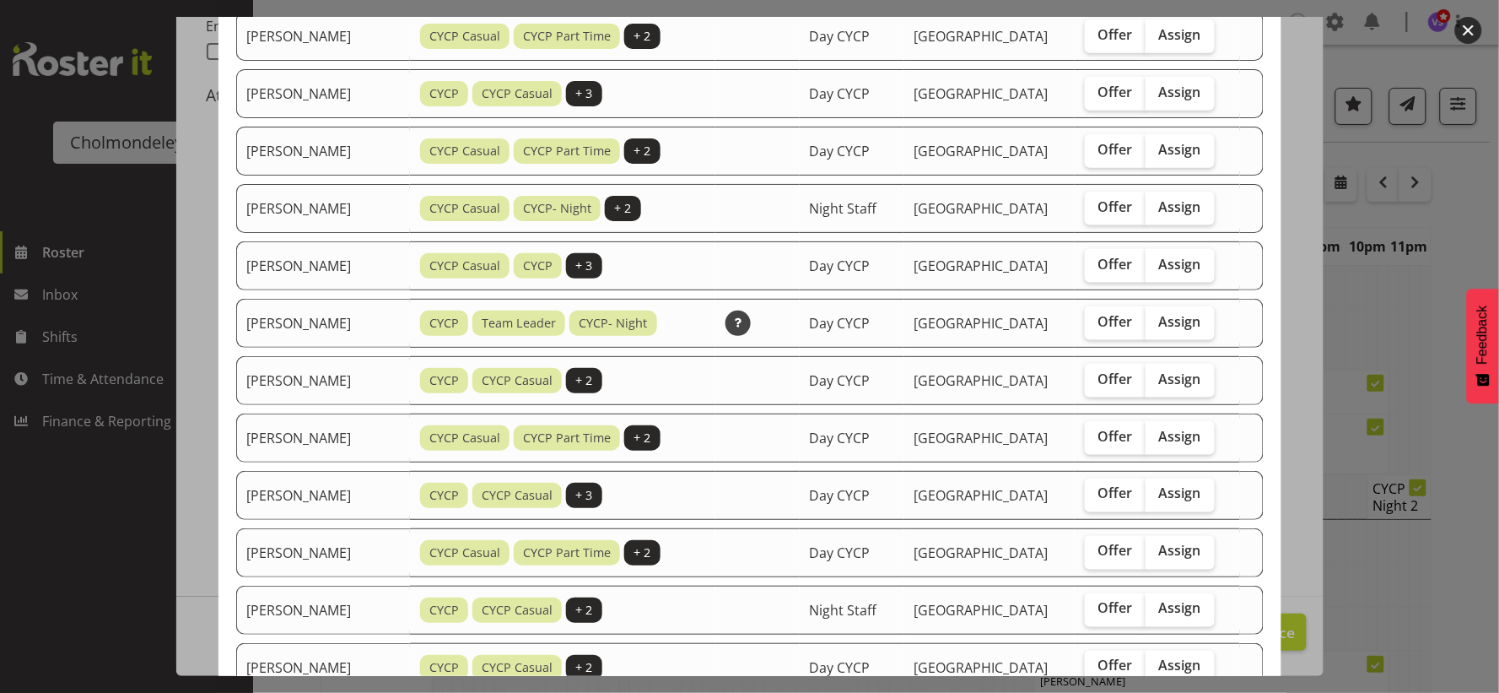
scroll to position [334, 0]
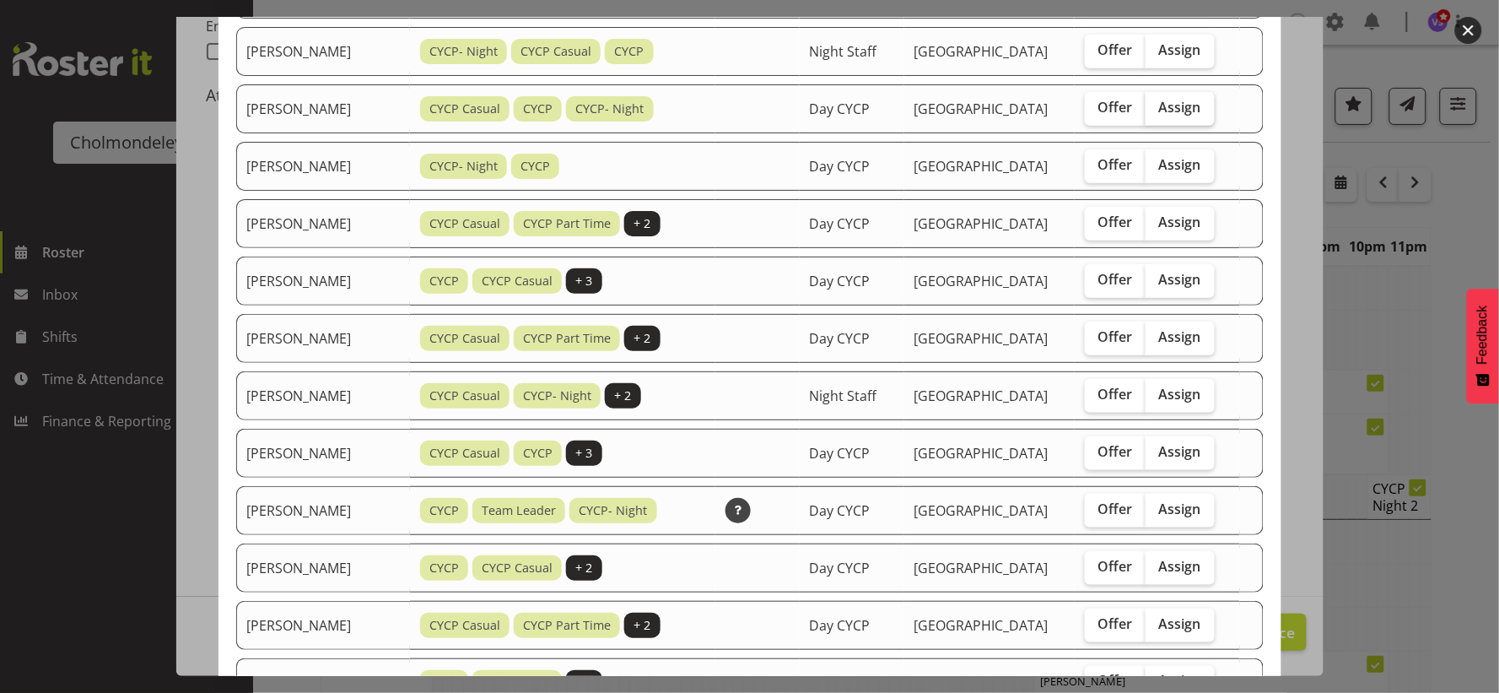
click at [1187, 112] on span "Assign" at bounding box center [1180, 107] width 42 height 17
click at [1157, 112] on input "Assign" at bounding box center [1151, 107] width 11 height 11
checkbox input "true"
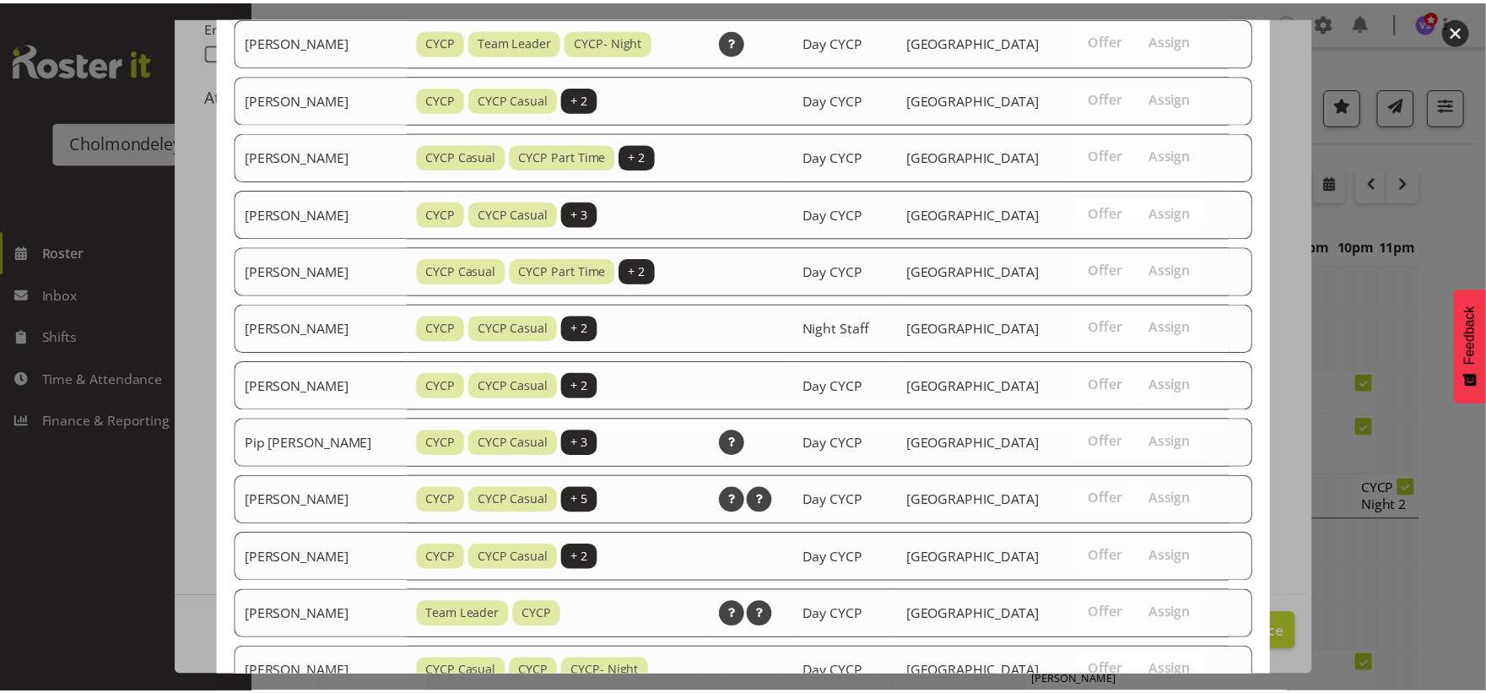
scroll to position [990, 0]
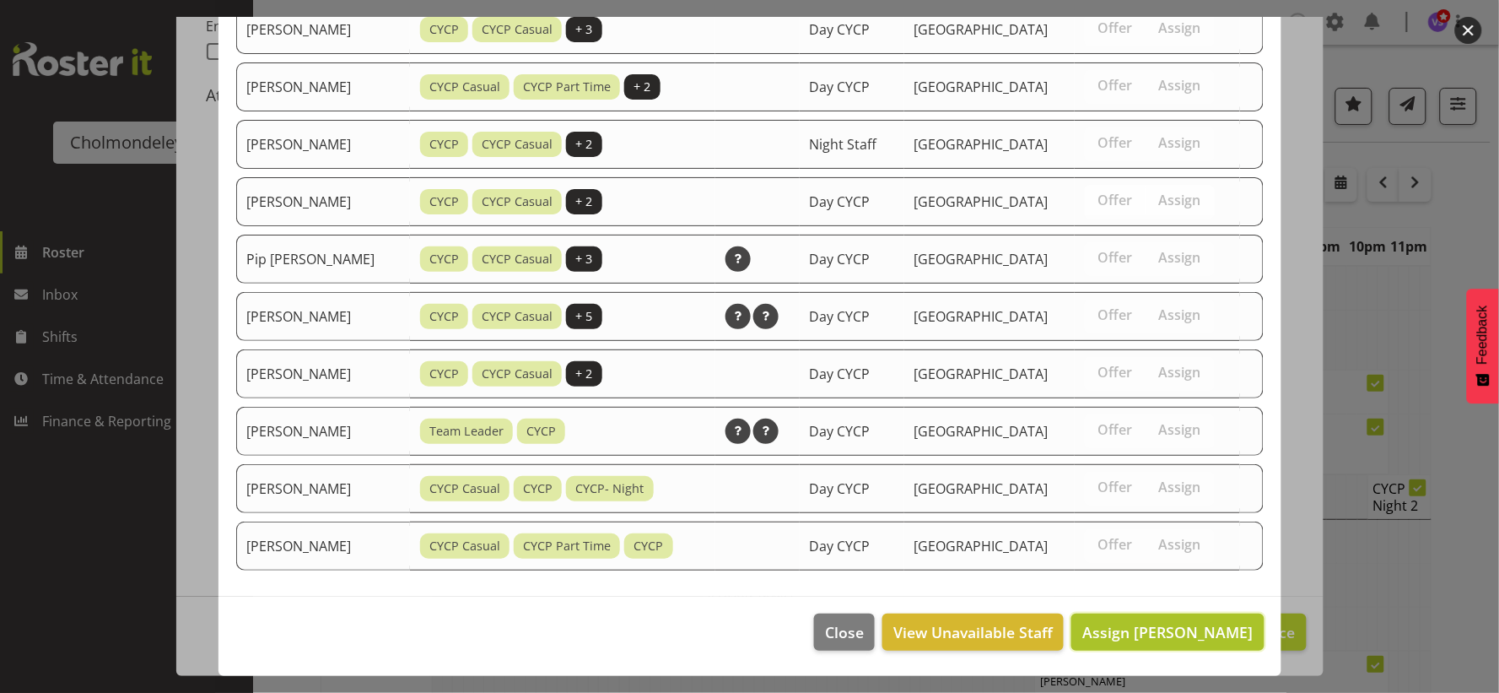
click at [1190, 630] on span "Assign [PERSON_NAME]" at bounding box center [1167, 632] width 170 height 20
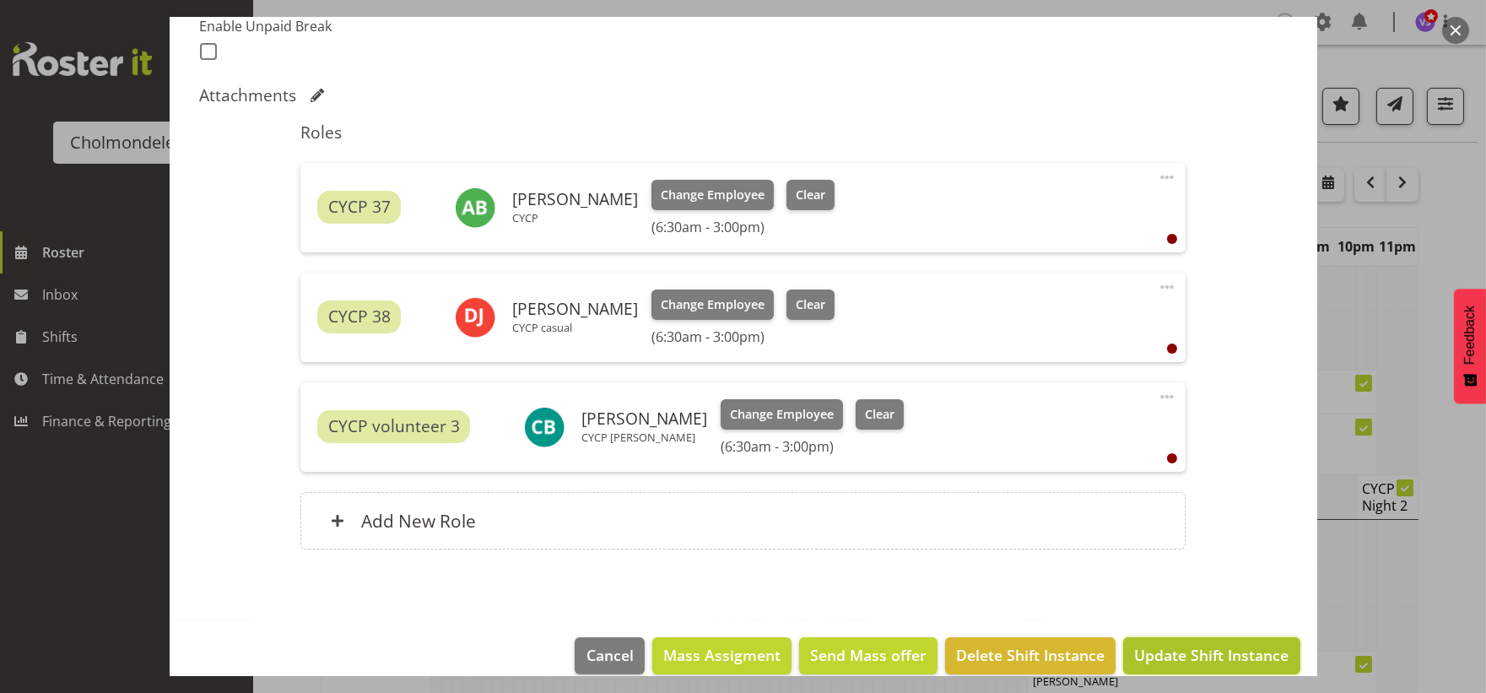
click at [1196, 653] on span "Update Shift Instance" at bounding box center [1211, 655] width 154 height 22
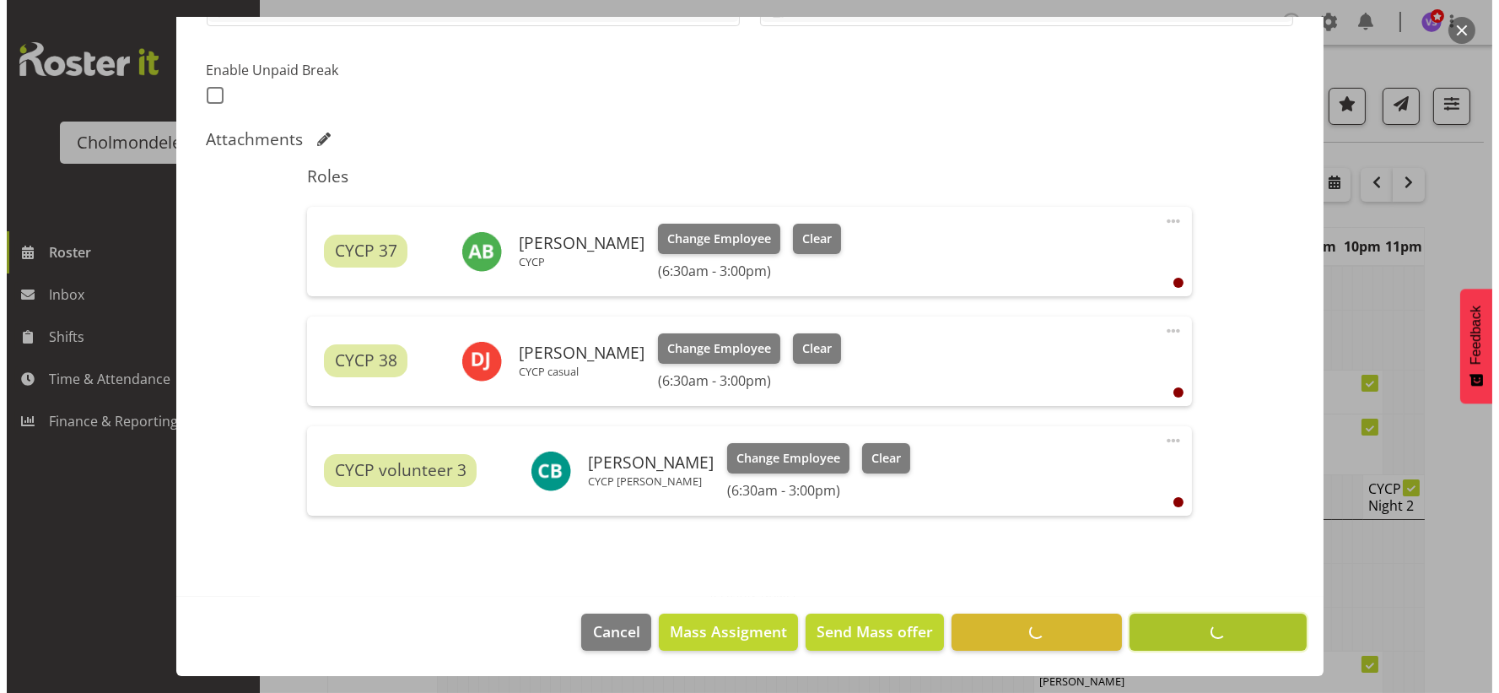
scroll to position [424, 0]
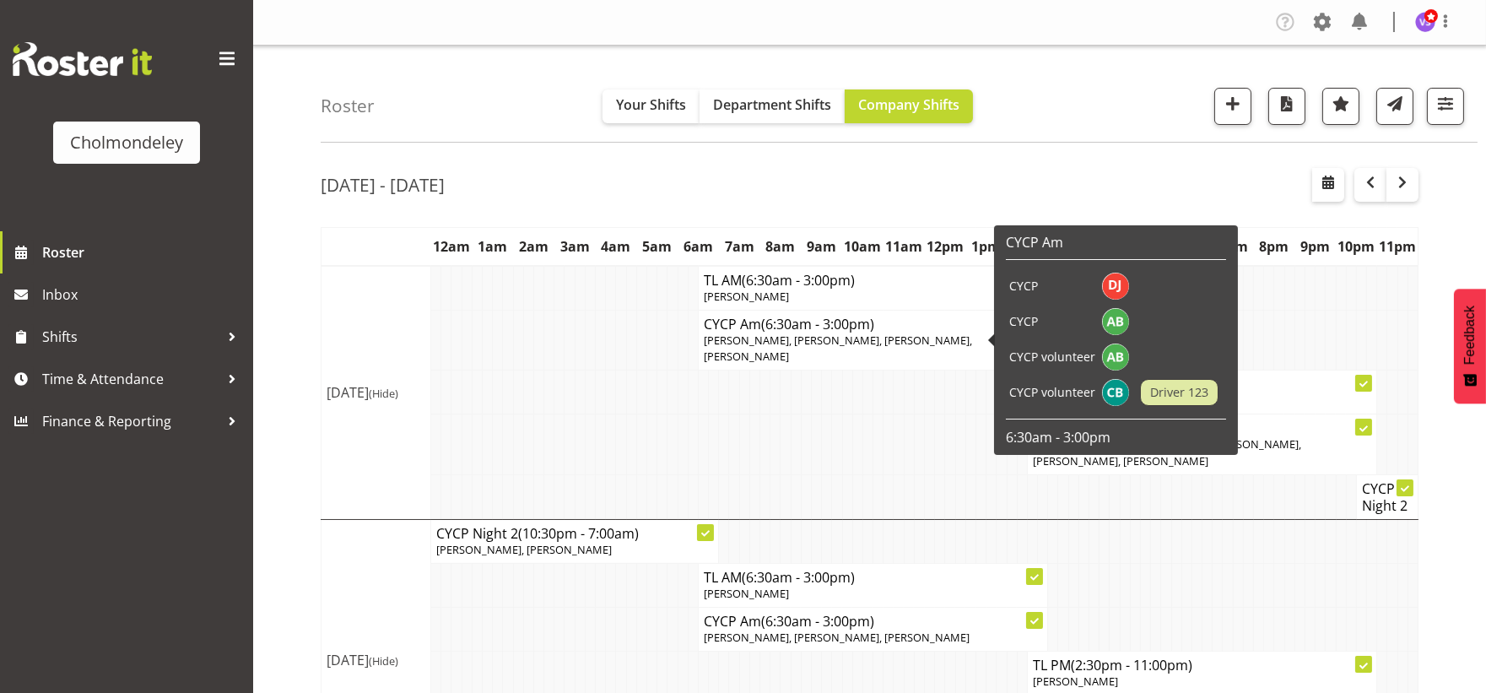
click at [745, 342] on span "[PERSON_NAME], [PERSON_NAME], [PERSON_NAME], [PERSON_NAME]" at bounding box center [838, 347] width 268 height 31
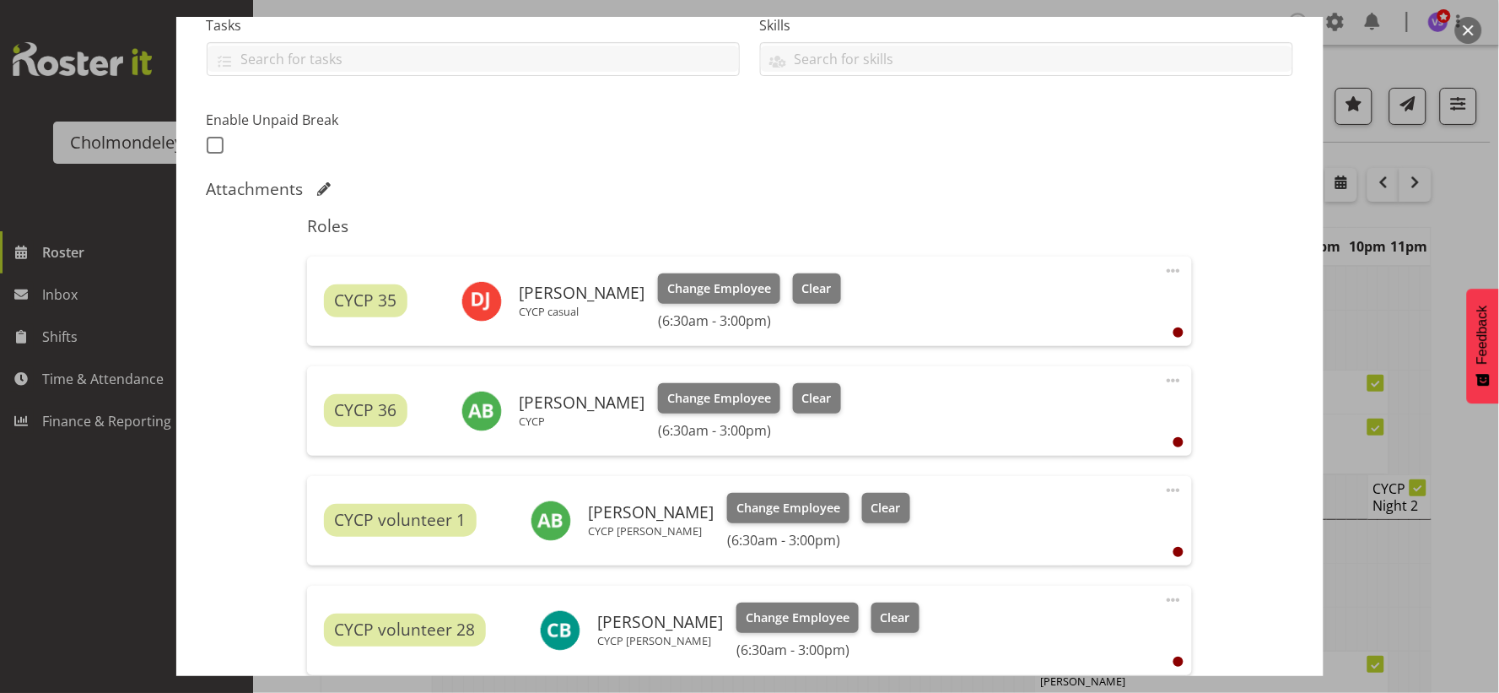
scroll to position [94, 0]
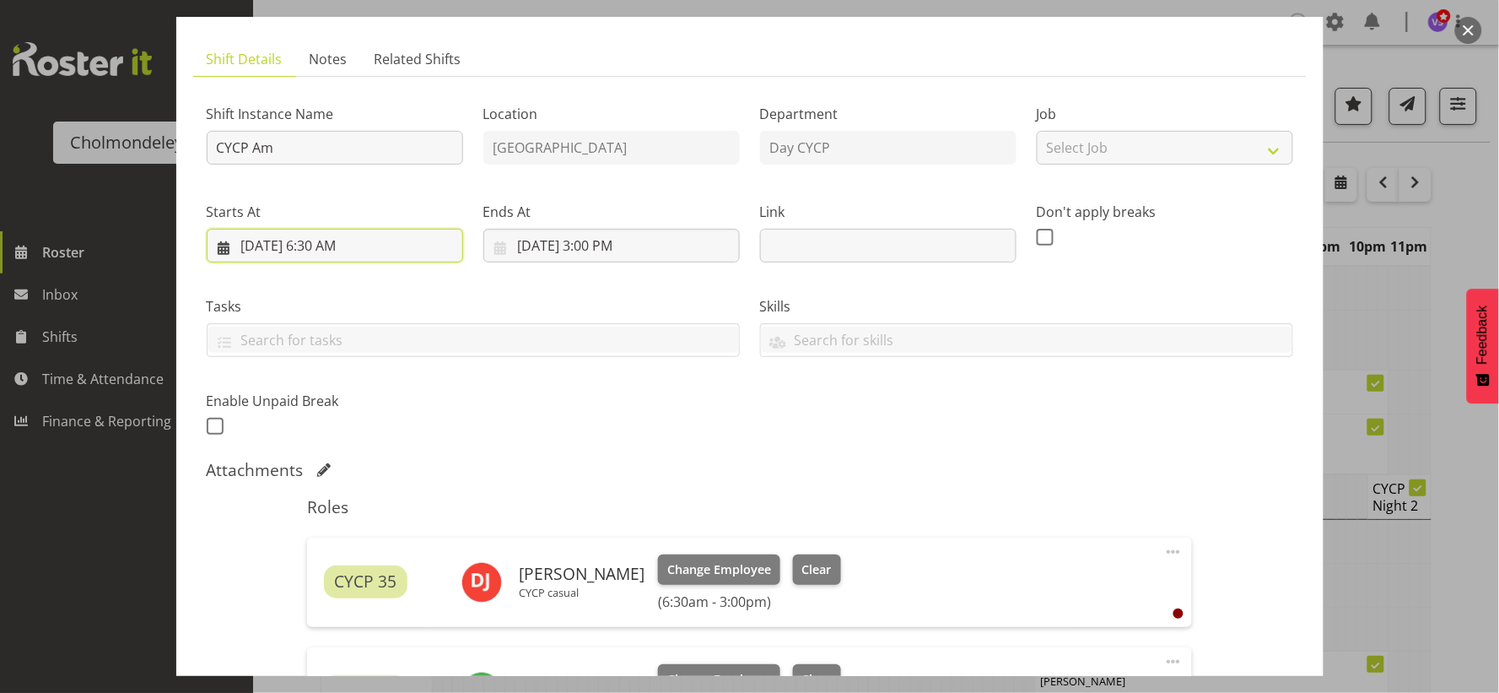
click at [357, 251] on input "[DATE] 6:30 AM" at bounding box center [335, 246] width 256 height 34
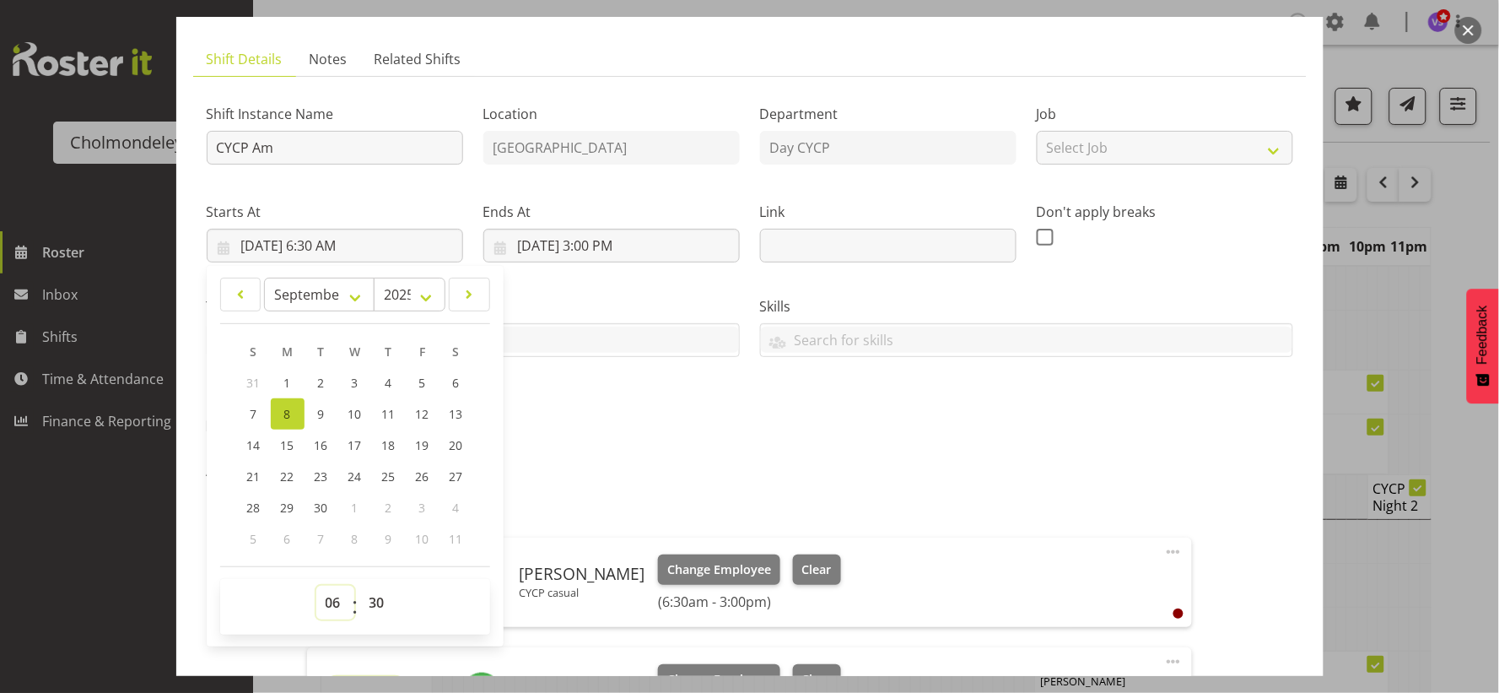
click at [338, 602] on select "00 01 02 03 04 05 06 07 08 09 10 11 12 13 14 15 16 17 18 19 20 21 22 23" at bounding box center [335, 603] width 38 height 34
select select "7"
click at [316, 586] on select "00 01 02 03 04 05 06 07 08 09 10 11 12 13 14 15 16 17 18 19 20 21 22 23" at bounding box center [335, 603] width 38 height 34
type input "[DATE] 7:30 AM"
click at [587, 249] on input "[DATE] 3:00 PM" at bounding box center [611, 246] width 256 height 34
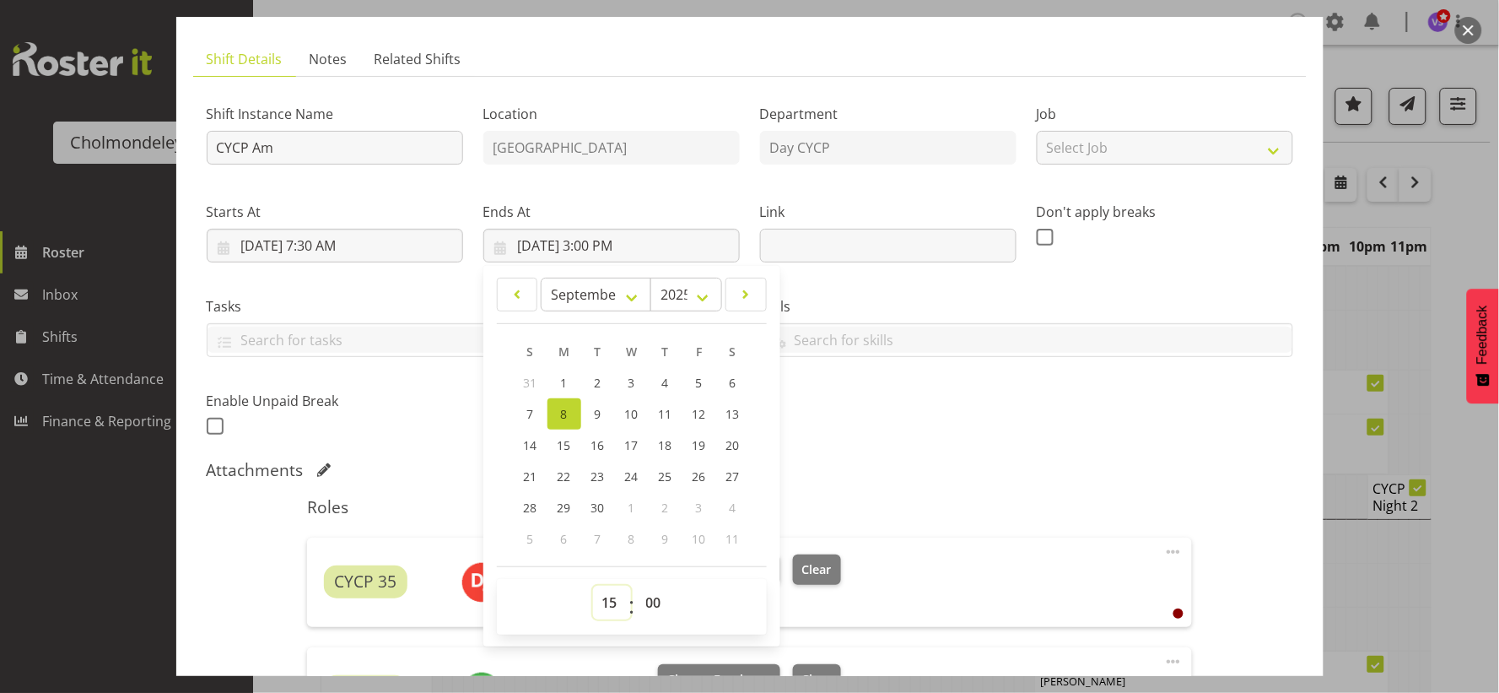
click at [596, 606] on select "00 01 02 03 04 05 06 07 08 09 10 11 12 13 14 15 16 17 18 19 20 21 22 23" at bounding box center [612, 603] width 38 height 34
select select "16"
click at [593, 586] on select "00 01 02 03 04 05 06 07 08 09 10 11 12 13 14 15 16 17 18 19 20 21 22 23" at bounding box center [612, 603] width 38 height 34
type input "[DATE] 4:00 PM"
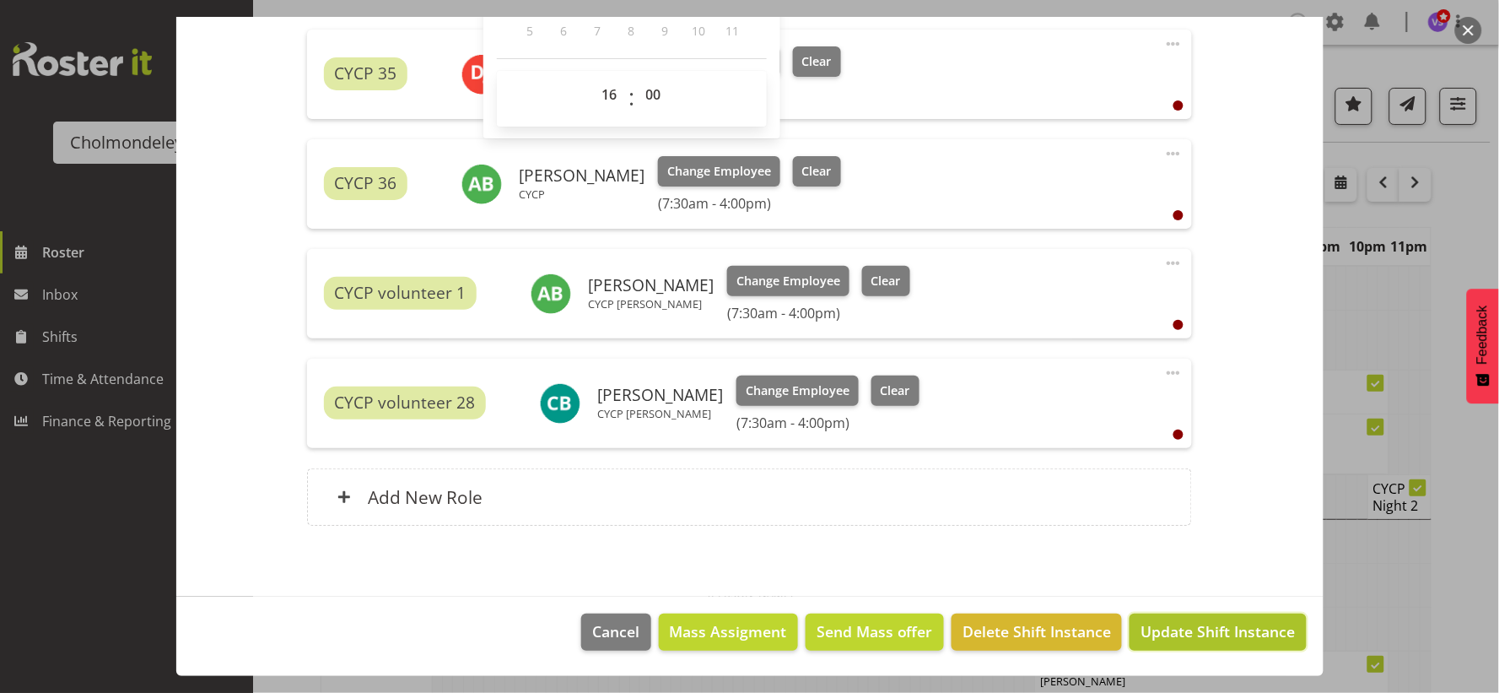
click at [1212, 638] on span "Update Shift Instance" at bounding box center [1218, 631] width 154 height 22
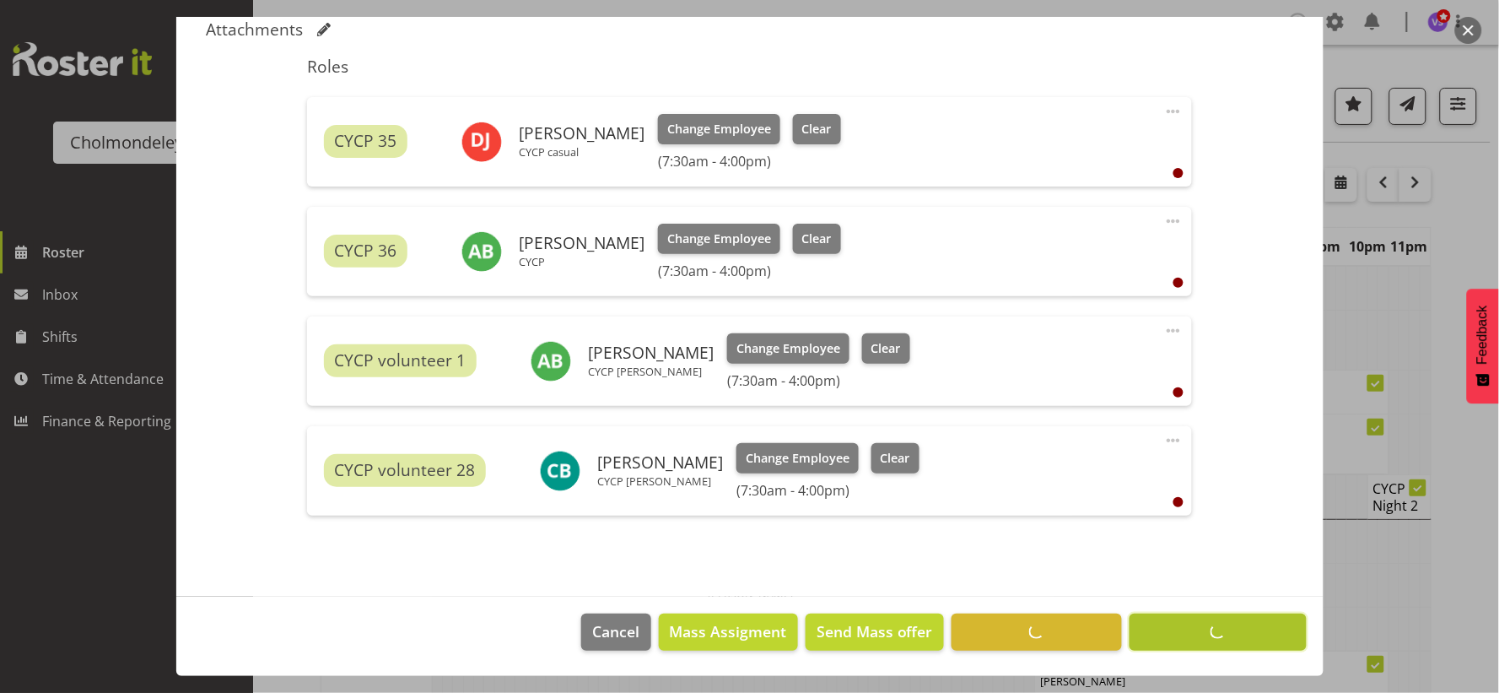
scroll to position [534, 0]
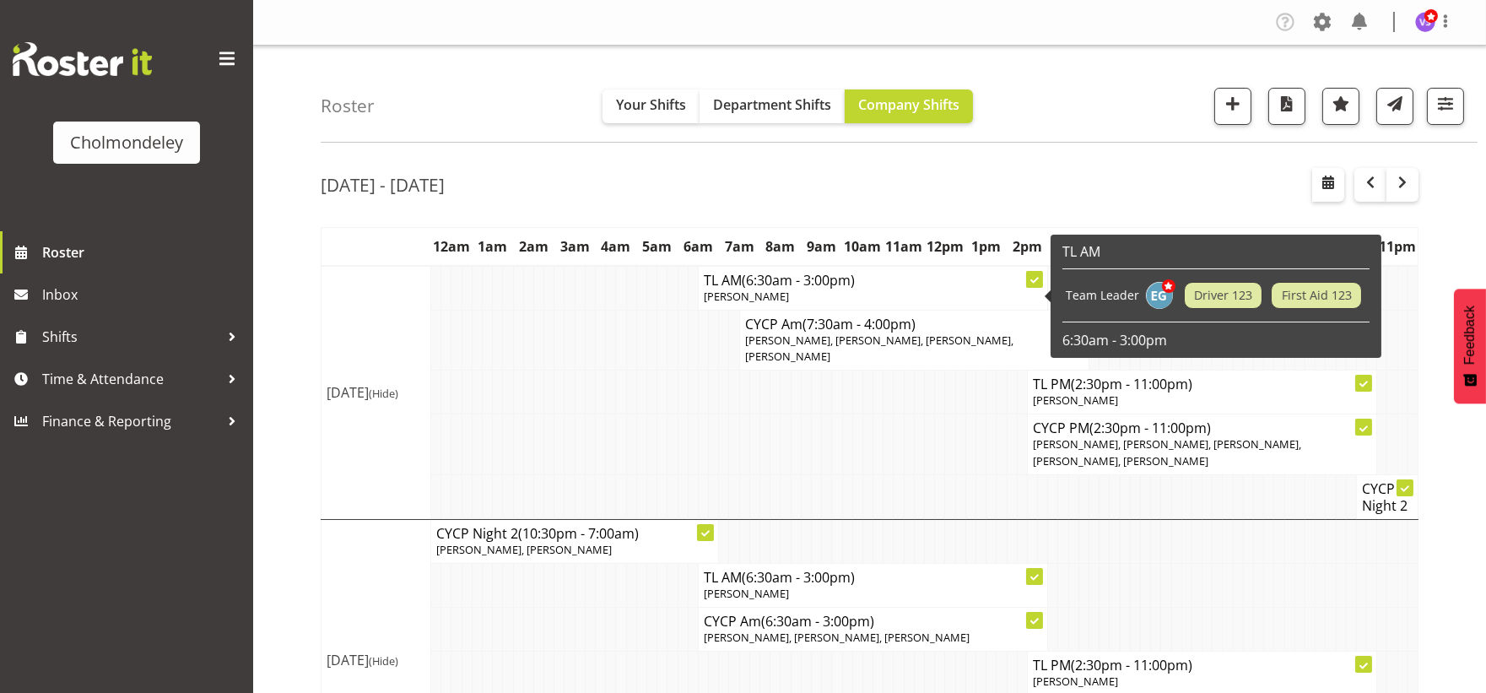
click at [800, 283] on span "(6:30am - 3:00pm)" at bounding box center [798, 280] width 113 height 19
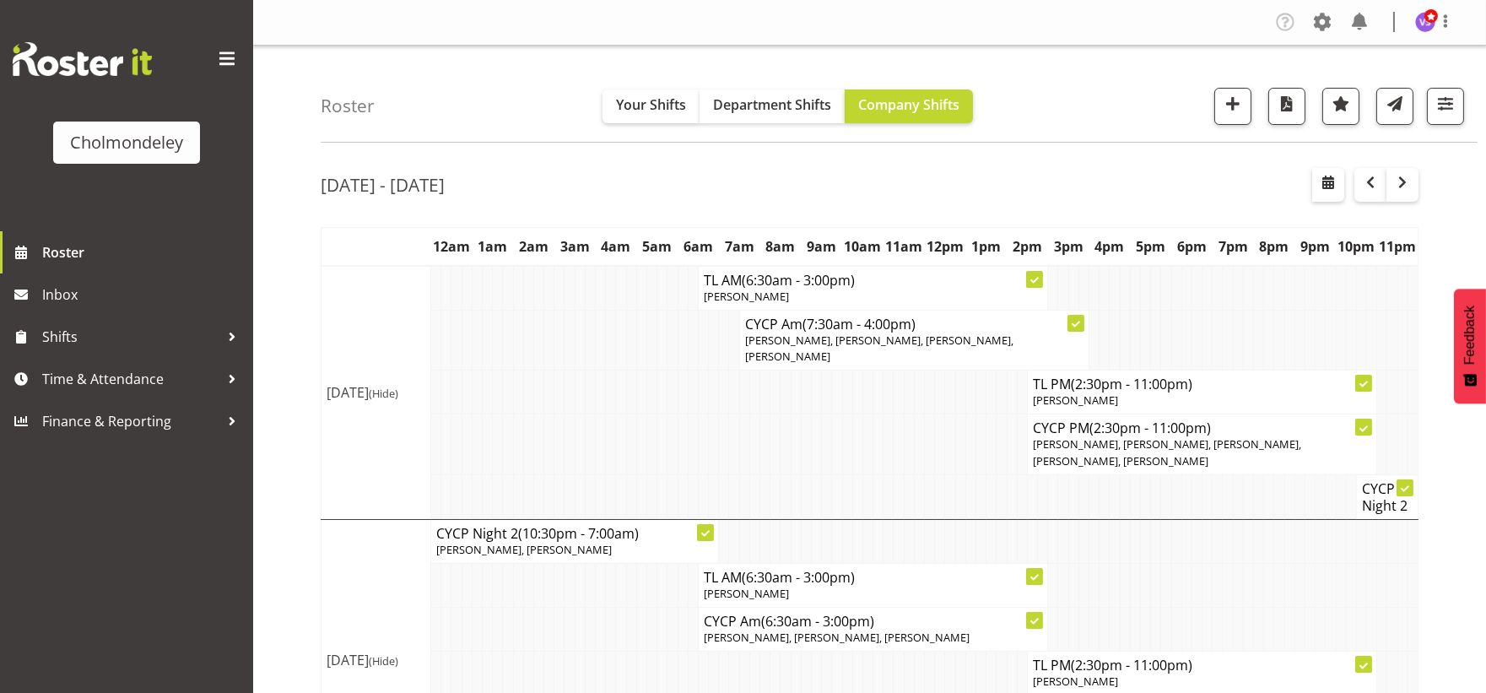
select select "8"
select select "2025"
select select "6"
select select "30"
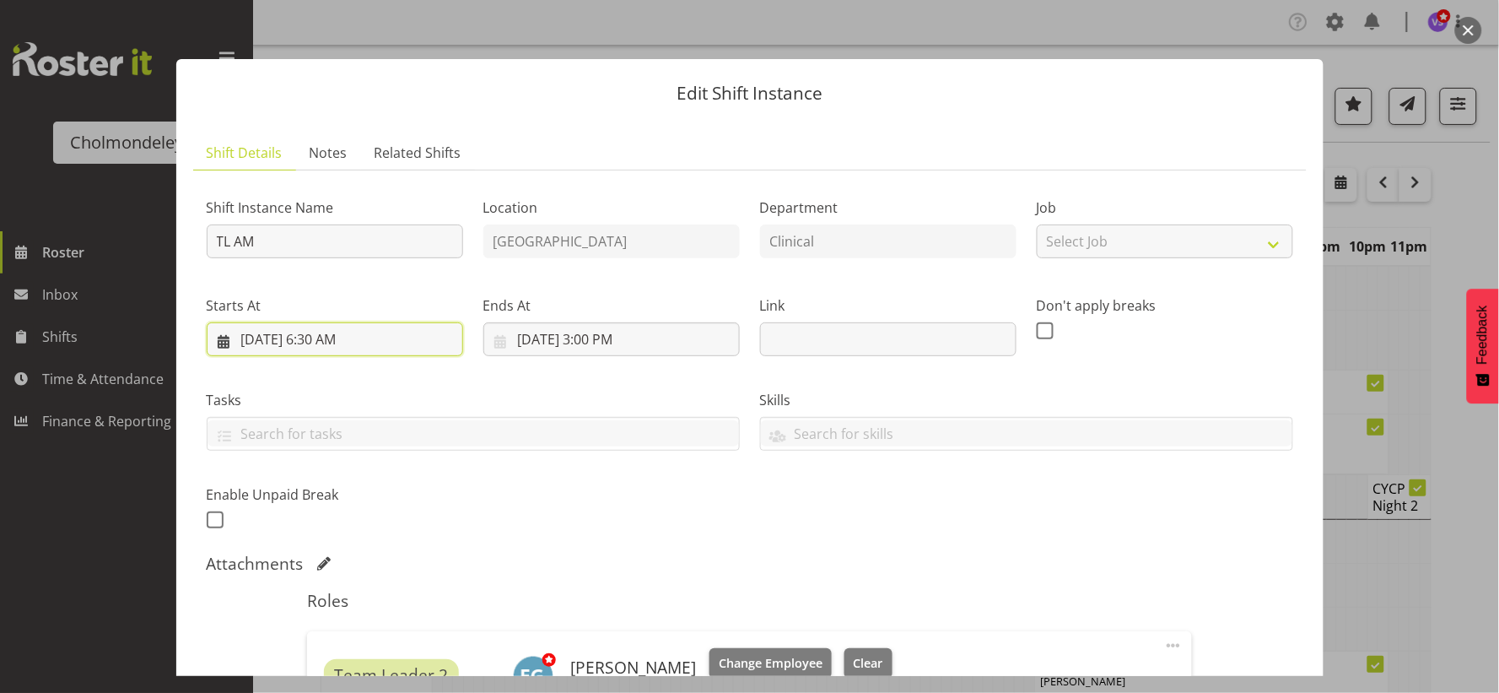
click at [346, 340] on input "[DATE] 6:30 AM" at bounding box center [335, 339] width 256 height 34
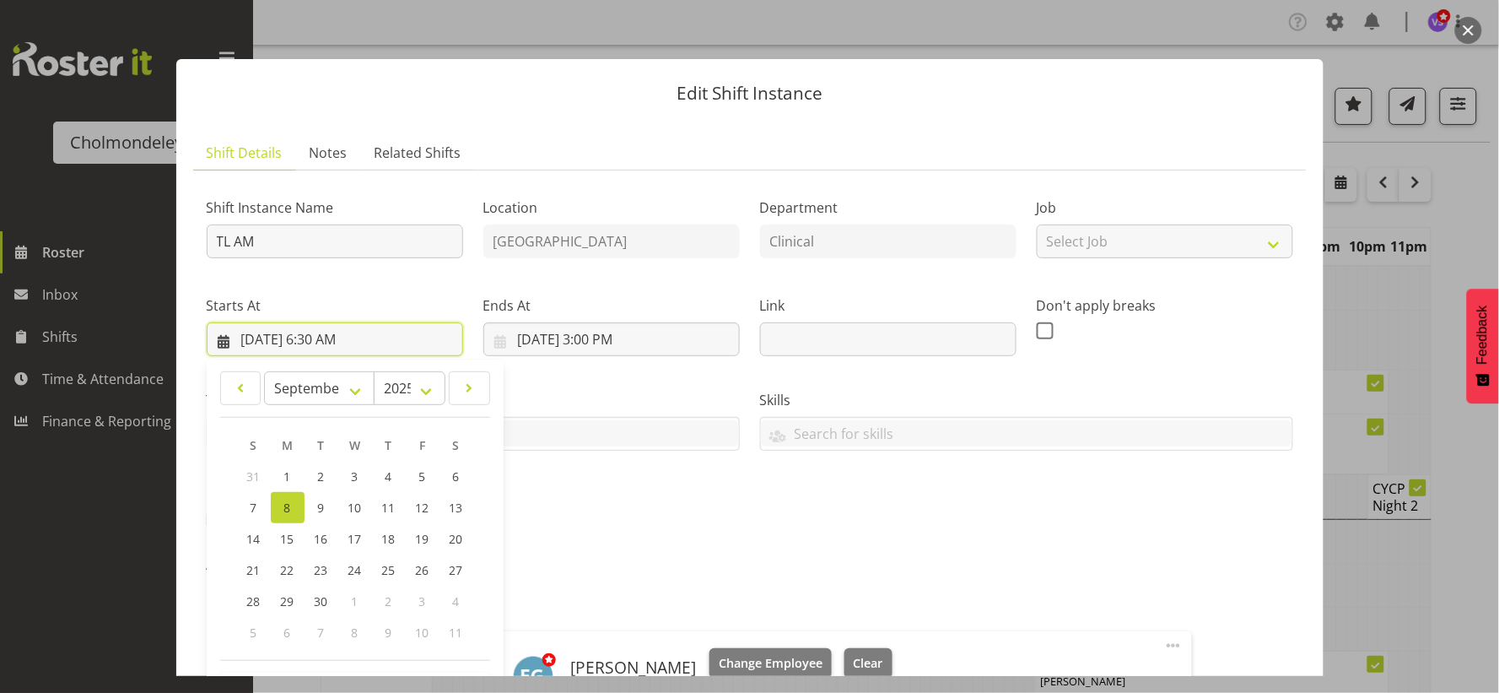
scroll to position [273, 0]
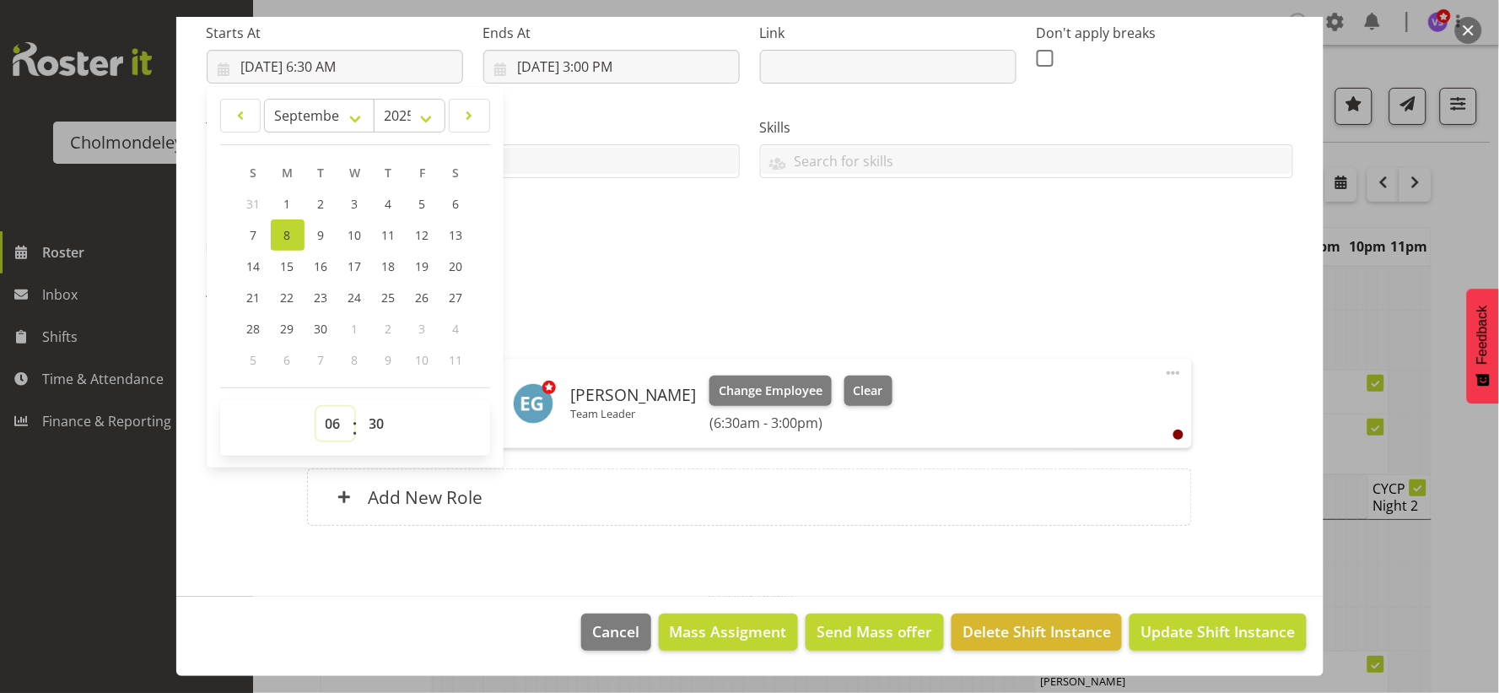
click at [327, 427] on select "00 01 02 03 04 05 06 07 08 09 10 11 12 13 14 15 16 17 18 19 20 21 22 23" at bounding box center [335, 424] width 38 height 34
select select "7"
click at [316, 407] on select "00 01 02 03 04 05 06 07 08 09 10 11 12 13 14 15 16 17 18 19 20 21 22 23" at bounding box center [335, 424] width 38 height 34
type input "[DATE] 7:30 AM"
click at [611, 64] on input "[DATE] 3:00 PM" at bounding box center [611, 67] width 256 height 34
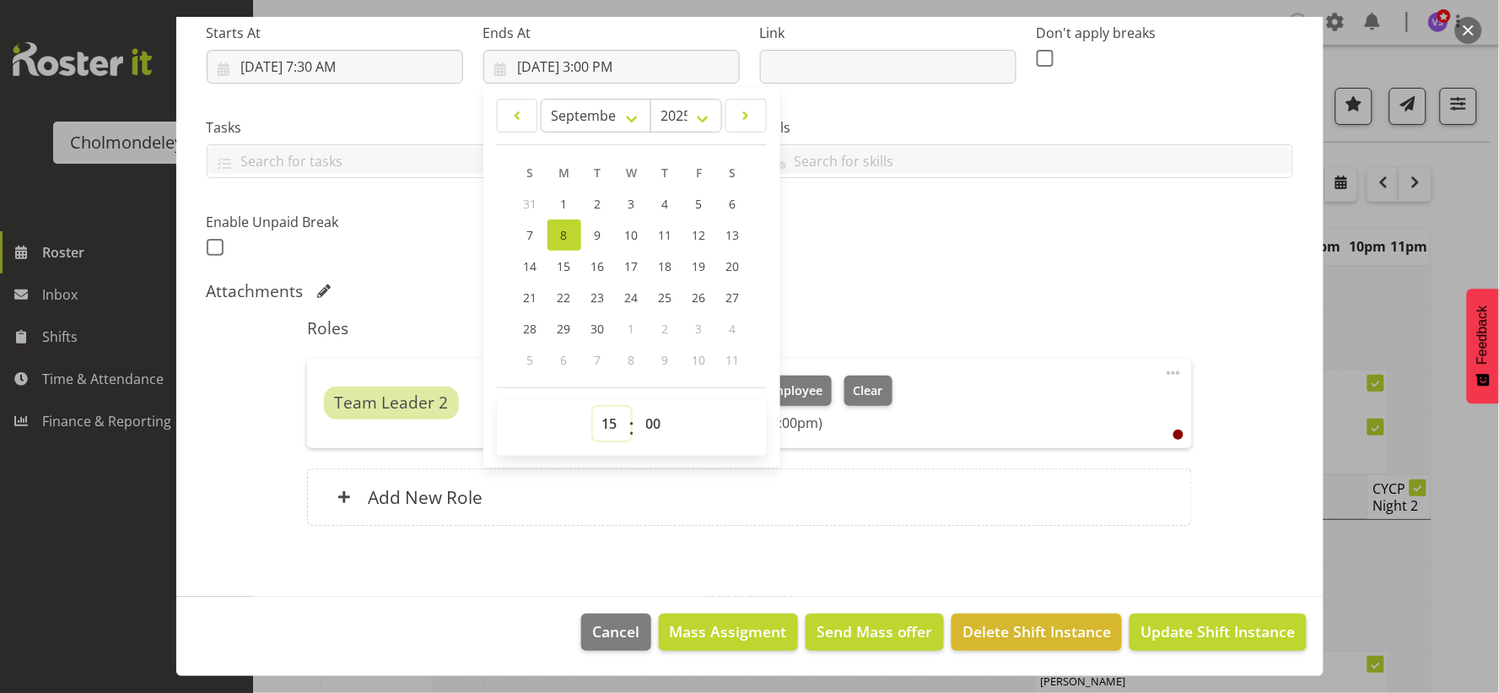
click at [606, 416] on select "00 01 02 03 04 05 06 07 08 09 10 11 12 13 14 15 16 17 18 19 20 21 22 23" at bounding box center [612, 424] width 38 height 34
select select "16"
click at [593, 407] on select "00 01 02 03 04 05 06 07 08 09 10 11 12 13 14 15 16 17 18 19 20 21 22 23" at bounding box center [612, 424] width 38 height 34
type input "[DATE] 4:00 PM"
click at [1235, 635] on span "Update Shift Instance" at bounding box center [1218, 631] width 154 height 22
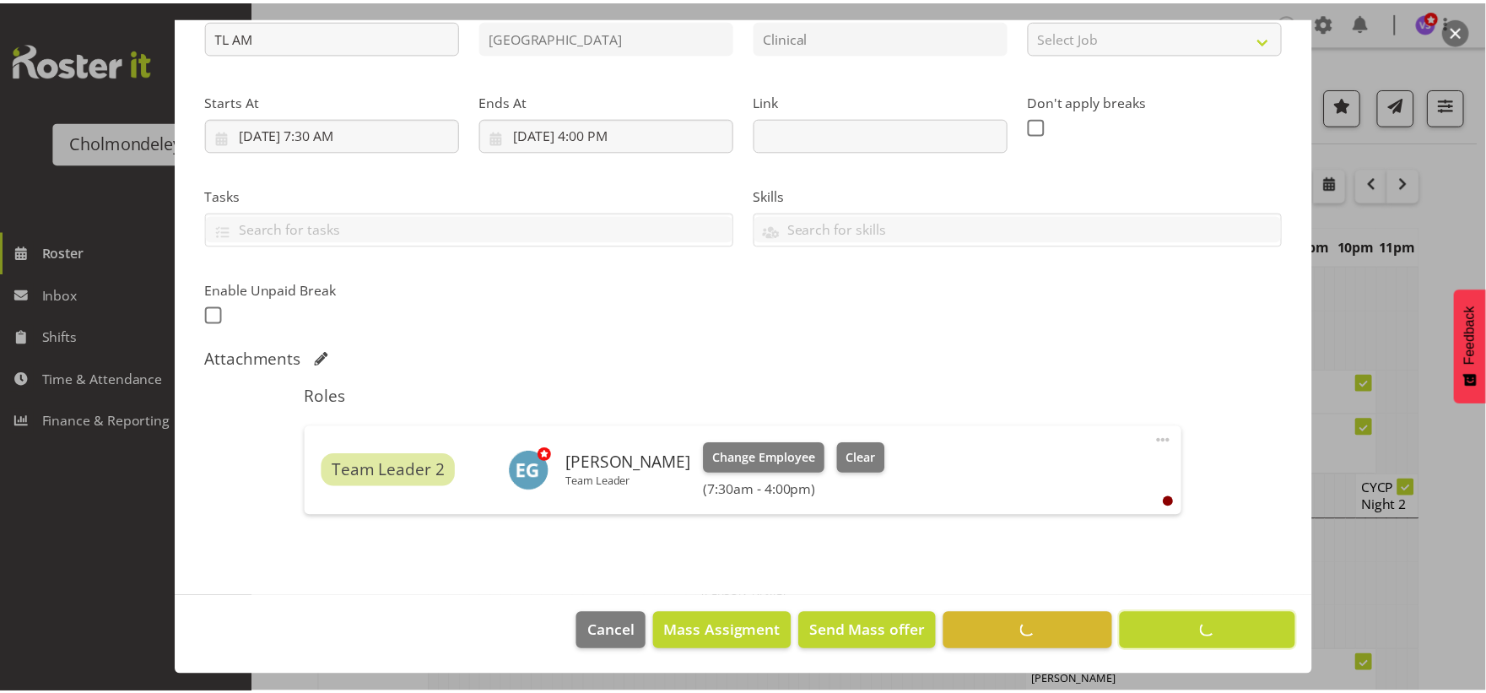
scroll to position [205, 0]
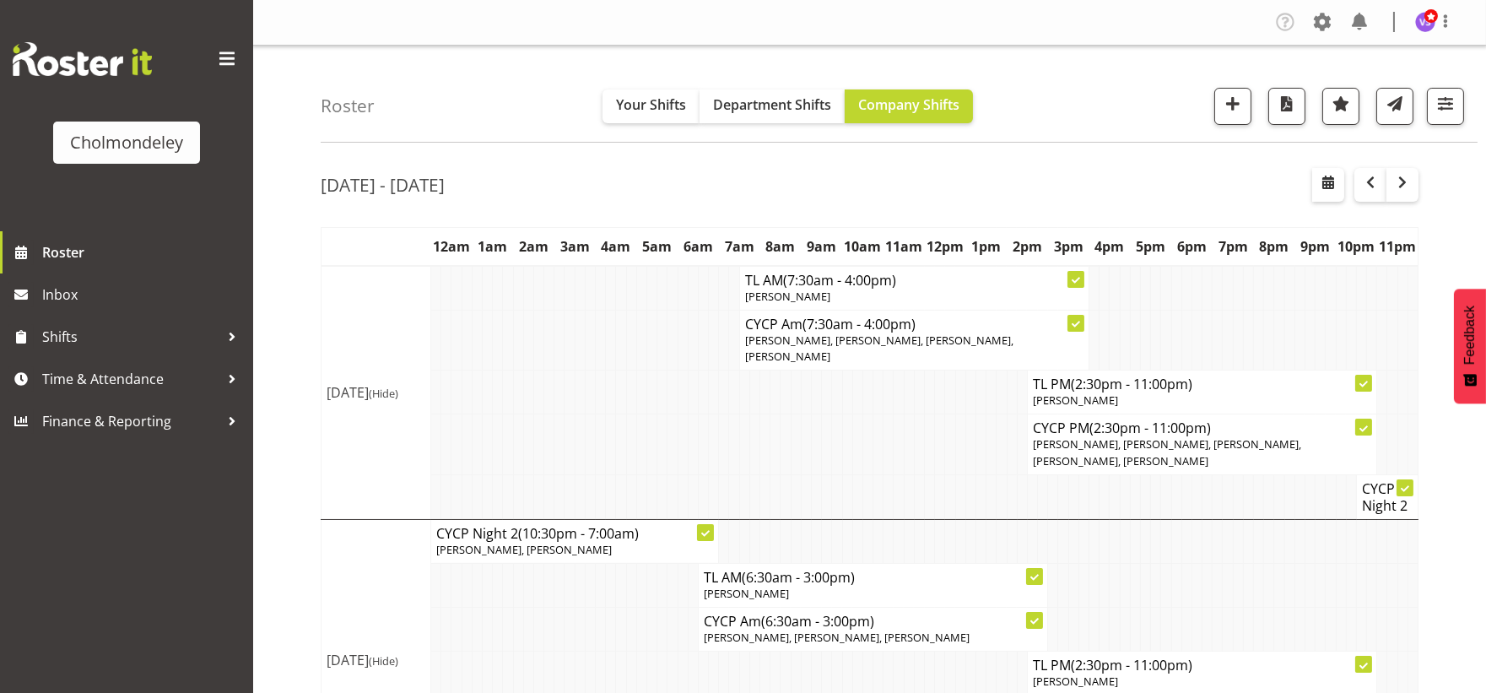
click at [565, 607] on td at bounding box center [569, 629] width 10 height 44
click at [1370, 196] on button "button" at bounding box center [1370, 185] width 32 height 34
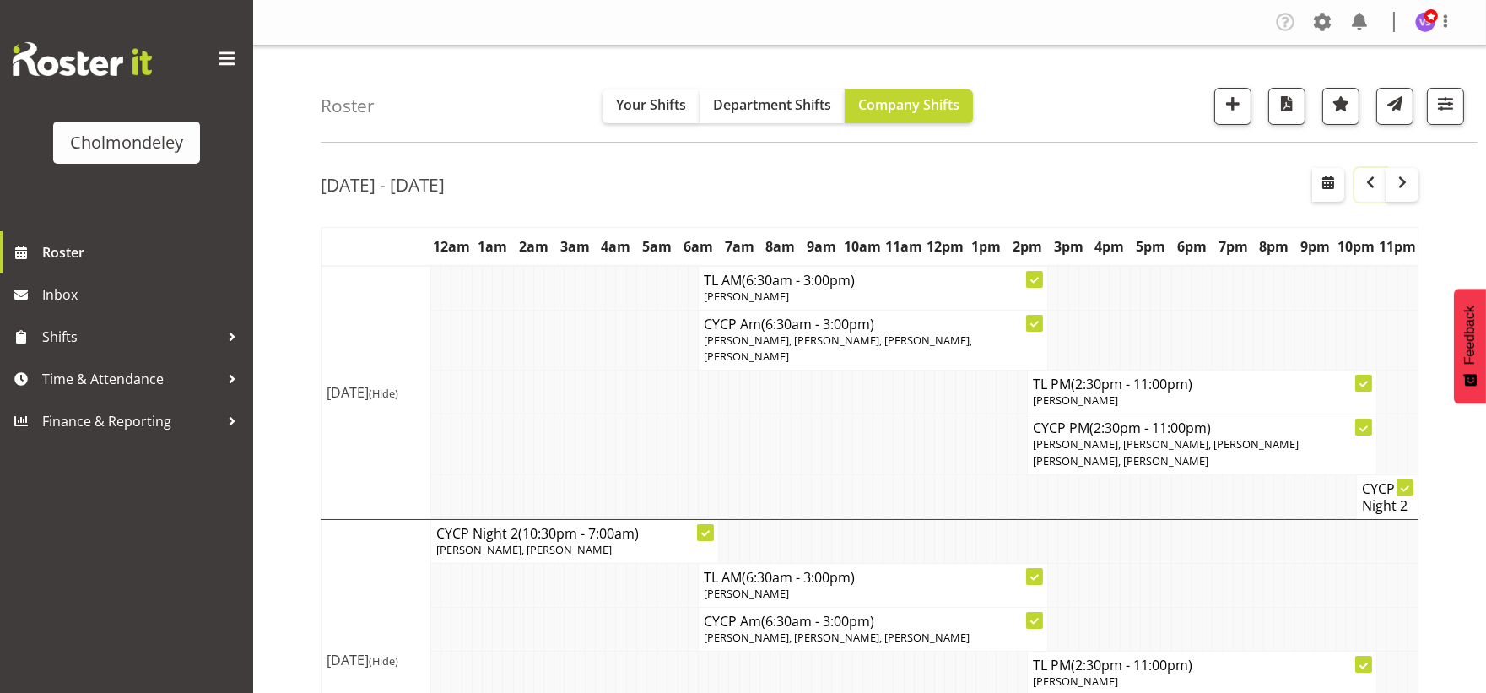
click at [1370, 196] on button "button" at bounding box center [1370, 185] width 32 height 34
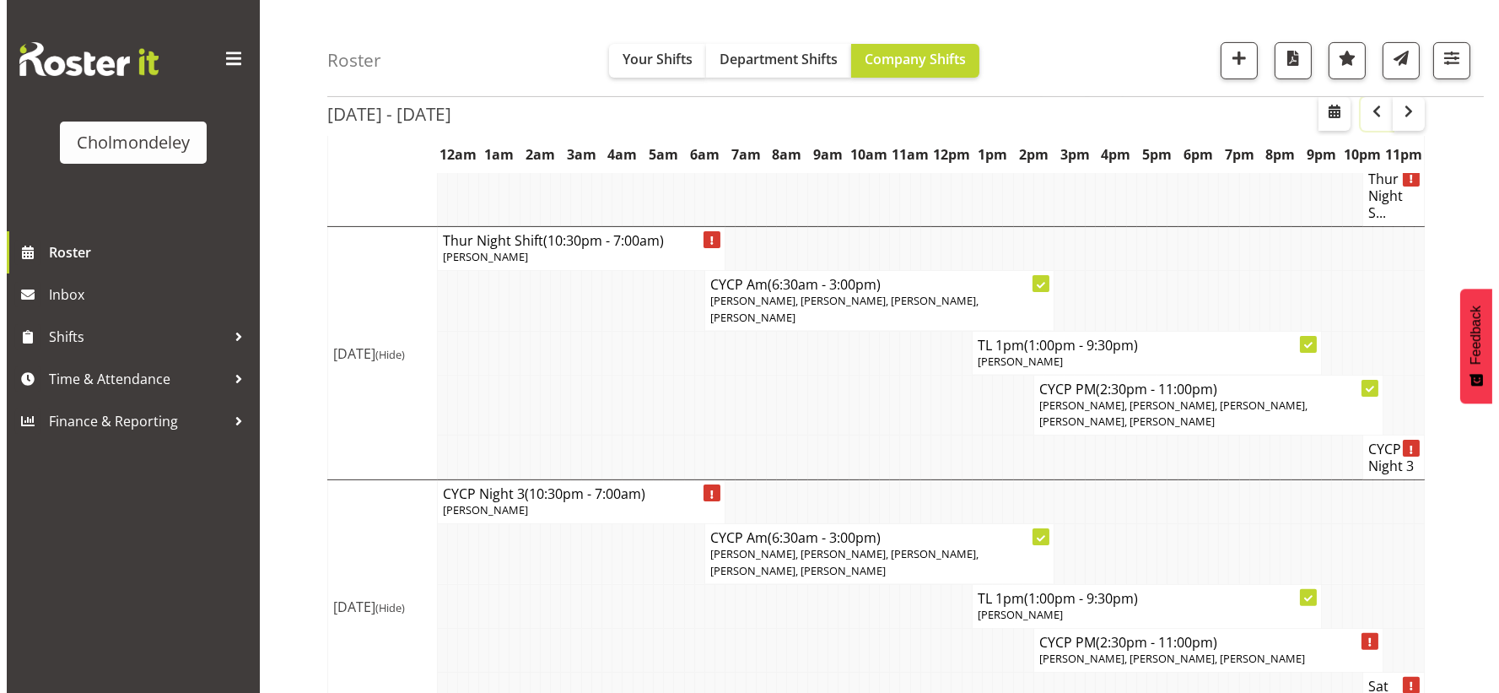
scroll to position [1187, 0]
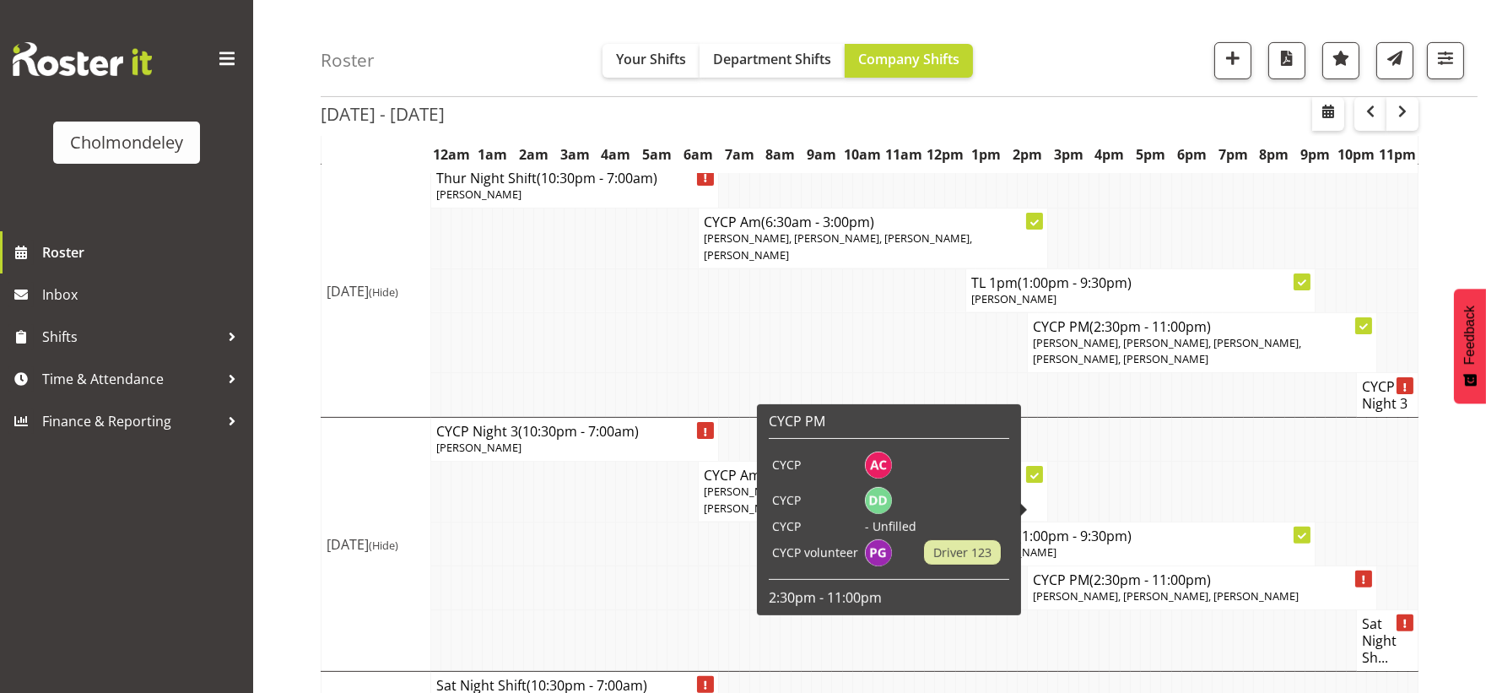
click at [1174, 588] on span "[PERSON_NAME], [PERSON_NAME], [PERSON_NAME]" at bounding box center [1166, 595] width 266 height 15
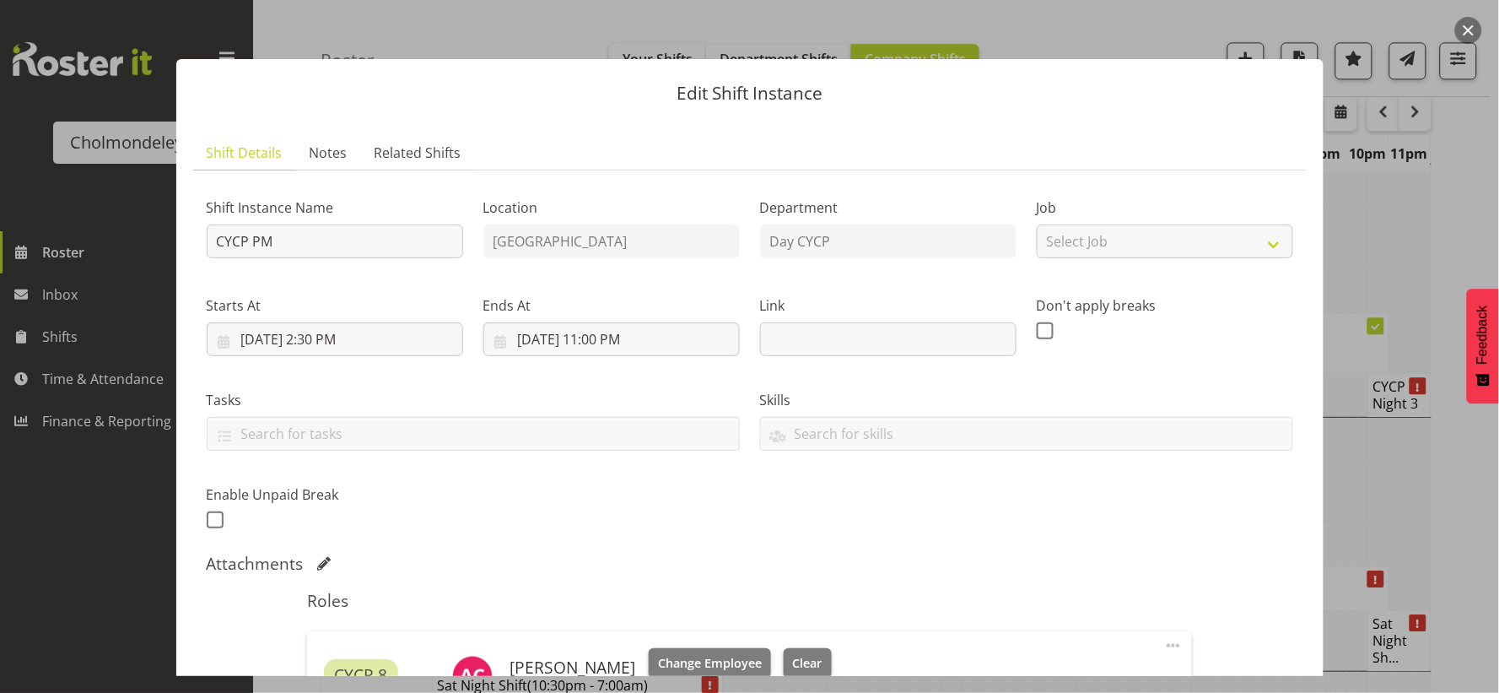
scroll to position [375, 0]
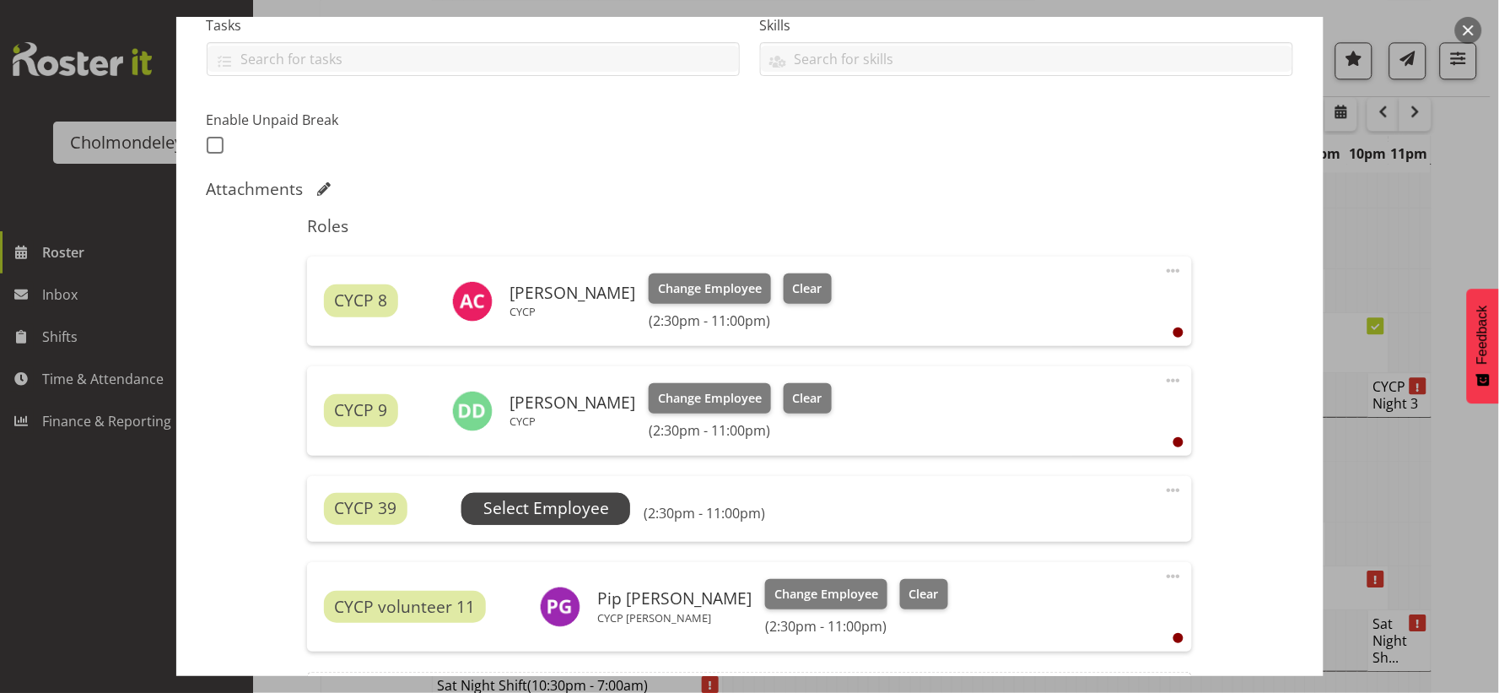
click at [559, 509] on span "Select Employee" at bounding box center [546, 508] width 126 height 24
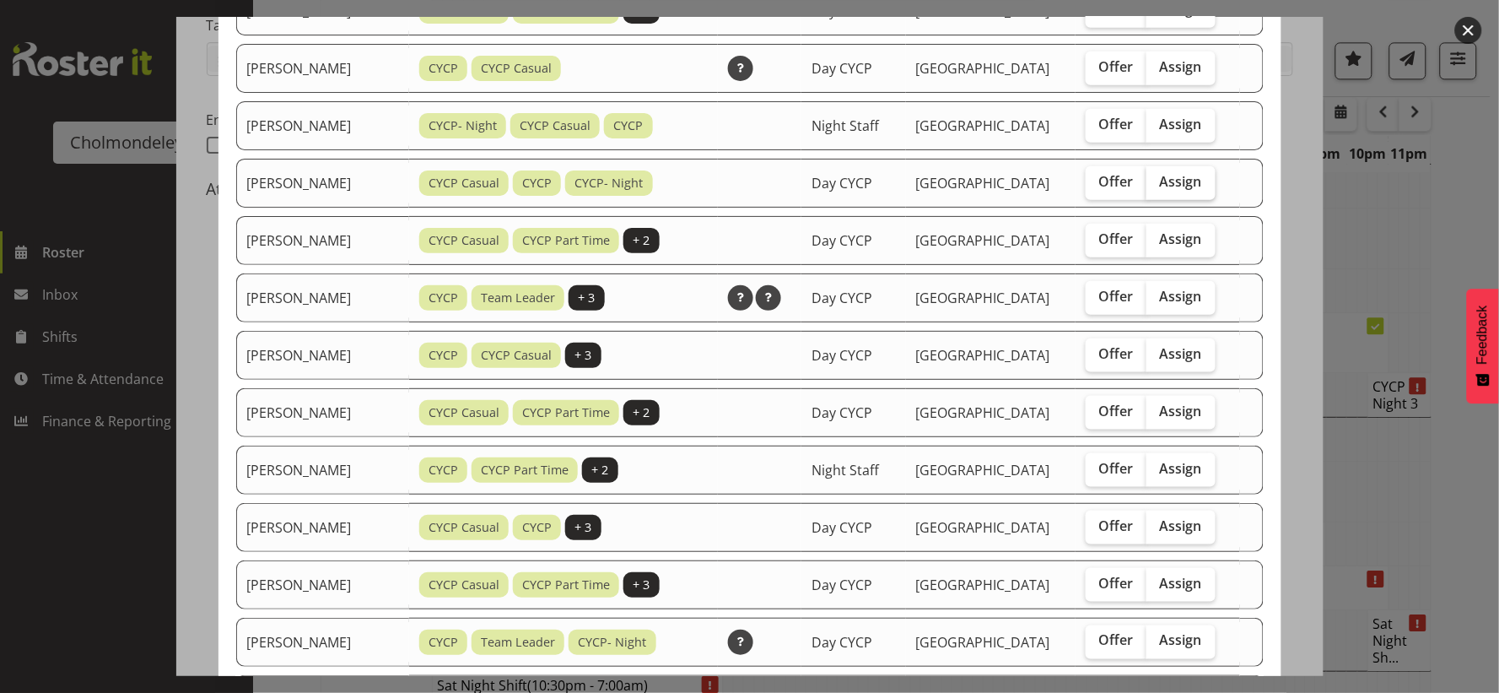
click at [1190, 184] on span "Assign" at bounding box center [1181, 181] width 42 height 17
click at [1158, 184] on input "Assign" at bounding box center [1152, 181] width 11 height 11
checkbox input "true"
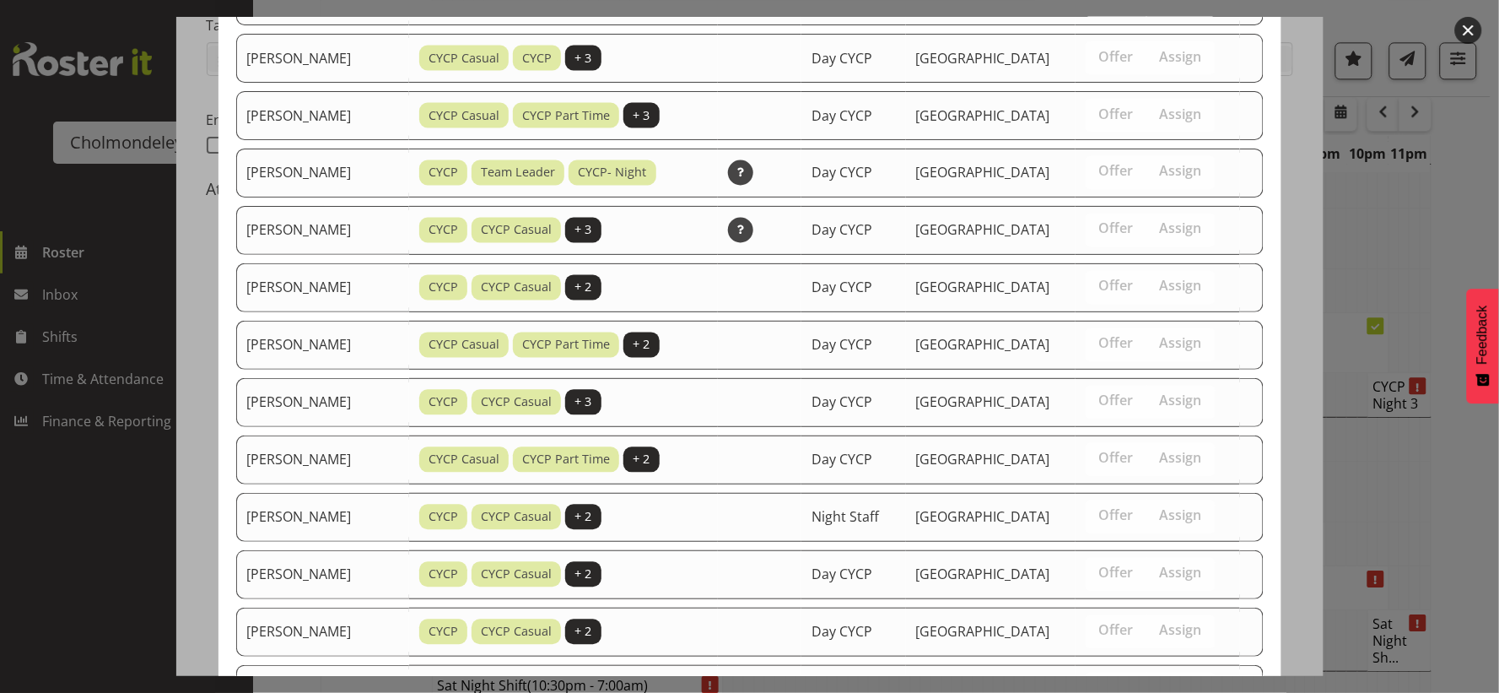
scroll to position [1048, 0]
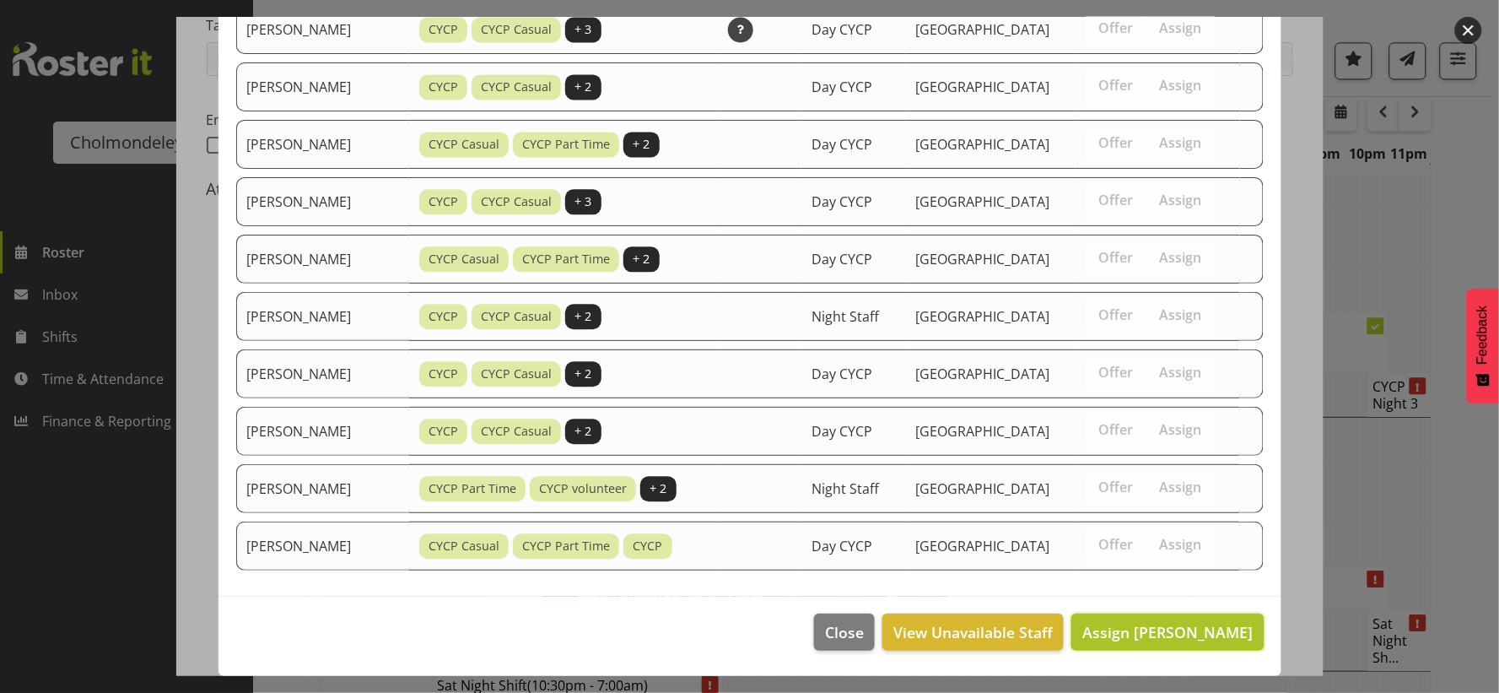
click at [1185, 629] on span "Assign [PERSON_NAME]" at bounding box center [1167, 632] width 170 height 20
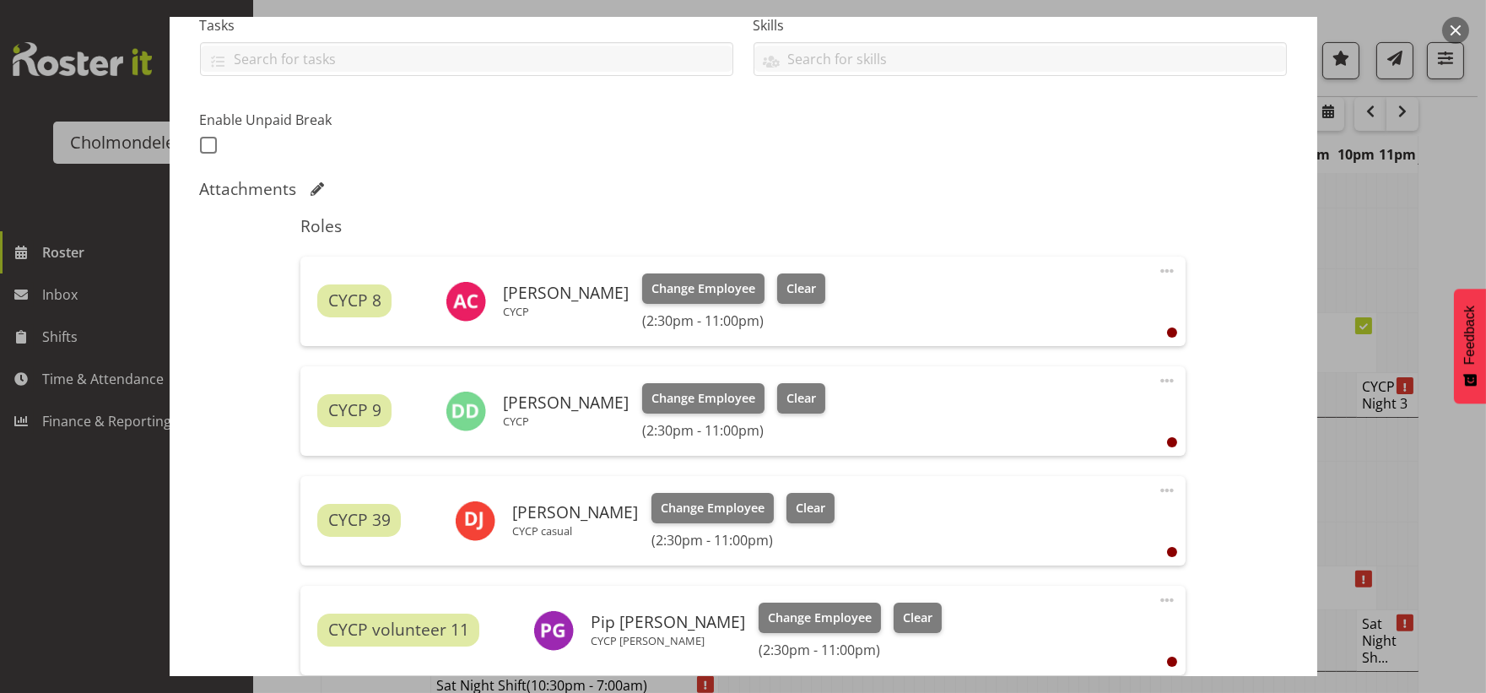
click at [1157, 492] on span at bounding box center [1167, 490] width 20 height 20
click at [1066, 532] on link "Edit" at bounding box center [1096, 527] width 162 height 30
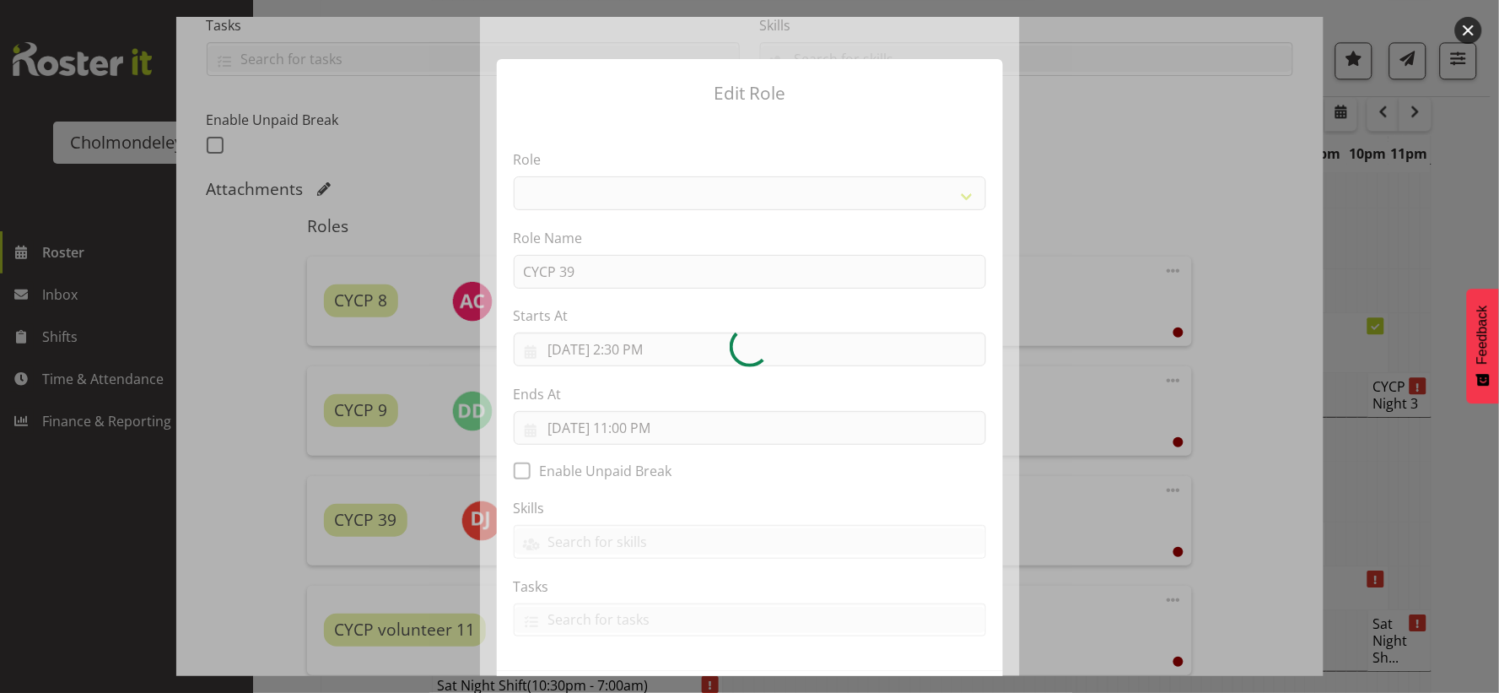
select select "206"
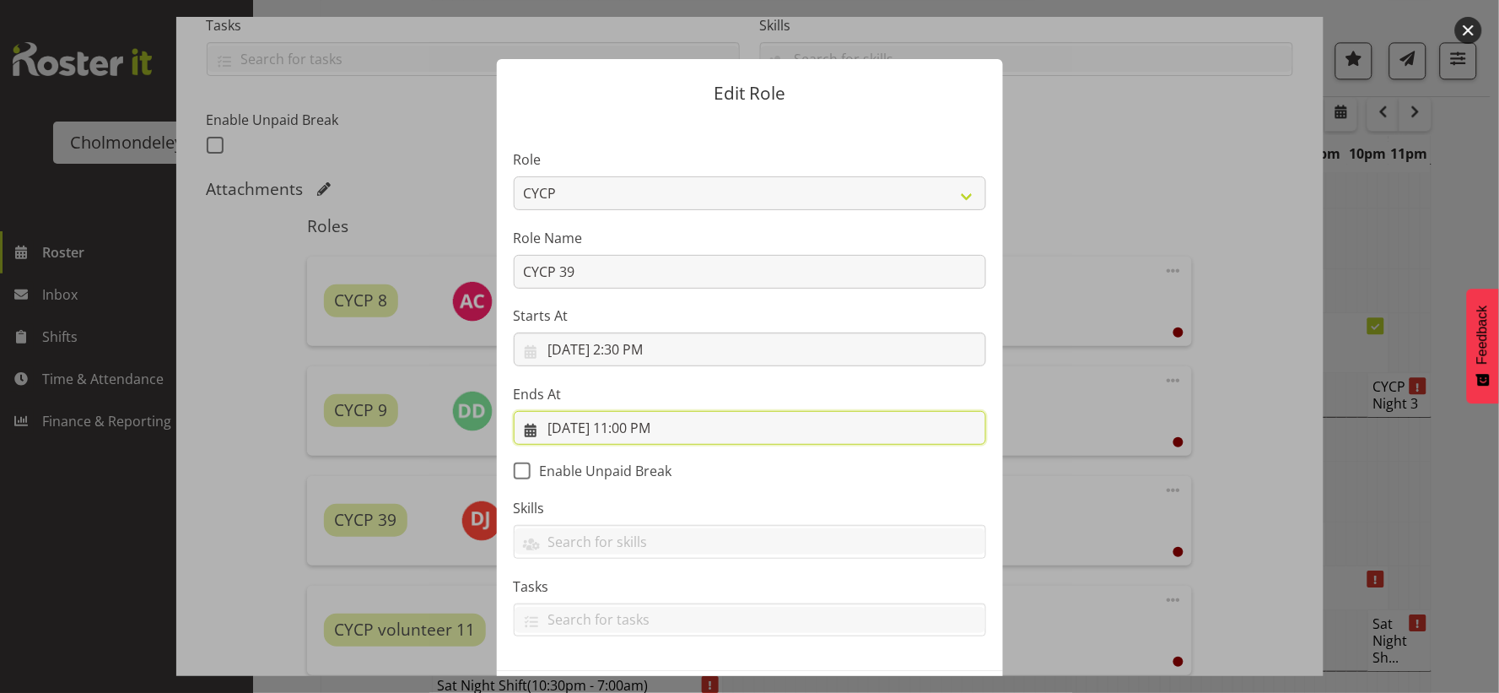
click at [623, 427] on input "[DATE] 11:00 PM" at bounding box center [750, 428] width 472 height 34
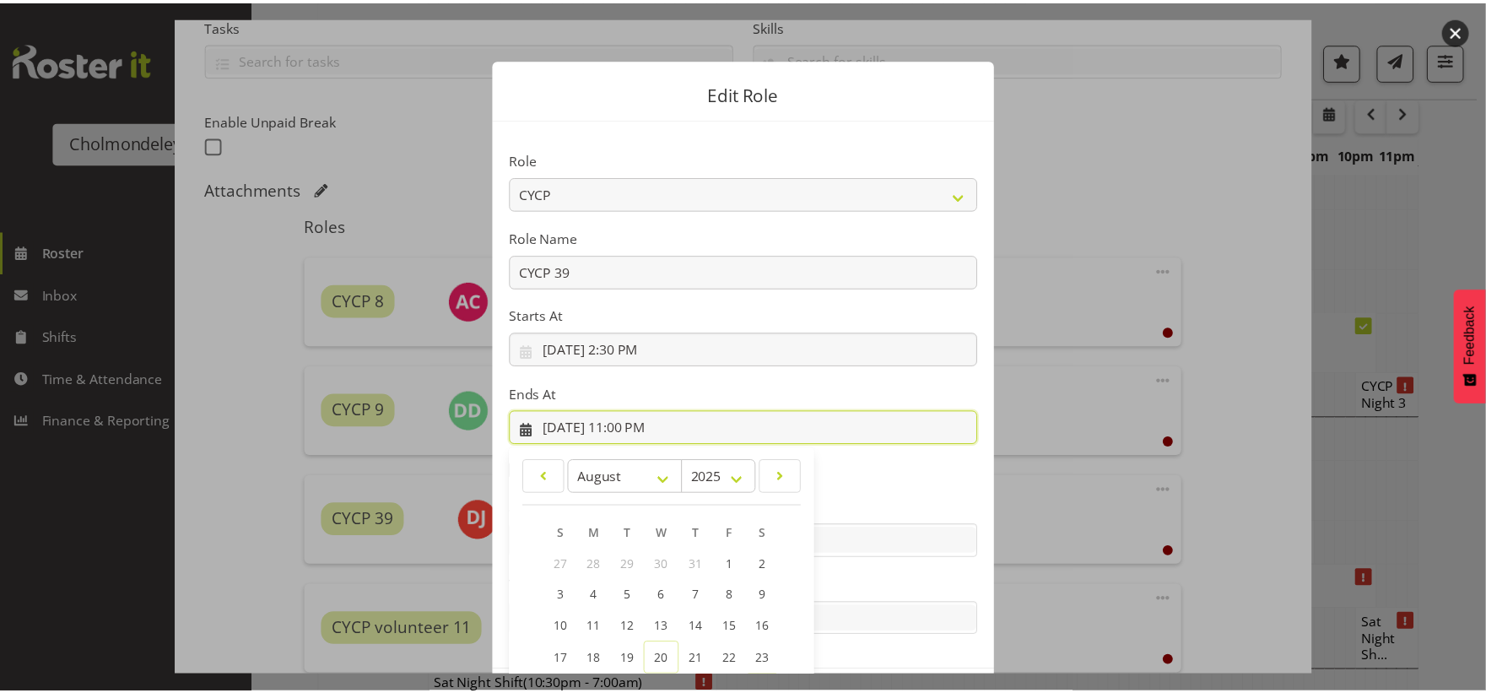
scroll to position [154, 0]
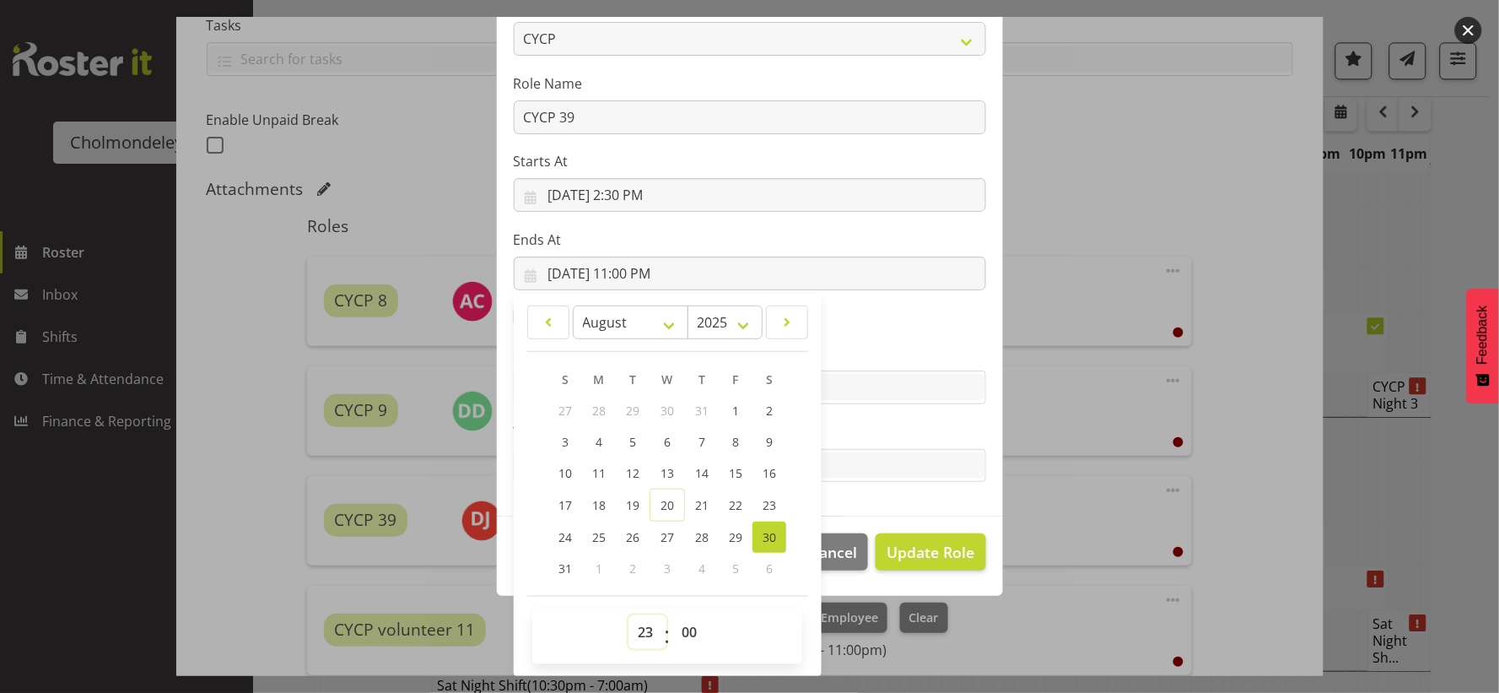
click at [629, 638] on select "00 01 02 03 04 05 06 07 08 09 10 11 12 13 14 15 16 17 18 19 20 21 22 23" at bounding box center [648, 632] width 38 height 34
select select "21"
click at [629, 615] on select "00 01 02 03 04 05 06 07 08 09 10 11 12 13 14 15 16 17 18 19 20 21 22 23" at bounding box center [648, 632] width 38 height 34
type input "[DATE] 9:00 PM"
click at [679, 629] on select "00 01 02 03 04 05 06 07 08 09 10 11 12 13 14 15 16 17 18 19 20 21 22 23 24 25 2…" at bounding box center [691, 632] width 38 height 34
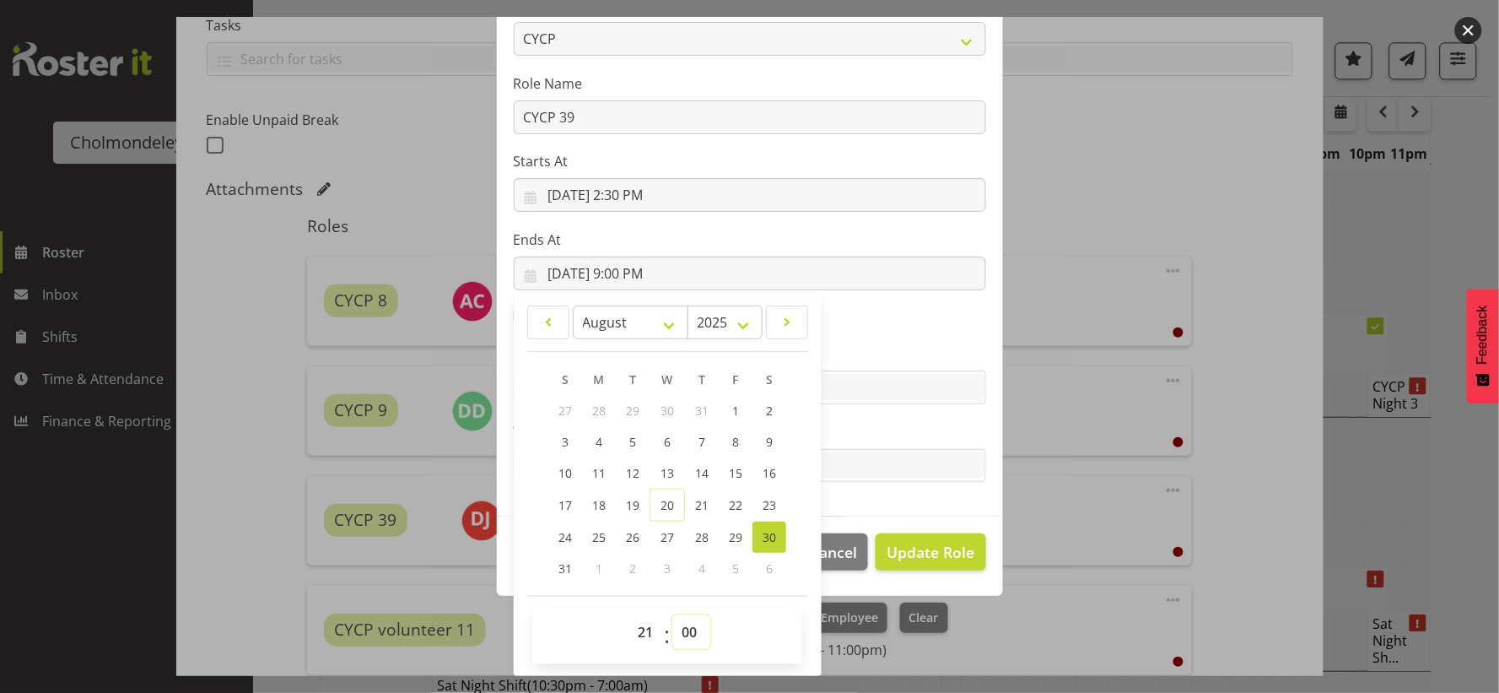
select select "30"
click at [672, 615] on select "00 01 02 03 04 05 06 07 08 09 10 11 12 13 14 15 16 17 18 19 20 21 22 23 24 25 2…" at bounding box center [691, 632] width 38 height 34
type input "[DATE] 9:30 PM"
click at [948, 557] on span "Update Role" at bounding box center [931, 552] width 88 height 22
select select
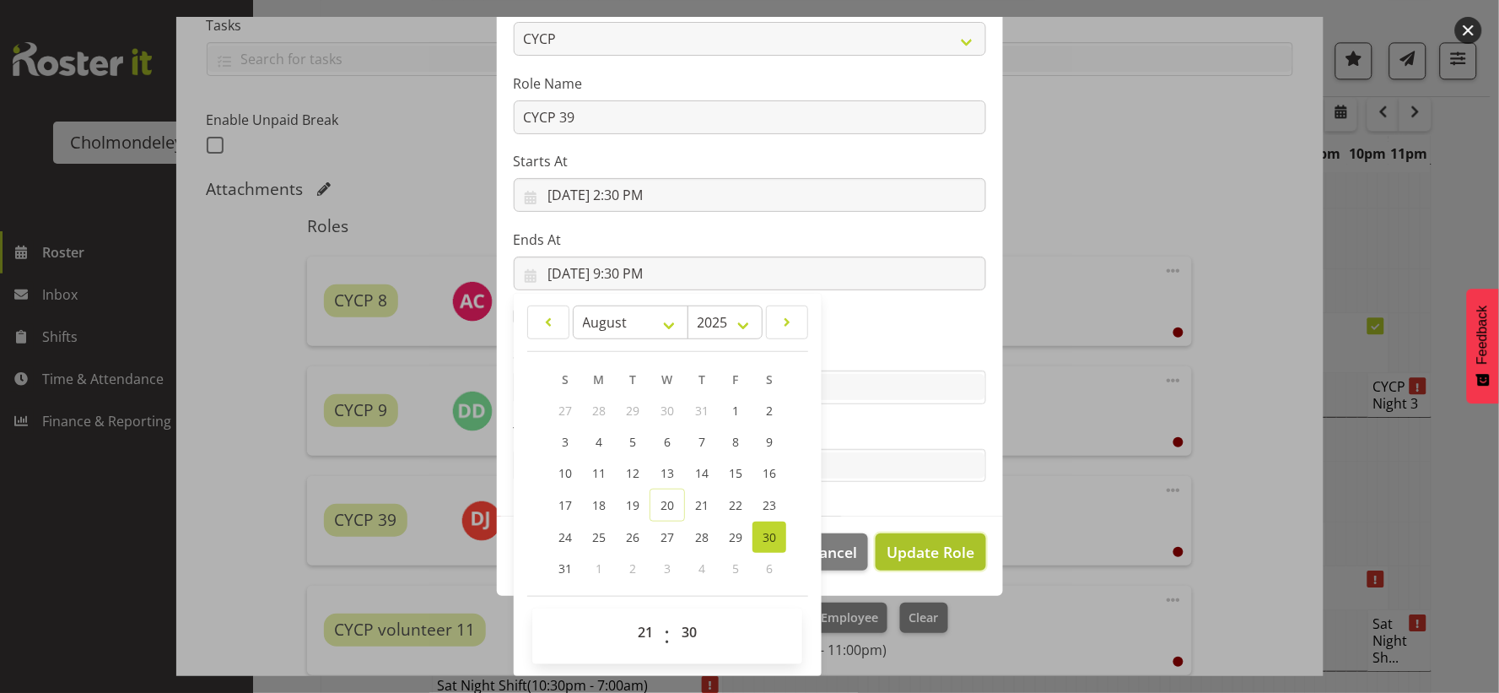
select select
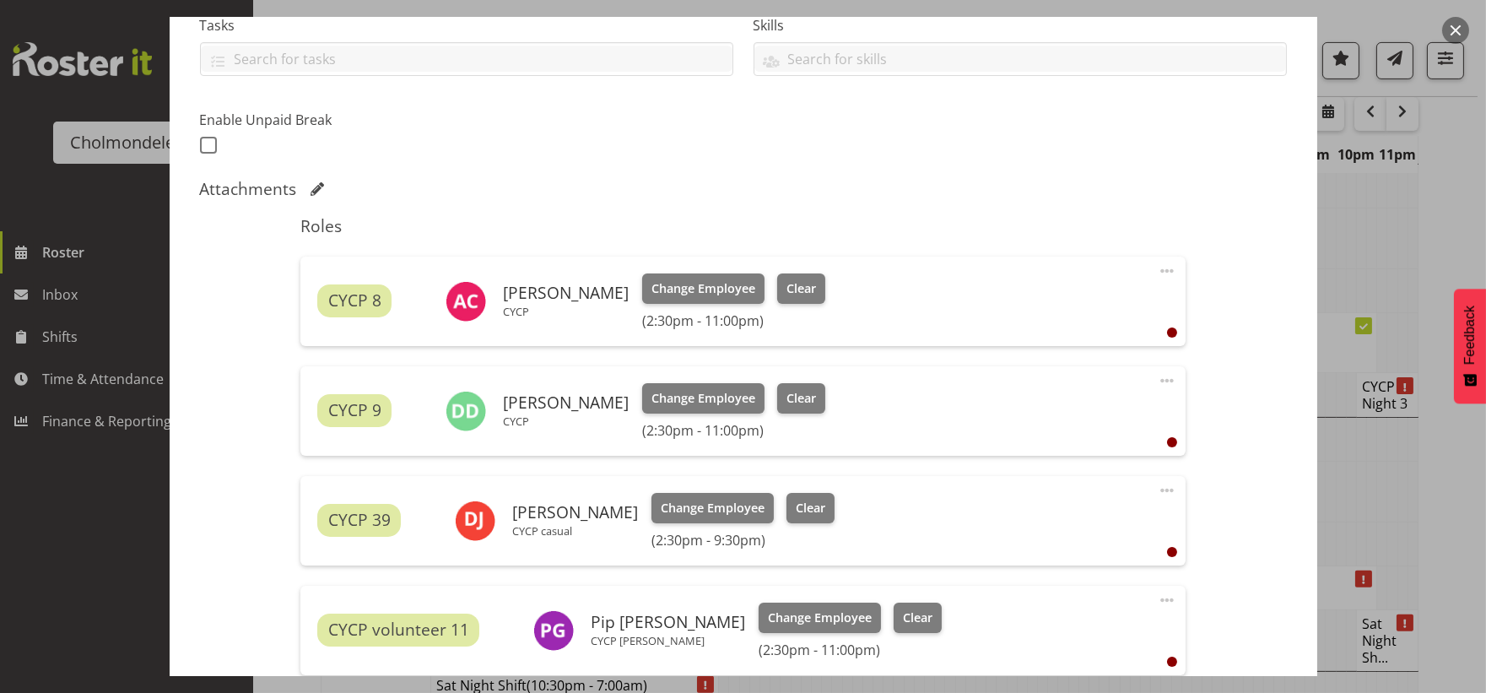
scroll to position [602, 0]
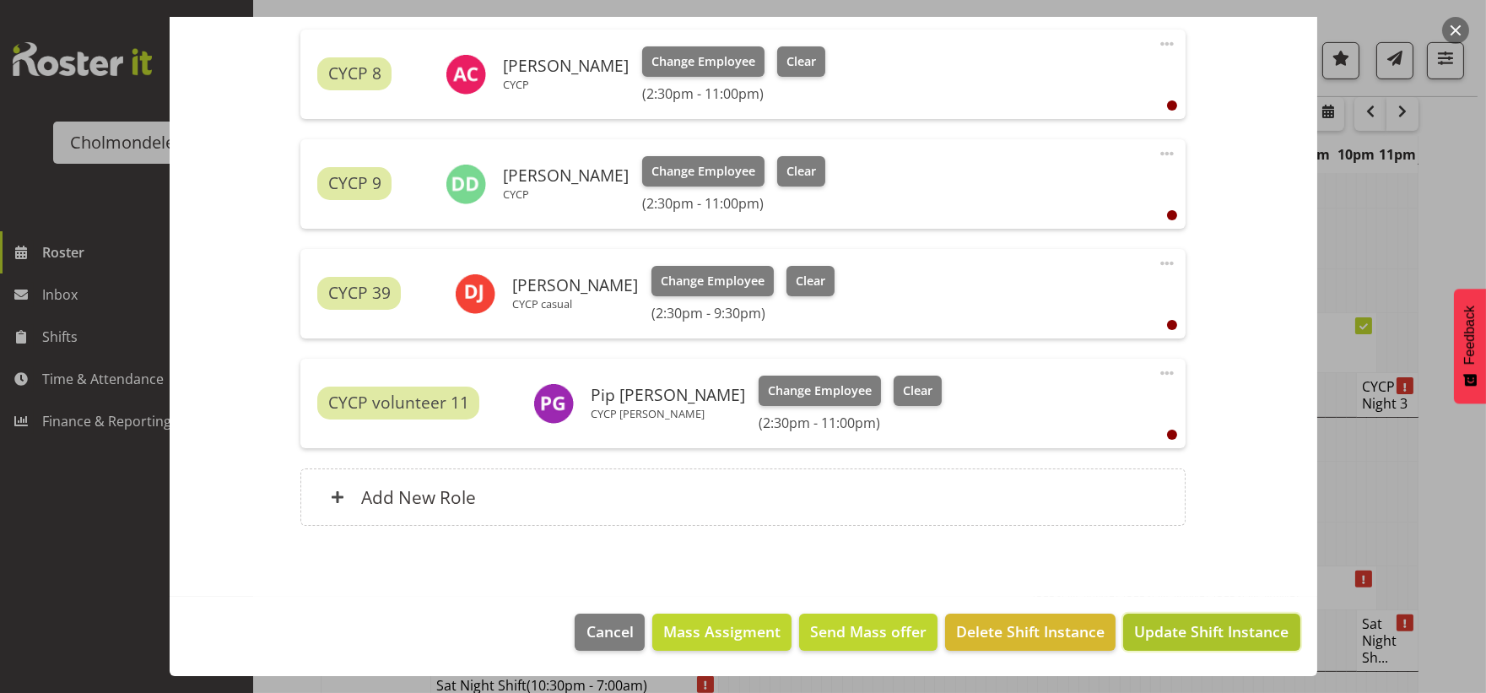
click at [1144, 629] on span "Update Shift Instance" at bounding box center [1211, 631] width 154 height 22
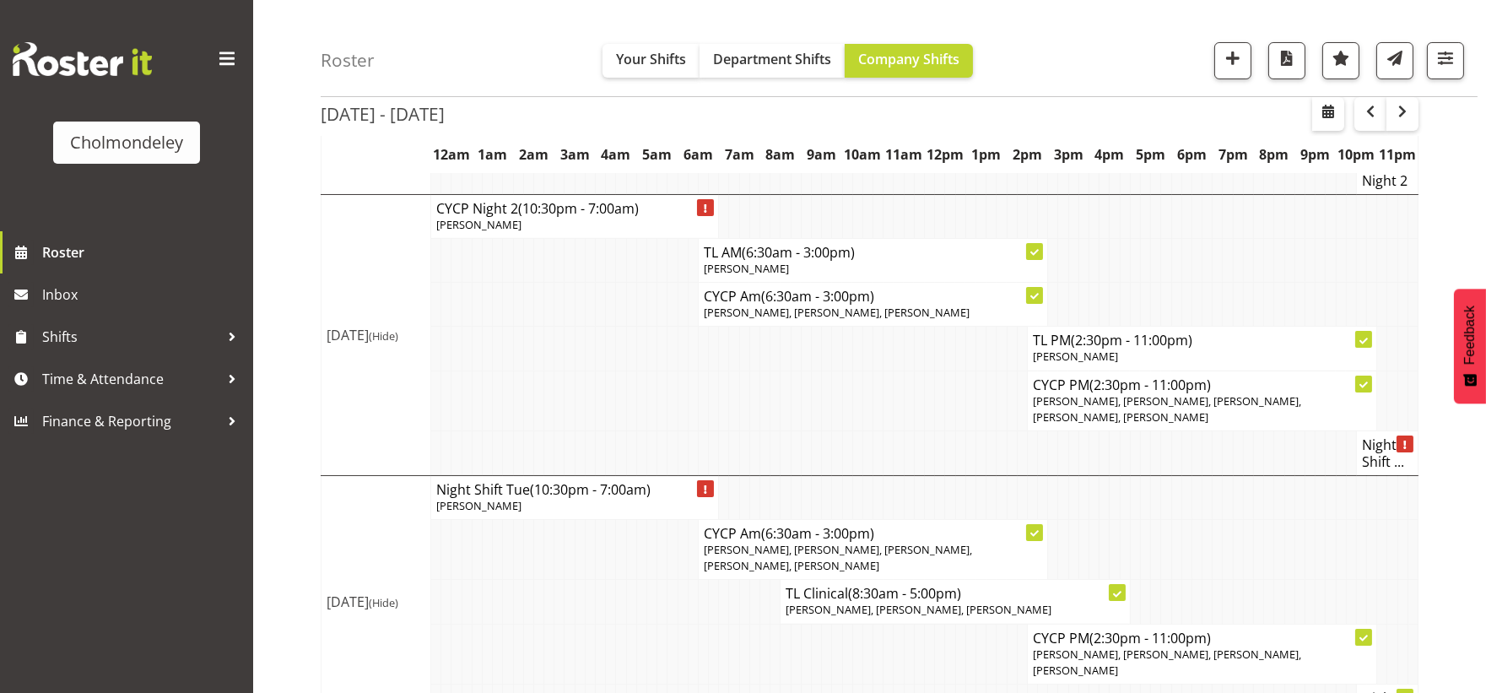
scroll to position [0, 0]
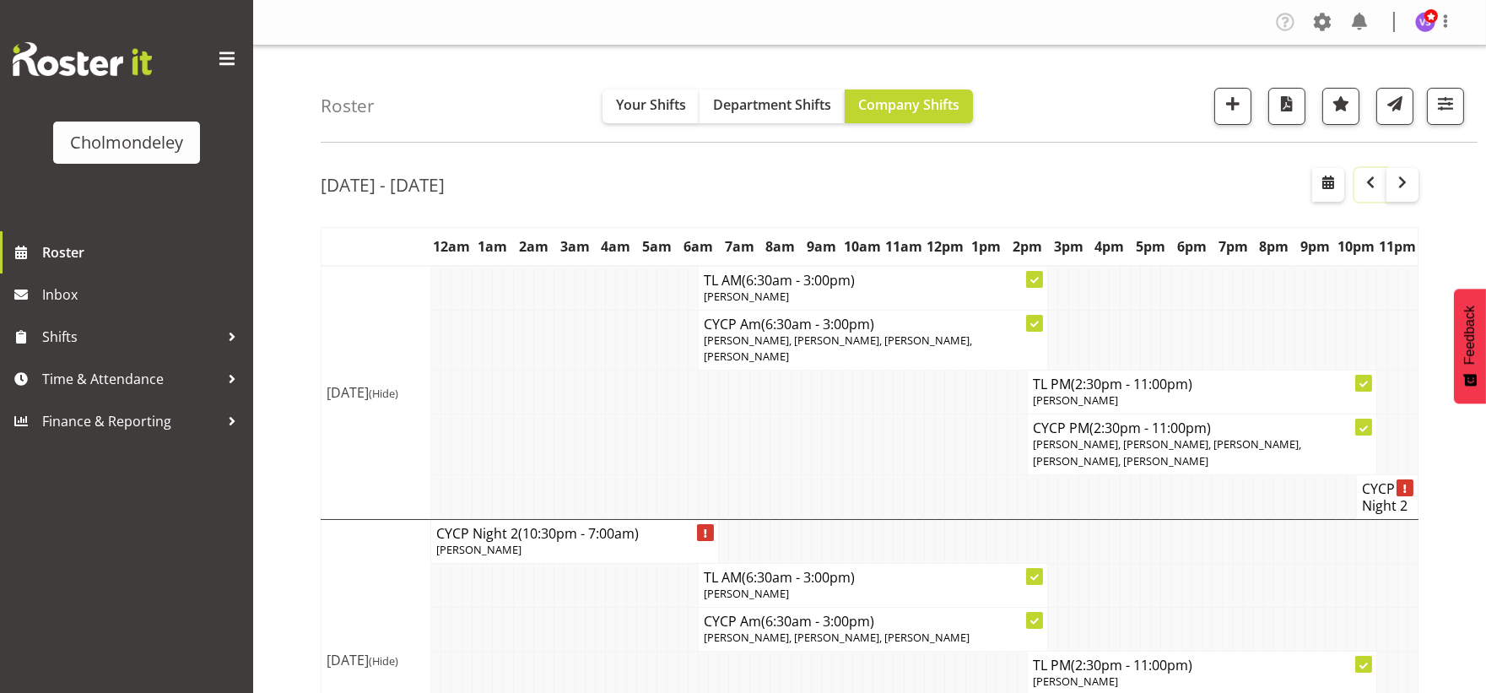
click at [1363, 181] on span "button" at bounding box center [1370, 182] width 20 height 20
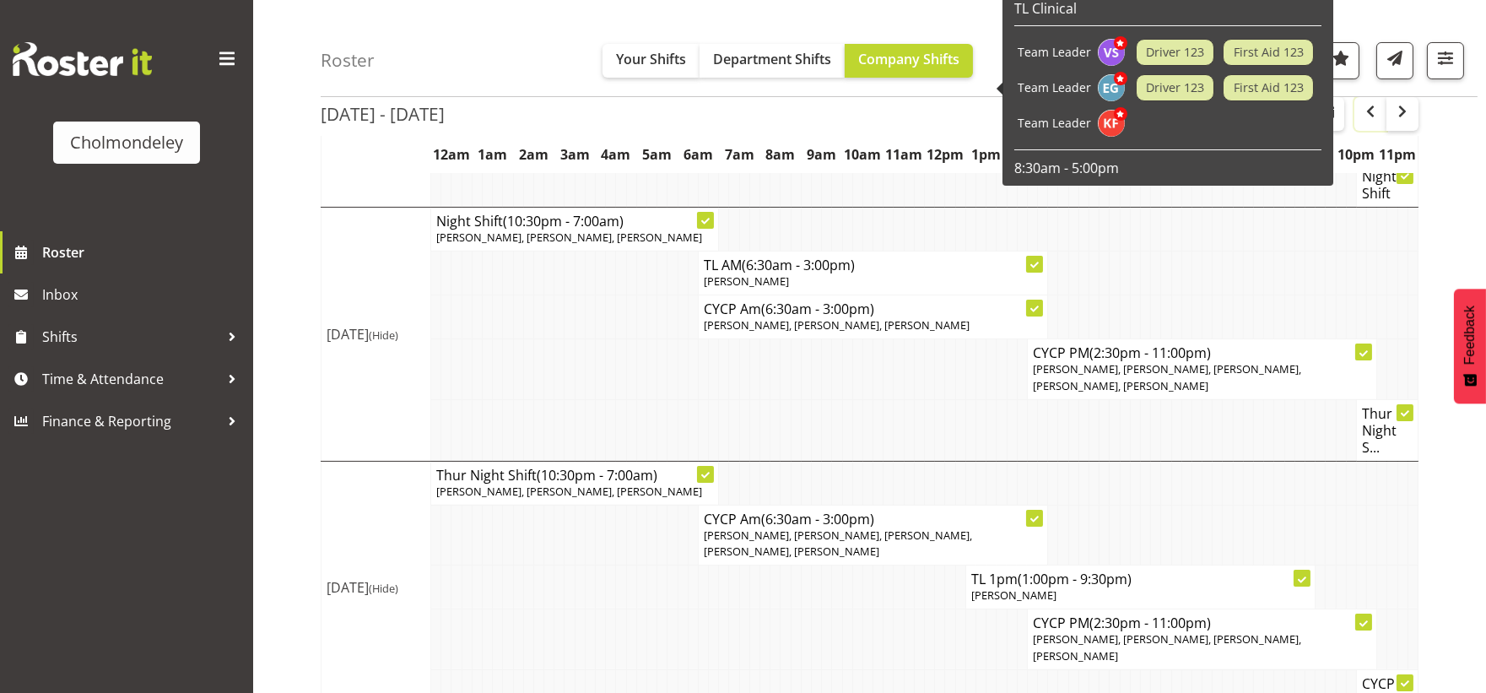
scroll to position [656, 0]
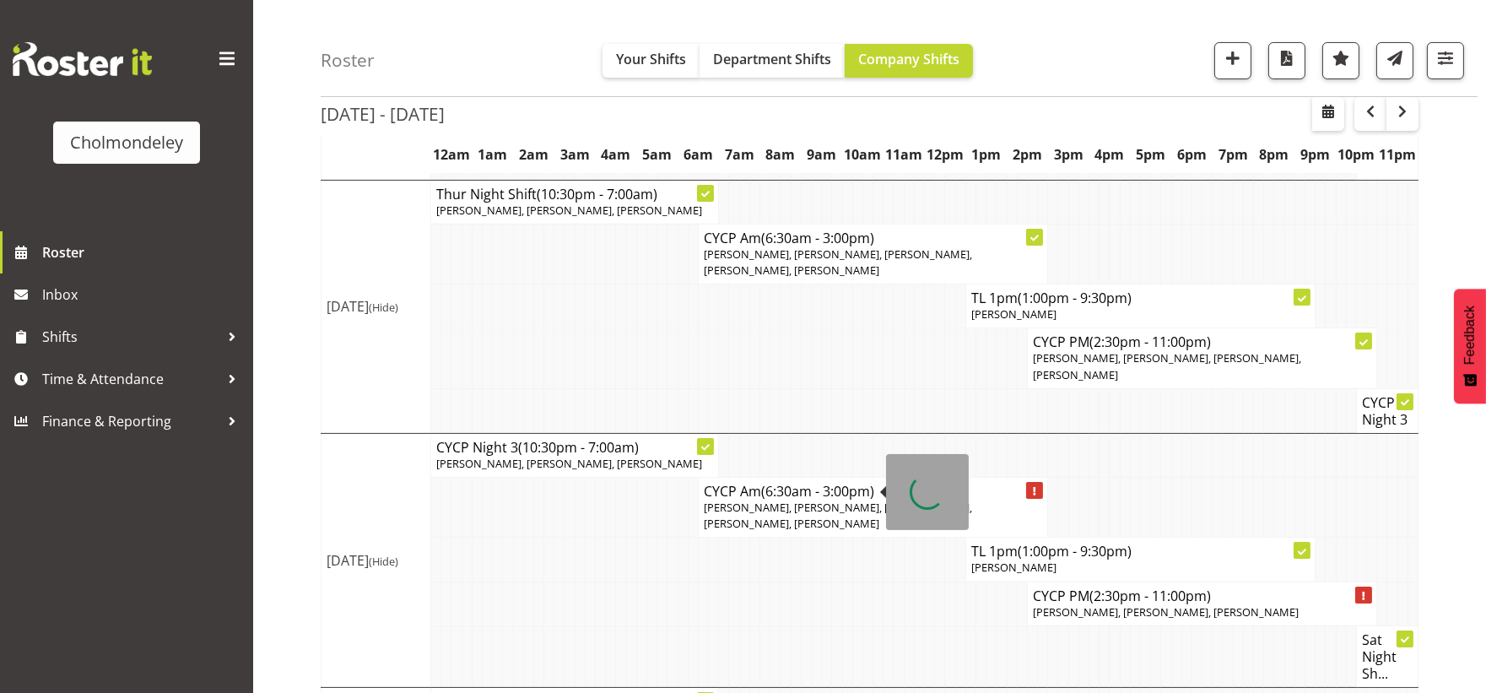
click at [700, 610] on td at bounding box center [703, 603] width 10 height 44
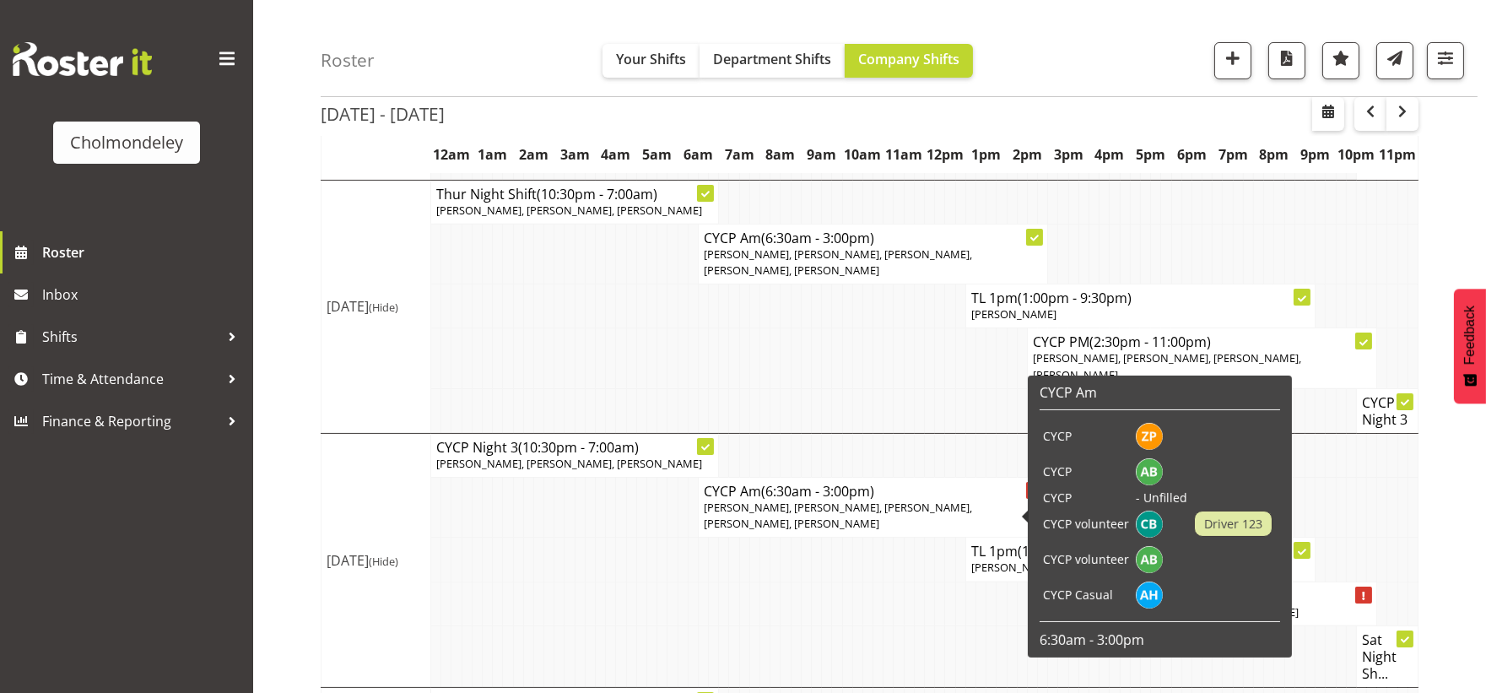
click at [727, 564] on td at bounding box center [724, 559] width 10 height 44
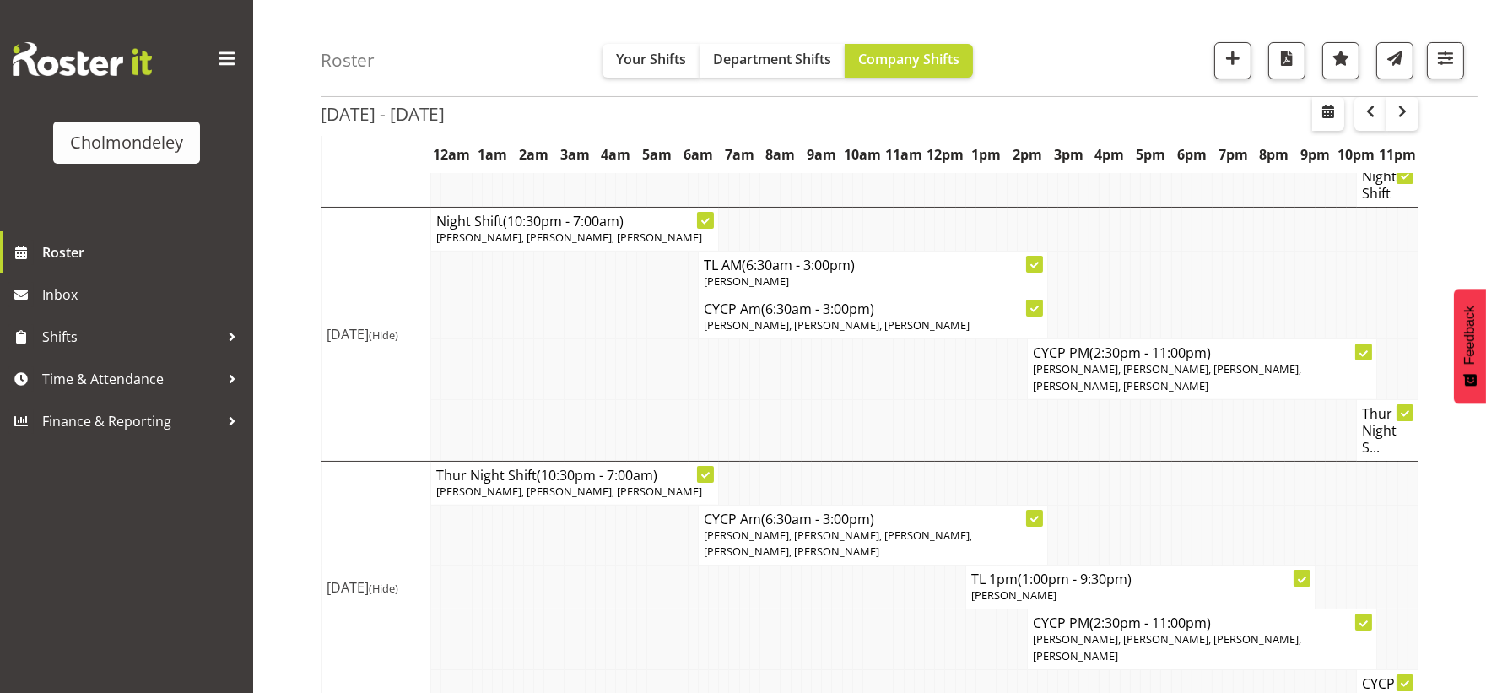
scroll to position [281, 0]
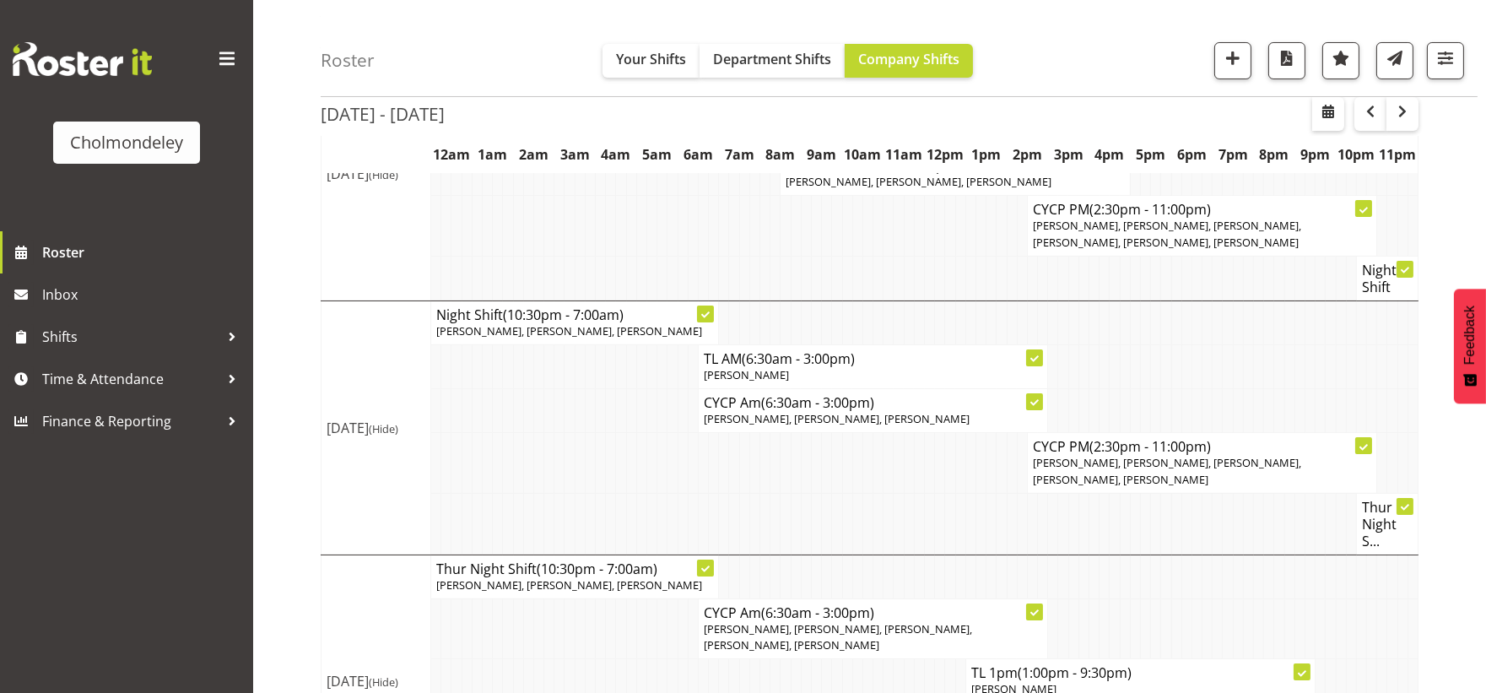
click at [832, 520] on td at bounding box center [837, 524] width 10 height 62
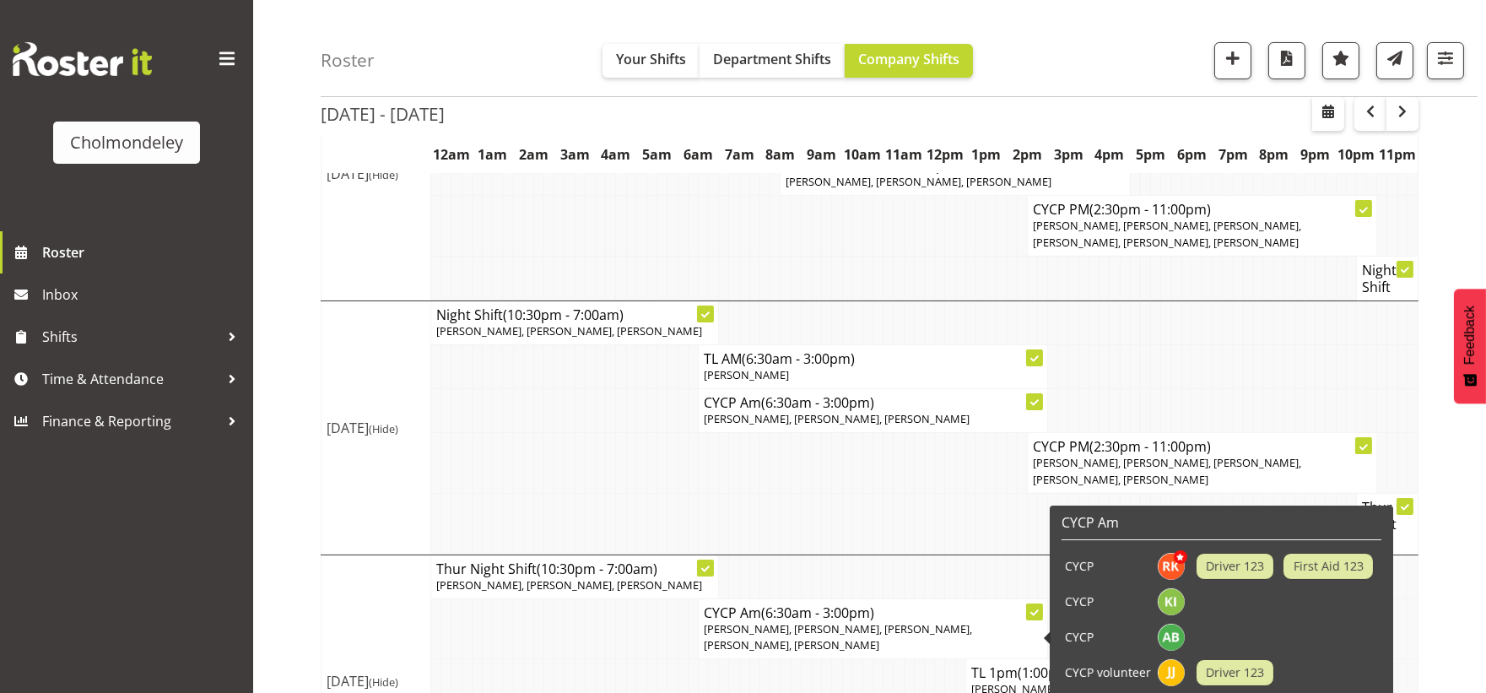
click at [568, 651] on td at bounding box center [569, 628] width 10 height 60
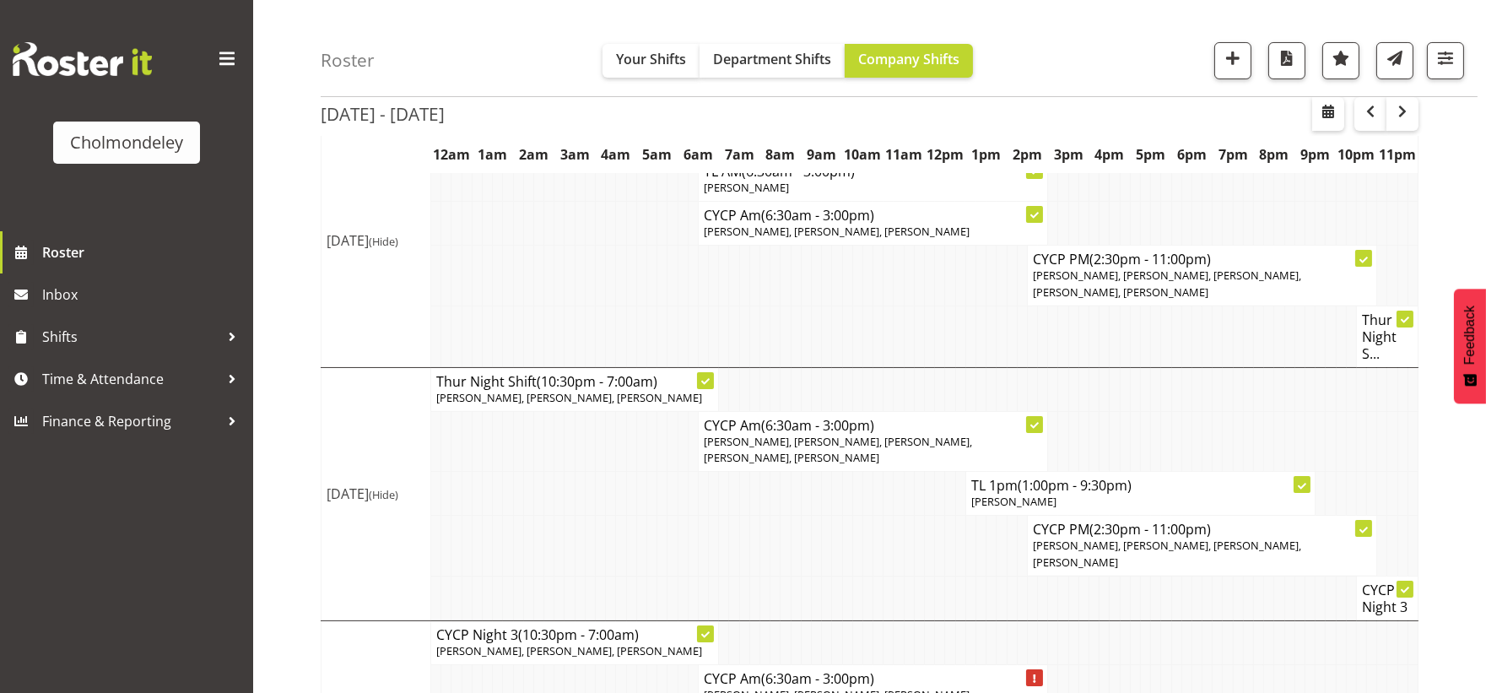
scroll to position [562, 0]
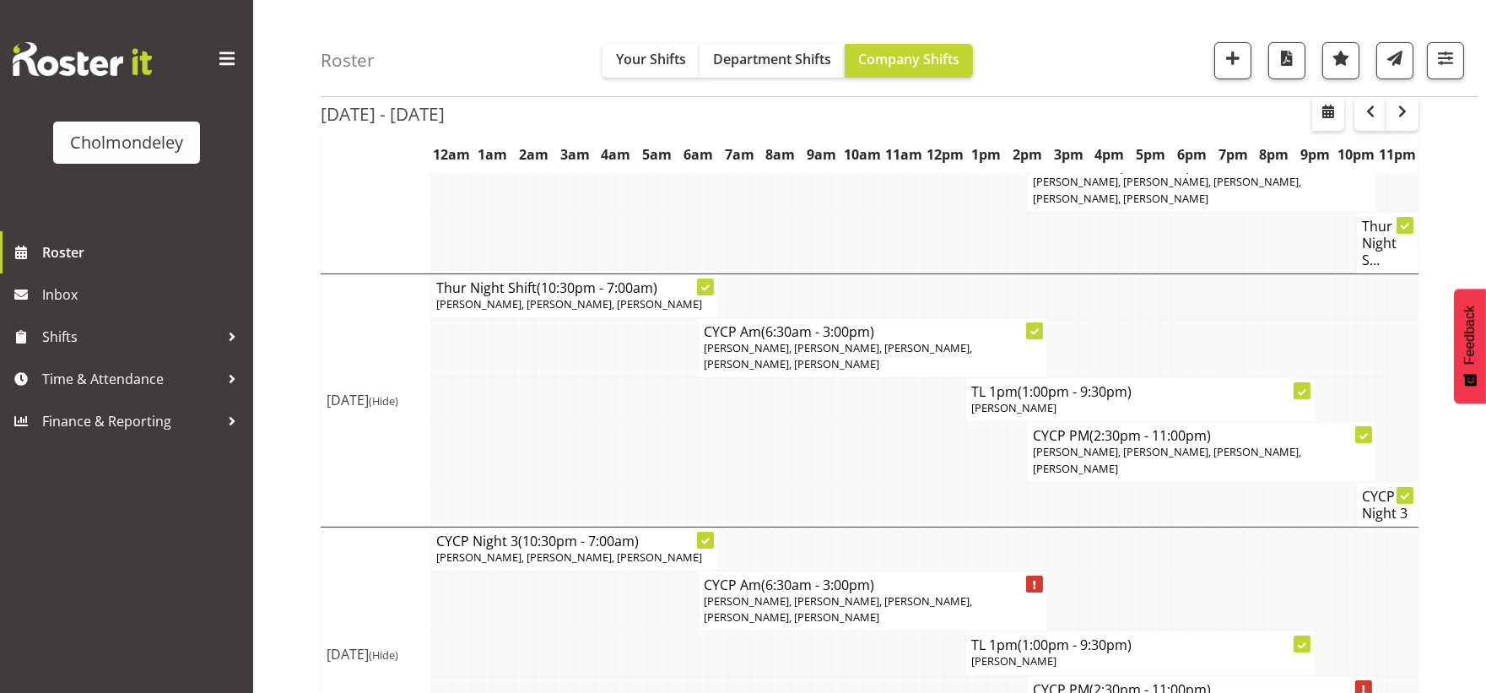
click at [892, 530] on td at bounding box center [888, 548] width 10 height 44
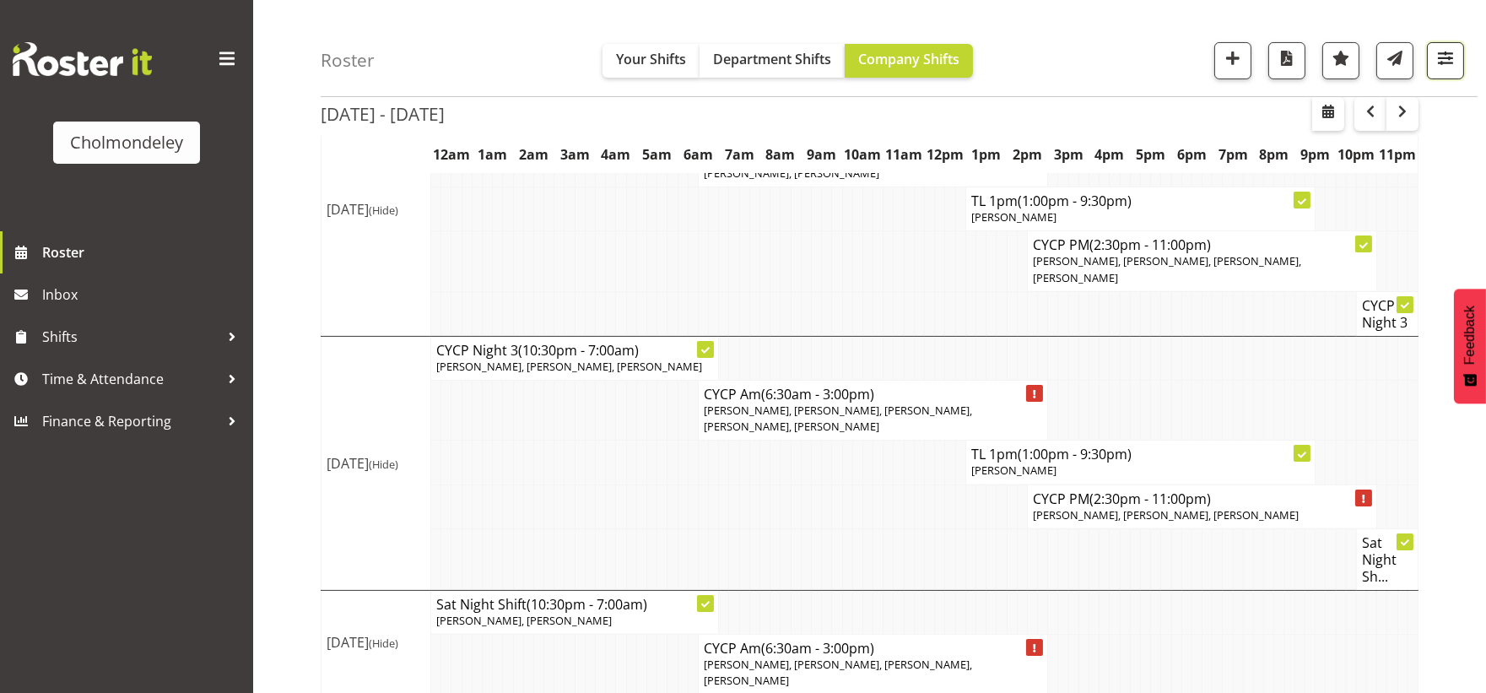
click at [1441, 62] on span "button" at bounding box center [1445, 58] width 22 height 22
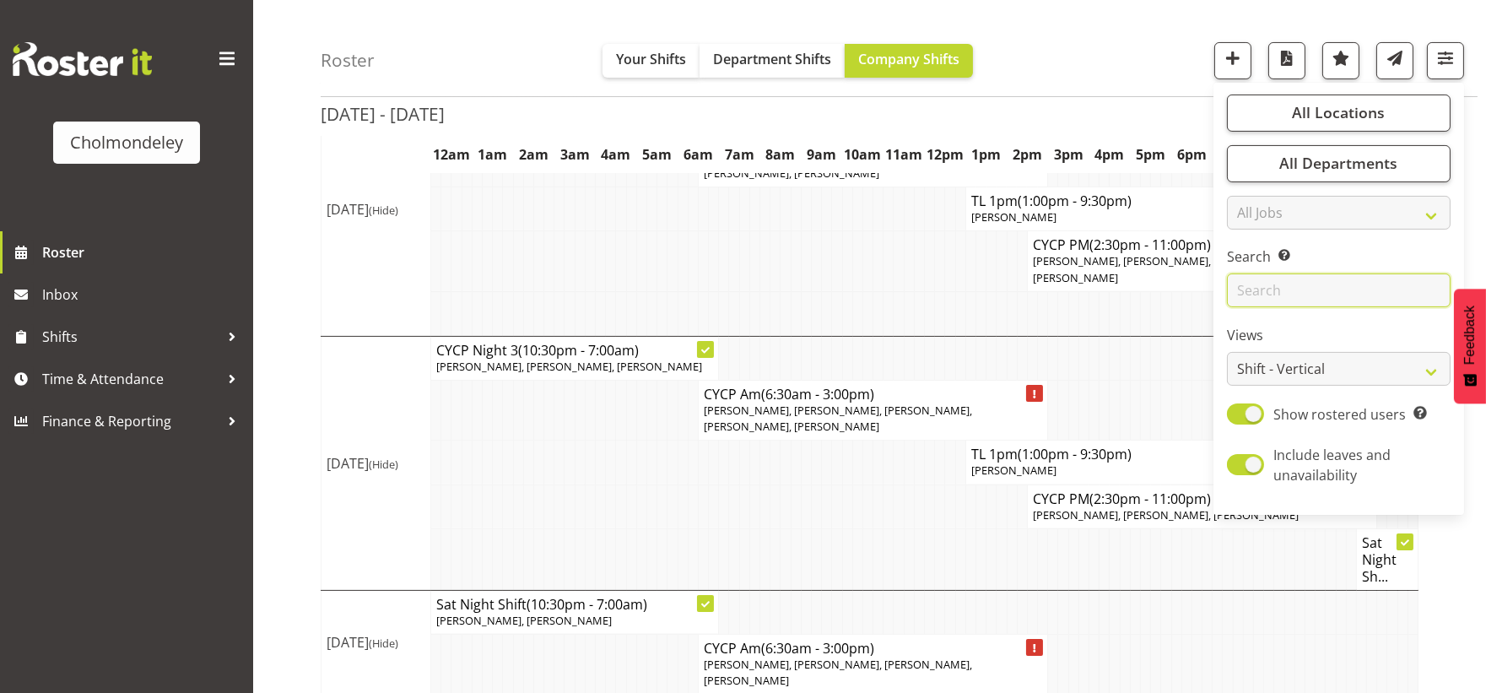
click at [1330, 306] on input "text" at bounding box center [1339, 291] width 224 height 34
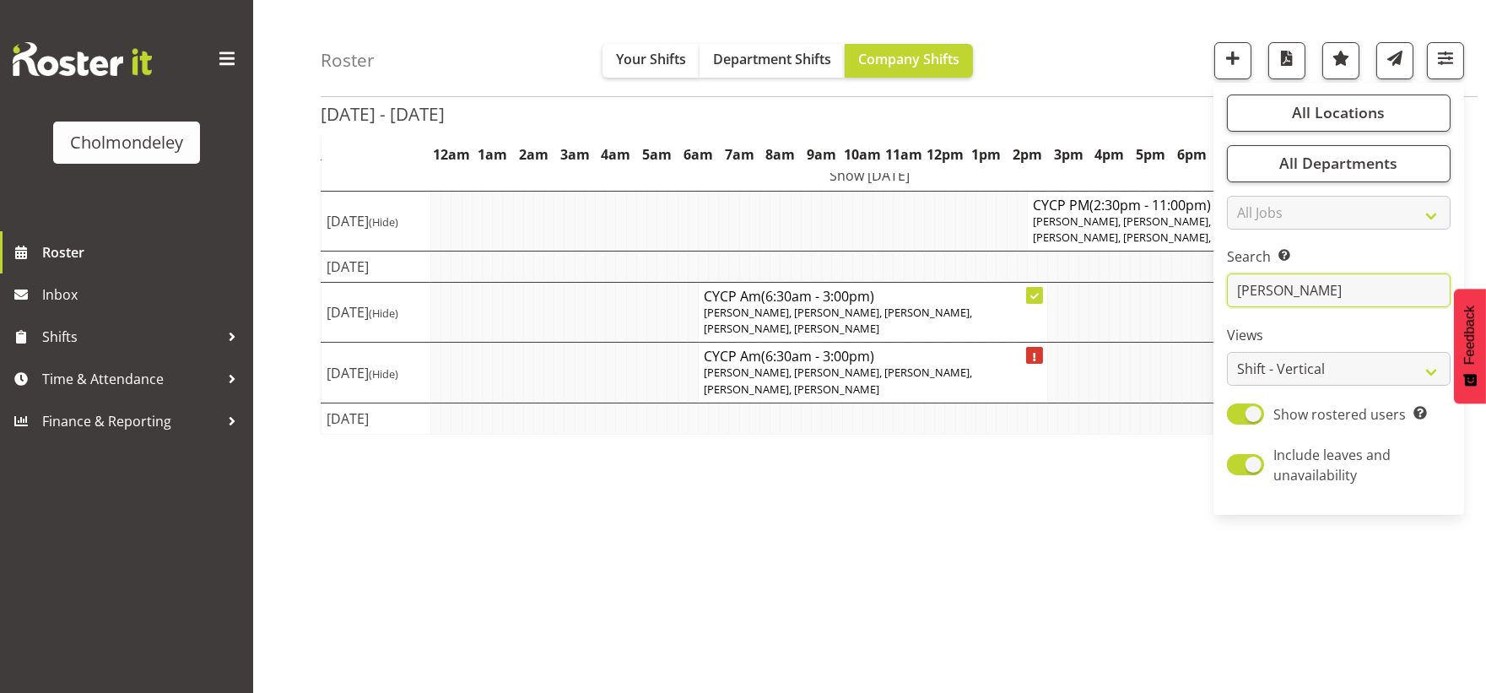
scroll to position [138, 0]
type input "alexz"
click at [959, 181] on td "Show [DATE]" at bounding box center [869, 174] width 1097 height 31
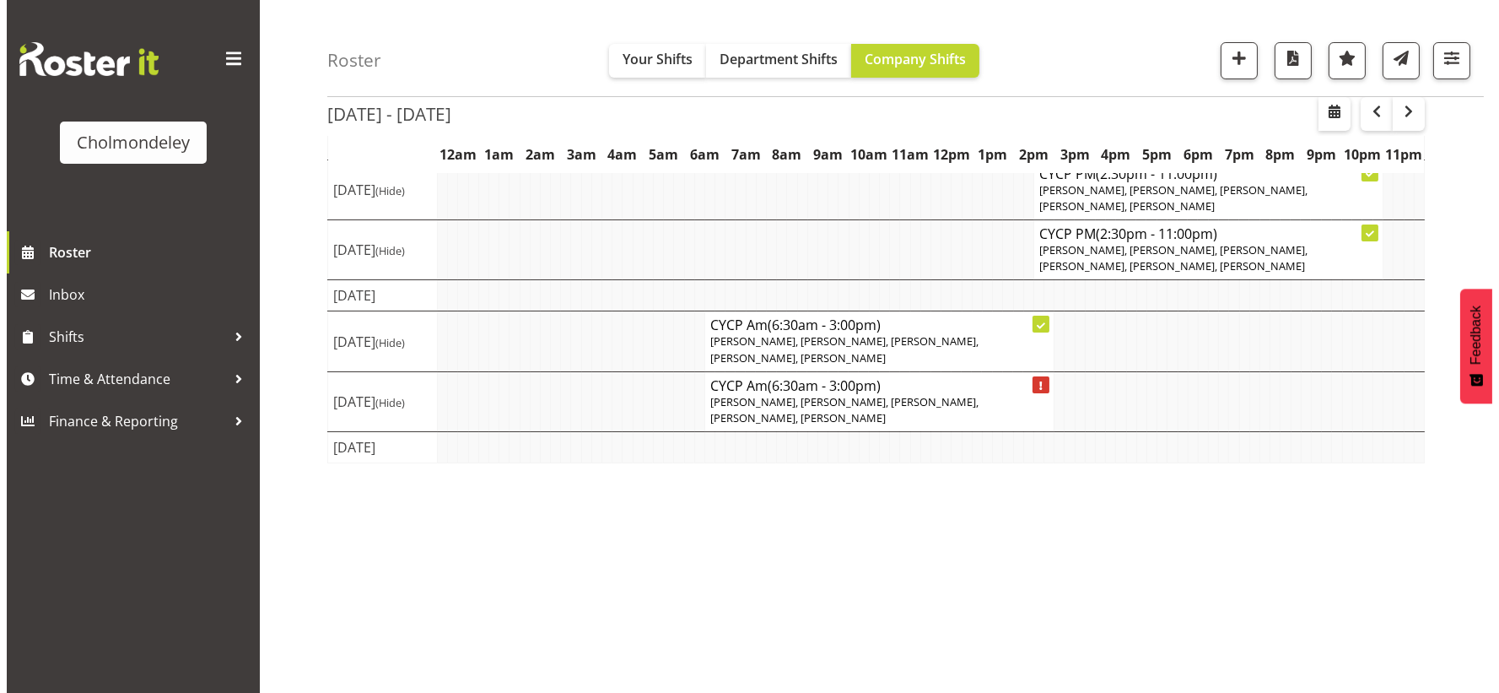
scroll to position [0, 0]
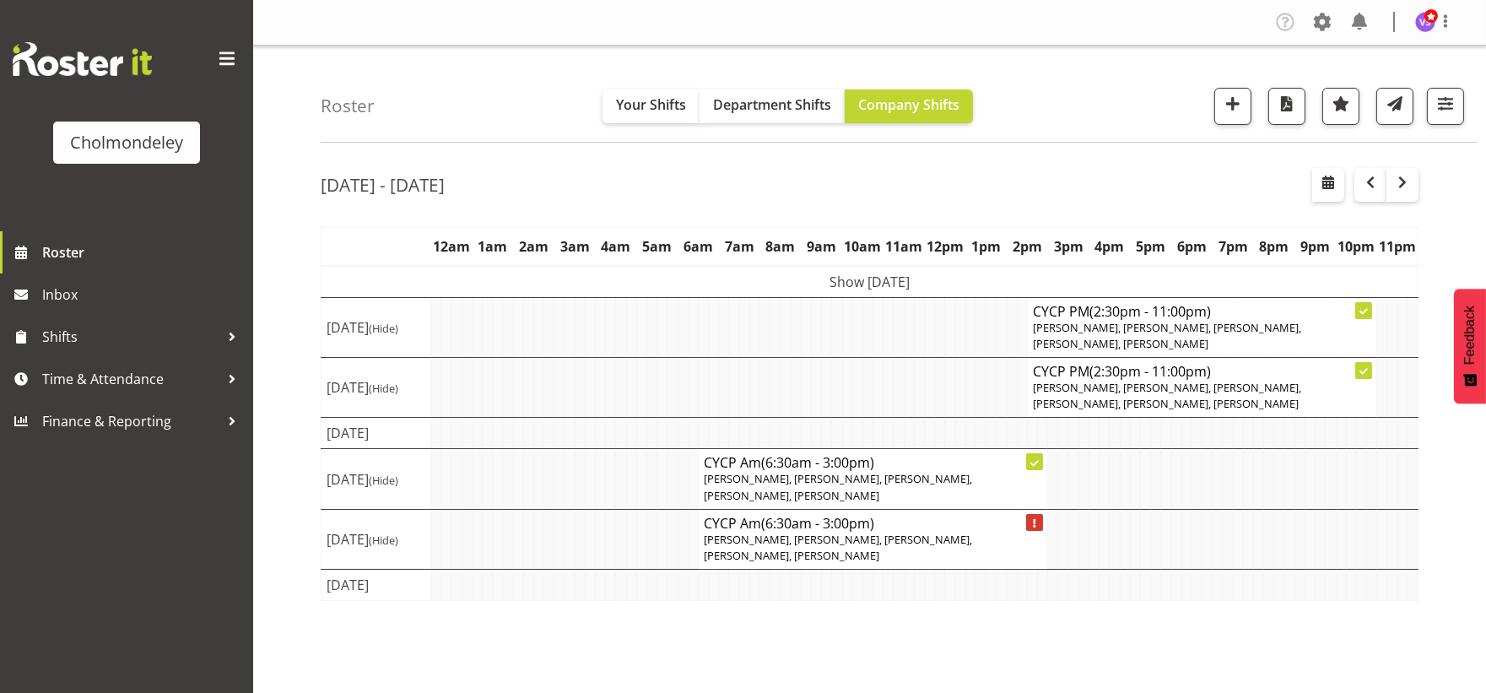
click at [943, 279] on td "Show [DATE]" at bounding box center [869, 282] width 1097 height 32
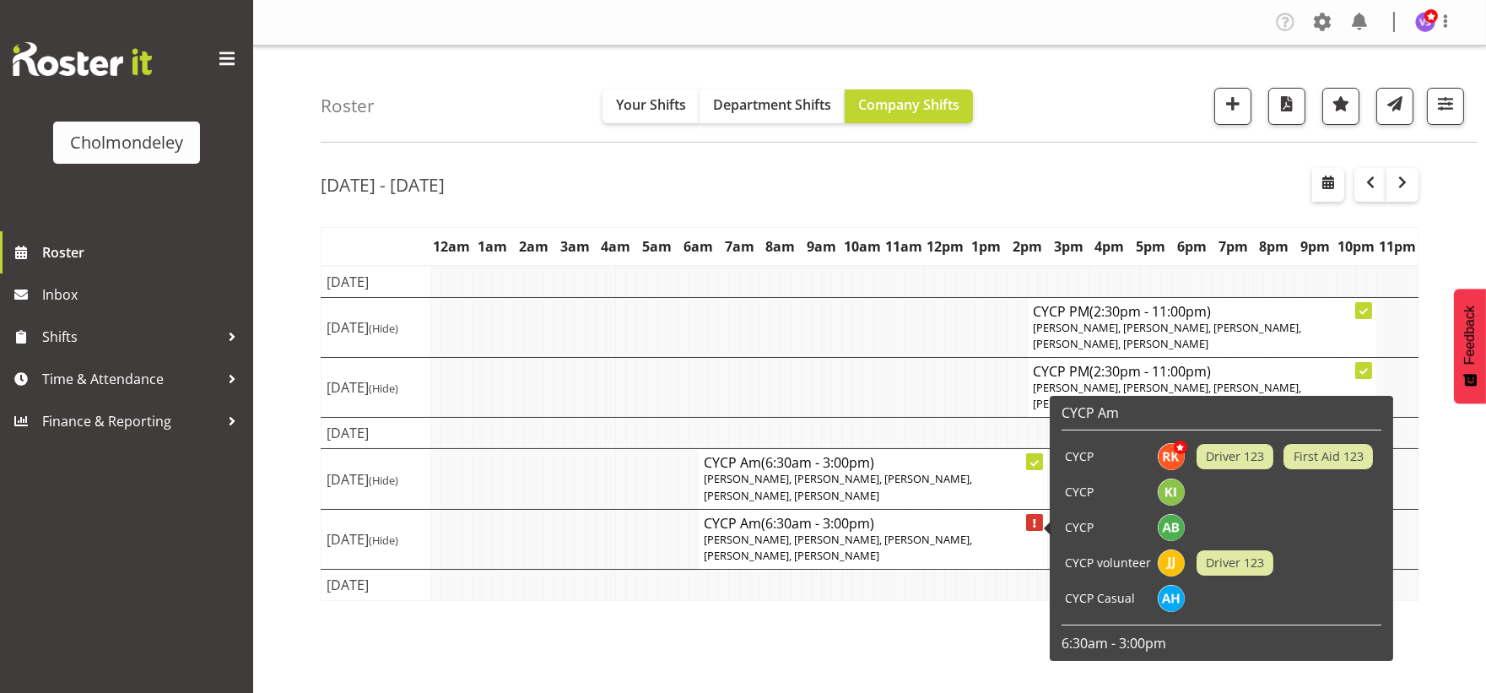
click at [869, 502] on span "[PERSON_NAME], [PERSON_NAME], [PERSON_NAME], [PERSON_NAME], [PERSON_NAME]" at bounding box center [838, 486] width 268 height 31
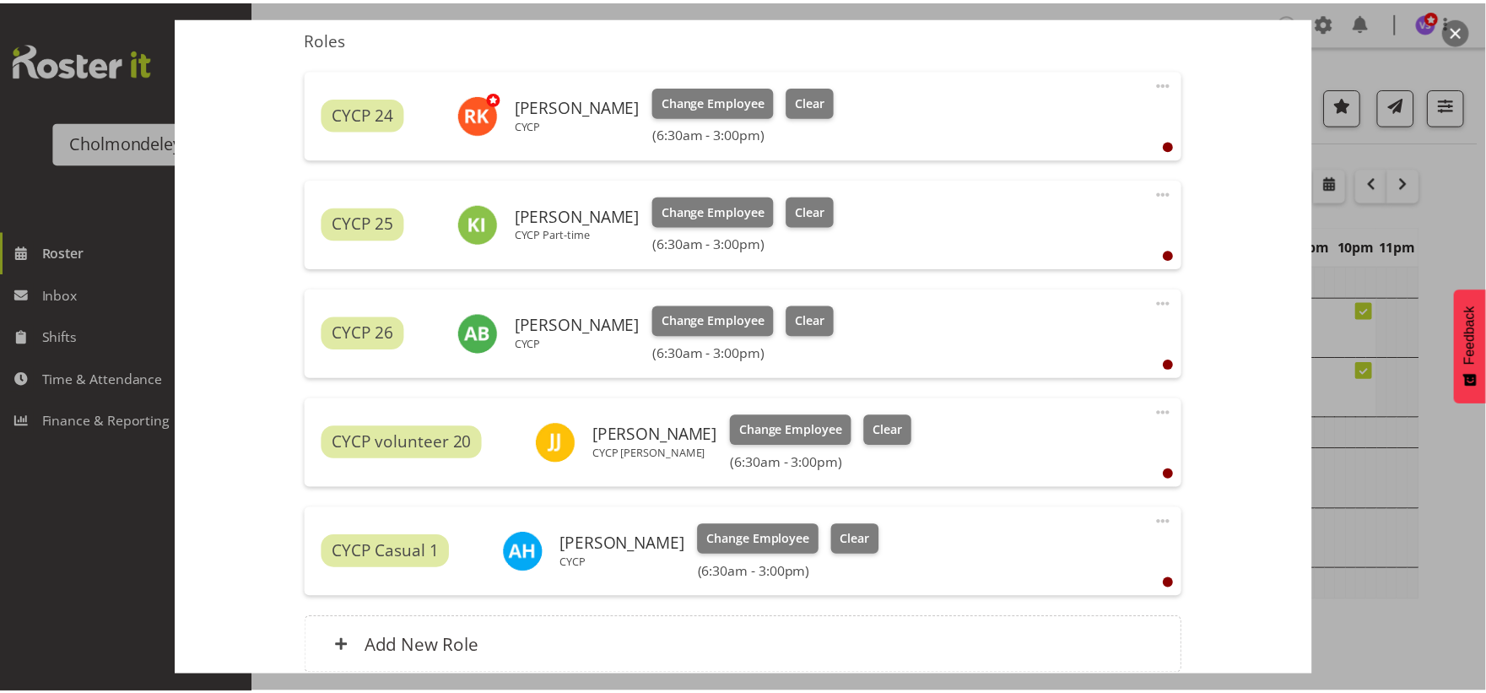
scroll to position [711, 0]
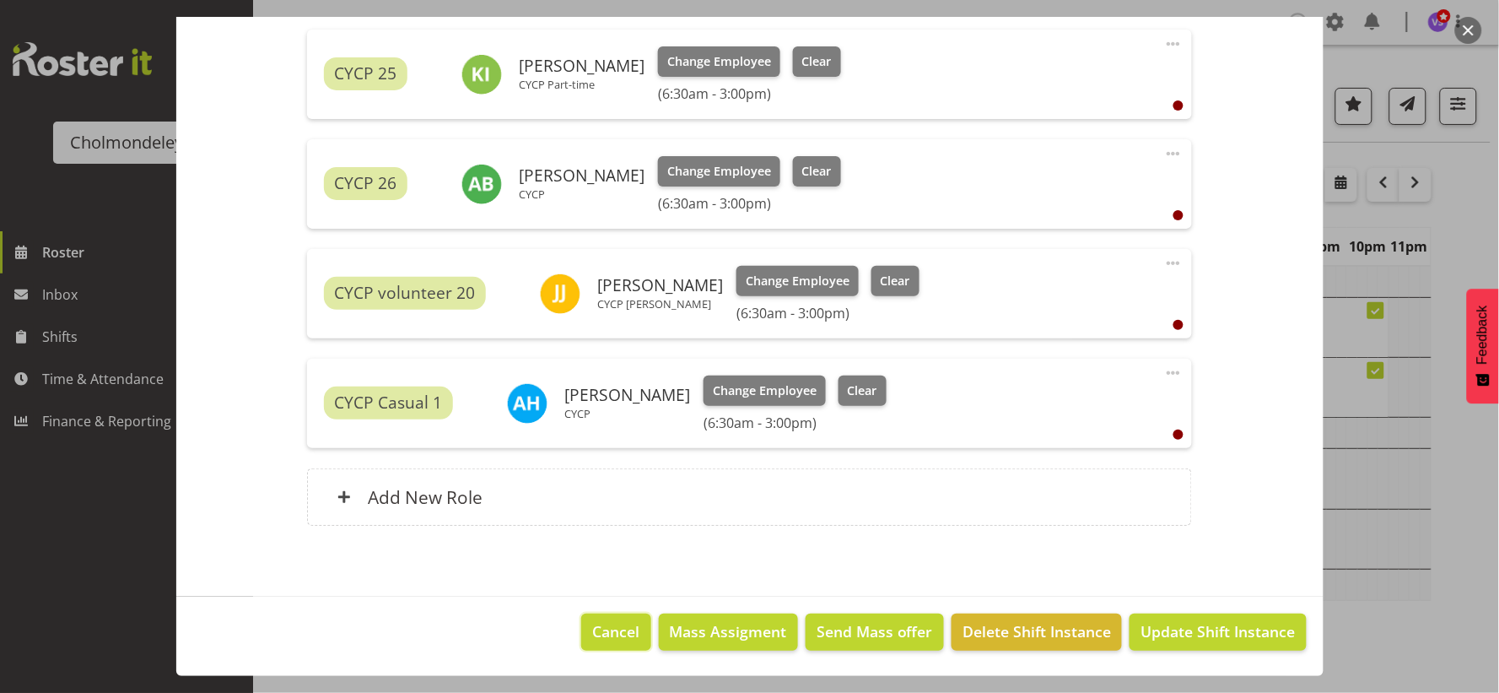
click at [616, 629] on span "Cancel" at bounding box center [616, 631] width 47 height 22
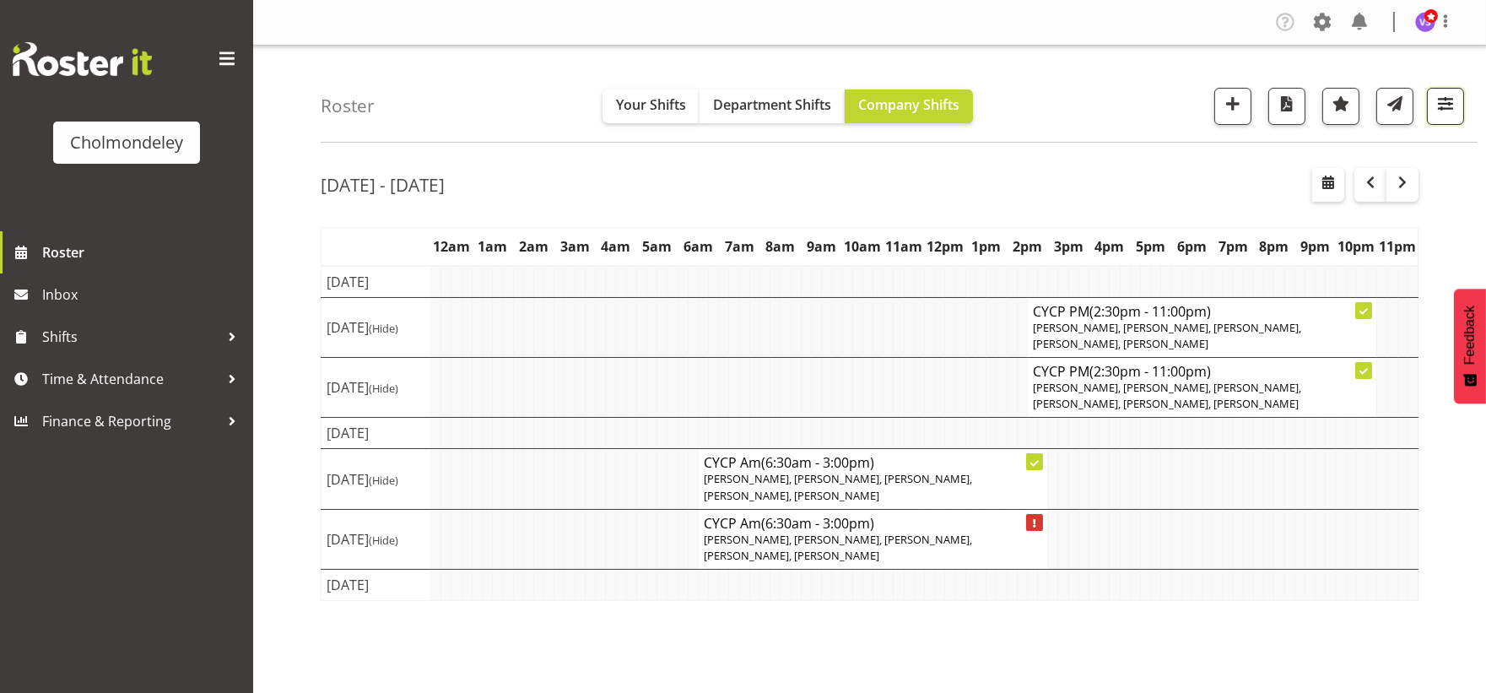
click at [1441, 111] on span "button" at bounding box center [1445, 104] width 22 height 22
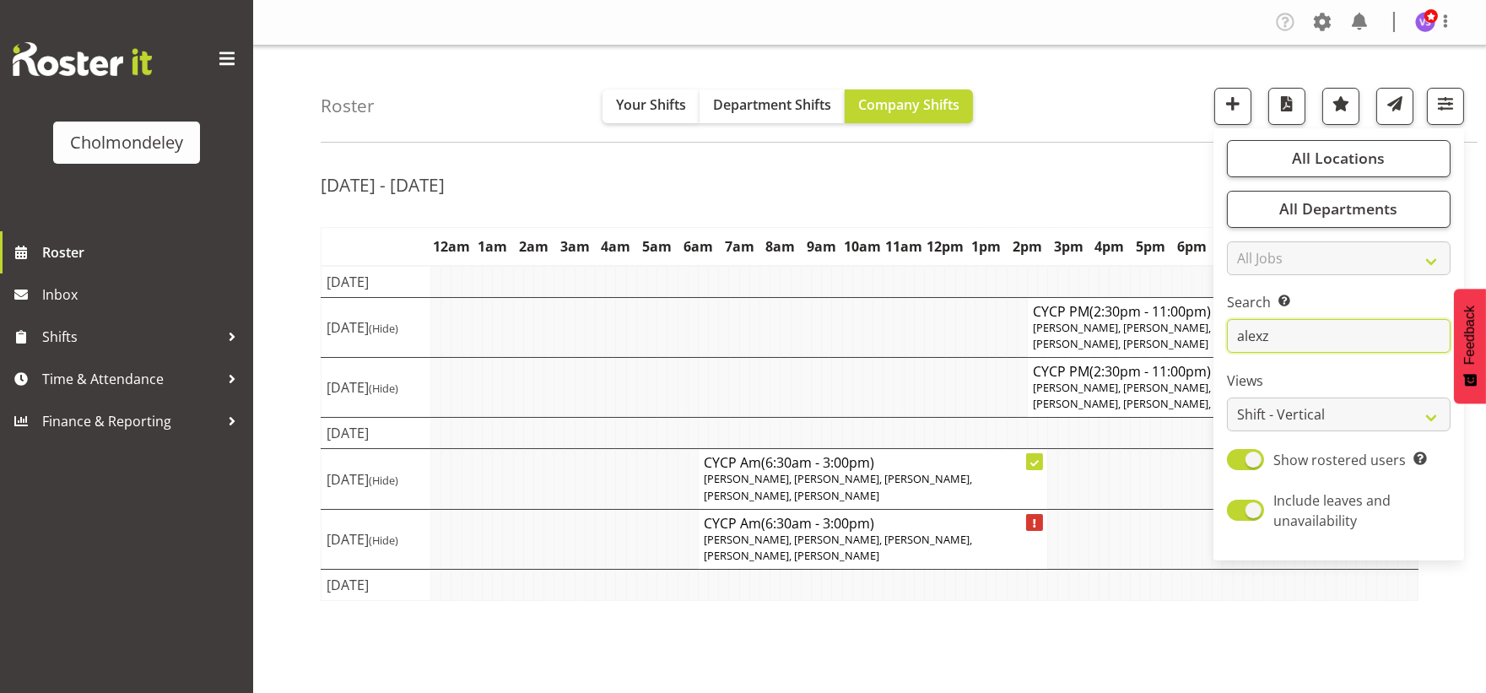
drag, startPoint x: 1269, startPoint y: 341, endPoint x: 1222, endPoint y: 343, distance: 47.3
click at [1224, 343] on div "All Locations Clear [GEOGRAPHIC_DATA] Select All Deselect All All Departments C…" at bounding box center [1338, 344] width 251 height 418
